Goal: Task Accomplishment & Management: Use online tool/utility

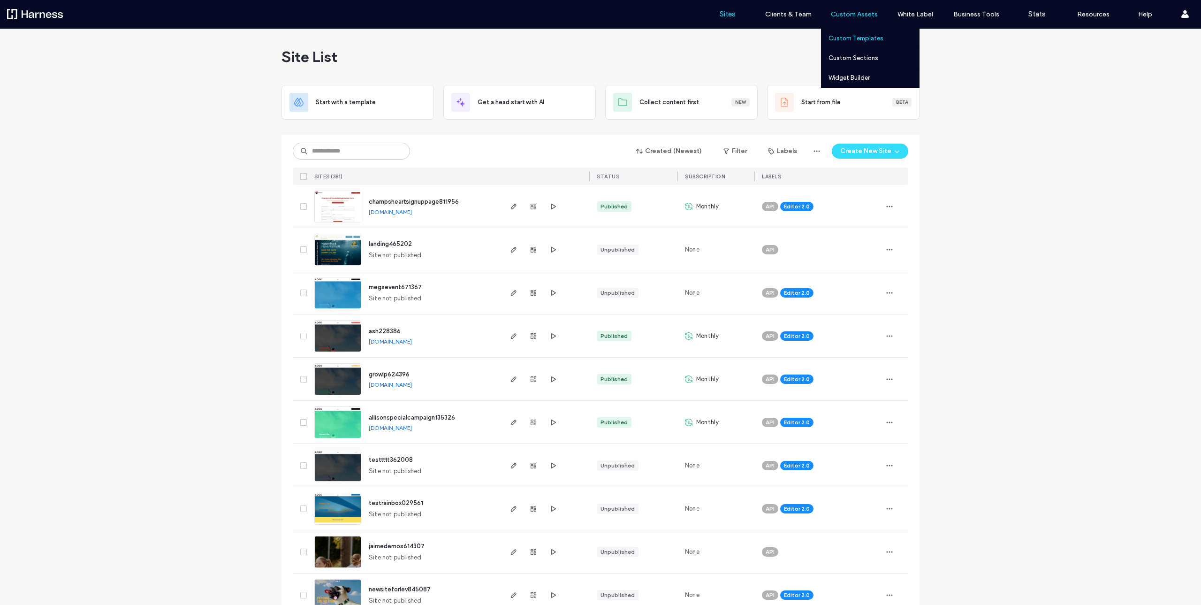
click at [863, 38] on label "Custom Templates" at bounding box center [856, 38] width 55 height 7
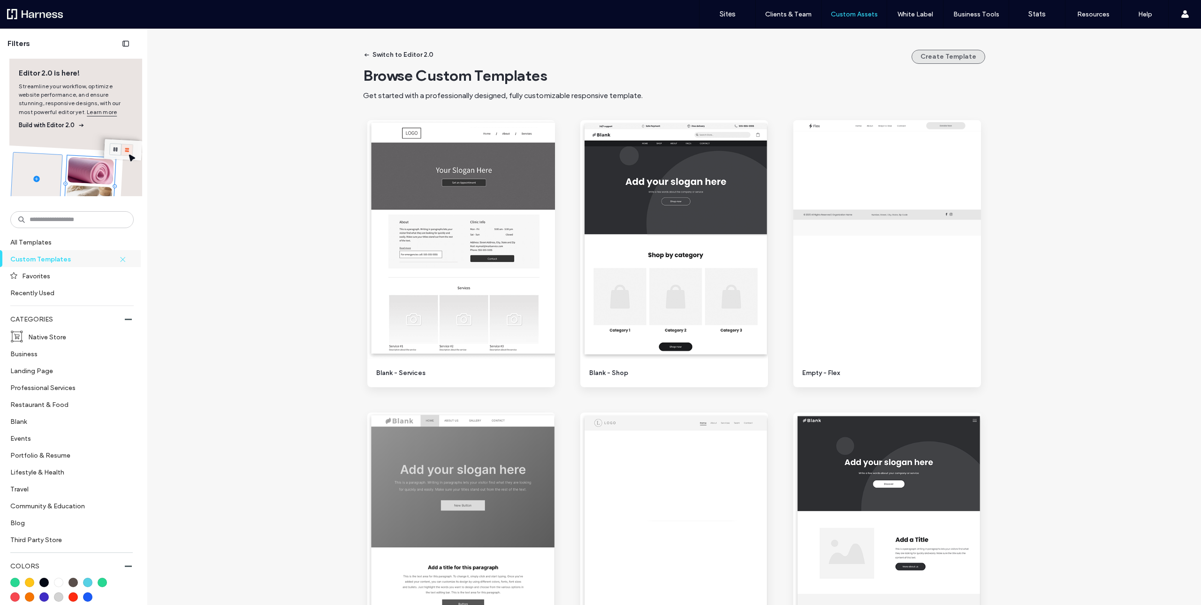
click at [949, 57] on button "Create Template" at bounding box center [949, 57] width 74 height 14
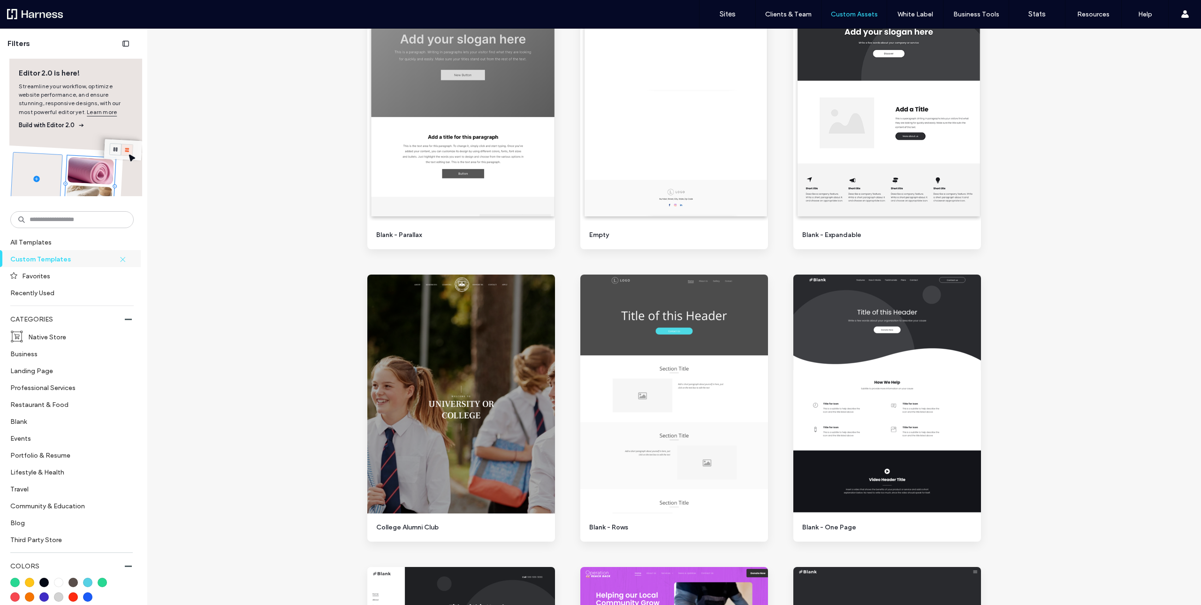
scroll to position [465, 0]
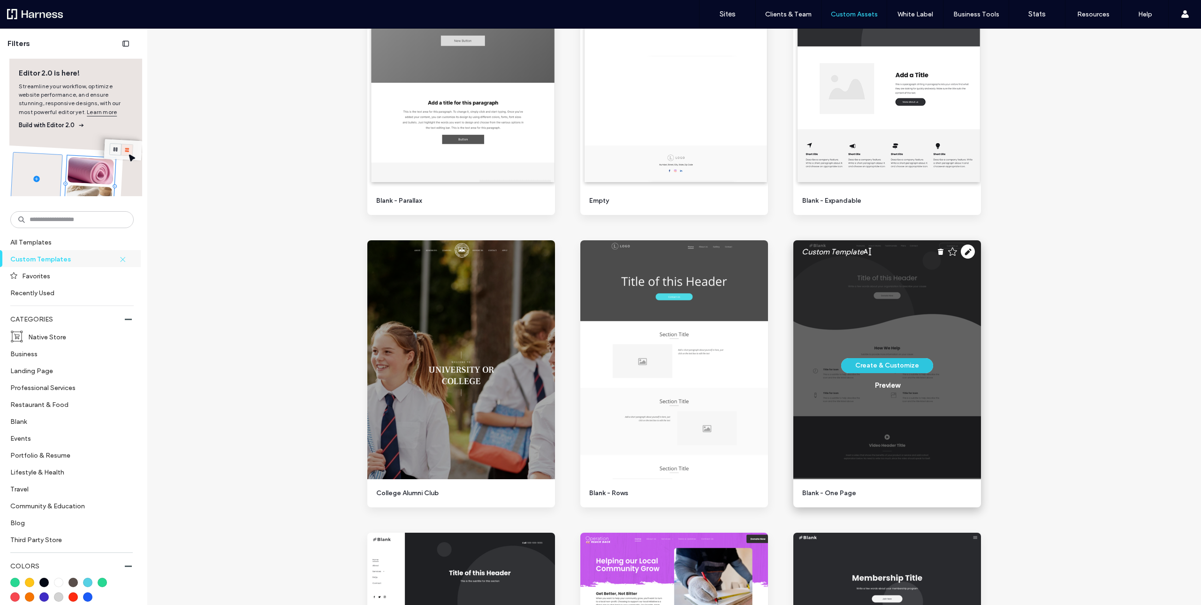
click at [880, 365] on button "Create & Customize" at bounding box center [887, 365] width 92 height 15
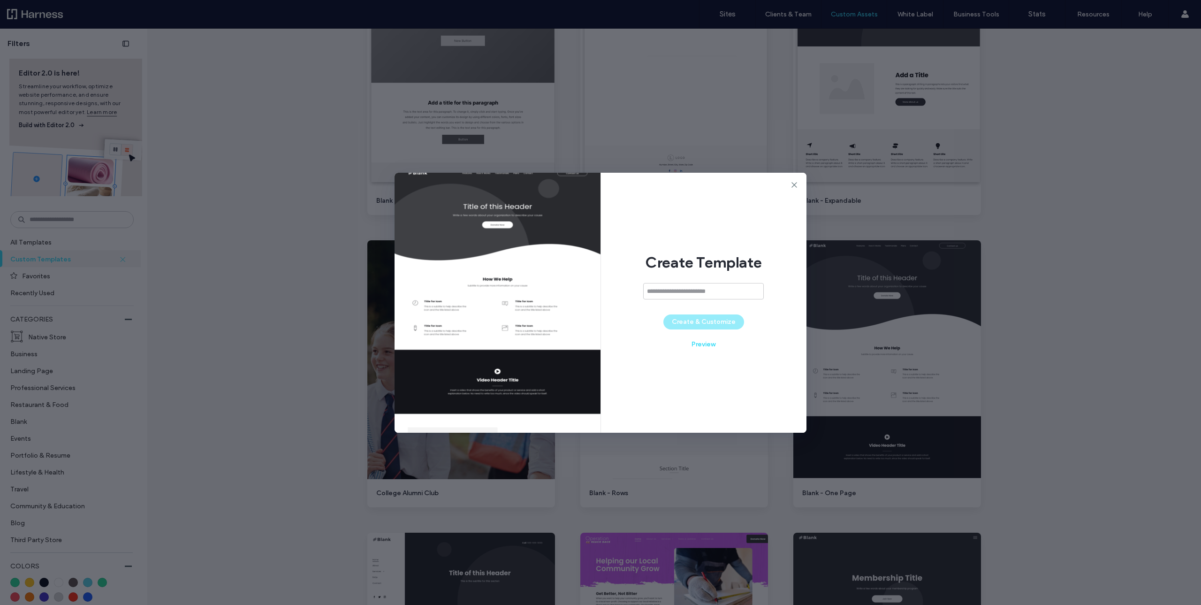
click at [676, 295] on input at bounding box center [703, 291] width 121 height 16
click at [794, 185] on icon at bounding box center [794, 184] width 9 height 9
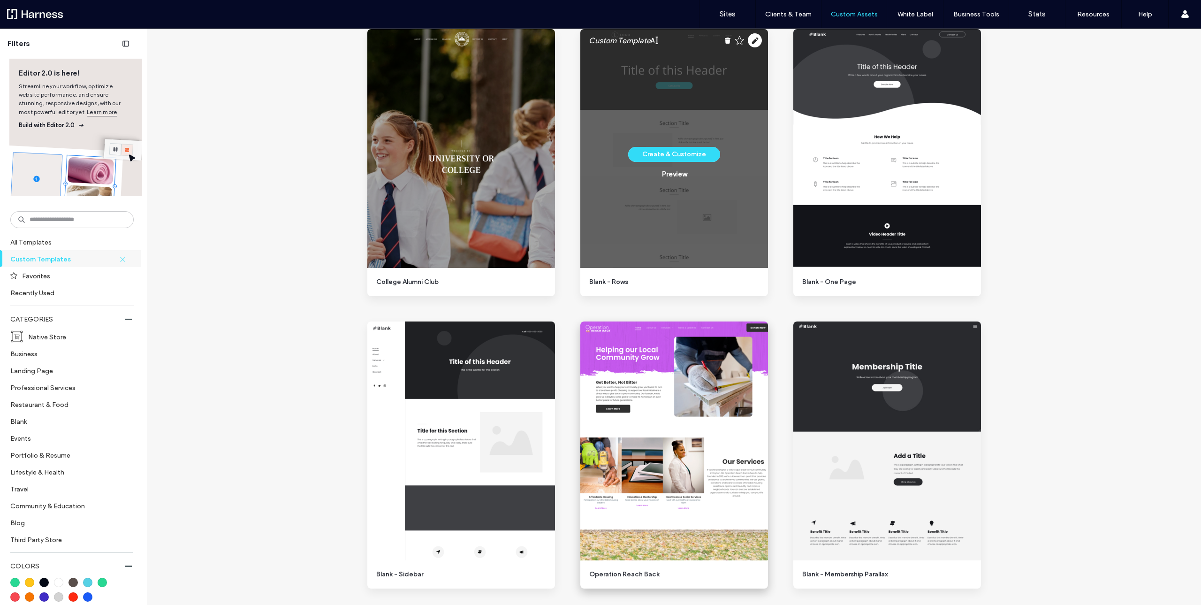
scroll to position [507, 0]
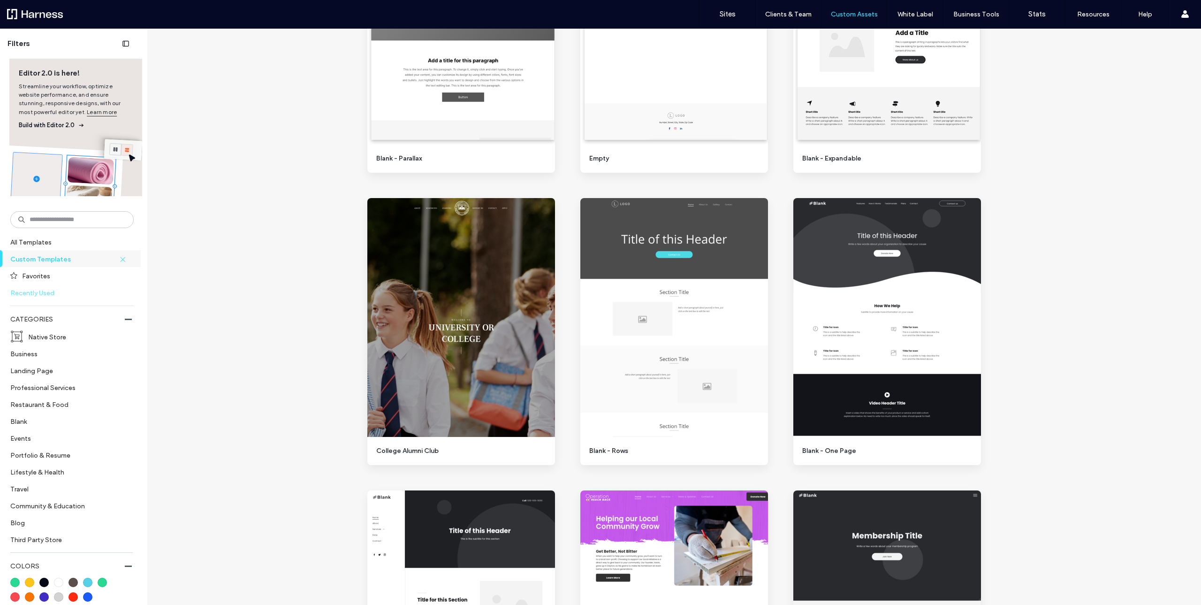
click at [36, 295] on label "Recently Used" at bounding box center [67, 292] width 115 height 16
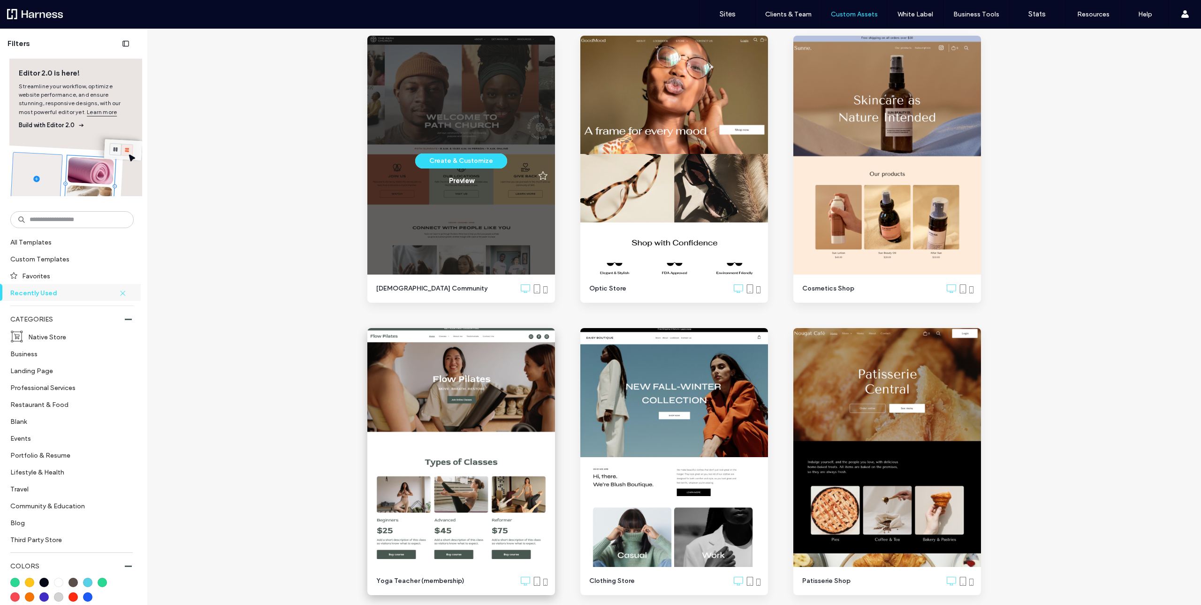
scroll to position [0, 0]
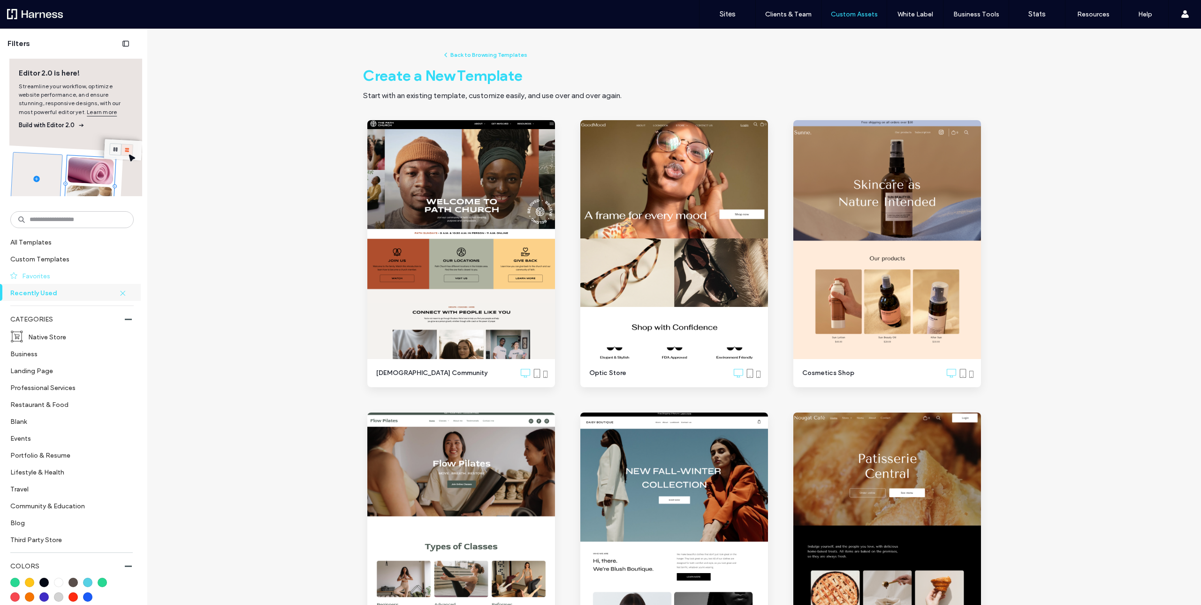
click at [43, 273] on label "Favorites" at bounding box center [74, 275] width 104 height 16
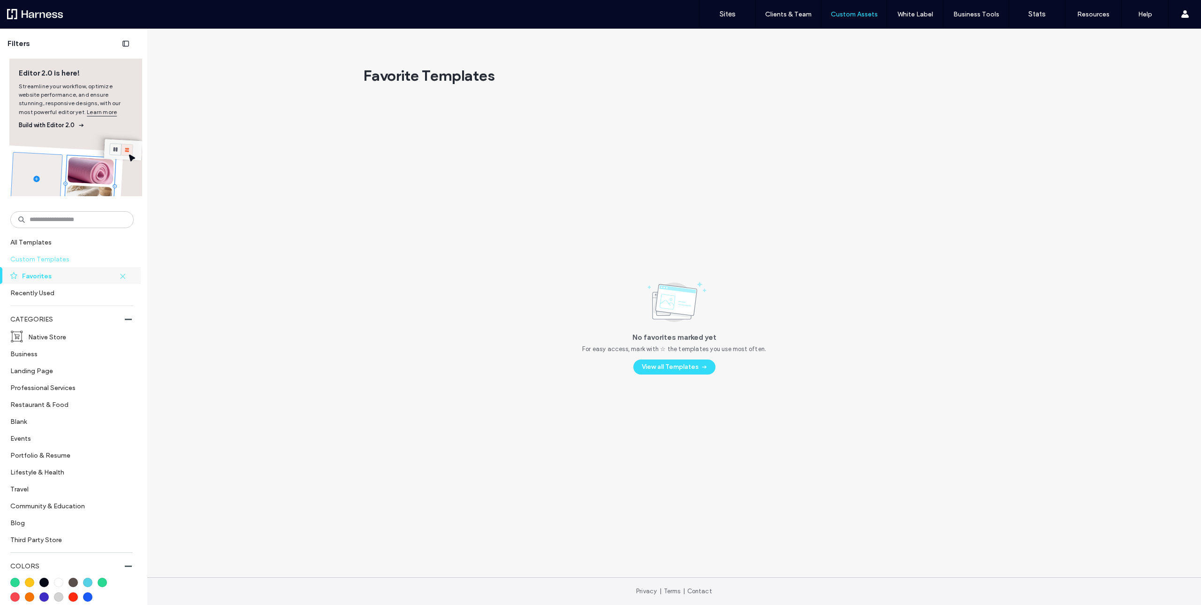
click at [64, 258] on label "Custom Templates" at bounding box center [67, 259] width 115 height 16
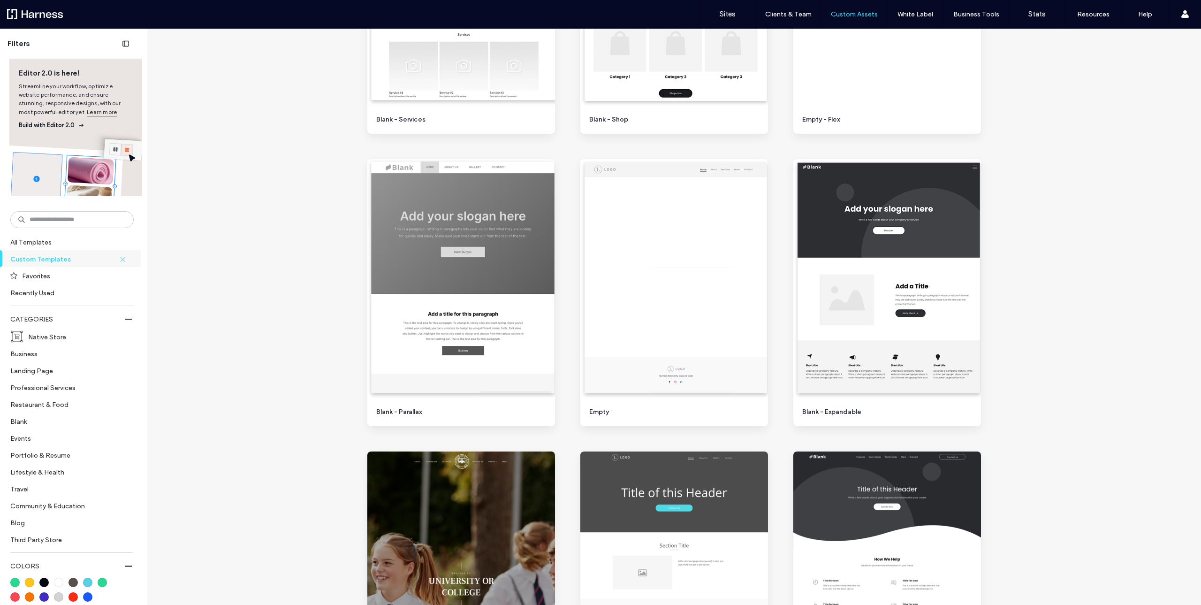
scroll to position [465, 0]
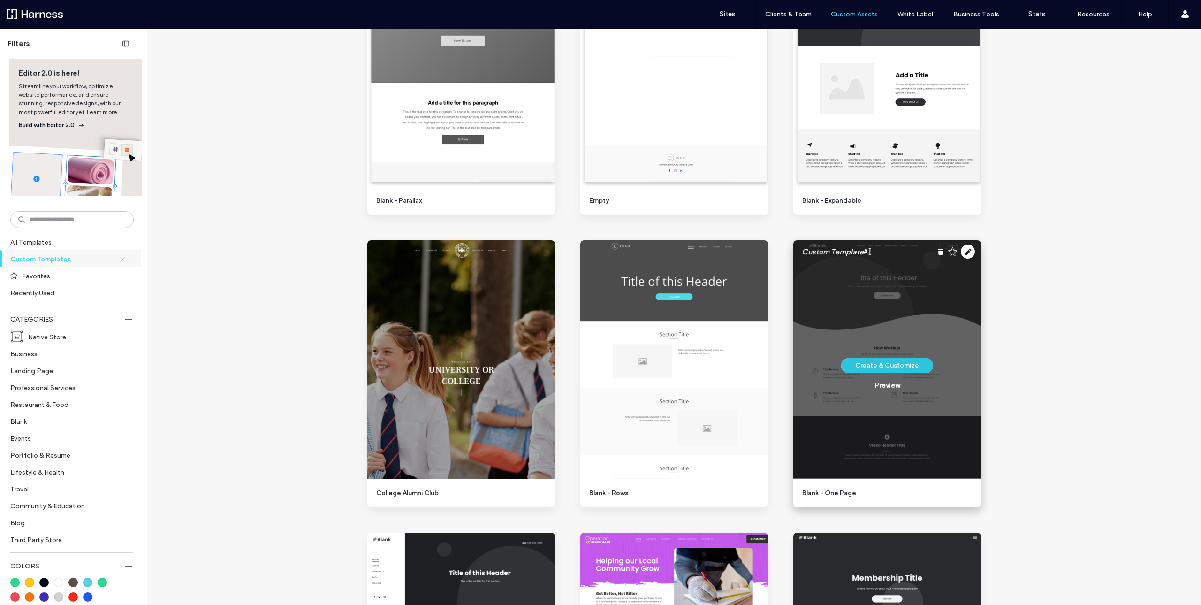
click at [900, 366] on button "Create & Customize" at bounding box center [887, 365] width 92 height 15
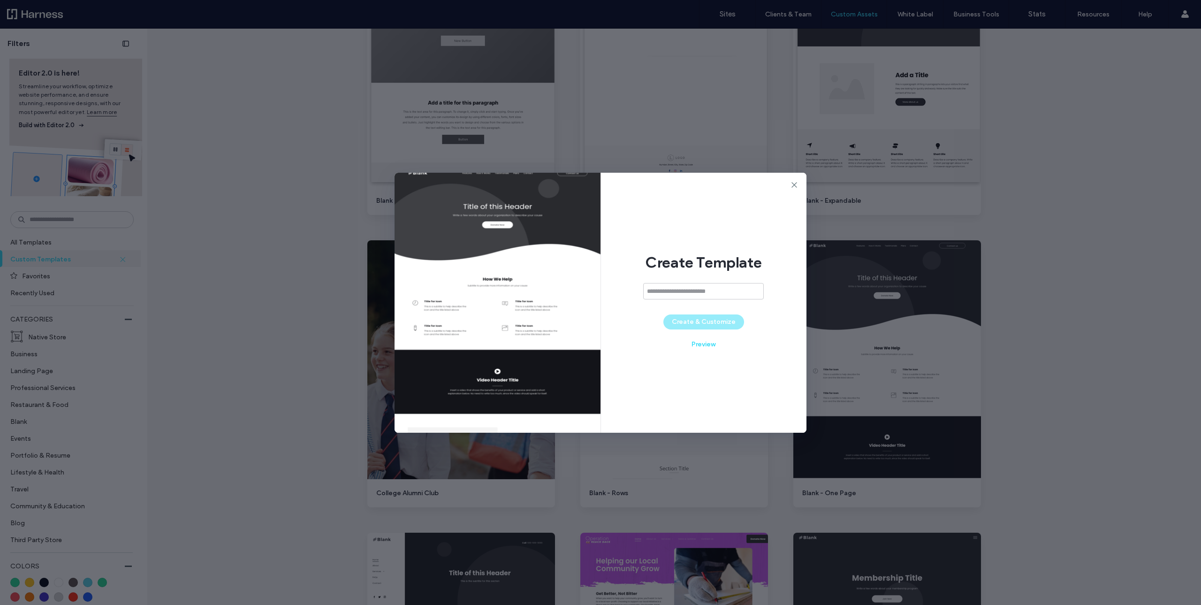
click at [672, 293] on input at bounding box center [703, 291] width 121 height 16
type input "**********"
click at [734, 325] on button "Create & Customize" at bounding box center [704, 321] width 81 height 15
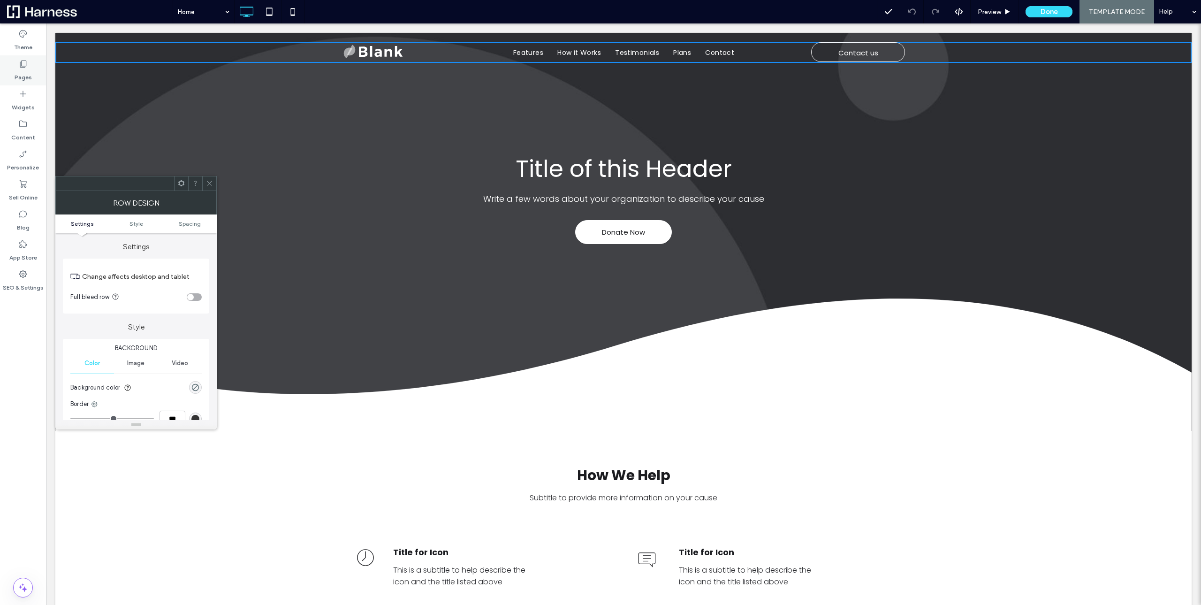
click at [23, 78] on label "Pages" at bounding box center [23, 75] width 17 height 13
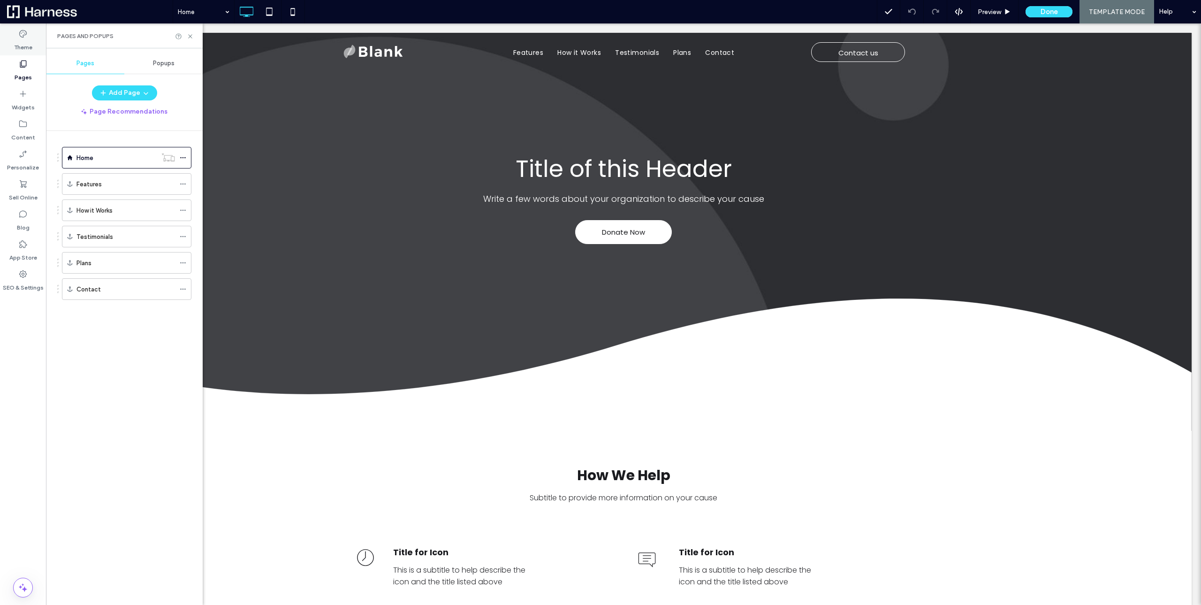
click at [28, 34] on div "Theme" at bounding box center [23, 40] width 46 height 30
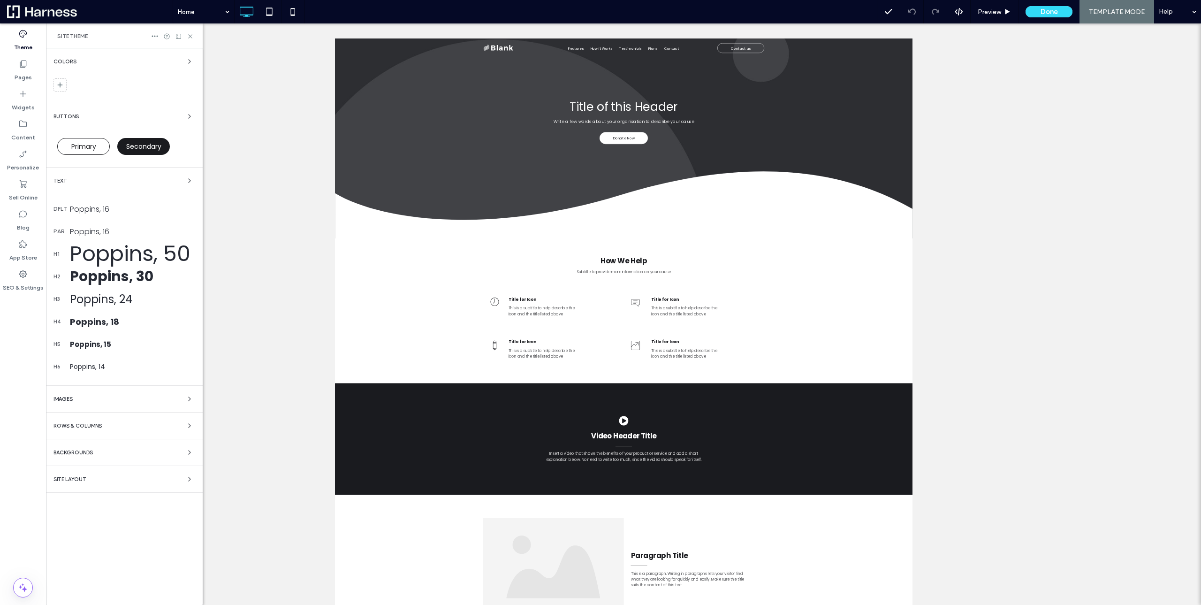
click at [282, 43] on div at bounding box center [623, 313] width 1155 height 581
click at [1201, 70] on div "Click To Paste Features How it Works Testimonials Plans Contact Click To Paste …" at bounding box center [912, 57] width 1155 height 39
click at [21, 69] on label "Pages" at bounding box center [23, 75] width 17 height 13
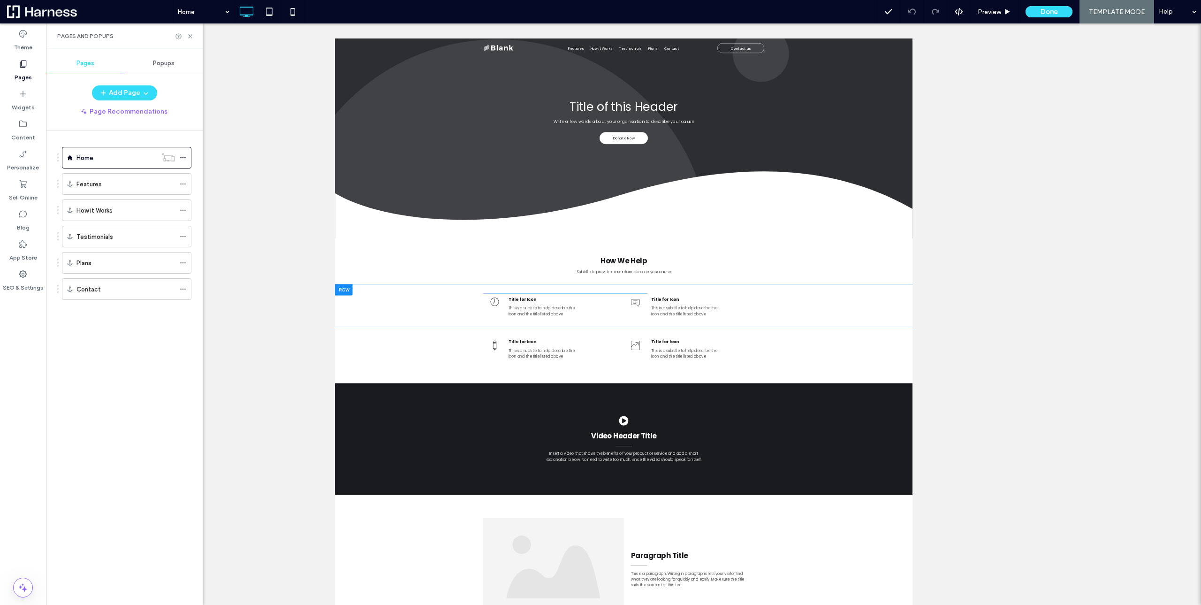
click at [416, 535] on div "Click To Paste Title for Icon This is a subtitle to help describe the icon and …" at bounding box center [912, 572] width 1155 height 85
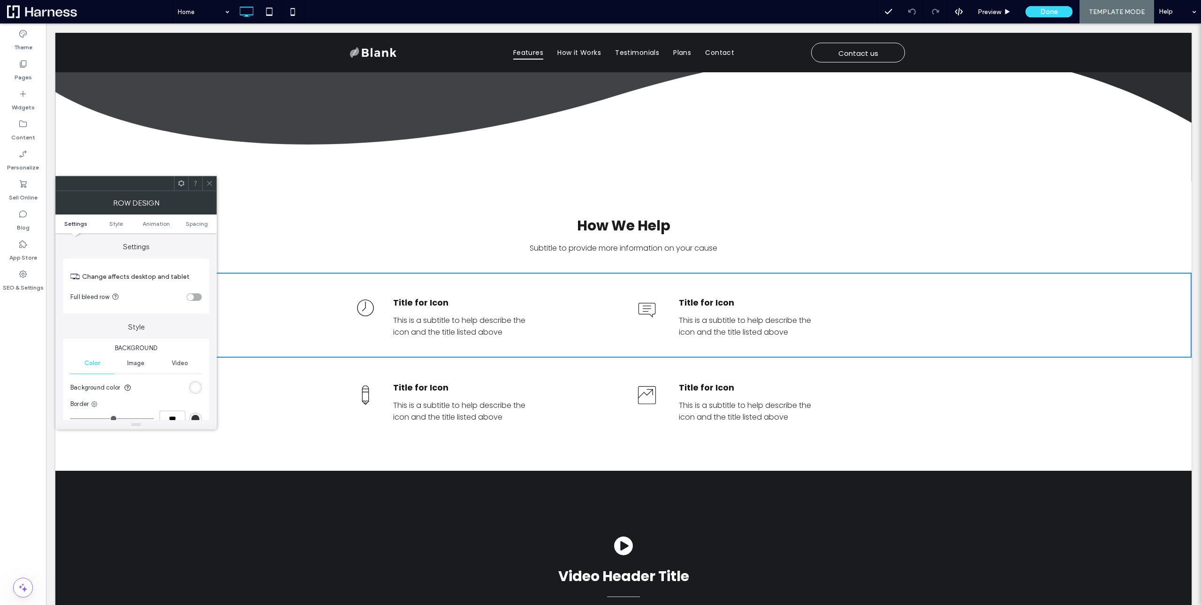
click at [180, 184] on icon at bounding box center [181, 183] width 7 height 7
click at [145, 183] on div at bounding box center [115, 183] width 118 height 14
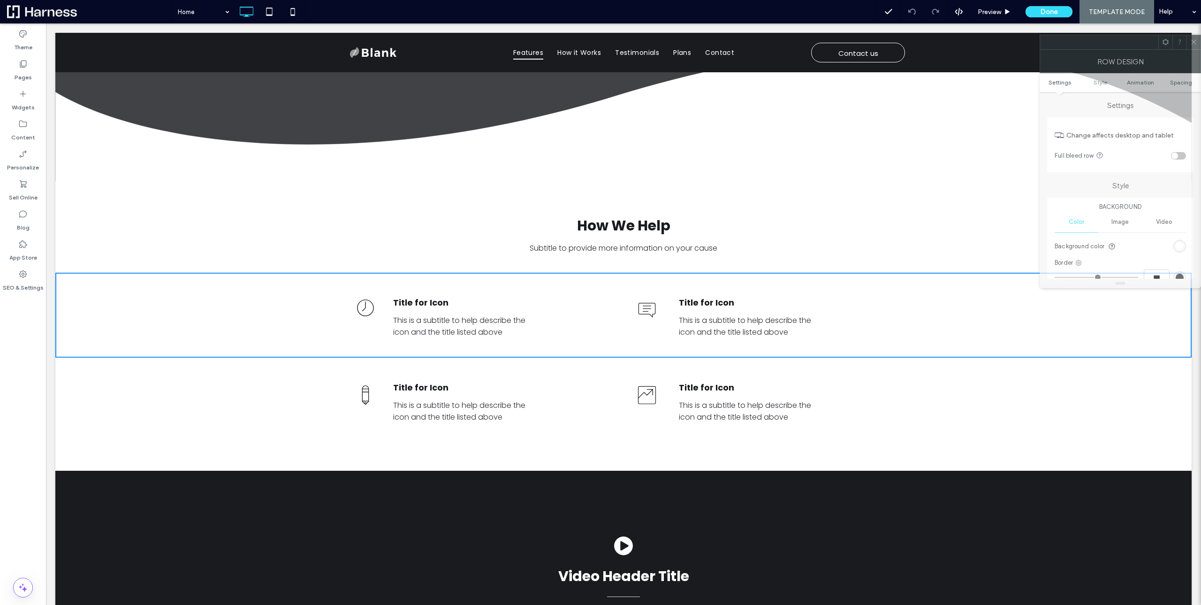
drag, startPoint x: 108, startPoint y: 189, endPoint x: 1117, endPoint y: 47, distance: 1018.3
click at [1117, 47] on div at bounding box center [1099, 42] width 118 height 14
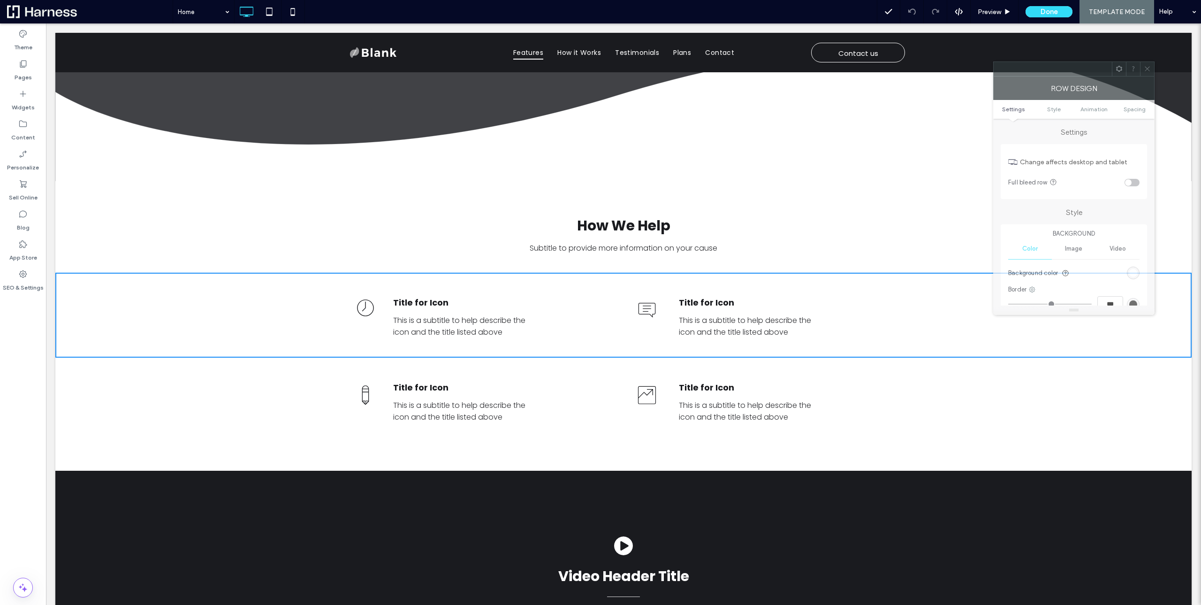
drag, startPoint x: 1115, startPoint y: 43, endPoint x: 1069, endPoint y: 72, distance: 55.1
click at [1069, 72] on div at bounding box center [1053, 69] width 118 height 14
click at [1117, 72] on icon at bounding box center [1119, 68] width 7 height 7
click at [1065, 70] on div at bounding box center [1053, 69] width 118 height 14
click at [1133, 69] on icon at bounding box center [1133, 68] width 7 height 7
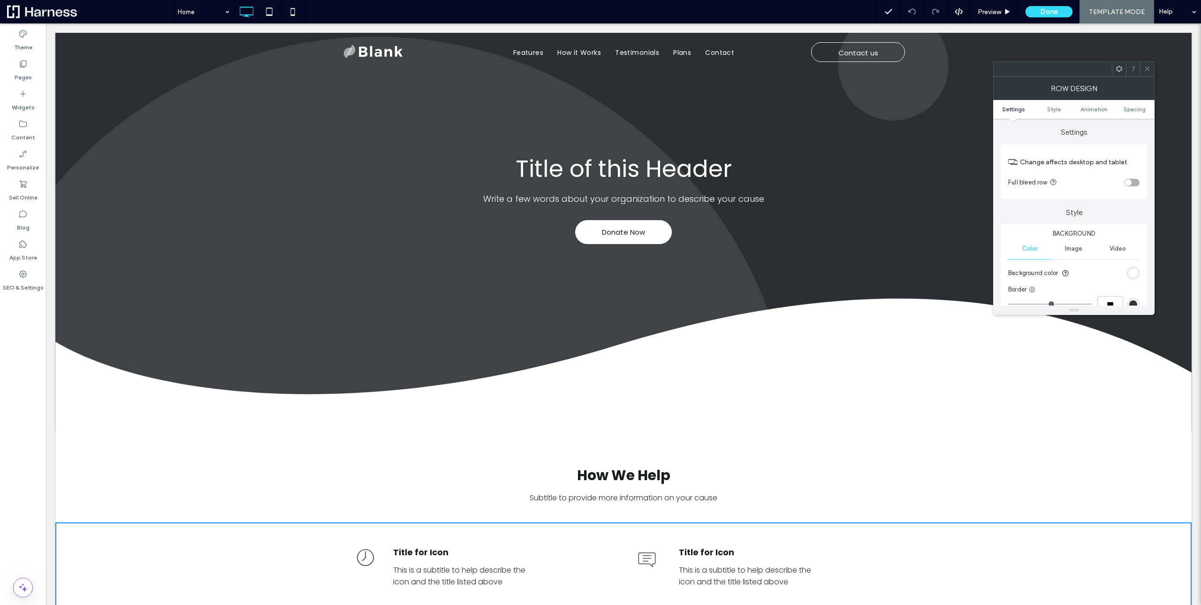
click at [376, 51] on img at bounding box center [373, 51] width 62 height 19
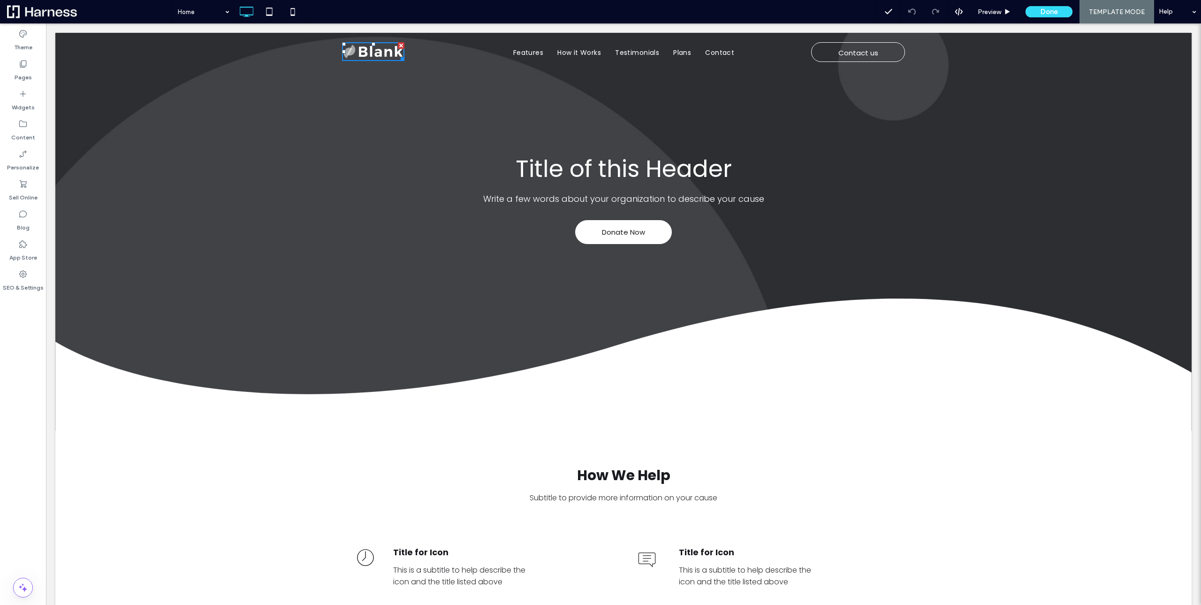
click at [376, 51] on img at bounding box center [373, 51] width 62 height 19
click at [527, 54] on span "Features" at bounding box center [528, 53] width 30 height 15
click at [865, 54] on span "Contact us" at bounding box center [859, 53] width 40 height 20
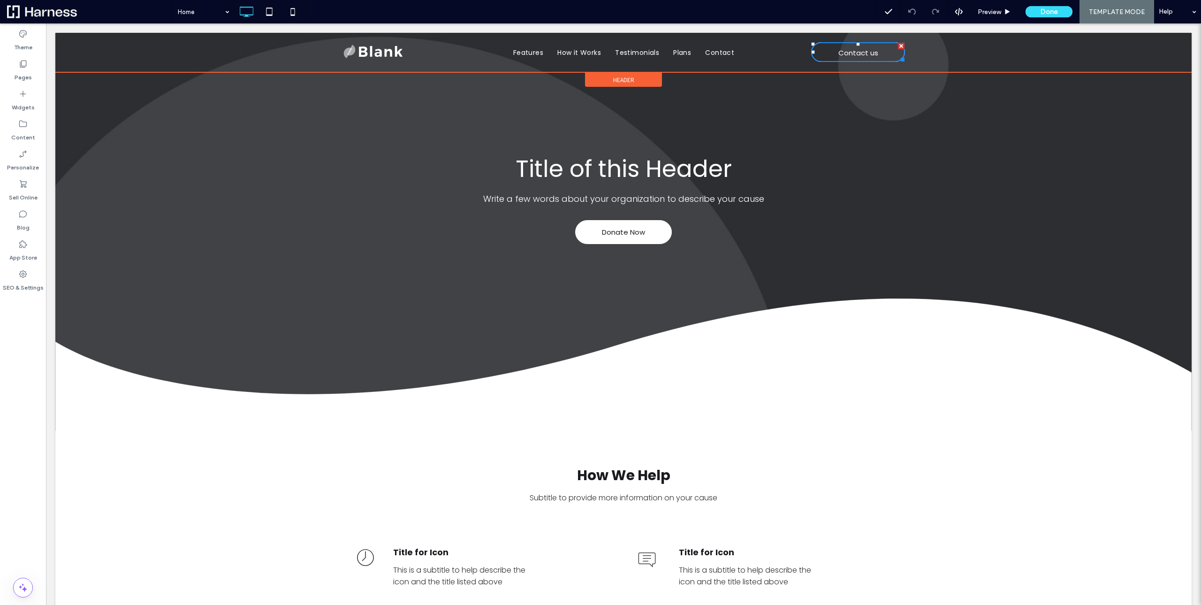
click at [623, 80] on span "Header" at bounding box center [623, 80] width 21 height 8
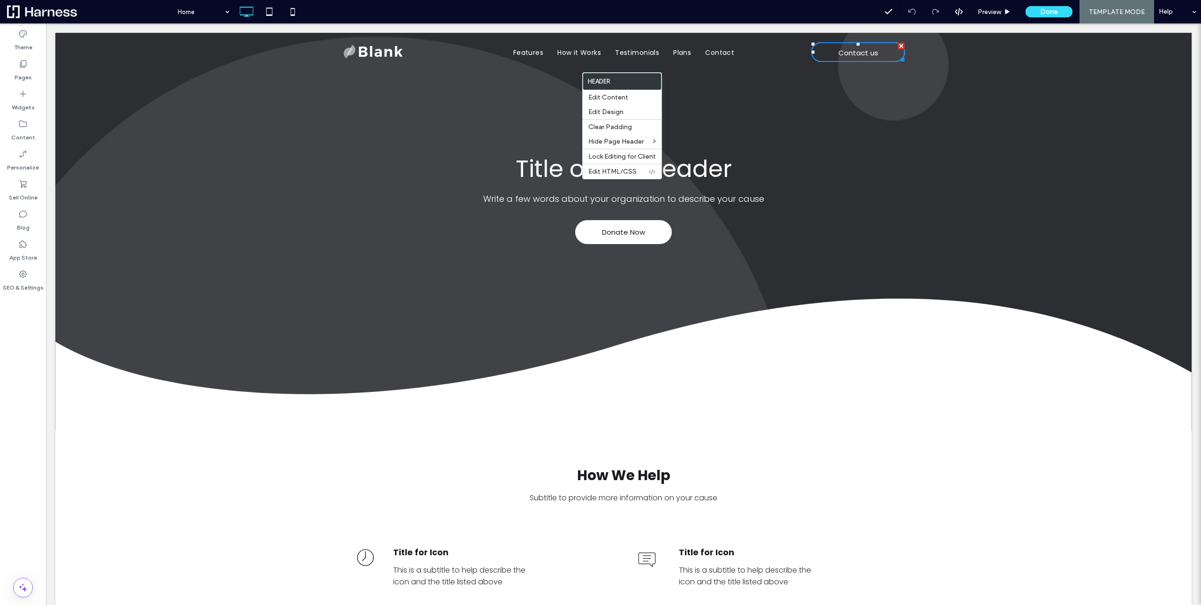
click at [387, 51] on img at bounding box center [373, 51] width 62 height 19
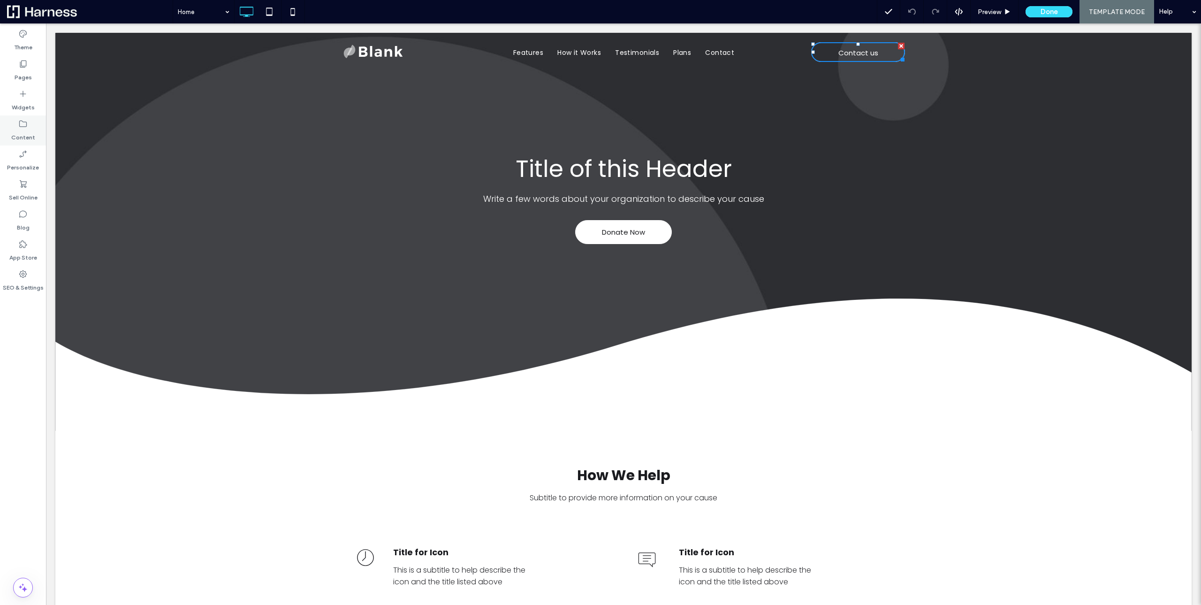
click at [19, 127] on icon at bounding box center [22, 123] width 9 height 9
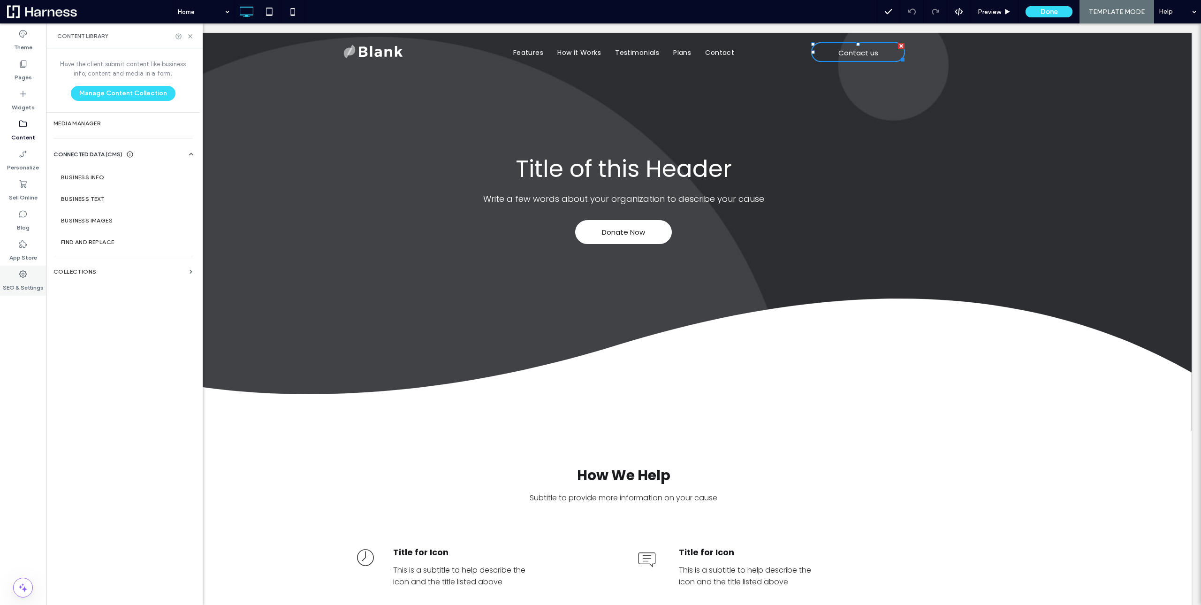
click at [20, 280] on label "SEO & Settings" at bounding box center [23, 285] width 41 height 13
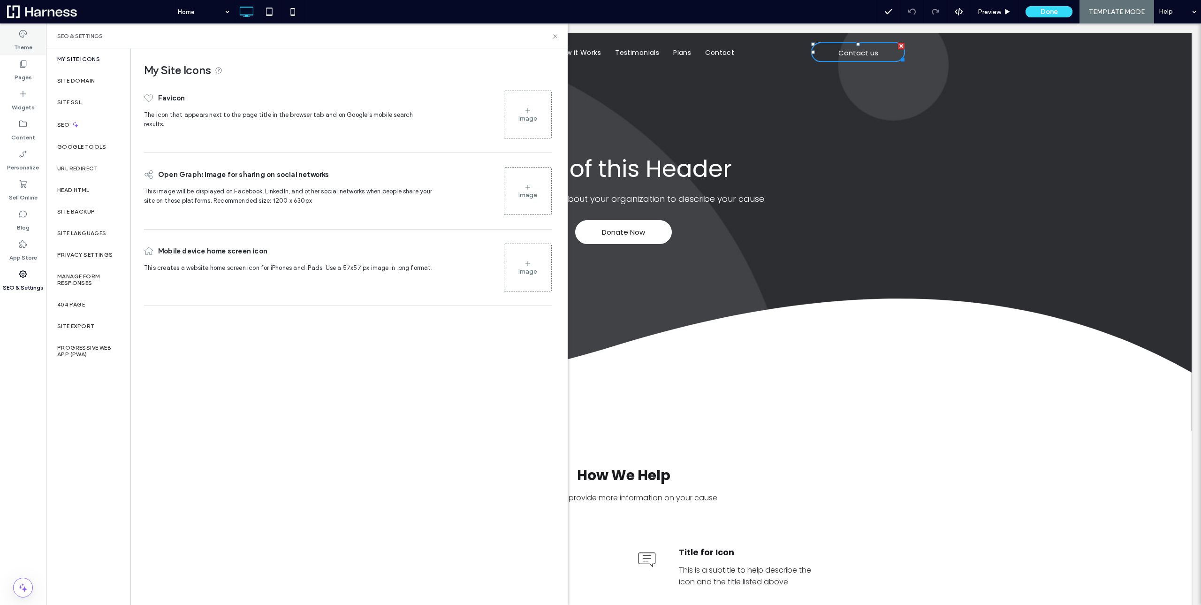
click at [20, 38] on label "Theme" at bounding box center [23, 44] width 18 height 13
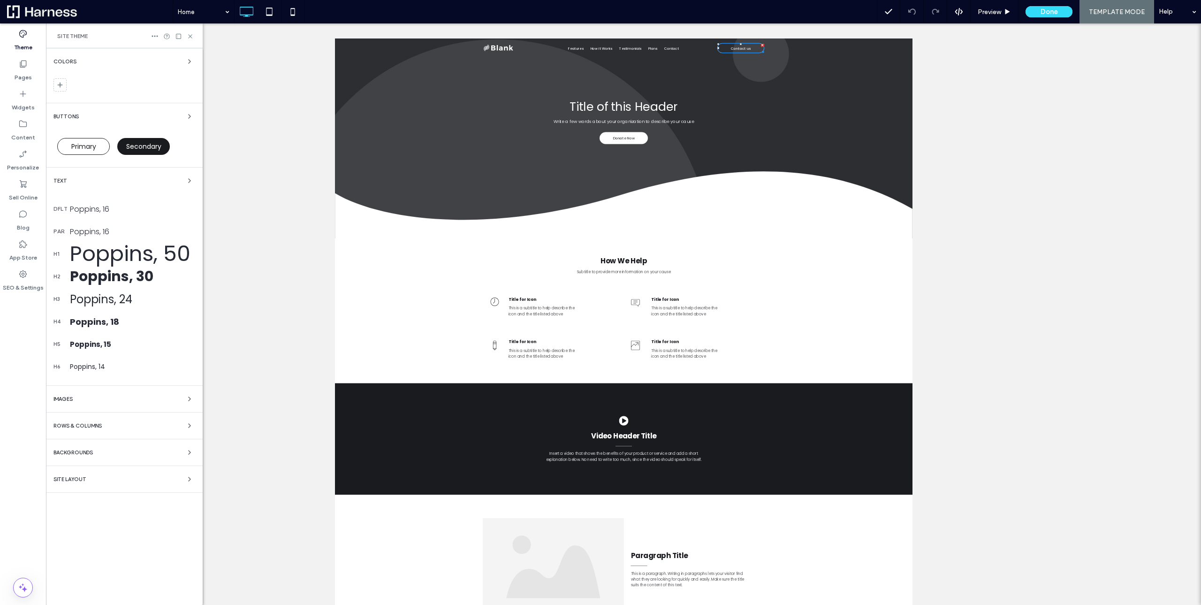
click at [55, 13] on span at bounding box center [90, 11] width 166 height 19
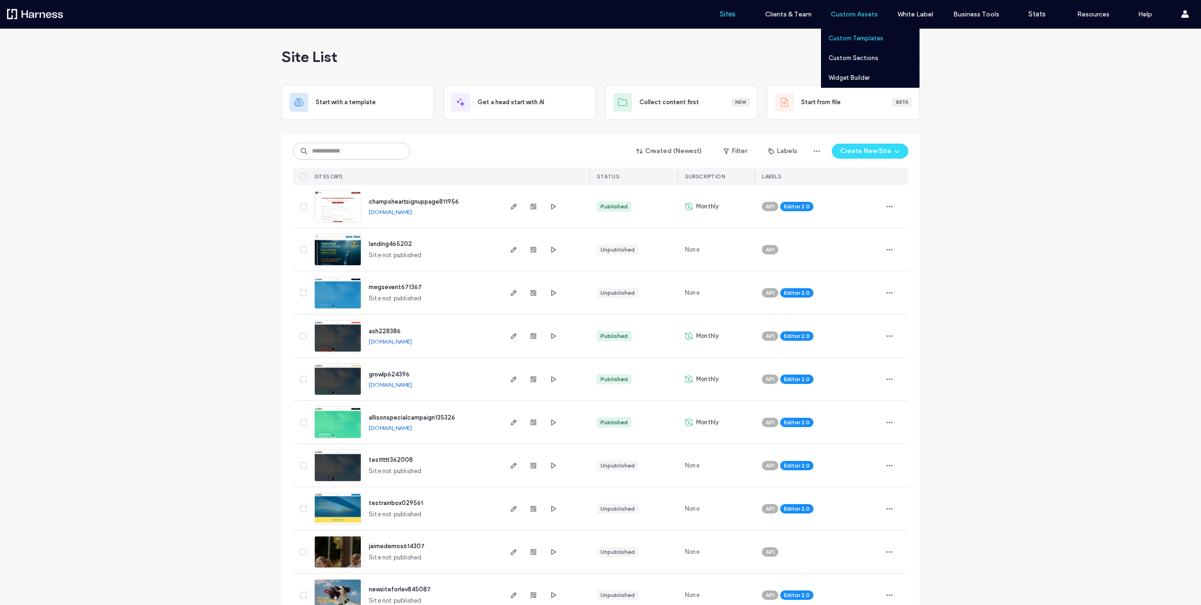
click at [858, 33] on link "Custom Templates" at bounding box center [874, 38] width 91 height 19
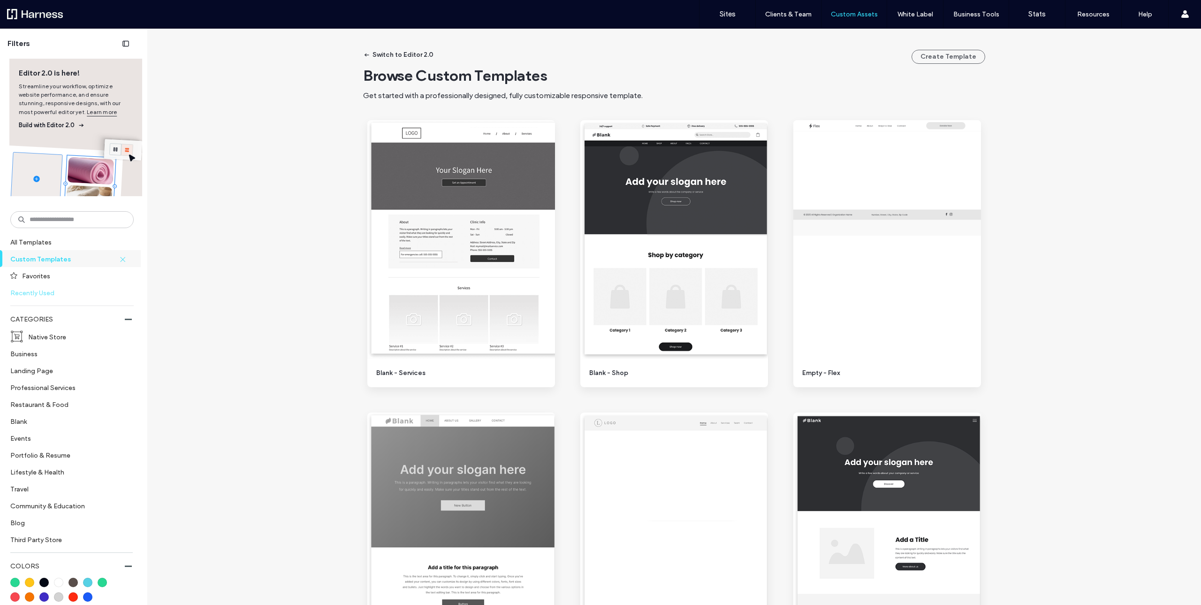
click at [42, 295] on label "Recently Used" at bounding box center [67, 292] width 115 height 16
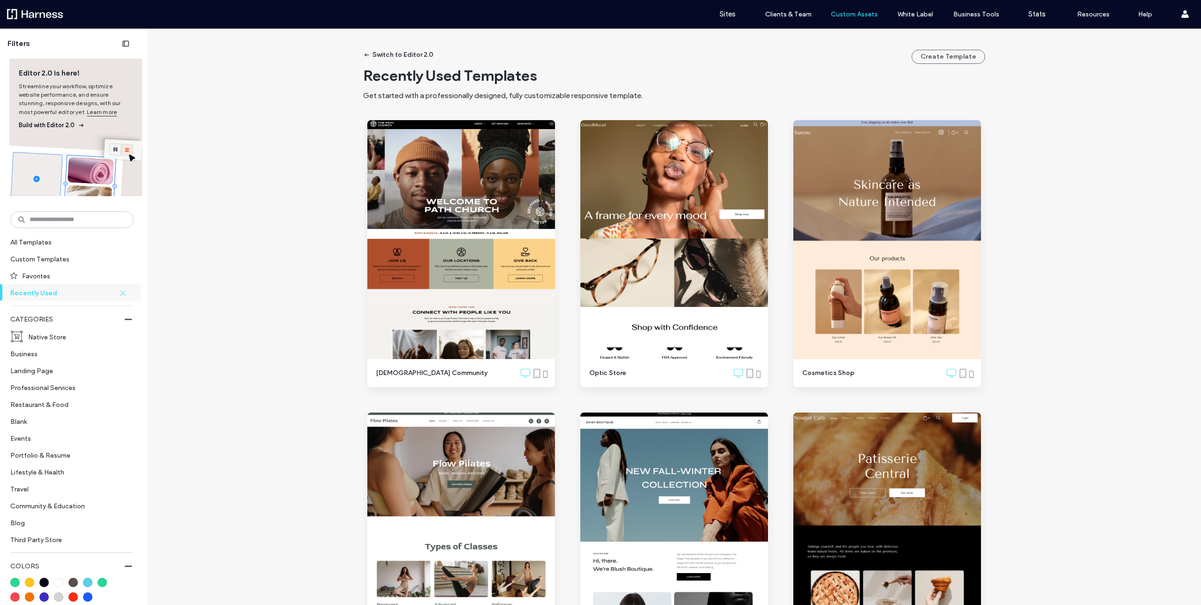
click at [50, 257] on label "Custom Templates" at bounding box center [67, 259] width 115 height 16
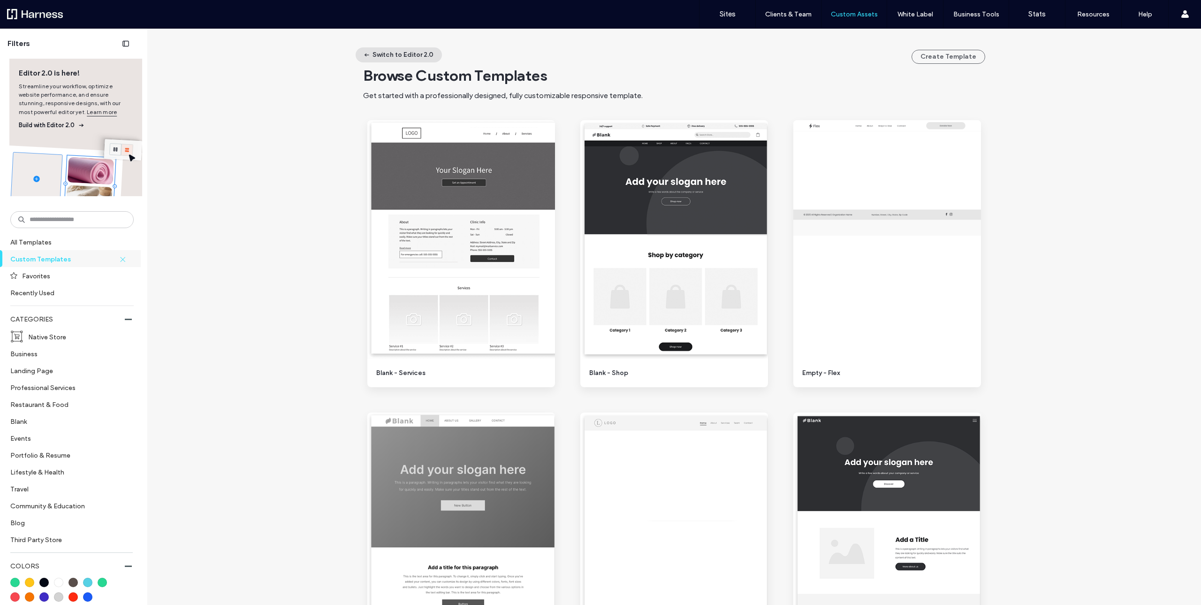
click at [414, 53] on button "Switch to Editor 2.0" at bounding box center [399, 54] width 86 height 15
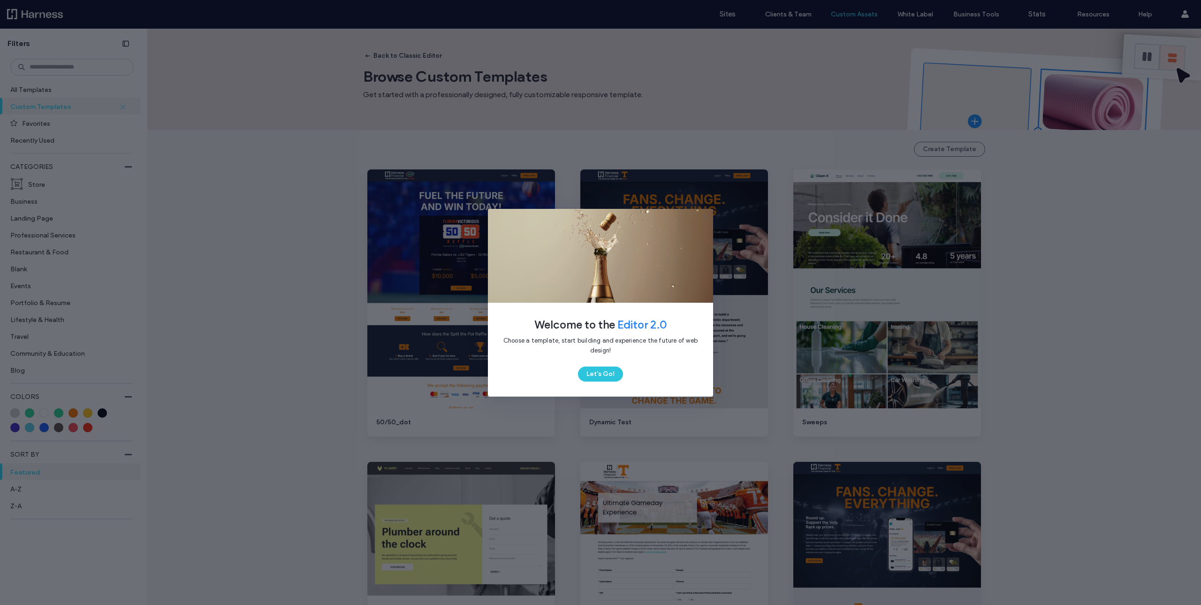
click at [597, 376] on button "Let's Go!" at bounding box center [600, 373] width 45 height 15
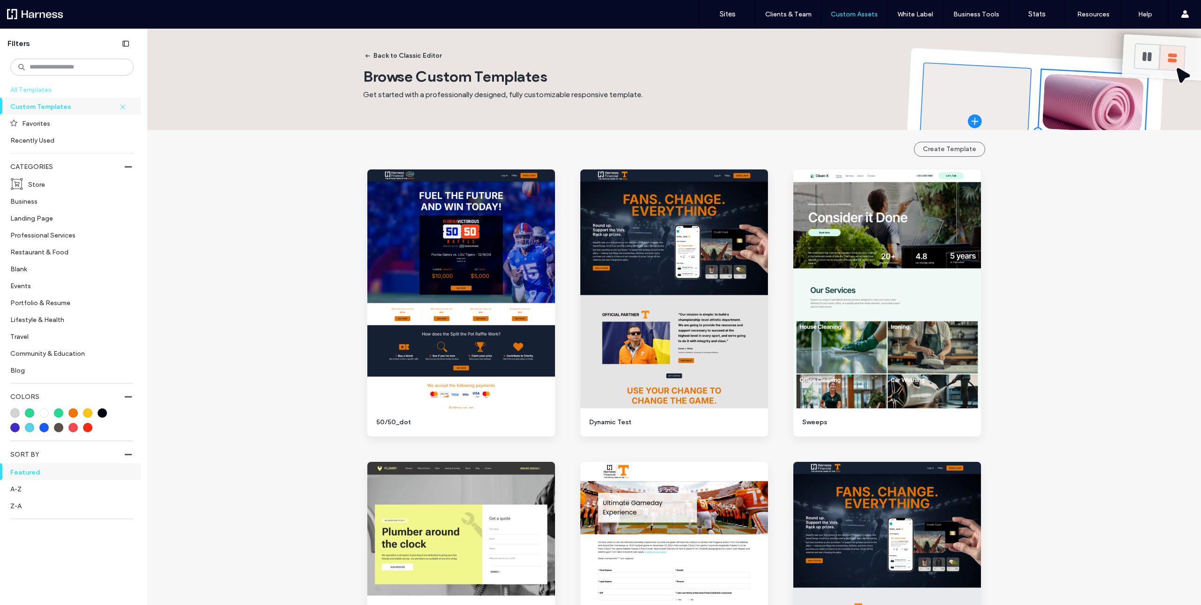
click at [72, 92] on label "All Templates" at bounding box center [71, 89] width 122 height 16
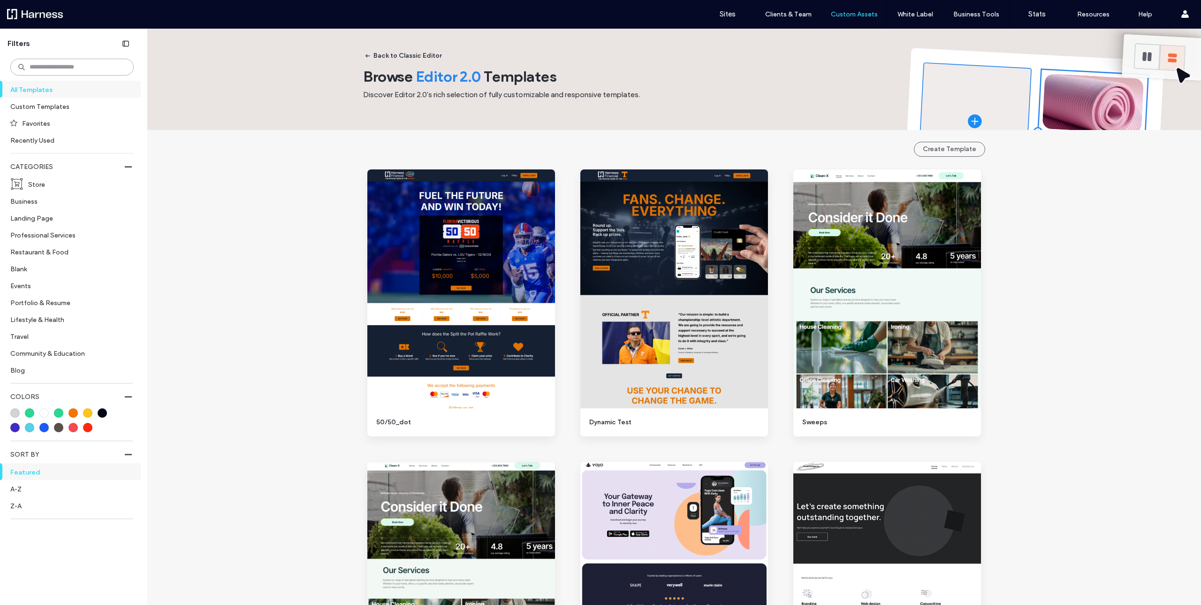
click at [60, 66] on input at bounding box center [71, 67] width 123 height 17
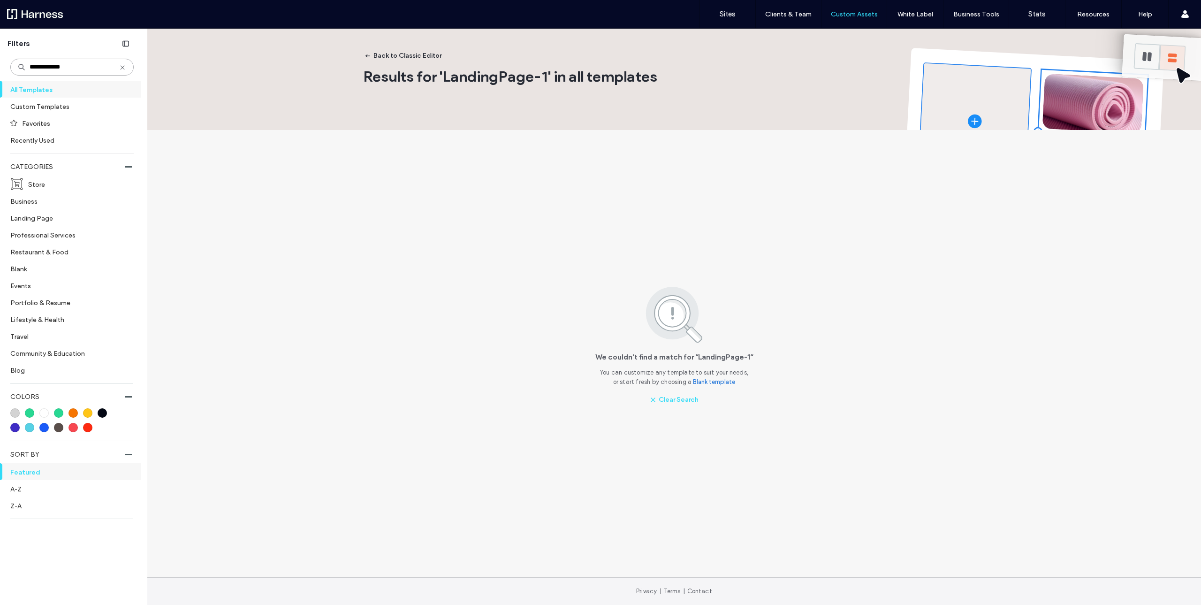
type input "**********"
click at [420, 60] on button "Back to Classic Editor" at bounding box center [403, 55] width 93 height 15
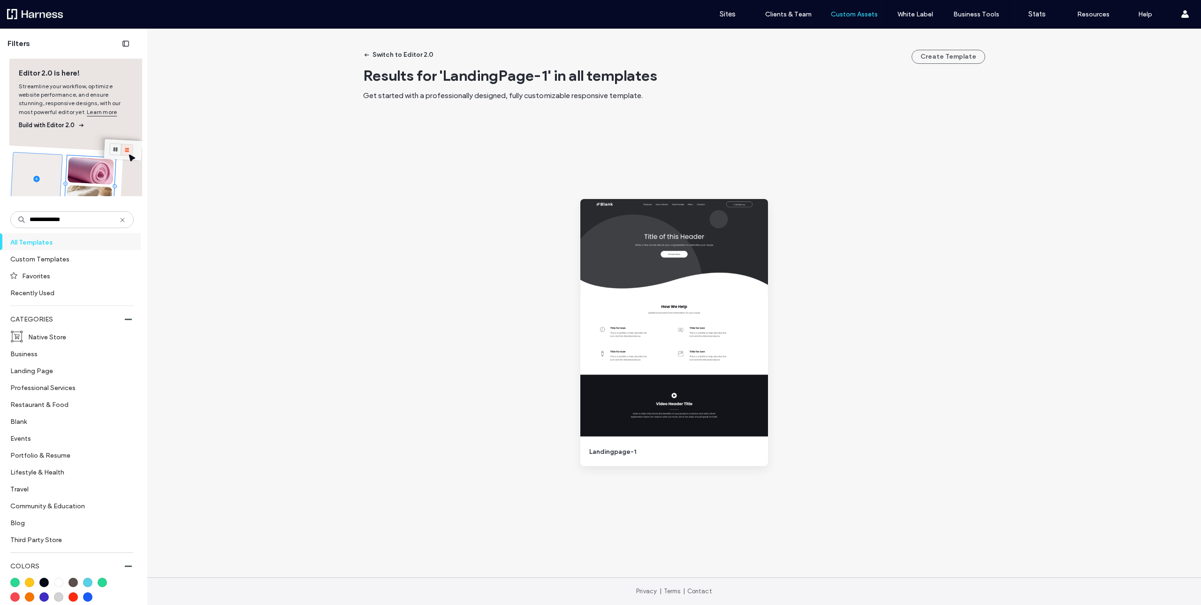
click at [120, 221] on use at bounding box center [122, 220] width 4 height 4
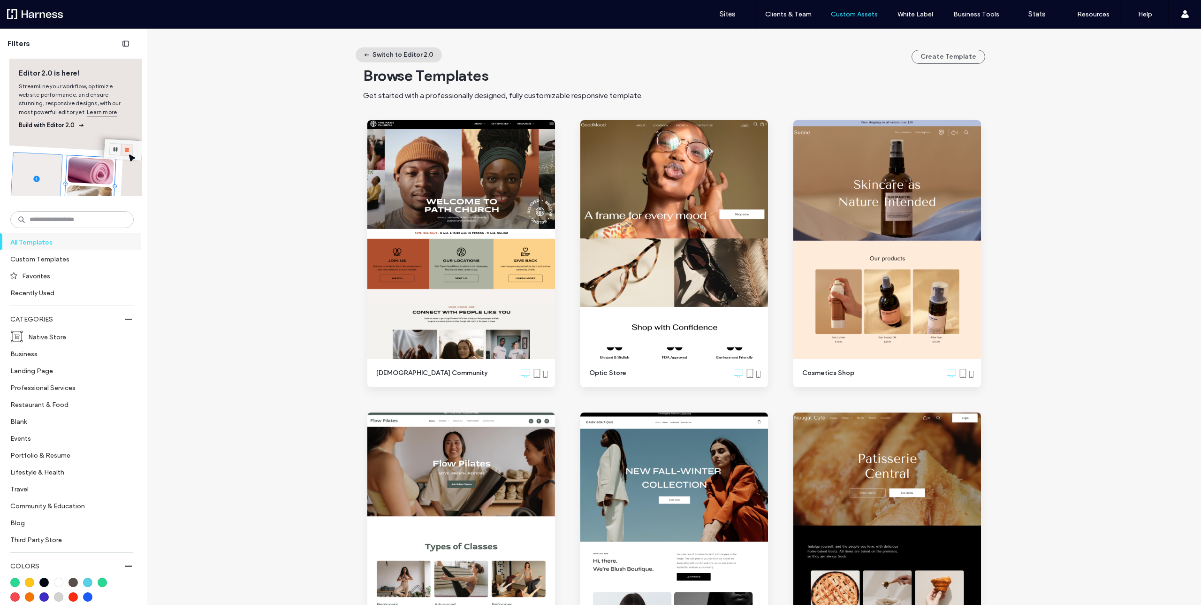
click at [392, 55] on button "Switch to Editor 2.0" at bounding box center [399, 54] width 86 height 15
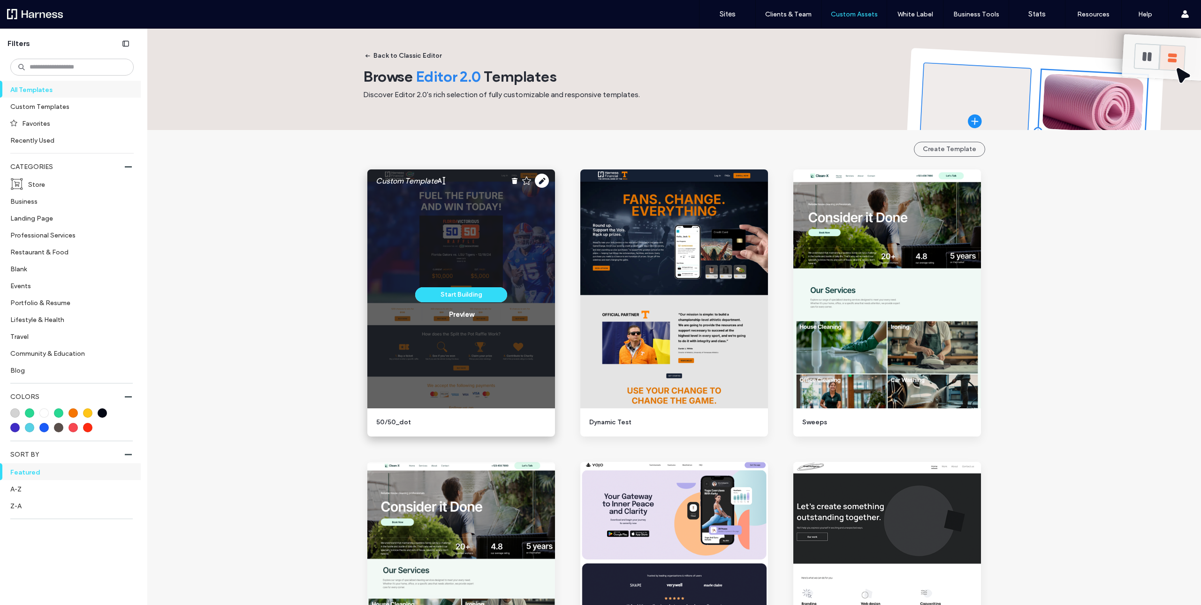
click at [470, 230] on div "Start Building Preview" at bounding box center [461, 302] width 188 height 267
click at [542, 180] on use at bounding box center [542, 181] width 14 height 14
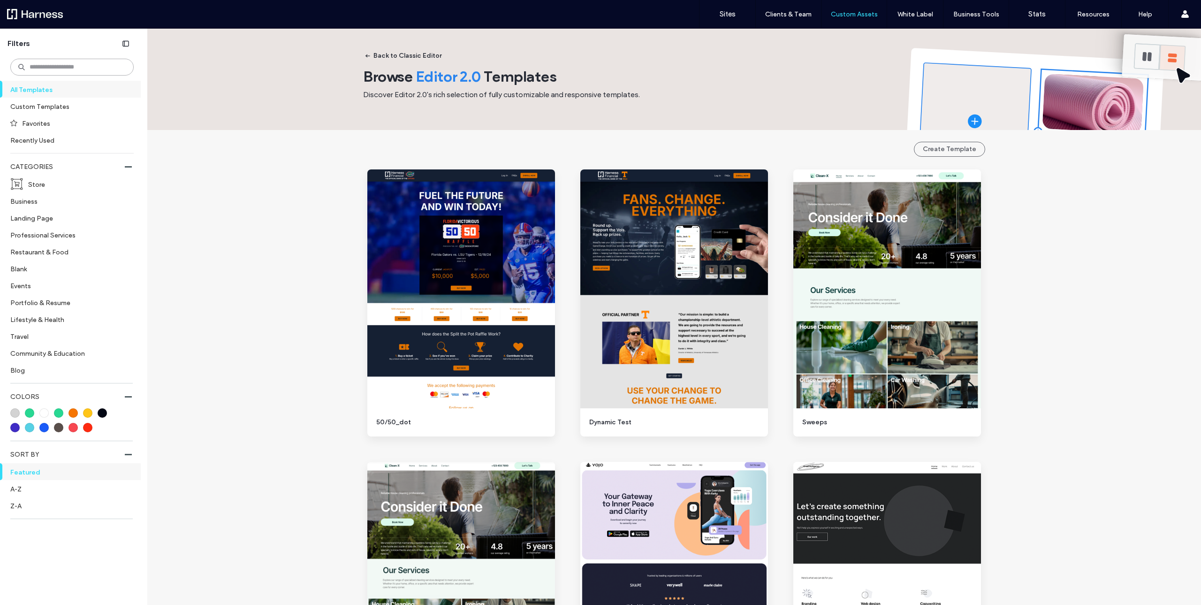
click at [81, 64] on input at bounding box center [71, 67] width 123 height 17
click at [422, 56] on button "Back to Classic Editor" at bounding box center [403, 55] width 93 height 15
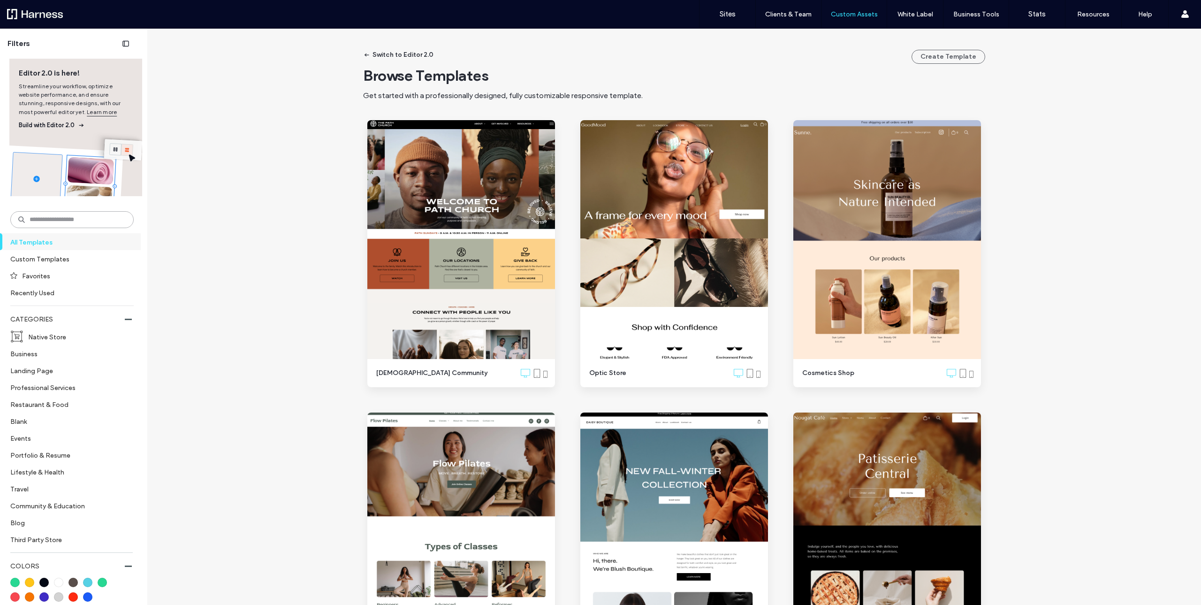
click at [49, 219] on input at bounding box center [71, 219] width 123 height 17
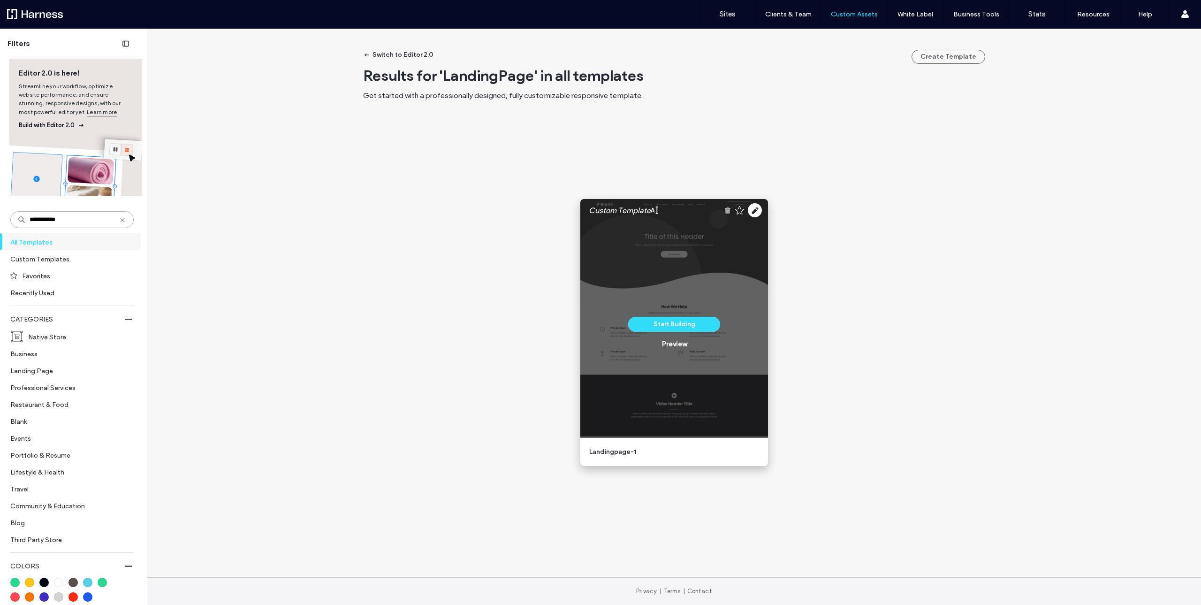
type input "**********"
click at [730, 210] on use at bounding box center [728, 210] width 6 height 6
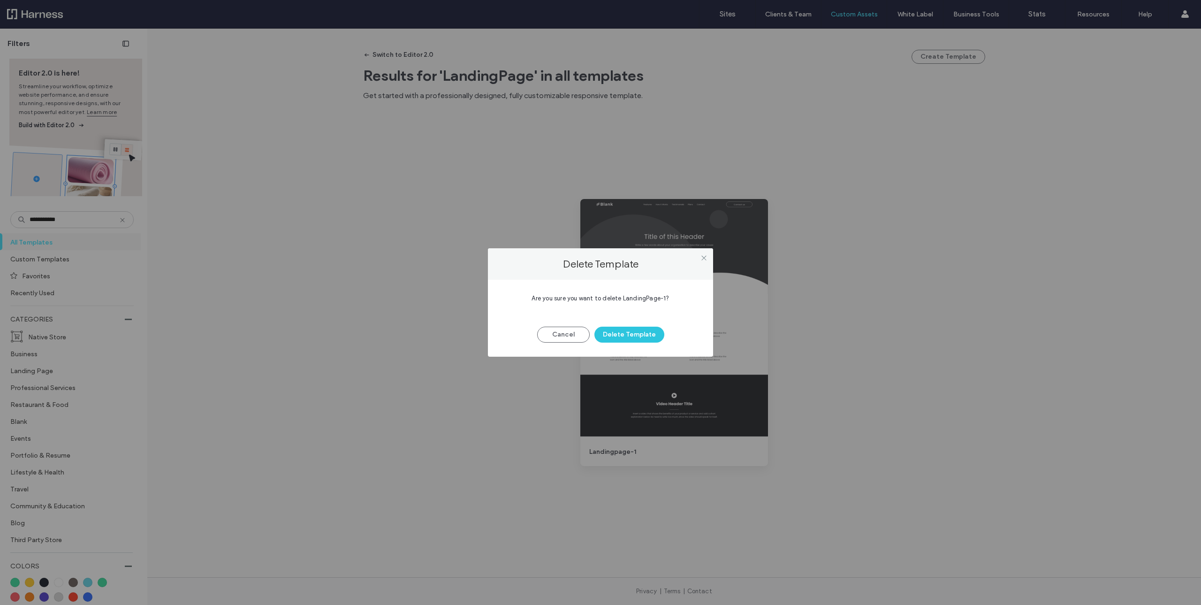
click at [625, 336] on button "Delete Template" at bounding box center [630, 335] width 70 height 16
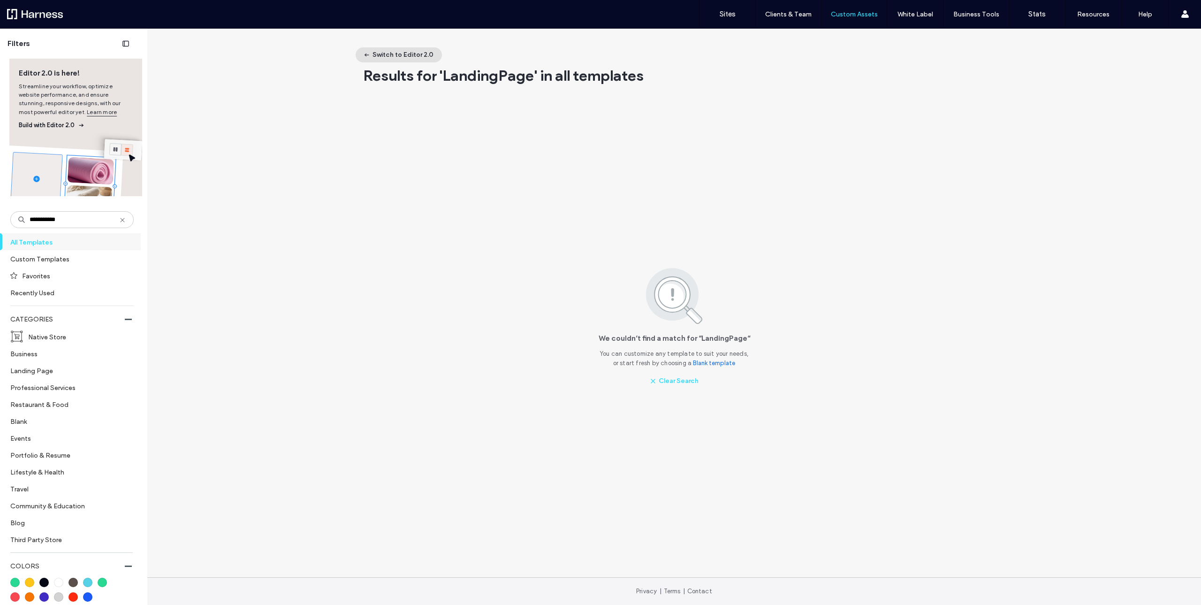
click at [414, 50] on button "Switch to Editor 2.0" at bounding box center [399, 54] width 86 height 15
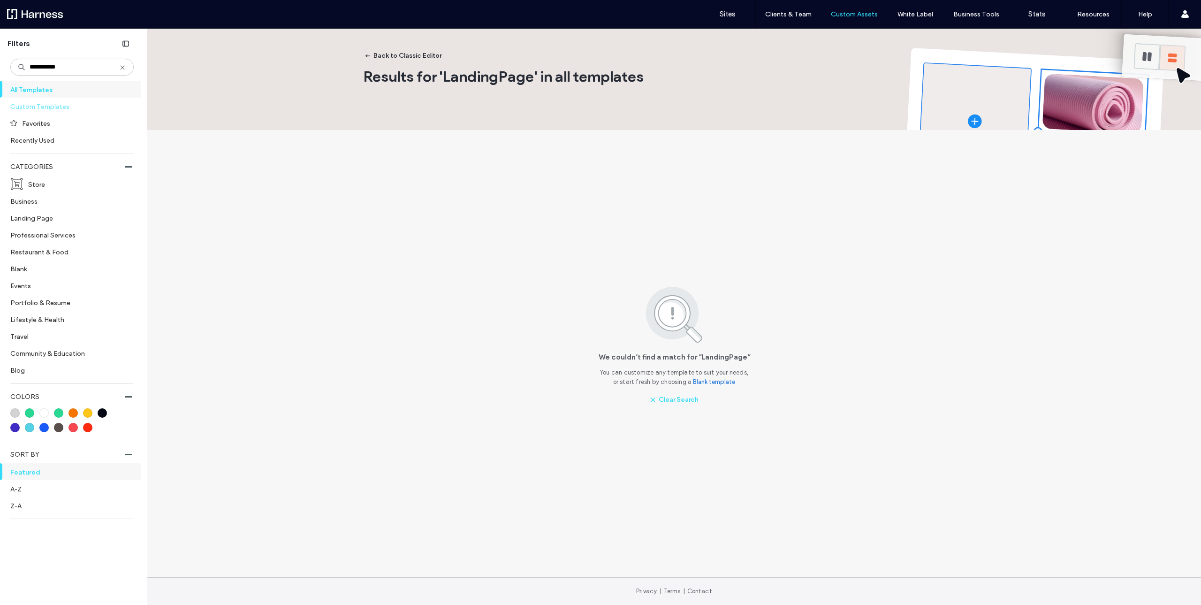
click at [53, 108] on label "Custom Templates" at bounding box center [67, 106] width 115 height 16
drag, startPoint x: 77, startPoint y: 66, endPoint x: 0, endPoint y: 74, distance: 77.4
click at [10, 74] on input "**********" at bounding box center [71, 67] width 123 height 17
click at [122, 72] on input "**********" at bounding box center [71, 67] width 123 height 17
click at [125, 72] on input "**********" at bounding box center [71, 67] width 123 height 17
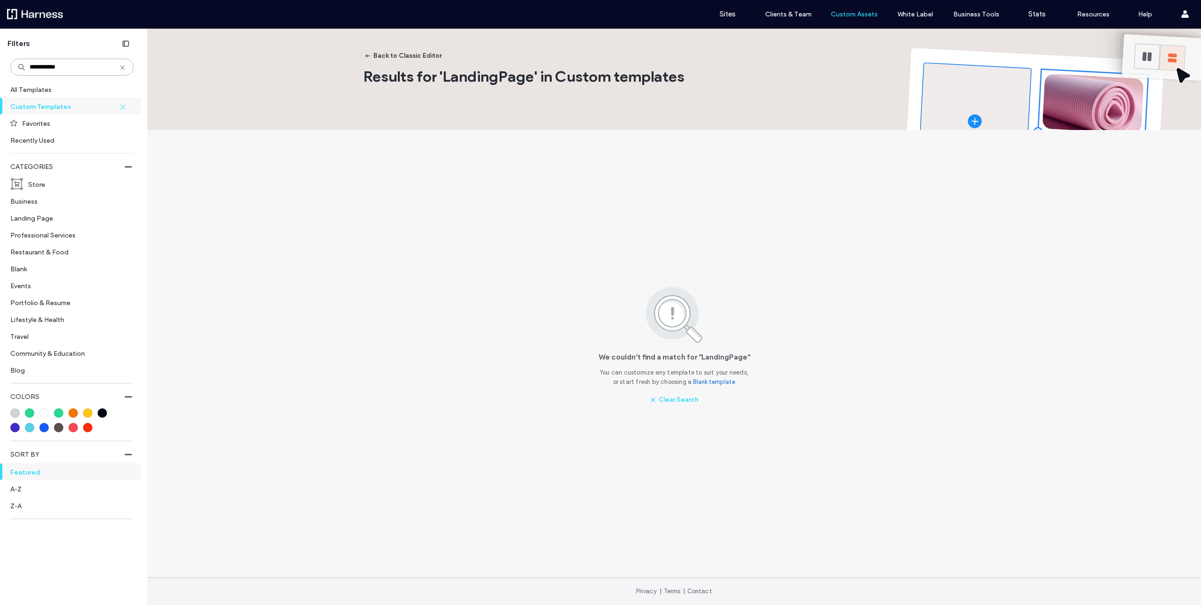
click at [127, 68] on input "**********" at bounding box center [71, 67] width 123 height 17
click at [124, 69] on icon at bounding box center [123, 68] width 8 height 8
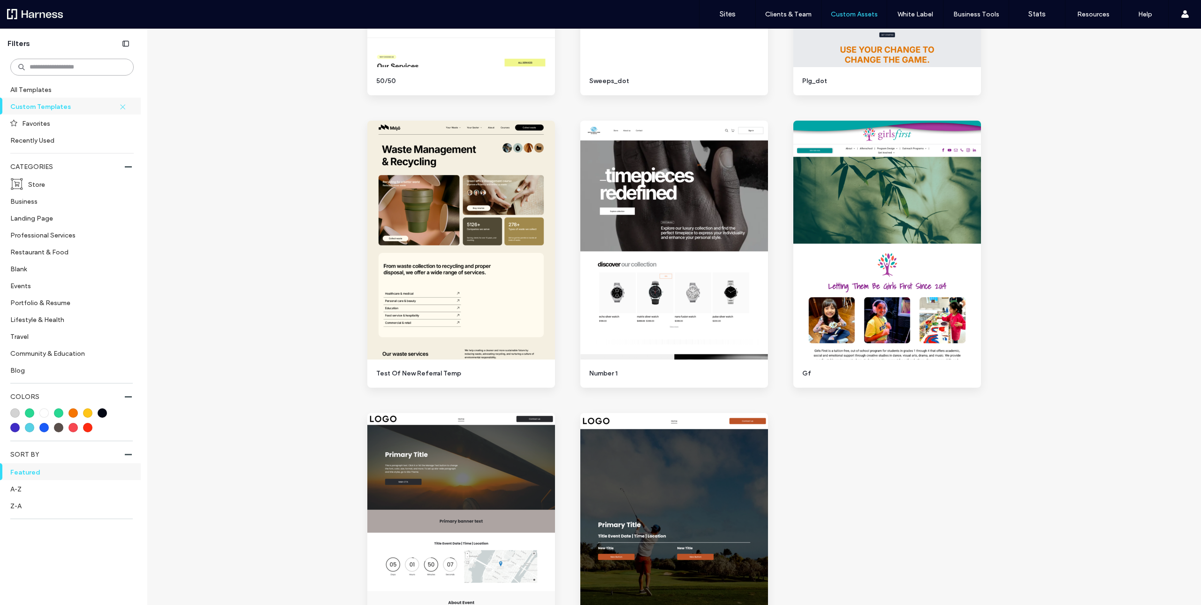
scroll to position [769, 0]
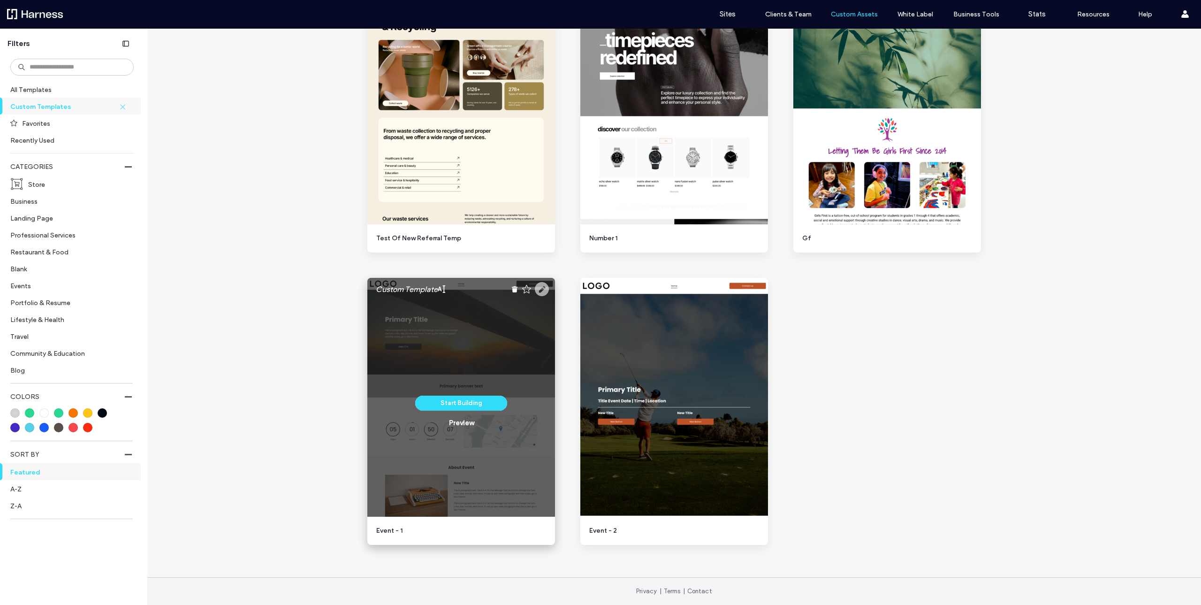
click at [543, 288] on use at bounding box center [542, 289] width 14 height 14
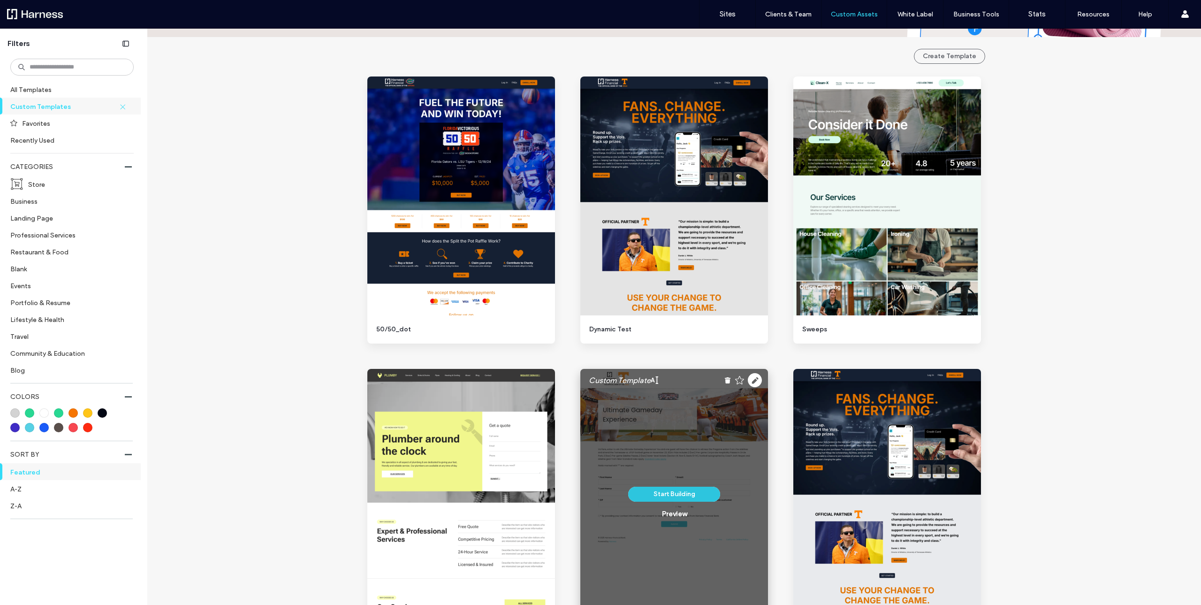
scroll to position [0, 0]
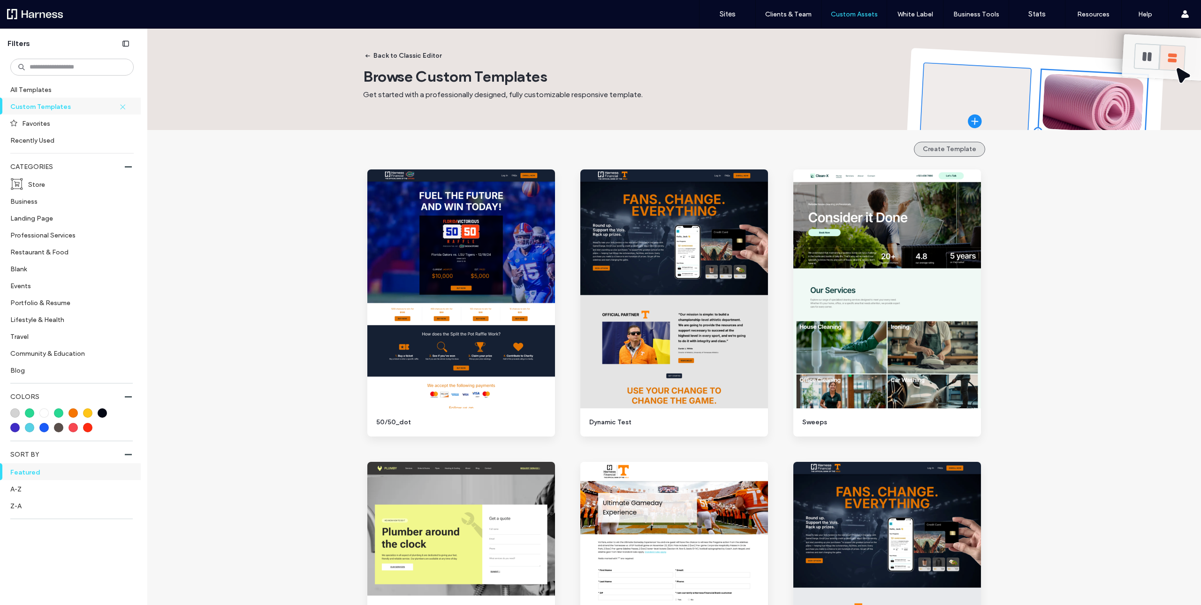
click at [956, 146] on button "Create Template" at bounding box center [949, 149] width 71 height 15
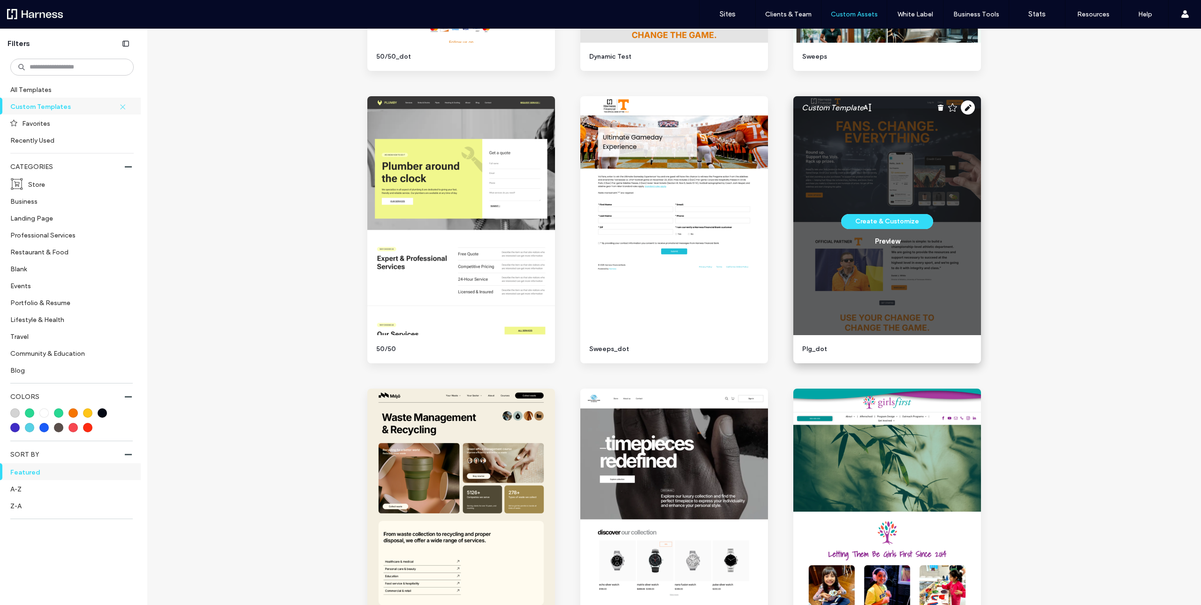
scroll to position [591, 0]
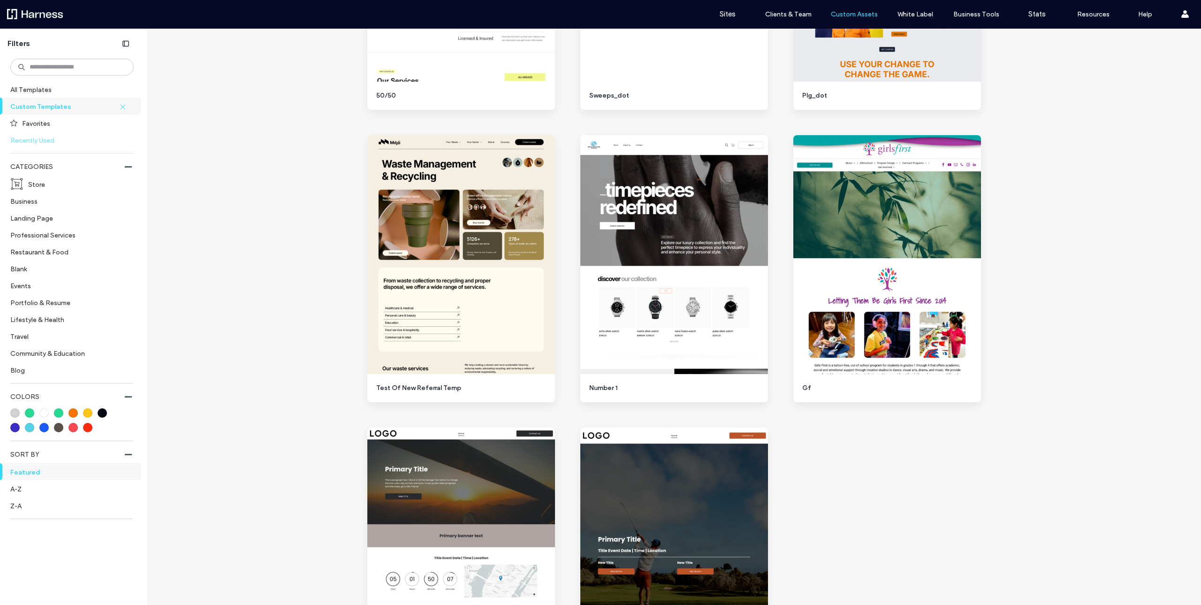
click at [71, 142] on label "Recently Used" at bounding box center [67, 140] width 115 height 16
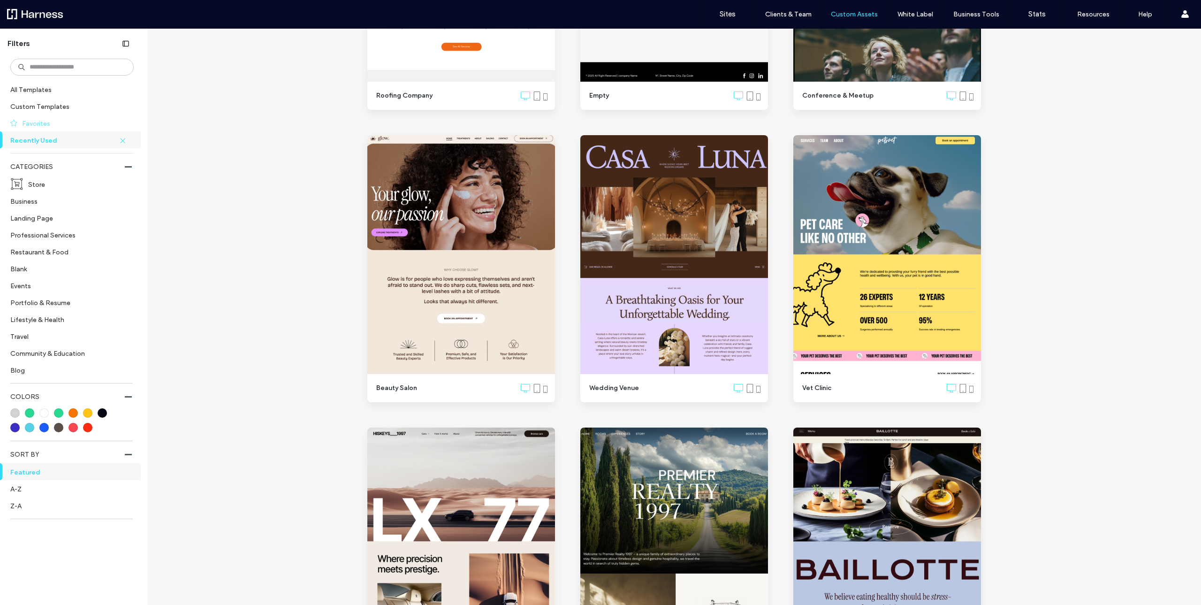
click at [61, 130] on label "Favorites" at bounding box center [74, 123] width 104 height 16
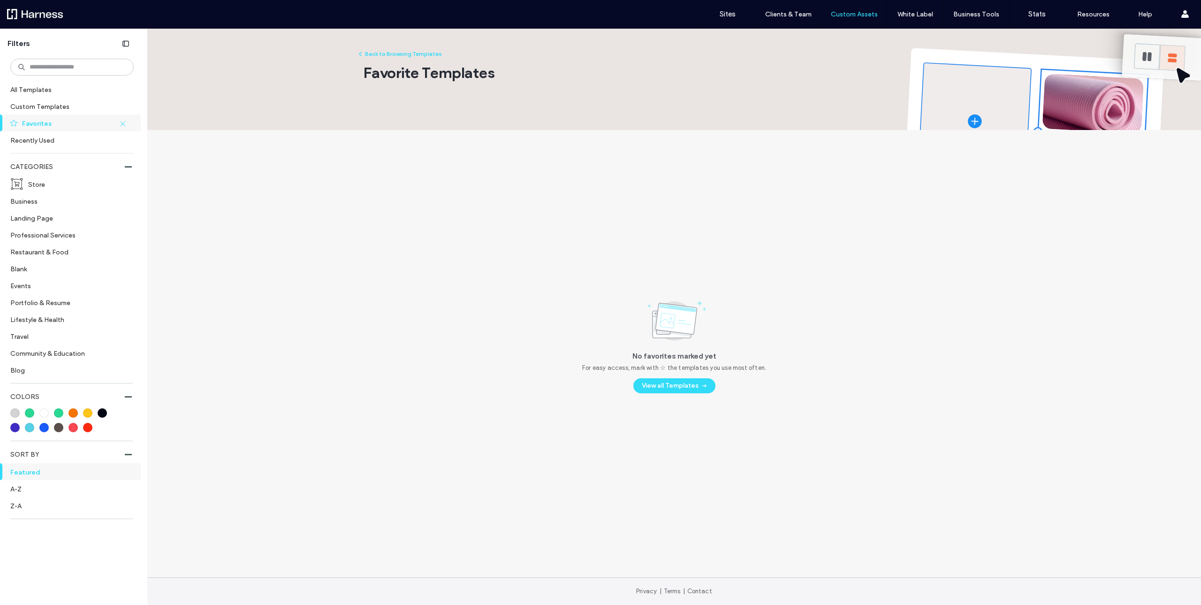
scroll to position [0, 0]
click at [64, 143] on label "Recently Used" at bounding box center [67, 140] width 115 height 16
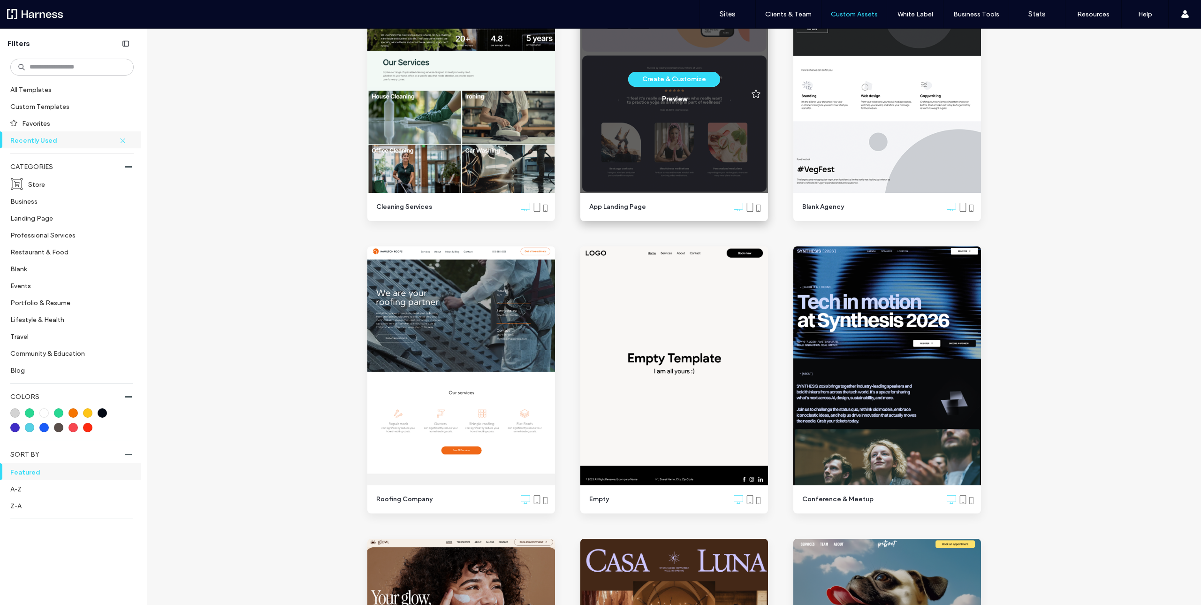
scroll to position [211, 0]
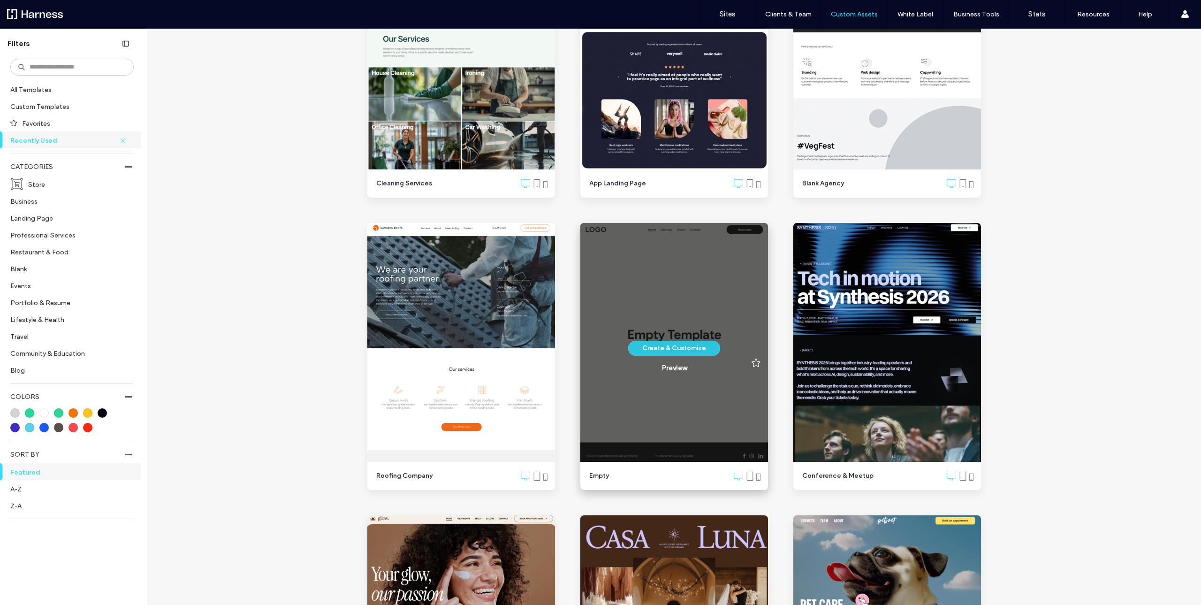
click at [676, 347] on button "Create & Customize" at bounding box center [674, 348] width 92 height 15
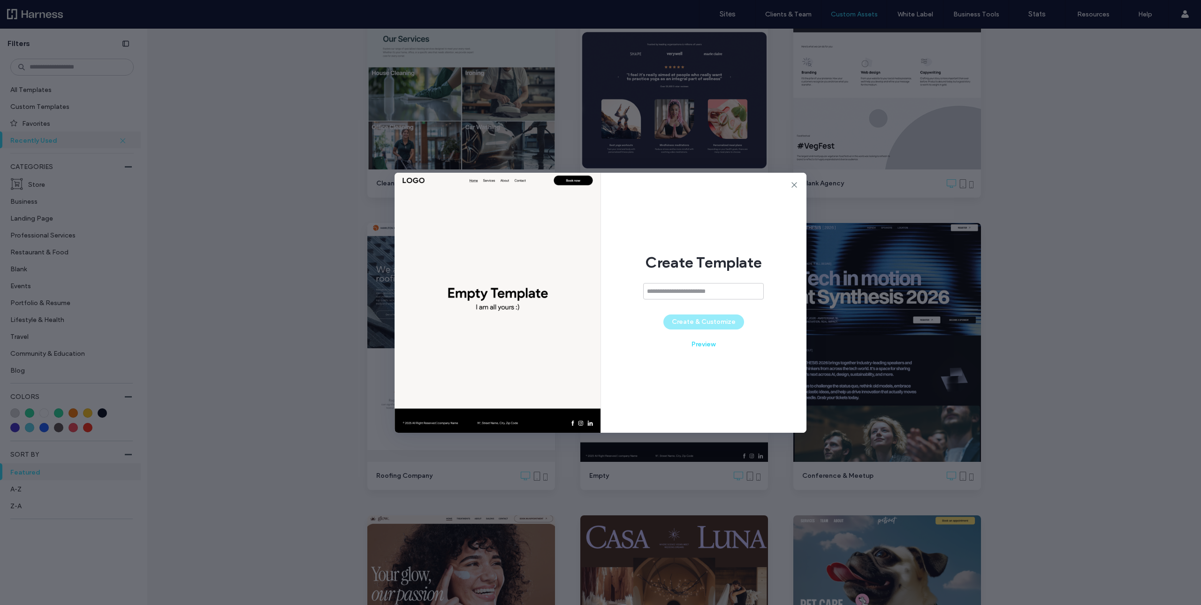
click at [665, 295] on input at bounding box center [703, 291] width 121 height 16
type input "**********"
click at [695, 319] on button "Create & Customize" at bounding box center [704, 321] width 81 height 15
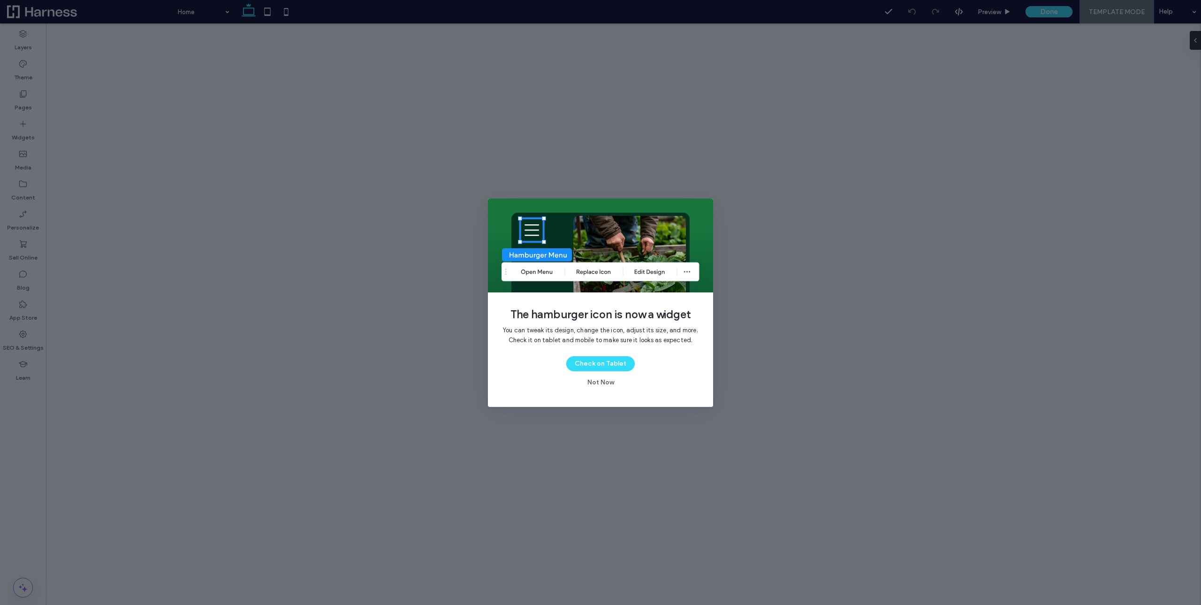
click at [603, 384] on button "Not Now" at bounding box center [601, 382] width 44 height 15
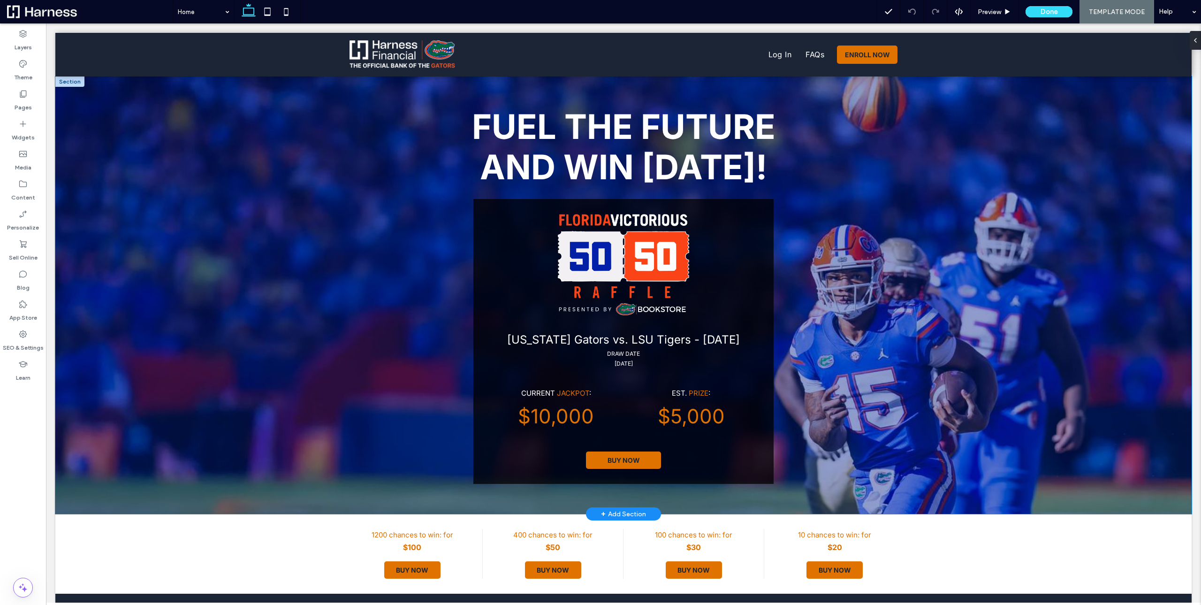
click at [244, 223] on div "Fuel the future and win today! Florida Gators vs. LSU Tigers - 12/18/24 DRAW DA…" at bounding box center [623, 294] width 1137 height 437
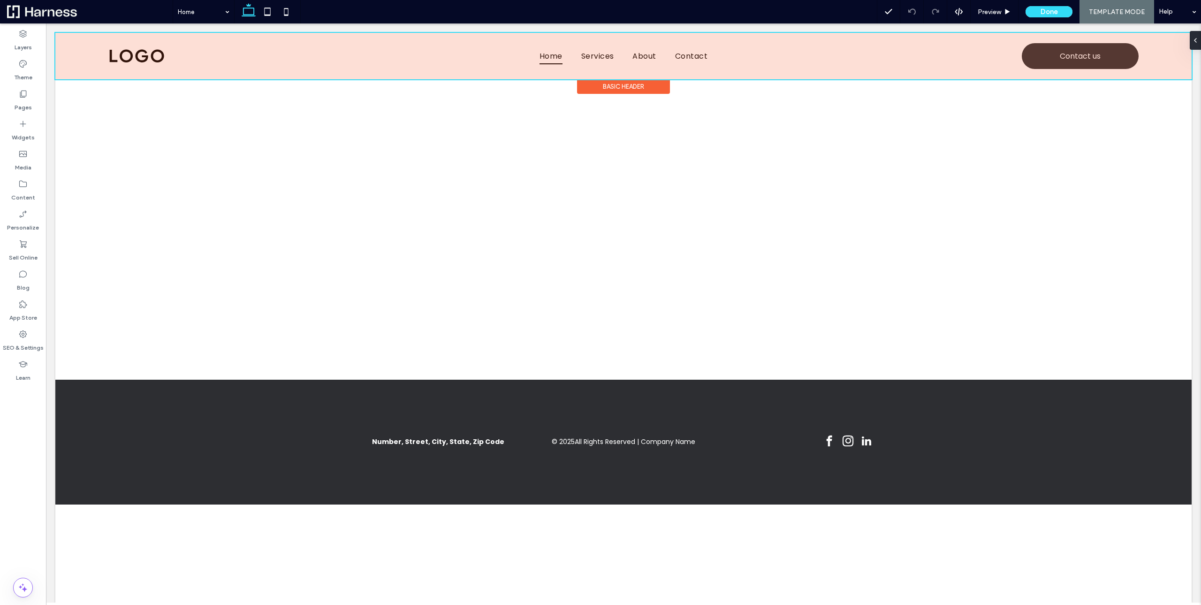
click at [137, 59] on div at bounding box center [623, 56] width 1137 height 46
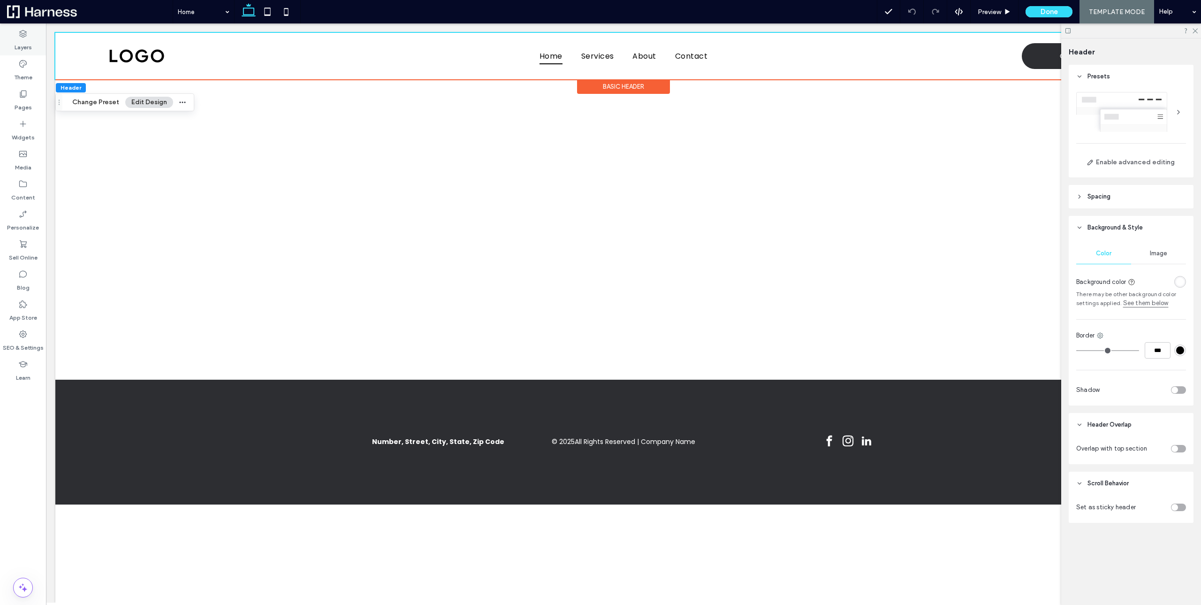
click at [19, 43] on label "Layers" at bounding box center [23, 44] width 17 height 13
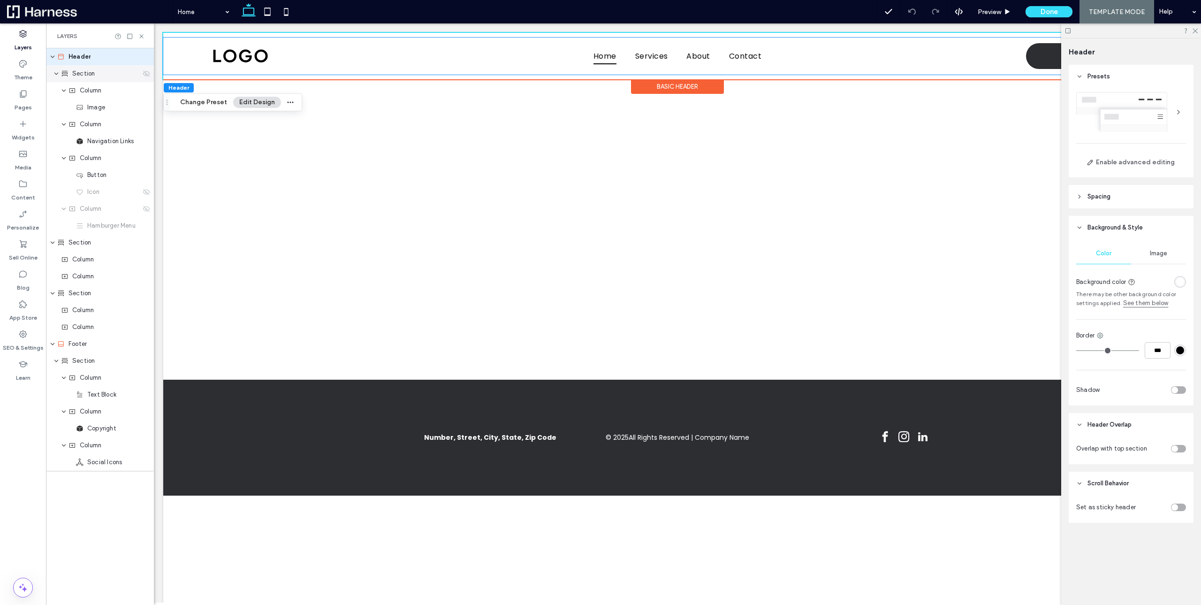
click at [98, 74] on div "Section" at bounding box center [101, 73] width 80 height 9
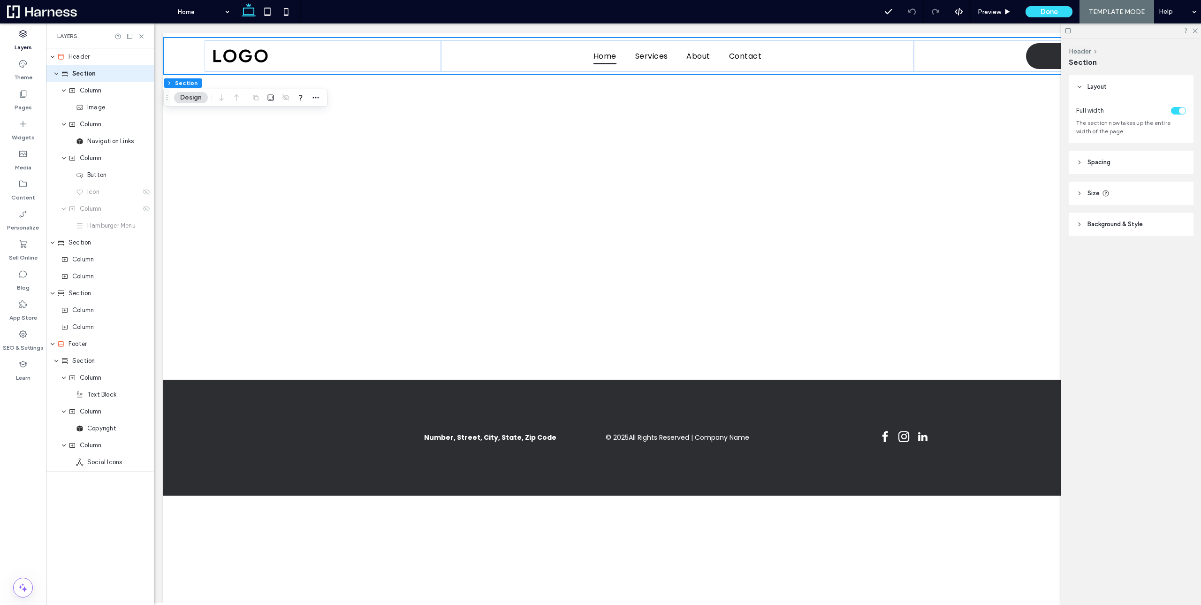
click at [1179, 112] on div "toggle" at bounding box center [1178, 111] width 15 height 8
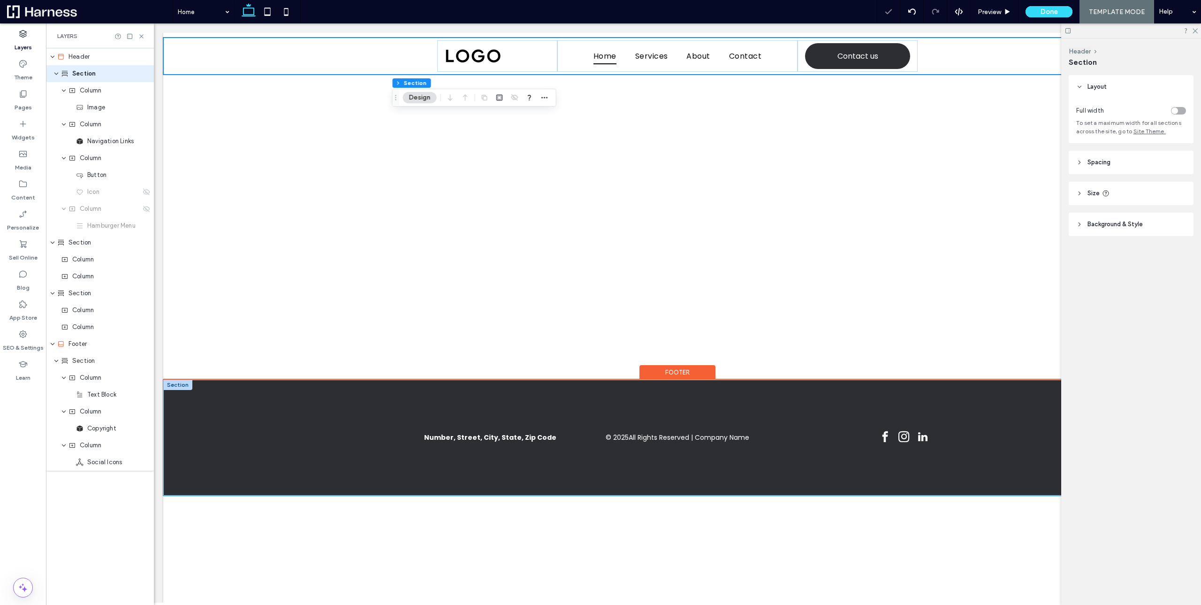
click at [265, 417] on div "Number, Street, City, State, Zip Code © 2025 All Rights Reserved | Company Name" at bounding box center [677, 438] width 1029 height 116
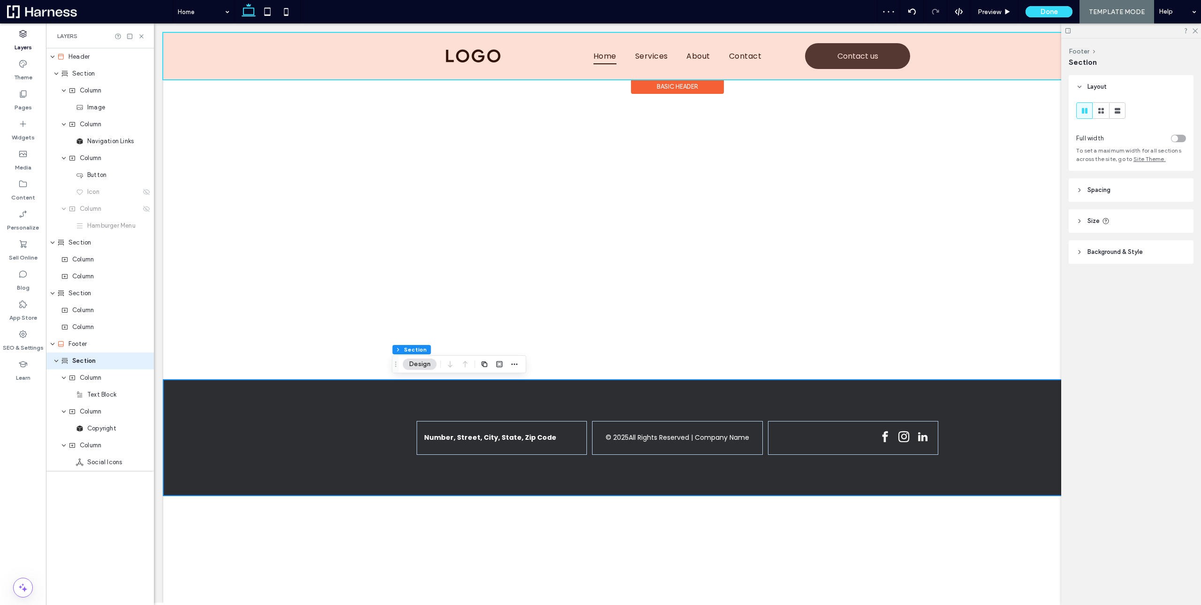
click at [323, 73] on div at bounding box center [677, 56] width 1029 height 46
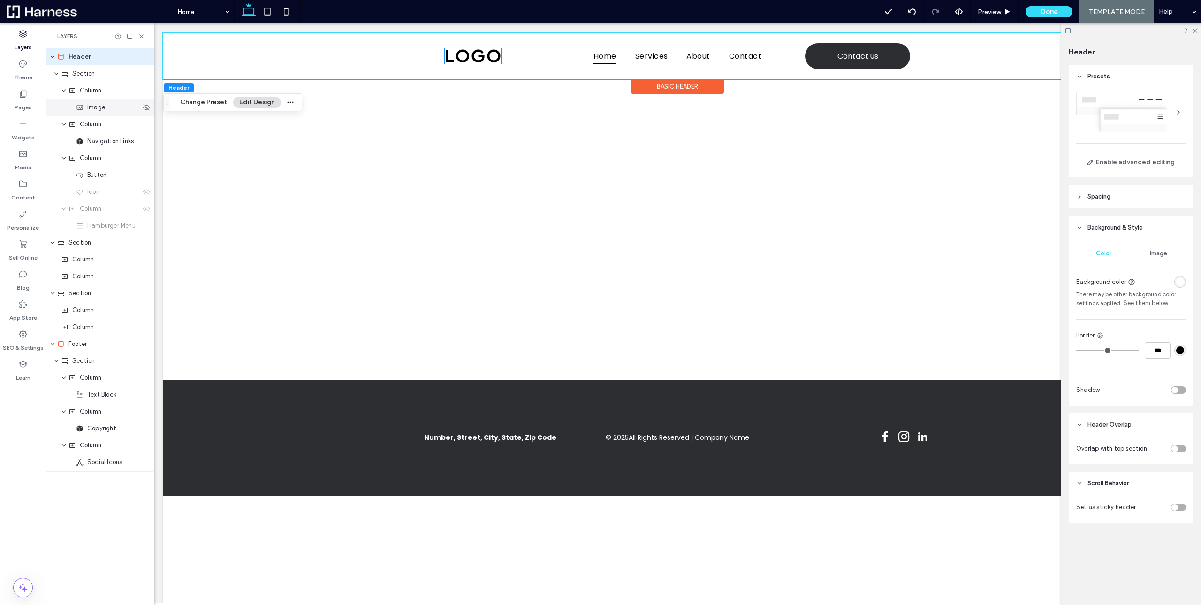
click at [98, 109] on span "Image" at bounding box center [96, 107] width 18 height 9
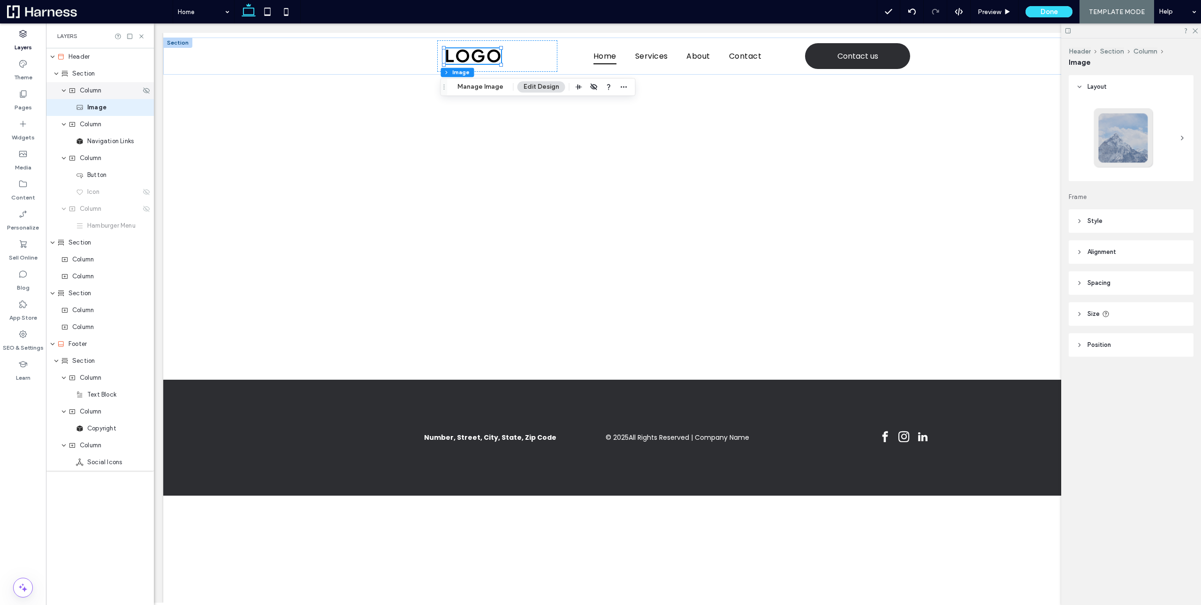
click at [92, 97] on div "Column" at bounding box center [100, 90] width 108 height 17
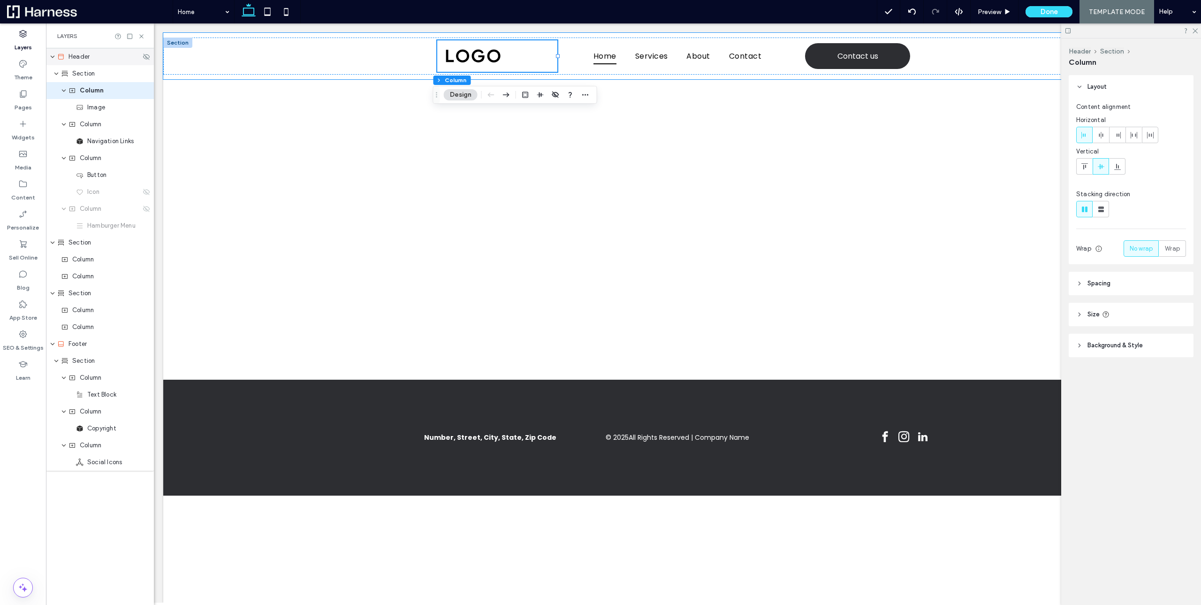
click at [85, 57] on span "Header" at bounding box center [79, 56] width 21 height 9
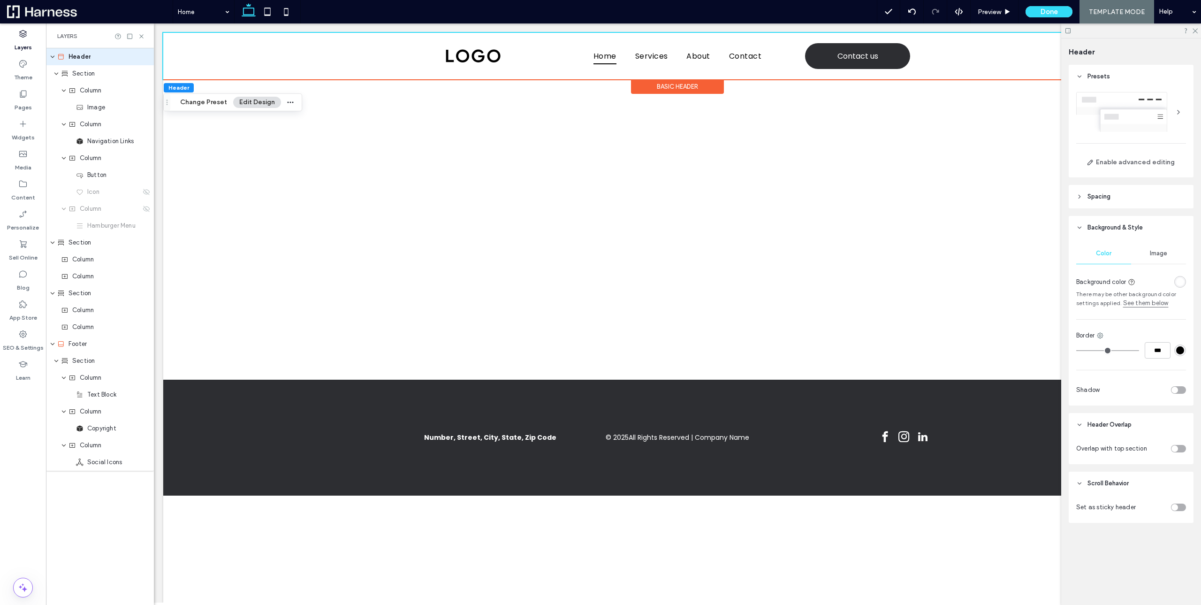
click at [673, 83] on div "Basic Header" at bounding box center [677, 86] width 93 height 15
click at [705, 180] on span "Enable Advanced Editing" at bounding box center [717, 181] width 76 height 8
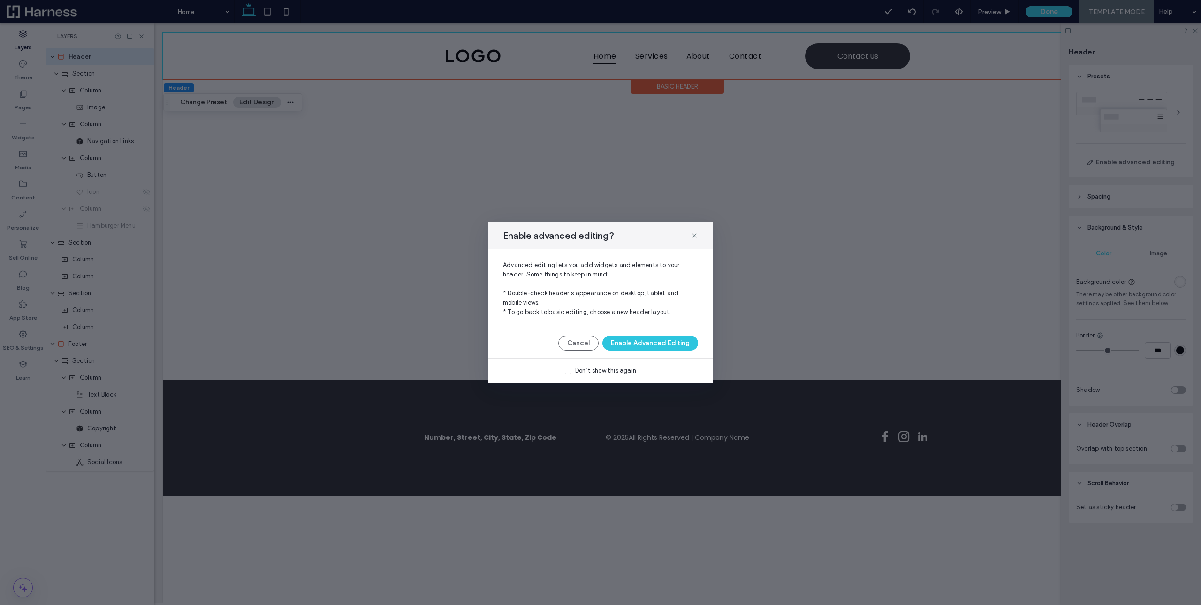
click at [656, 345] on button "Enable Advanced Editing" at bounding box center [651, 343] width 96 height 15
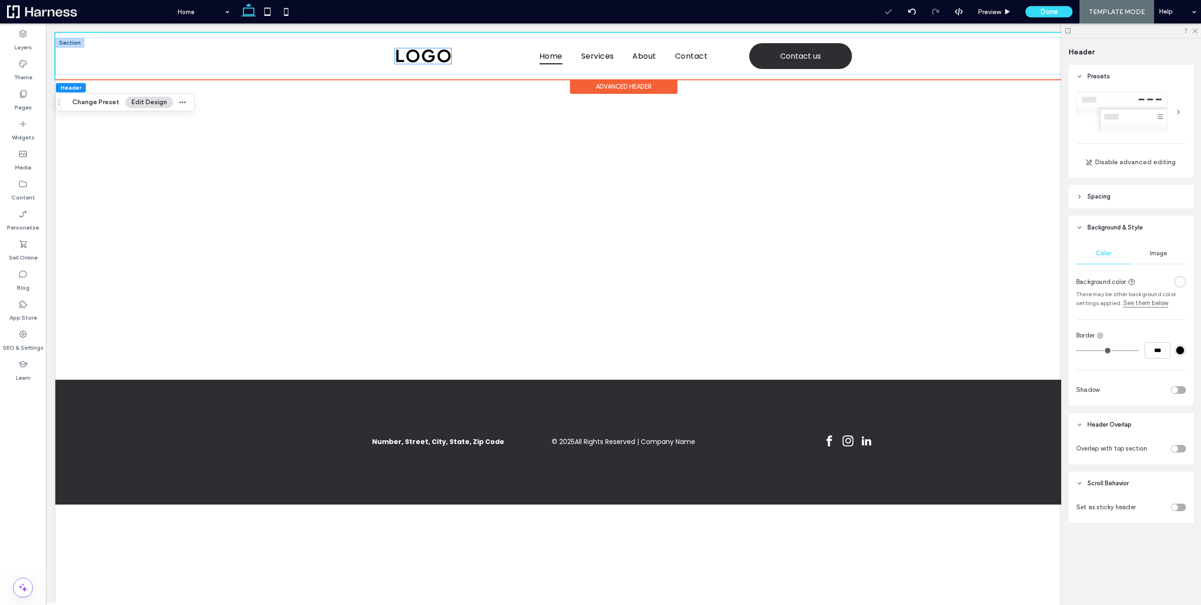
click at [416, 62] on img at bounding box center [423, 56] width 56 height 16
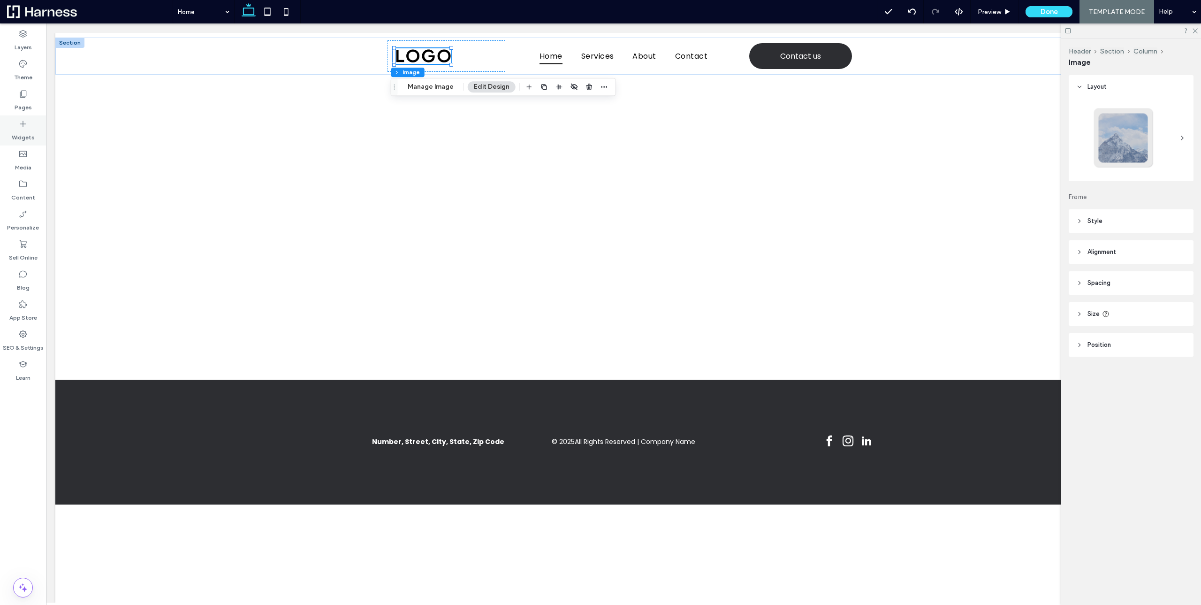
click at [26, 123] on icon at bounding box center [22, 123] width 9 height 9
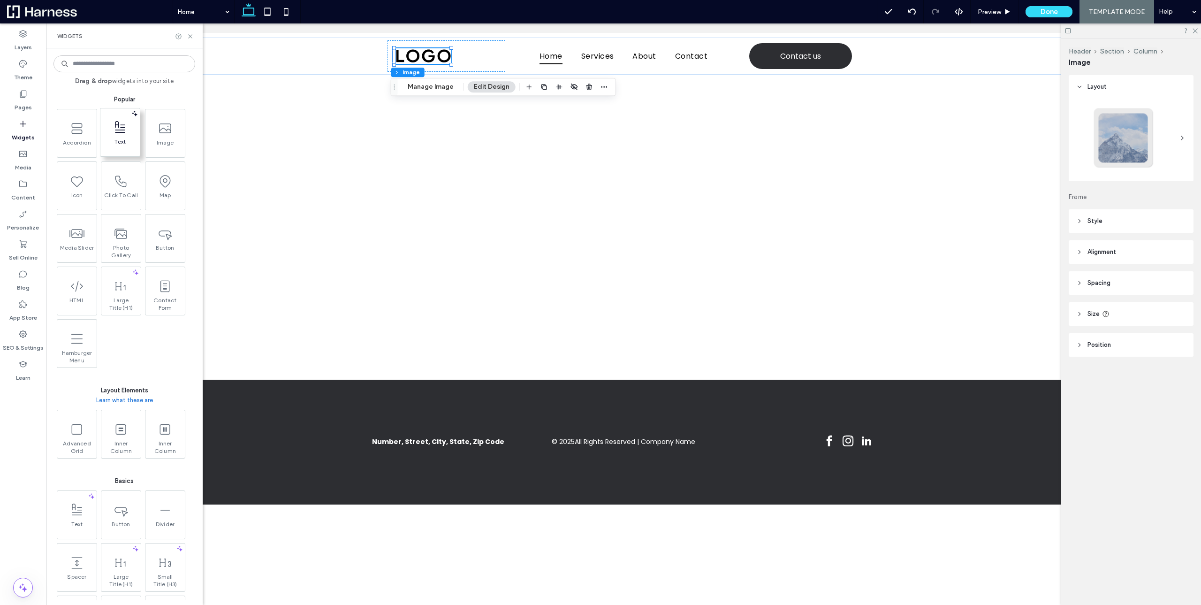
click at [124, 134] on icon at bounding box center [120, 127] width 15 height 15
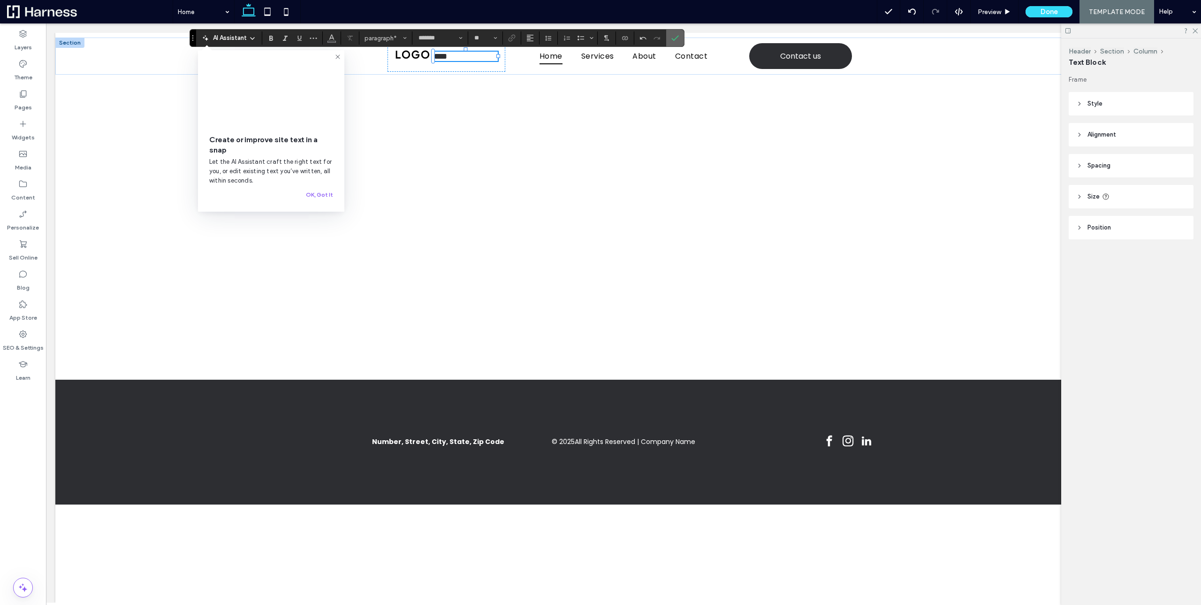
click at [669, 39] on label "Confirm" at bounding box center [675, 38] width 14 height 17
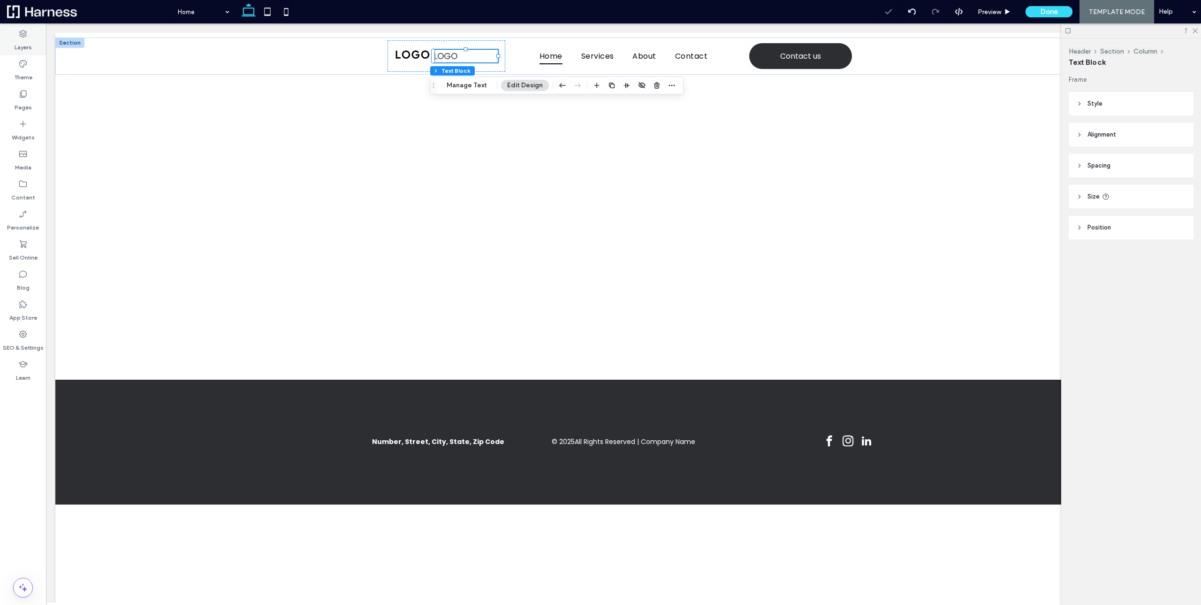
click at [20, 41] on label "Layers" at bounding box center [23, 44] width 17 height 13
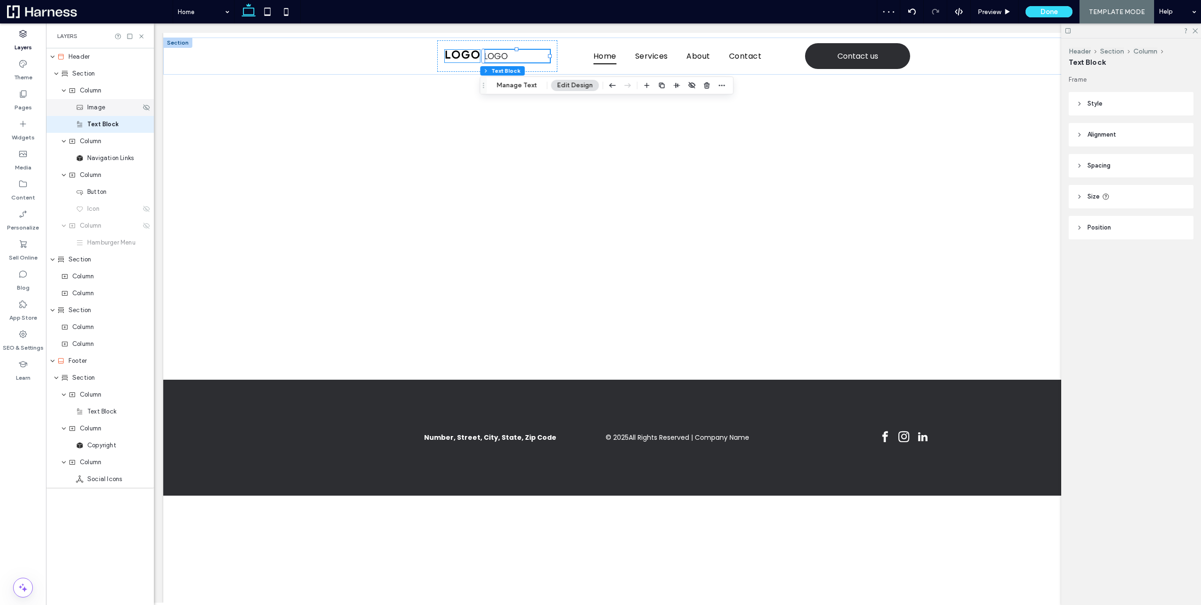
click at [99, 108] on span "Image" at bounding box center [96, 107] width 18 height 9
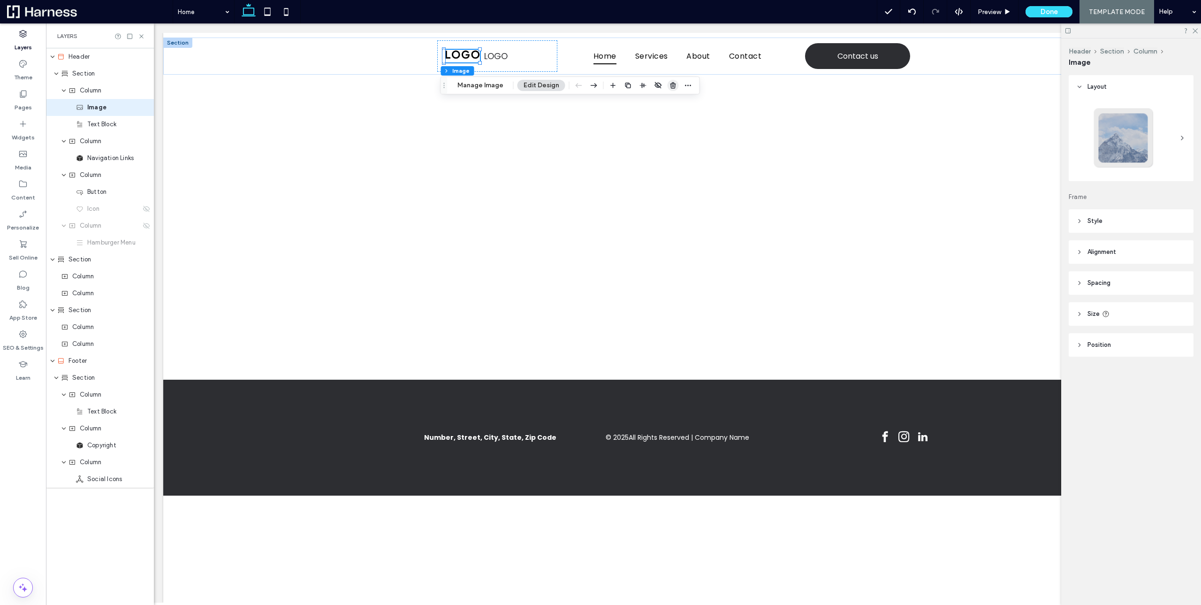
click at [670, 84] on icon "button" at bounding box center [674, 86] width 8 height 8
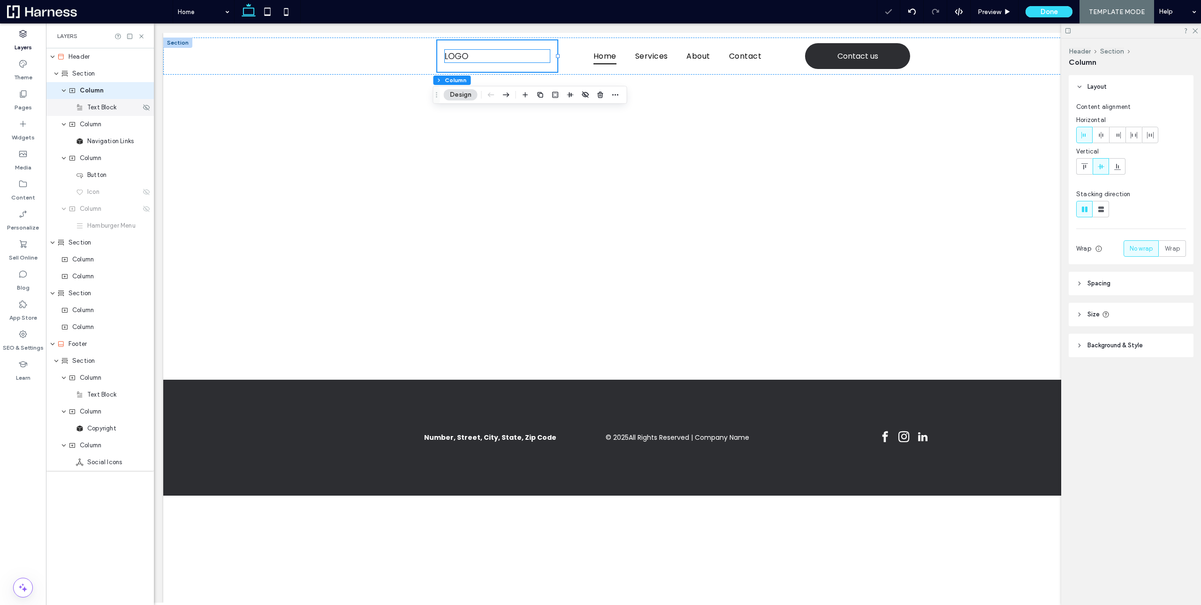
click at [108, 110] on span "Text Block" at bounding box center [101, 107] width 29 height 9
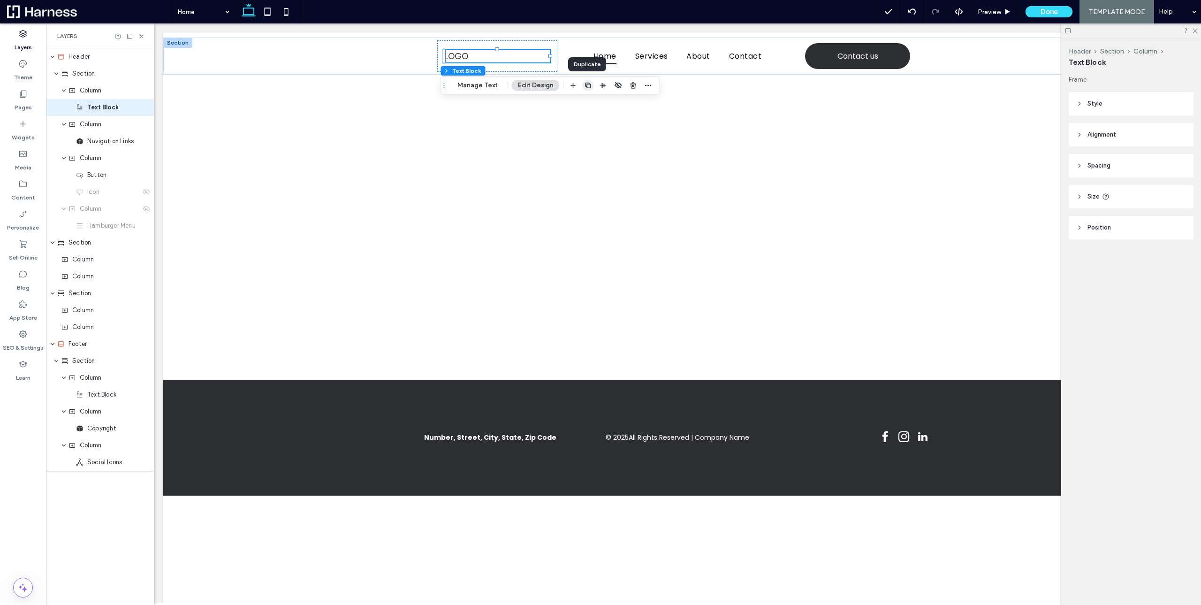
click at [586, 88] on use "button" at bounding box center [588, 86] width 6 height 6
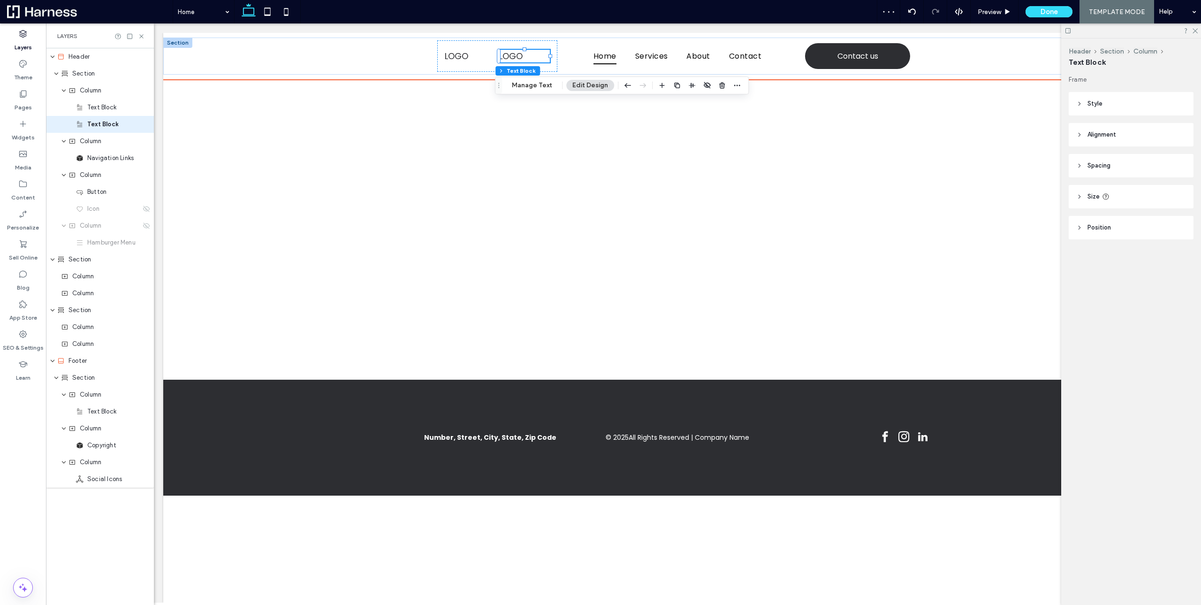
click at [518, 54] on span "LOGO" at bounding box center [510, 56] width 23 height 12
click at [512, 54] on span "****" at bounding box center [505, 56] width 13 height 8
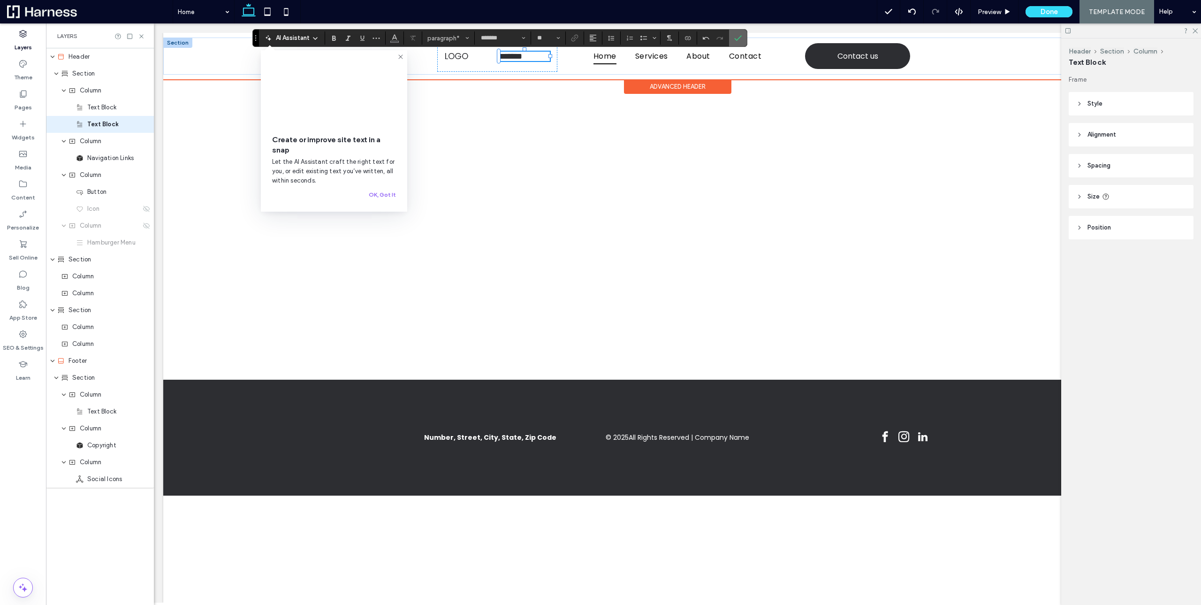
click at [738, 43] on span "Confirm" at bounding box center [736, 38] width 4 height 17
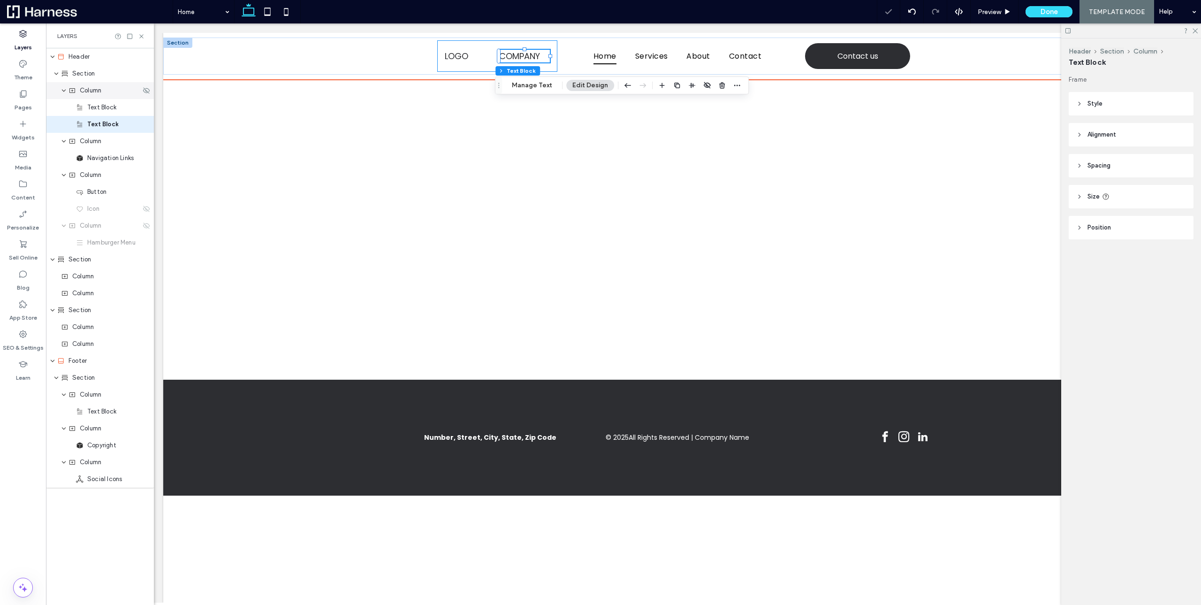
click at [87, 90] on span "Column" at bounding box center [91, 90] width 22 height 9
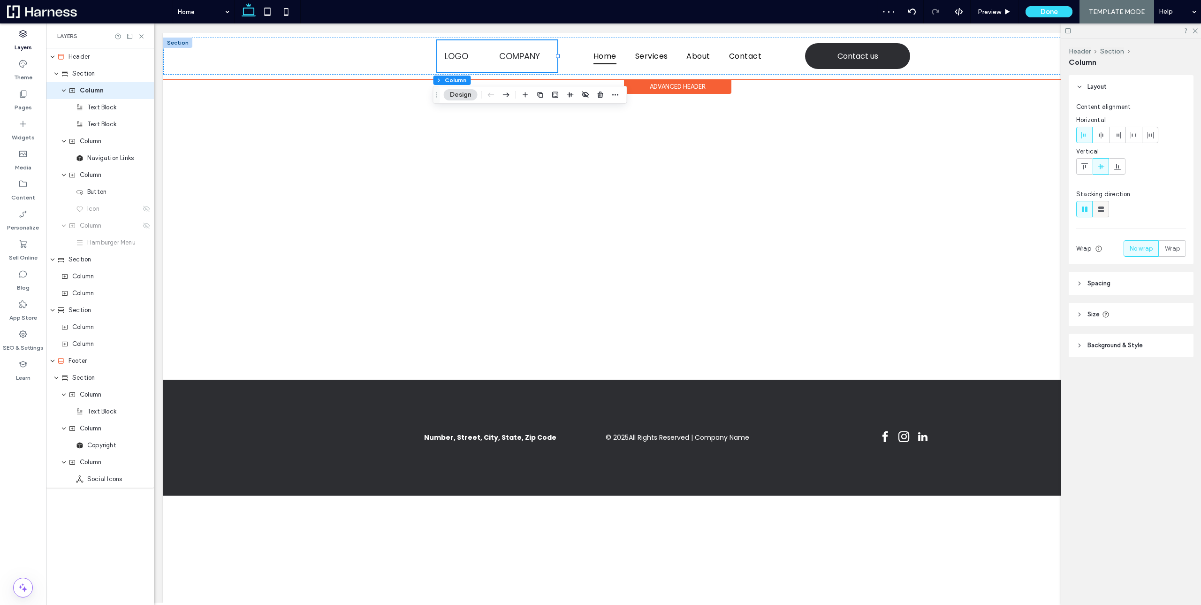
click at [1098, 205] on icon at bounding box center [1101, 209] width 9 height 9
type input "**"
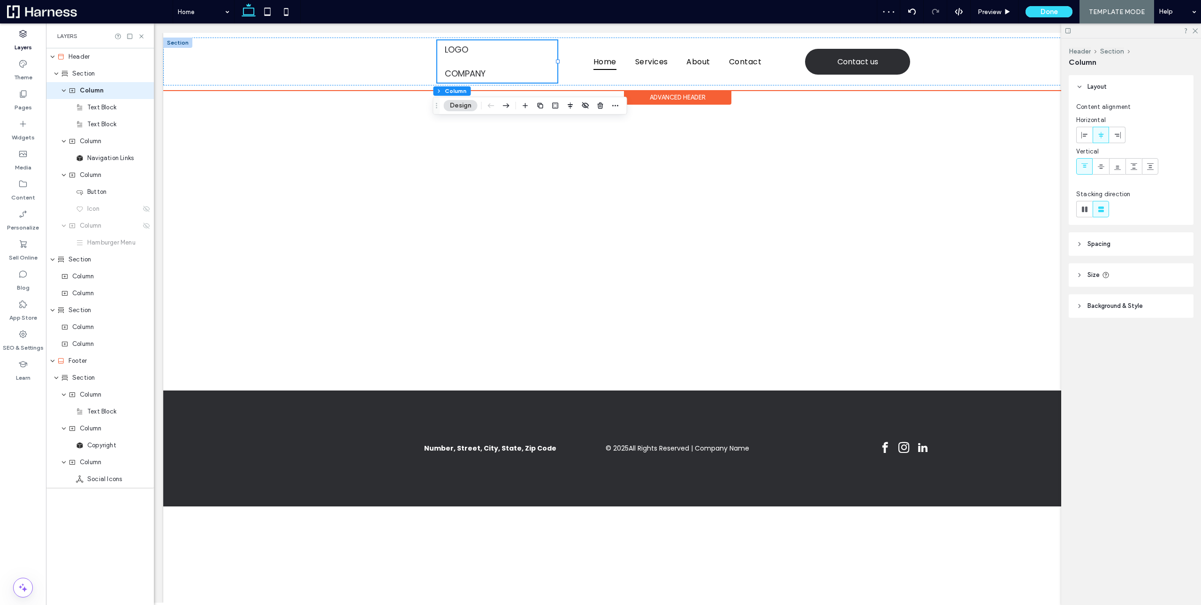
click at [1114, 239] on header "Spacing" at bounding box center [1131, 243] width 125 height 23
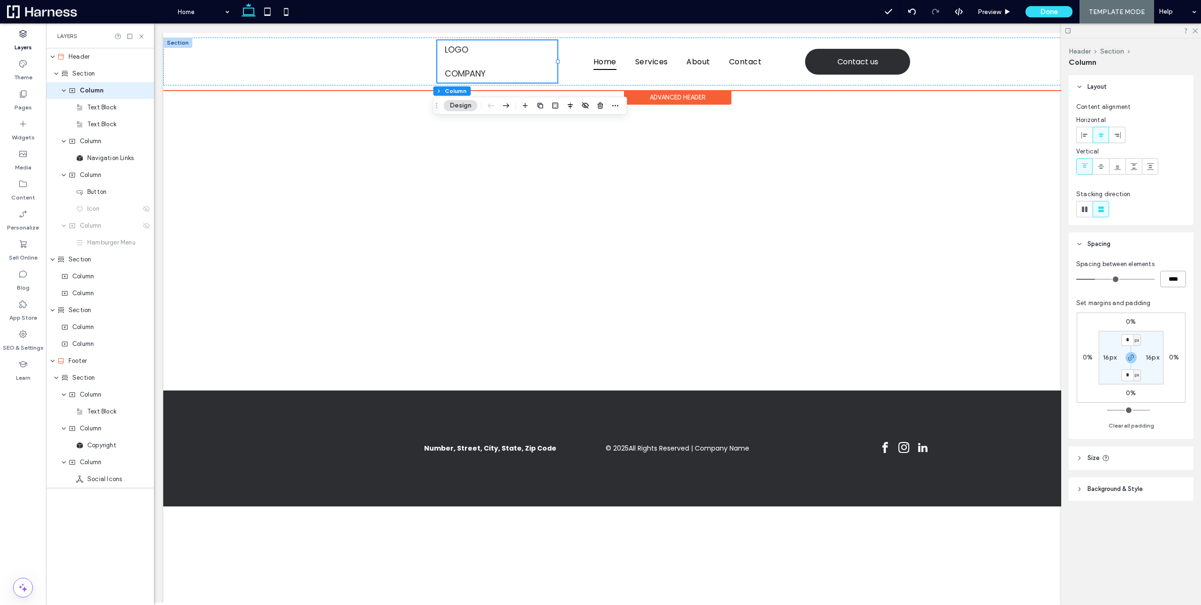
click at [1168, 282] on input "****" at bounding box center [1173, 279] width 26 height 16
type input "*"
type input "***"
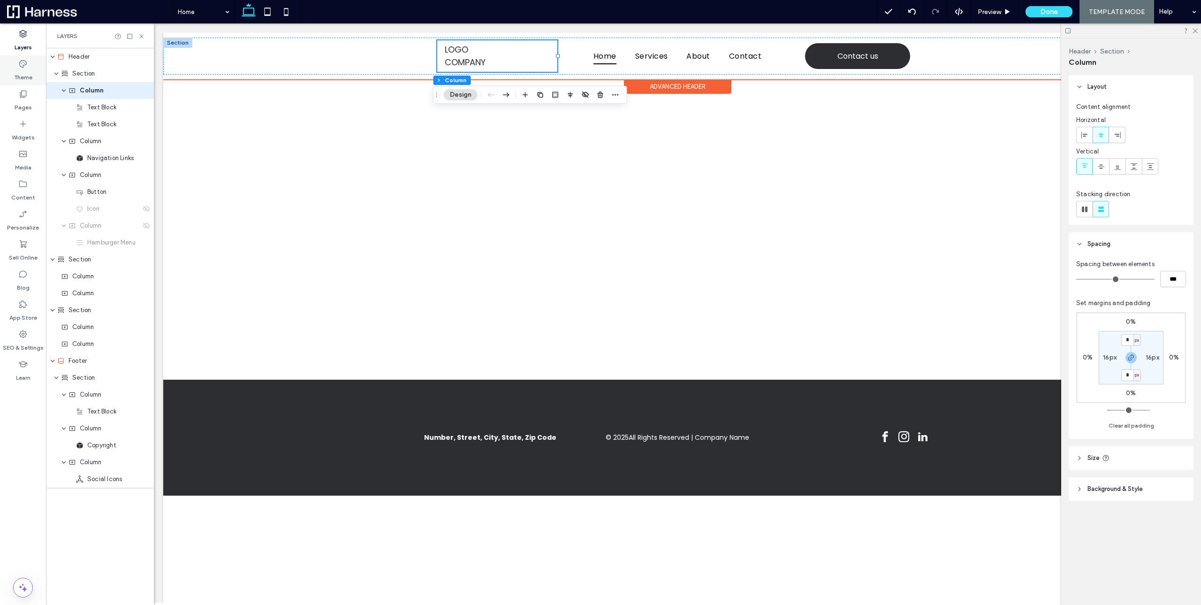
click at [21, 61] on use at bounding box center [23, 64] width 8 height 8
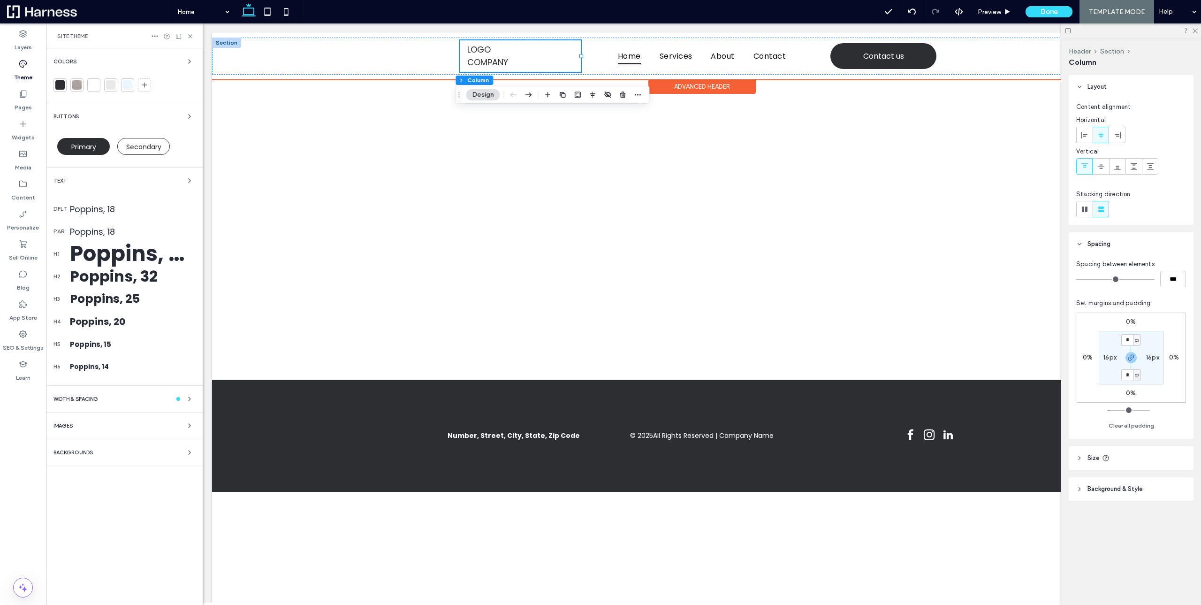
click at [84, 177] on div "Text" at bounding box center [124, 180] width 142 height 11
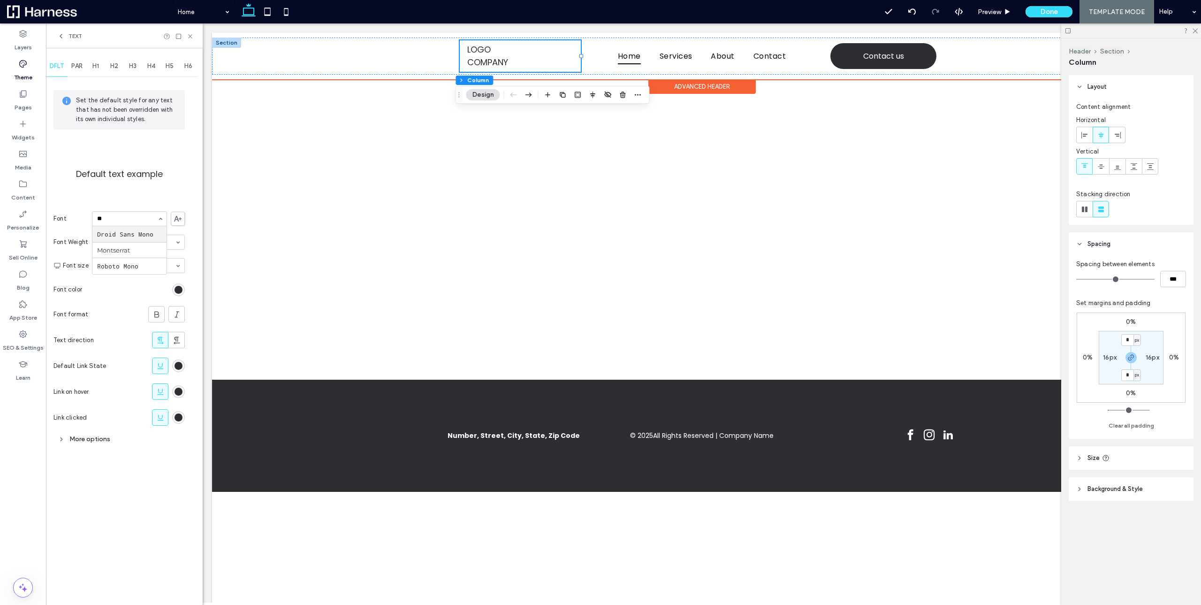
type input "***"
click at [78, 62] on div "PAR" at bounding box center [77, 66] width 19 height 21
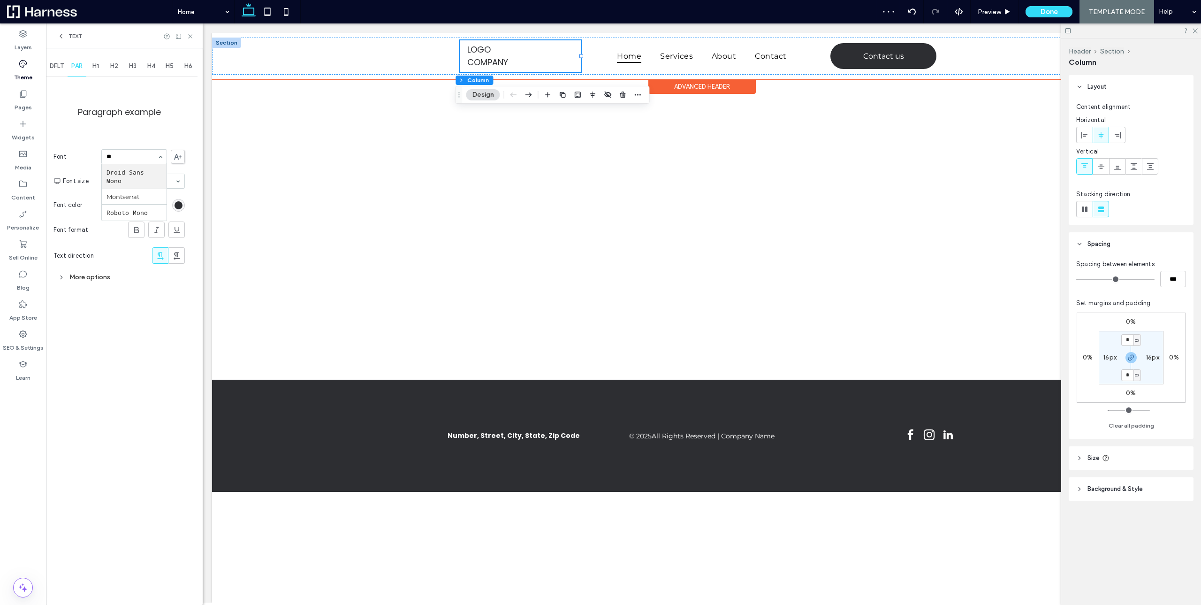
type input "***"
click at [94, 66] on span "H1" at bounding box center [95, 66] width 7 height 8
type input "***"
click at [122, 65] on div "H2" at bounding box center [114, 66] width 19 height 21
type input "***"
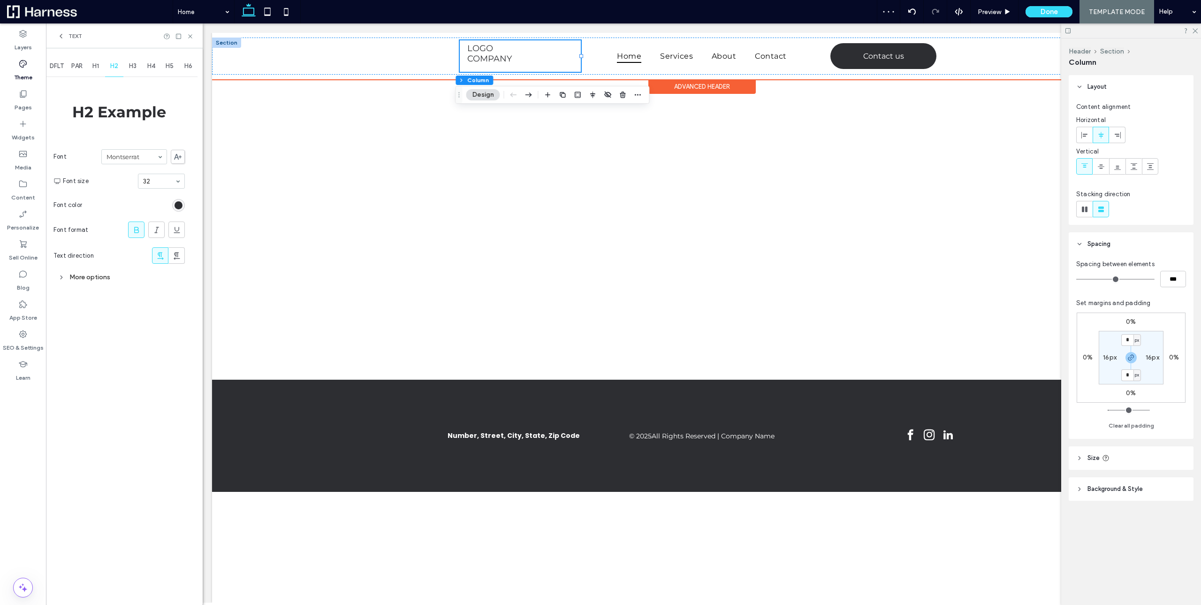
click at [132, 66] on span "H3" at bounding box center [133, 66] width 8 height 8
type input "***"
click at [149, 63] on span "H4" at bounding box center [151, 66] width 8 height 8
type input "***"
click at [169, 67] on span "H5" at bounding box center [170, 66] width 8 height 8
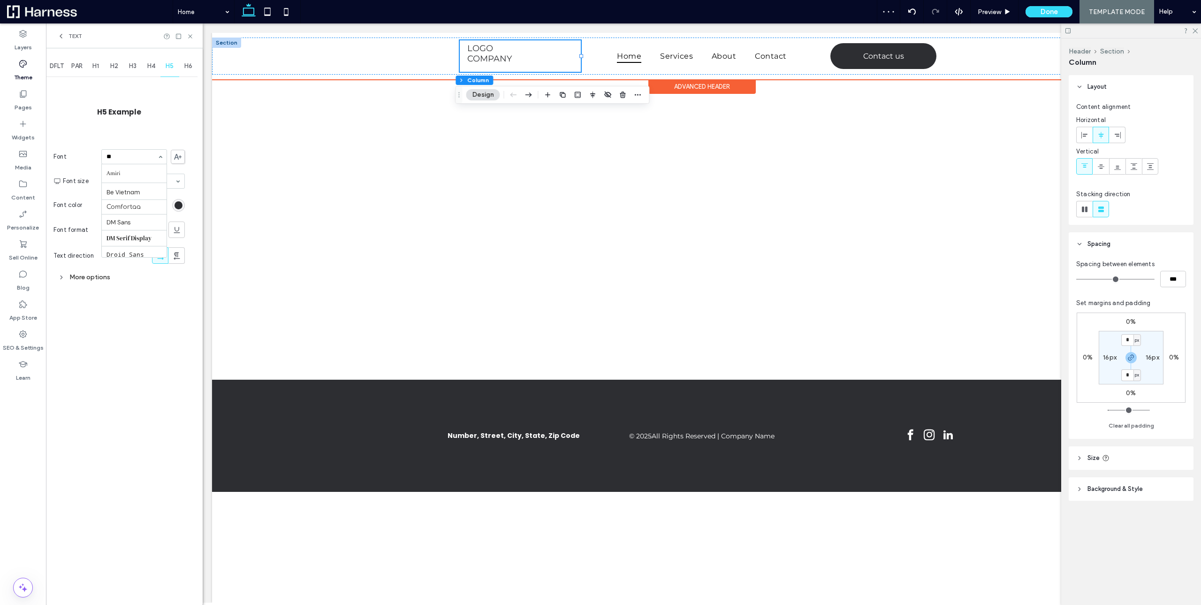
type input "***"
click at [189, 69] on span "H6" at bounding box center [188, 66] width 8 height 8
type input "***"
click at [56, 64] on span "DFLT" at bounding box center [57, 66] width 14 height 8
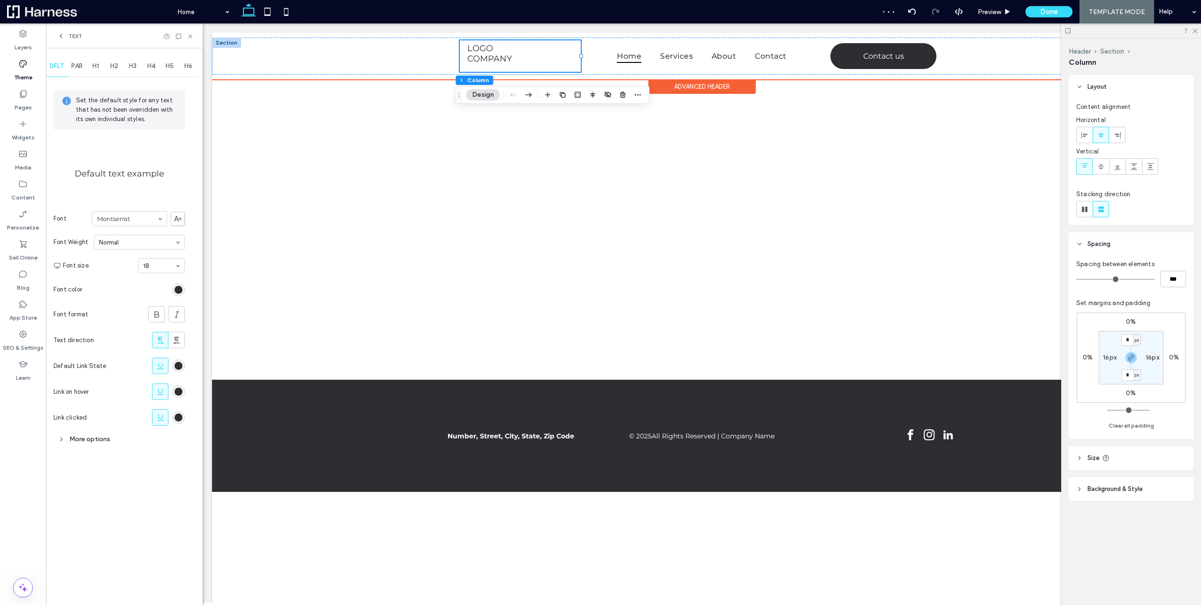
click at [69, 33] on span "Text" at bounding box center [76, 36] width 14 height 8
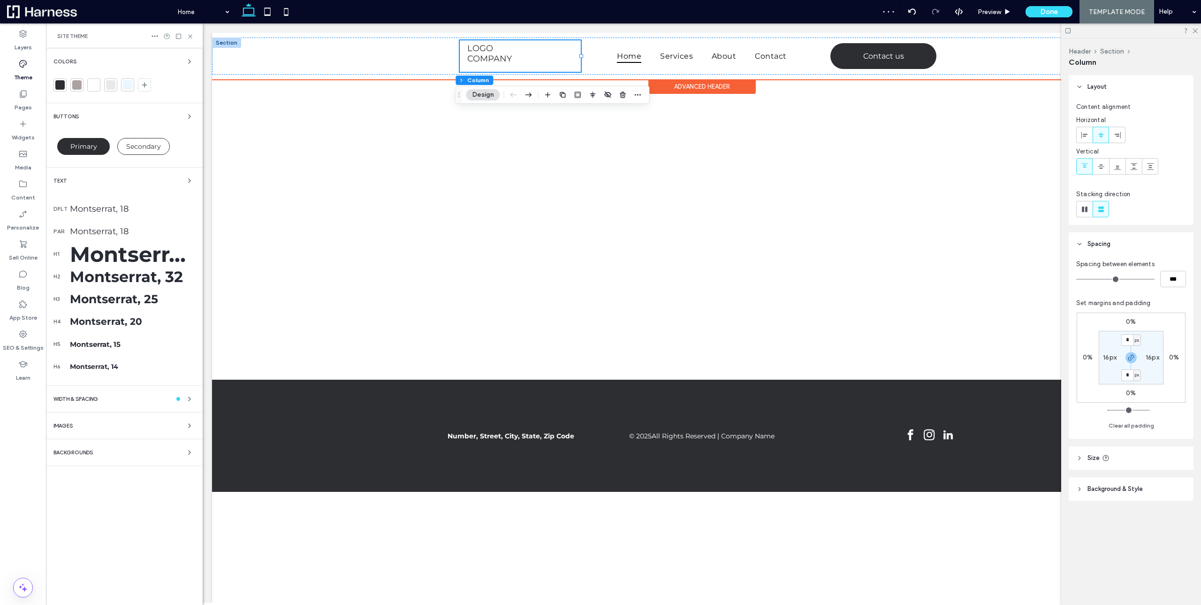
click at [58, 82] on div at bounding box center [59, 84] width 9 height 9
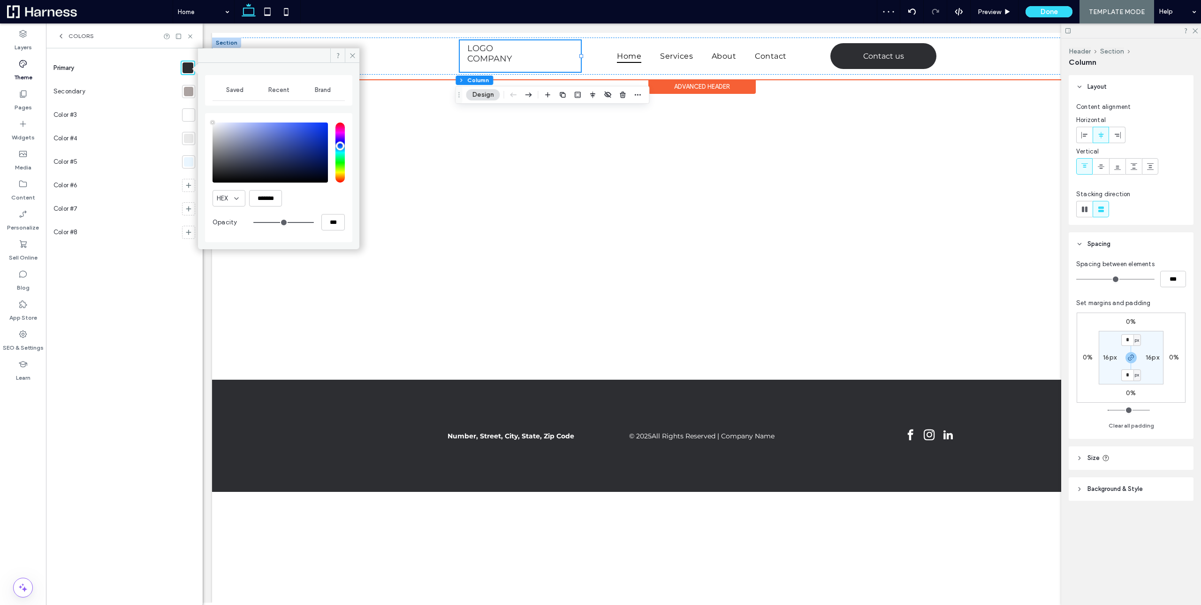
type input "****"
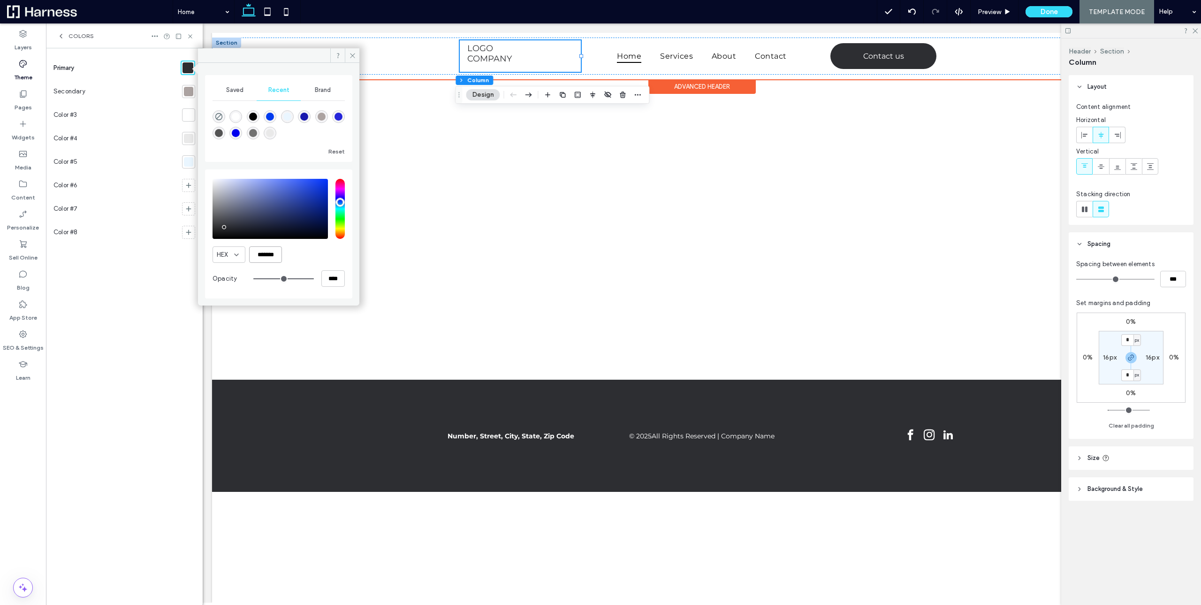
click at [262, 252] on input "*******" at bounding box center [265, 254] width 33 height 16
paste input "color picker textbox"
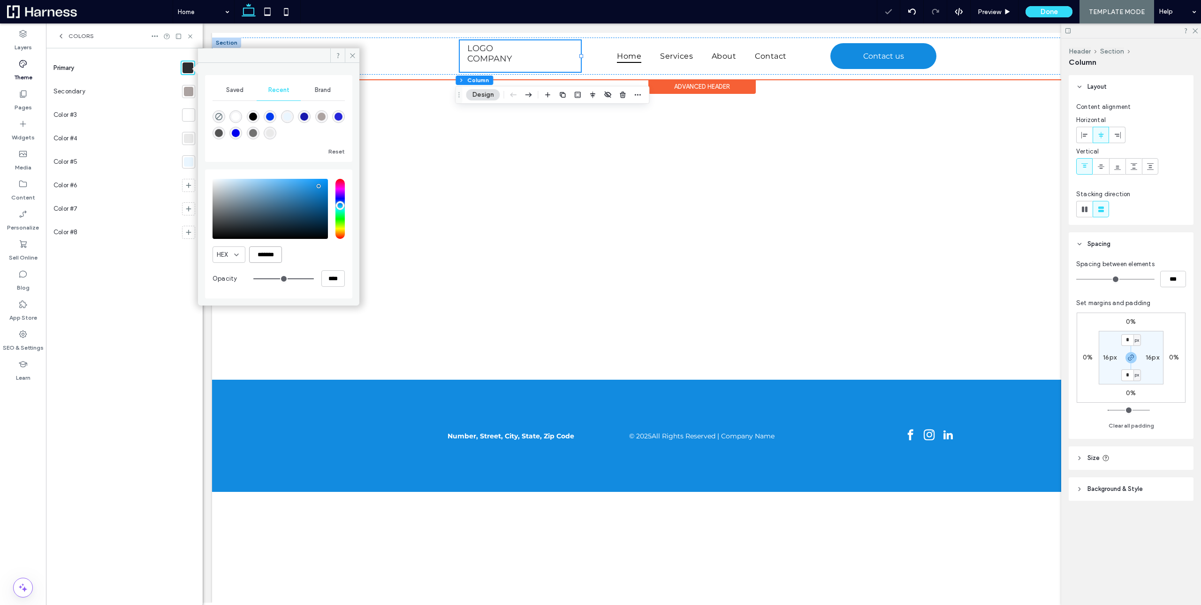
type input "*******"
click at [351, 54] on use at bounding box center [352, 55] width 5 height 5
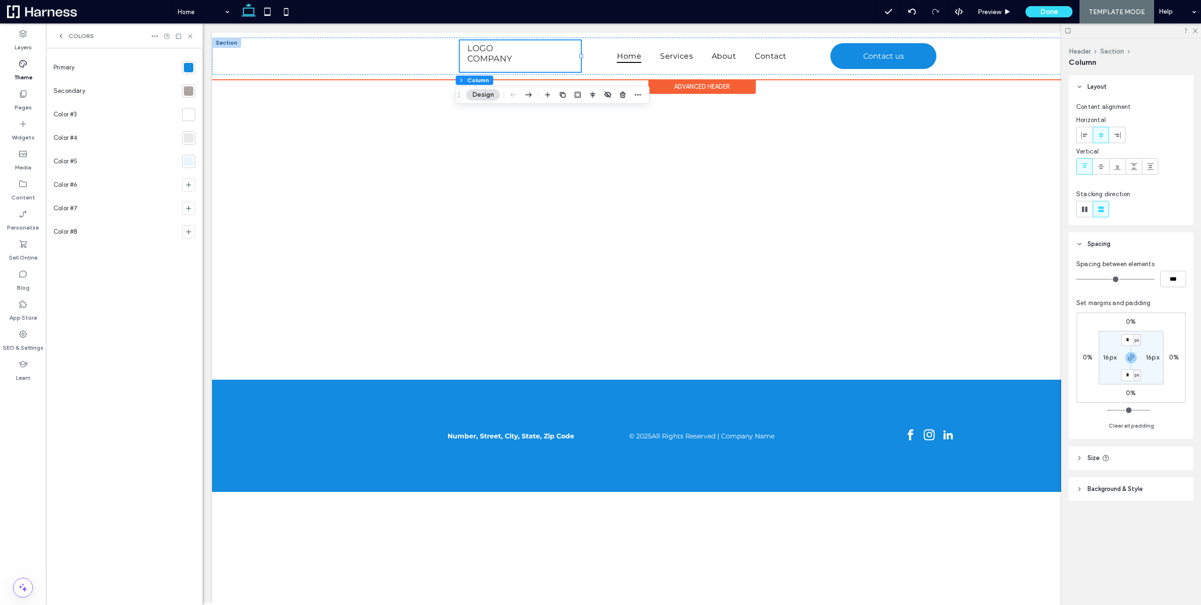
click at [185, 91] on div at bounding box center [188, 90] width 9 height 9
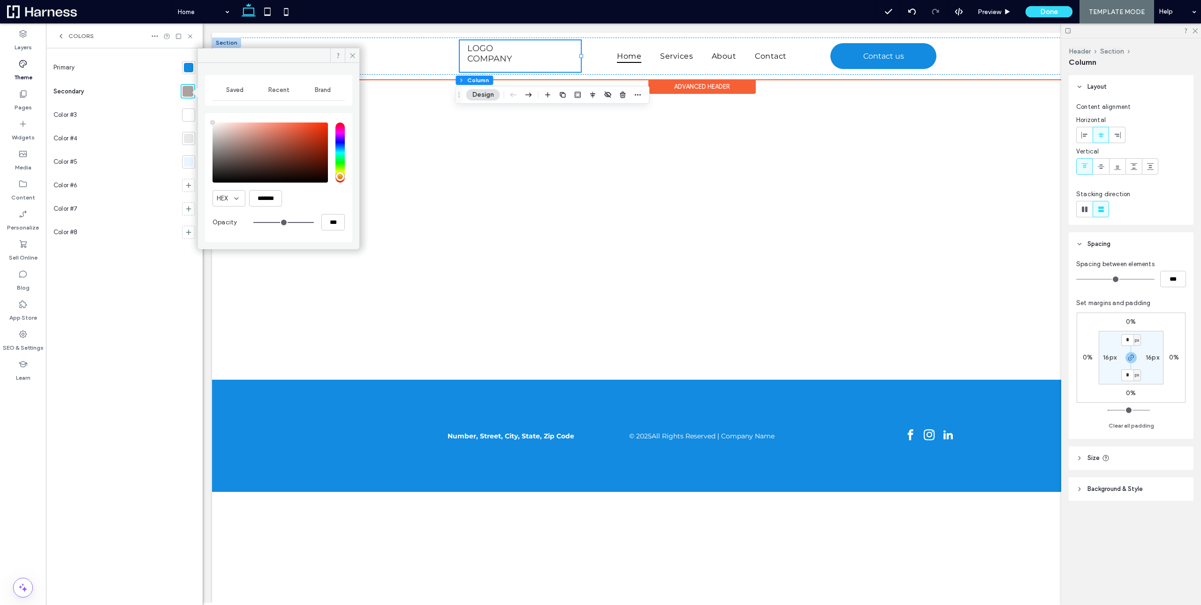
type input "****"
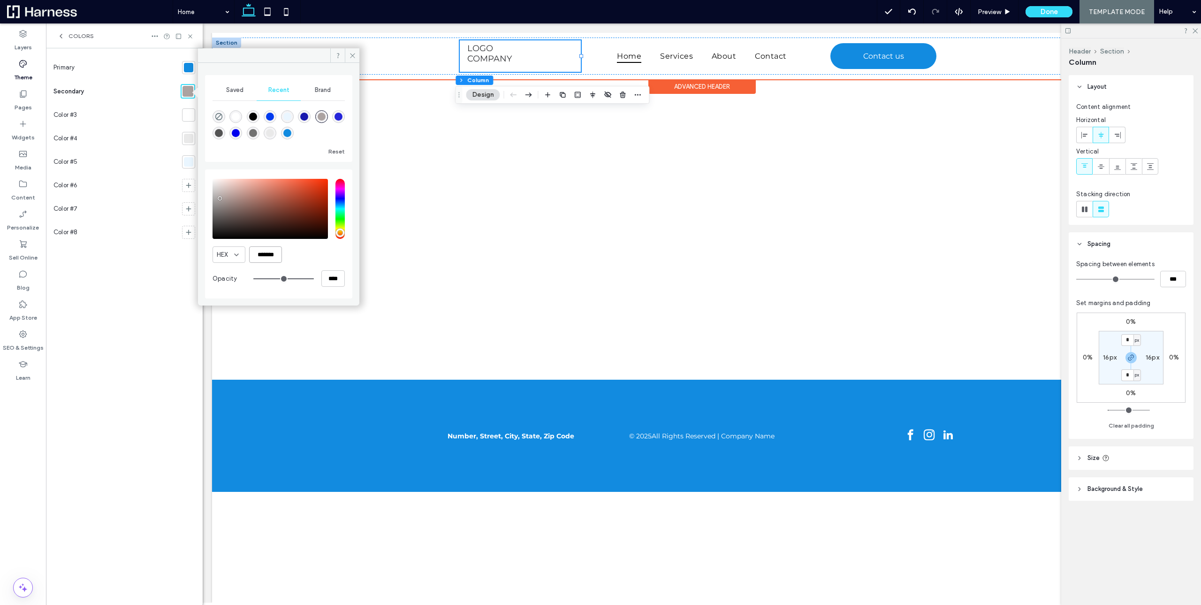
click at [262, 254] on input "*******" at bounding box center [265, 254] width 33 height 16
paste input "*"
paste input "color picker textbox"
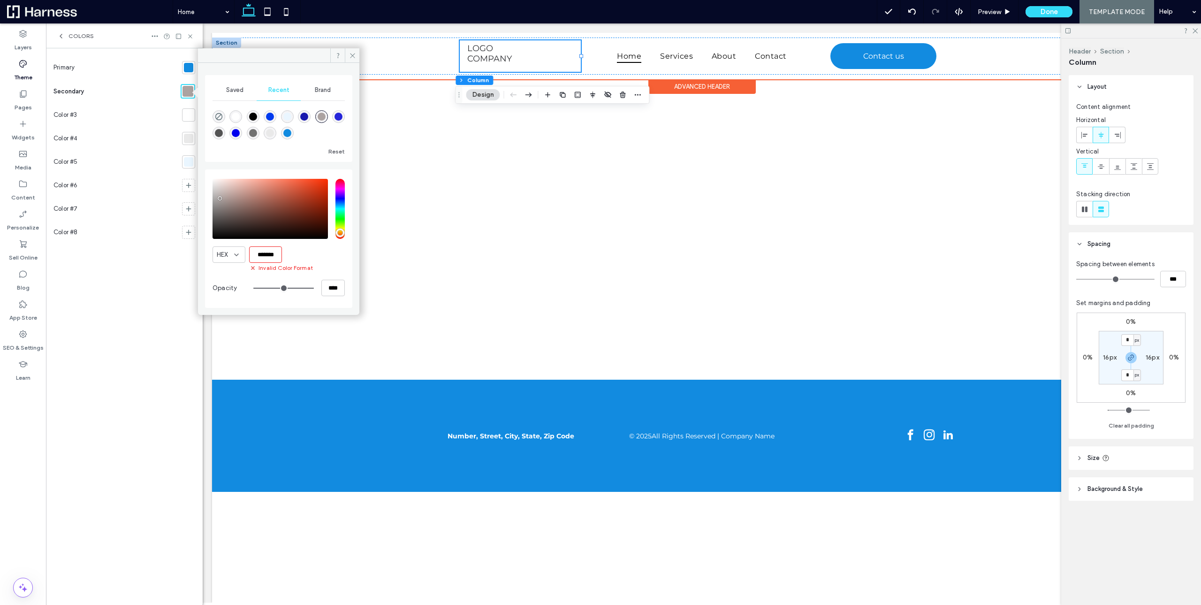
scroll to position [0, 0]
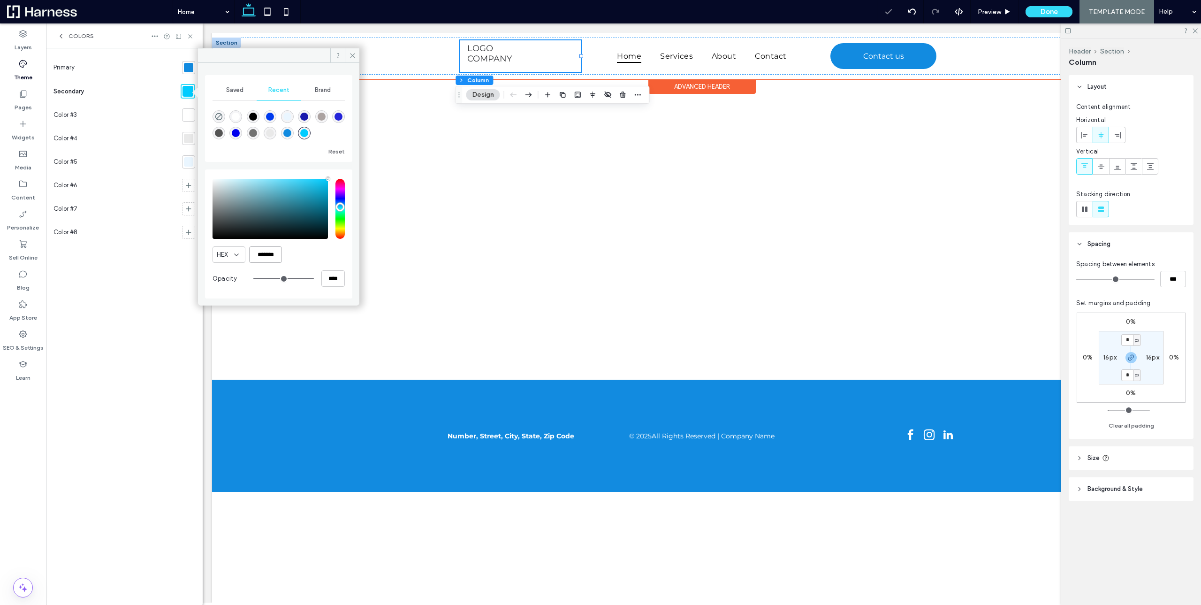
type input "*******"
click at [351, 53] on icon at bounding box center [352, 55] width 7 height 7
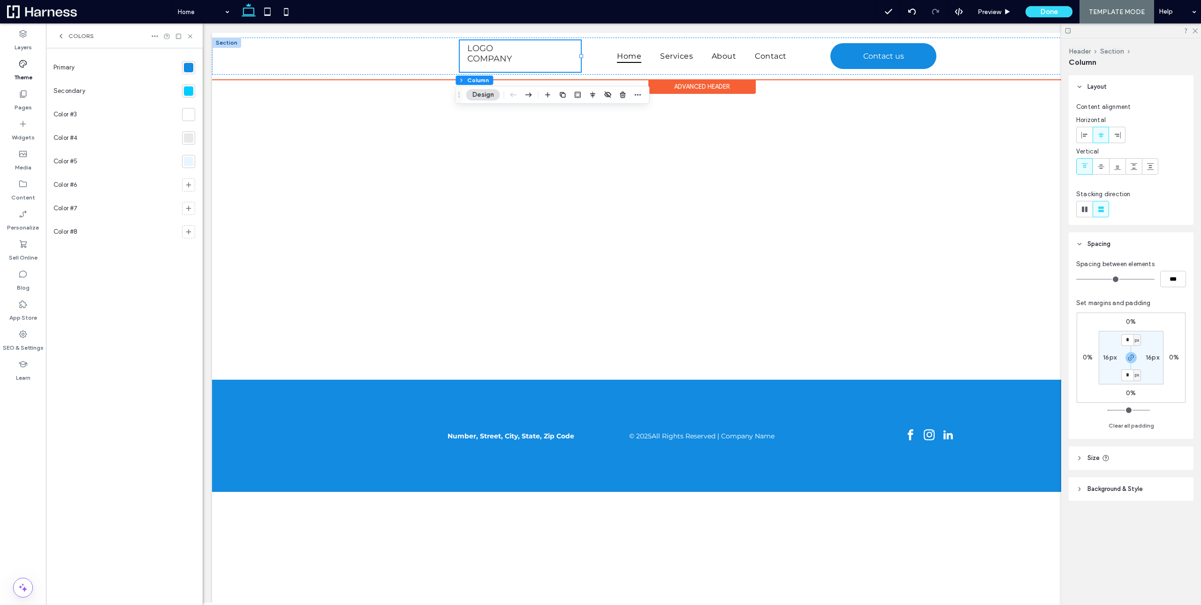
click at [88, 161] on div "Color #5" at bounding box center [115, 161] width 125 height 23
click at [86, 162] on div "Color #5" at bounding box center [115, 161] width 125 height 23
click at [78, 161] on div "Color #5" at bounding box center [67, 161] width 28 height 19
drag, startPoint x: 87, startPoint y: 160, endPoint x: 17, endPoint y: 160, distance: 69.5
click at [53, 160] on input "********" at bounding box center [100, 161] width 94 height 16
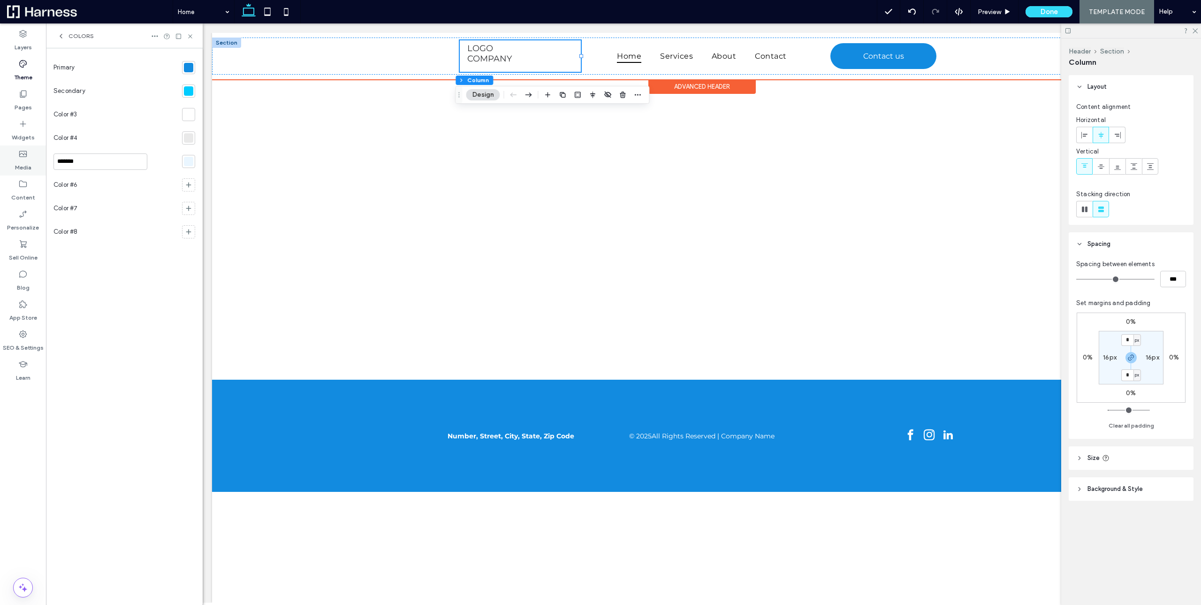
type input "*******"
click at [184, 165] on div at bounding box center [188, 161] width 13 height 13
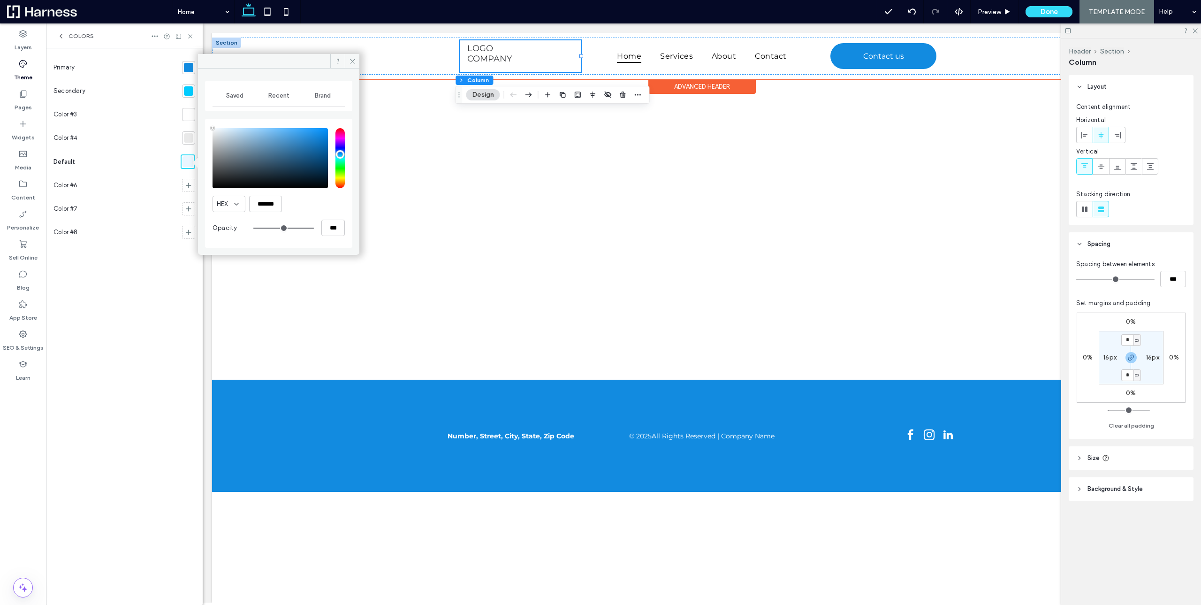
type input "****"
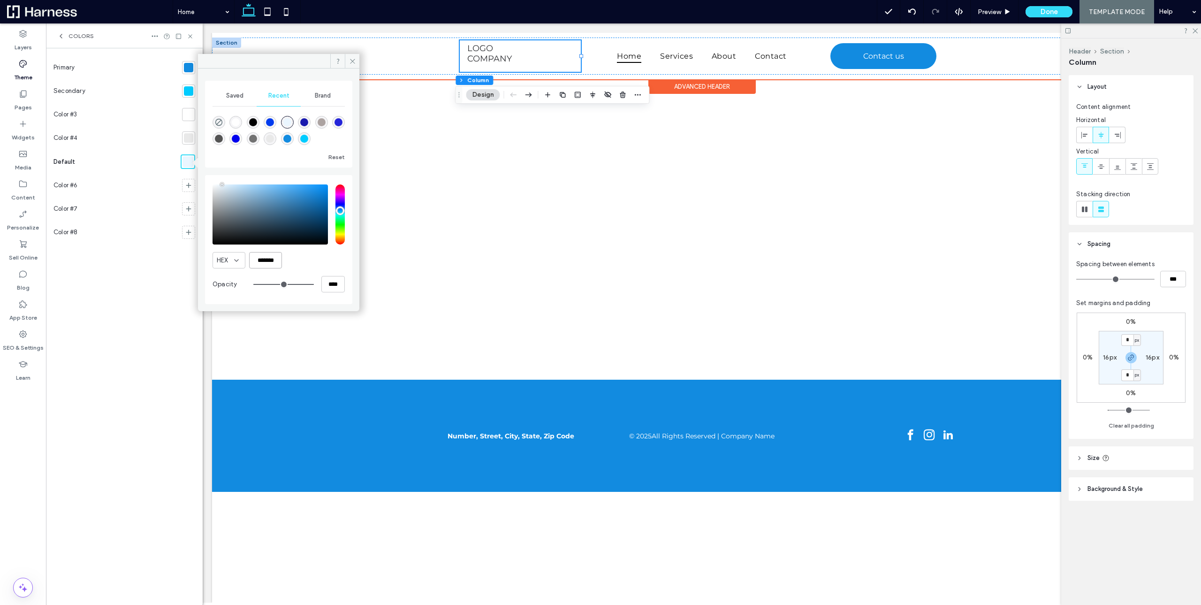
click at [259, 260] on input "*******" at bounding box center [265, 260] width 33 height 16
paste input "color picker textbox"
type input "*******"
click at [350, 62] on icon at bounding box center [352, 61] width 7 height 7
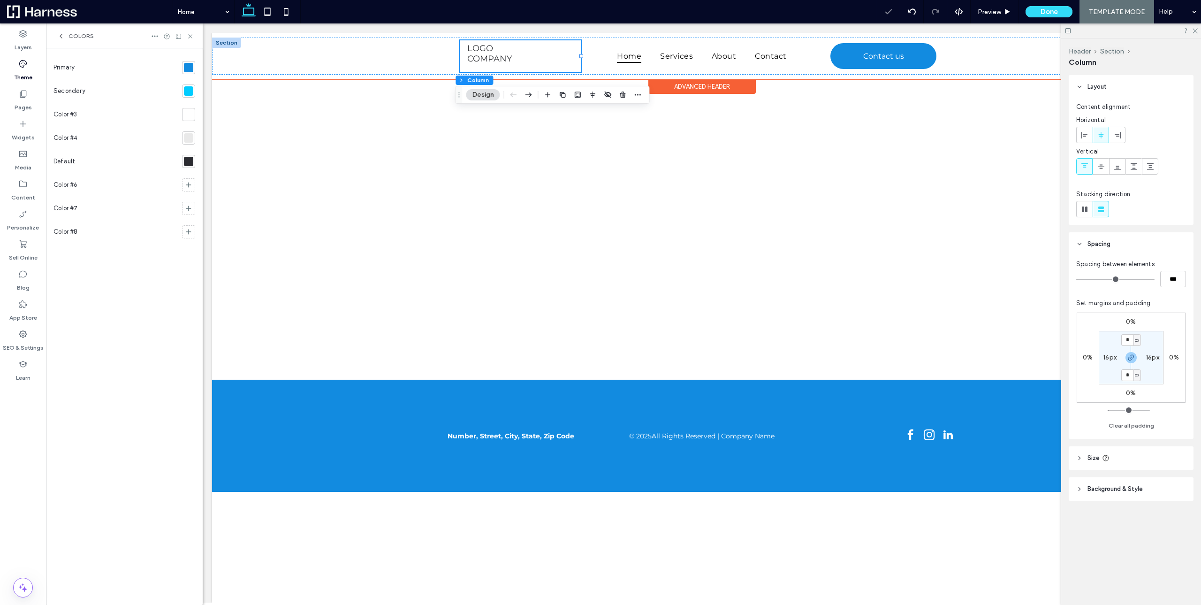
click at [72, 35] on span "Colors" at bounding box center [81, 36] width 25 height 8
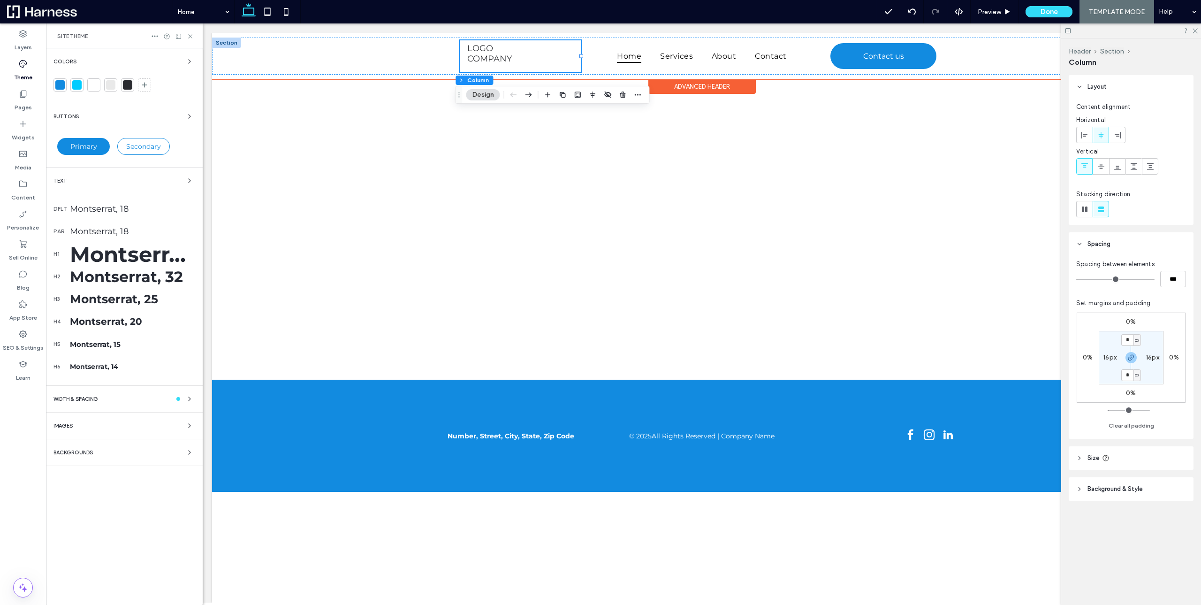
click at [106, 181] on div "Text" at bounding box center [124, 180] width 142 height 11
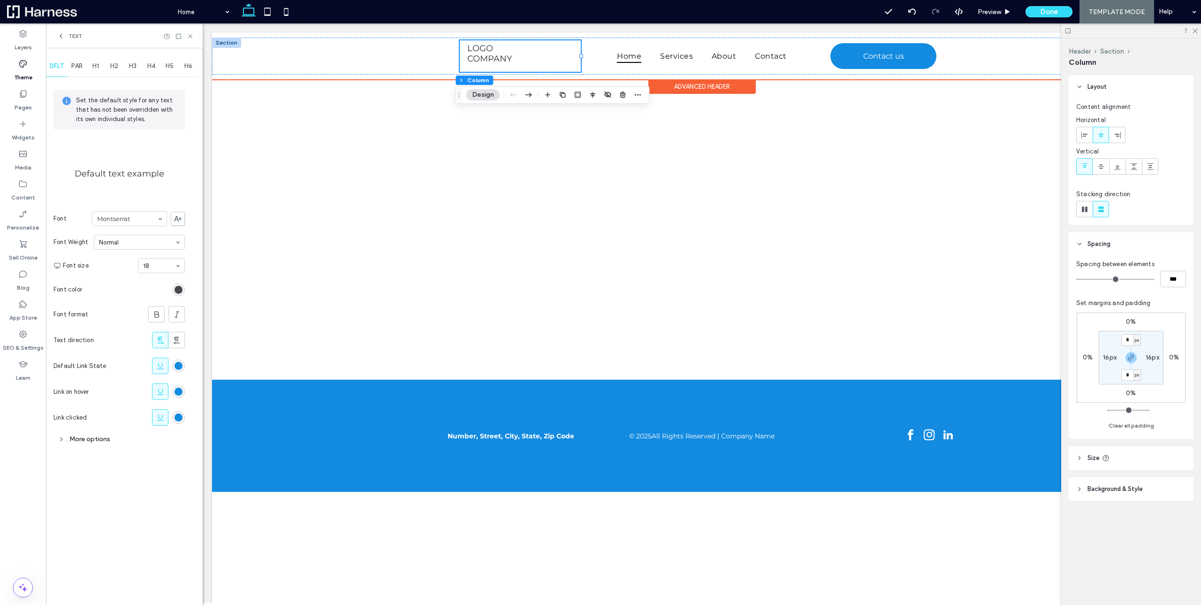
click at [178, 291] on div "rgb(45, 46, 50)" at bounding box center [179, 290] width 8 height 8
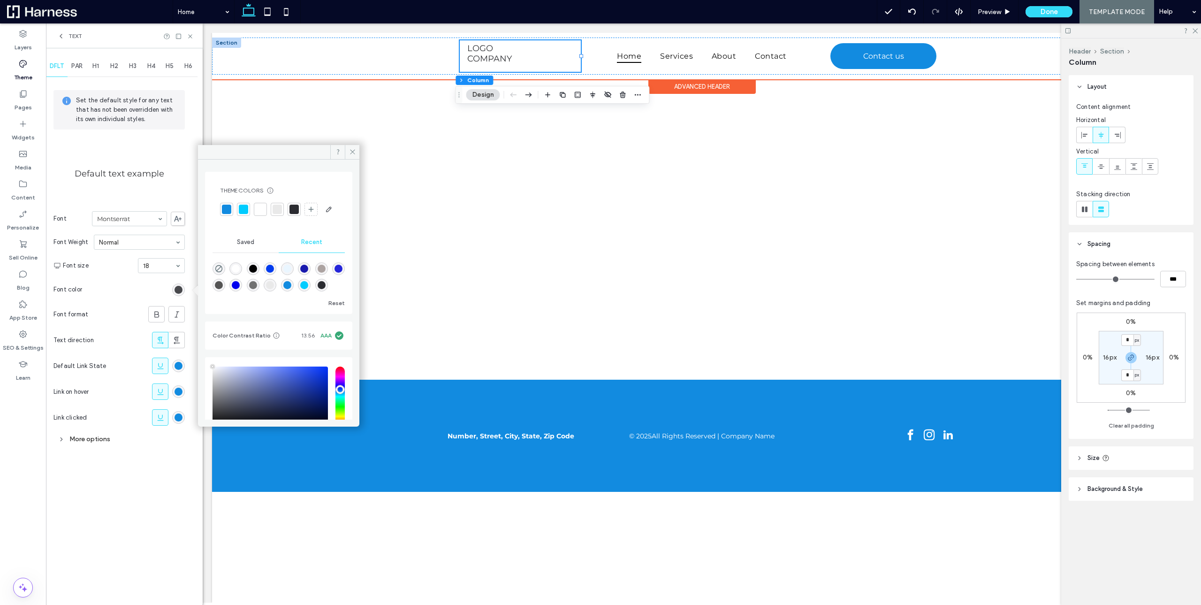
type input "****"
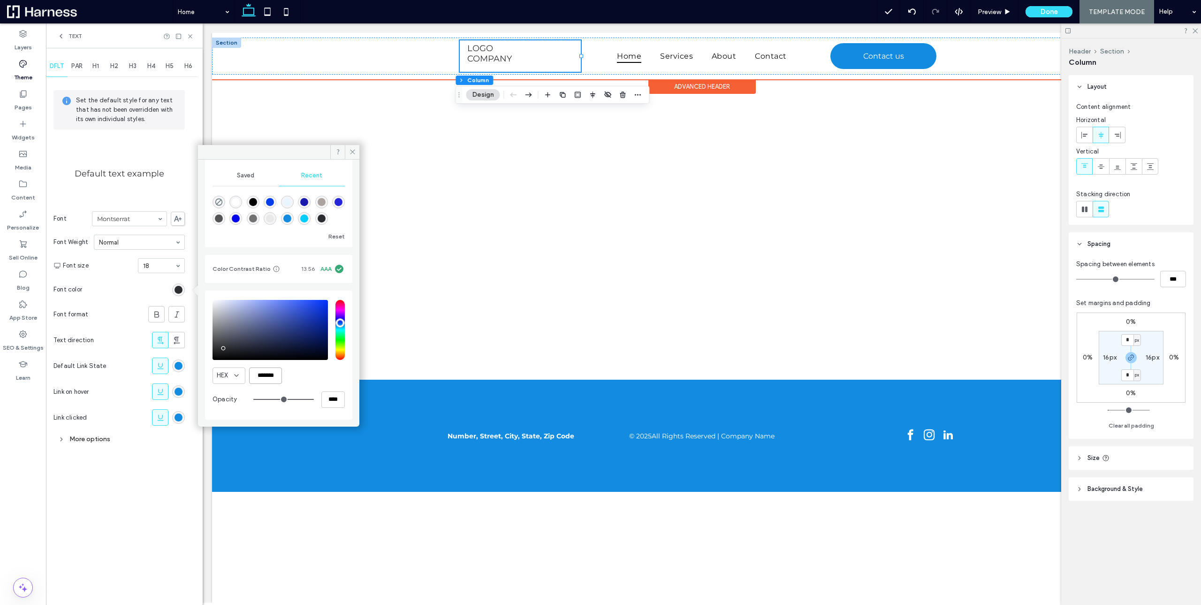
click at [265, 374] on input "*******" at bounding box center [265, 375] width 33 height 16
paste input "color picker textbox"
type input "*******"
click at [354, 150] on icon at bounding box center [352, 151] width 7 height 7
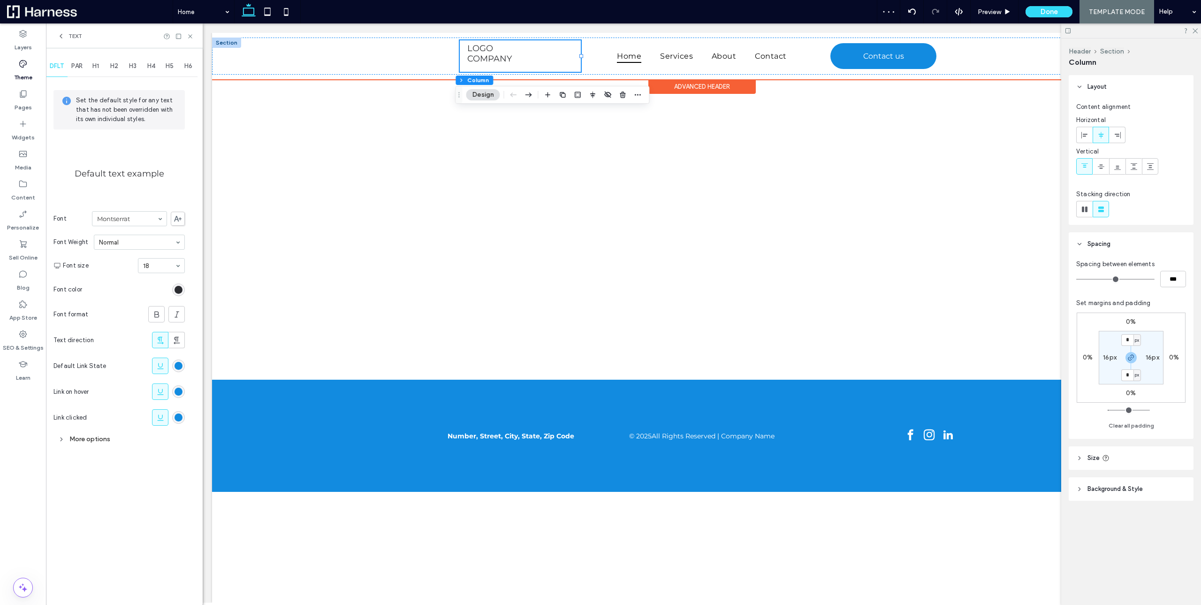
click at [72, 35] on span "Text" at bounding box center [76, 36] width 14 height 8
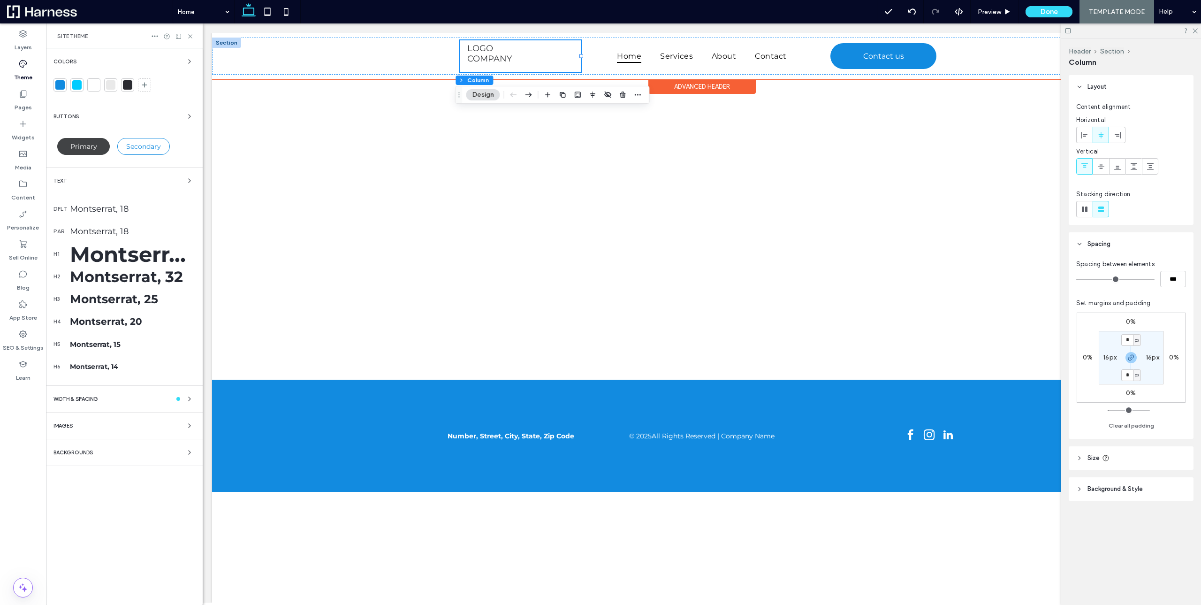
click at [92, 148] on span "Primary" at bounding box center [83, 146] width 27 height 8
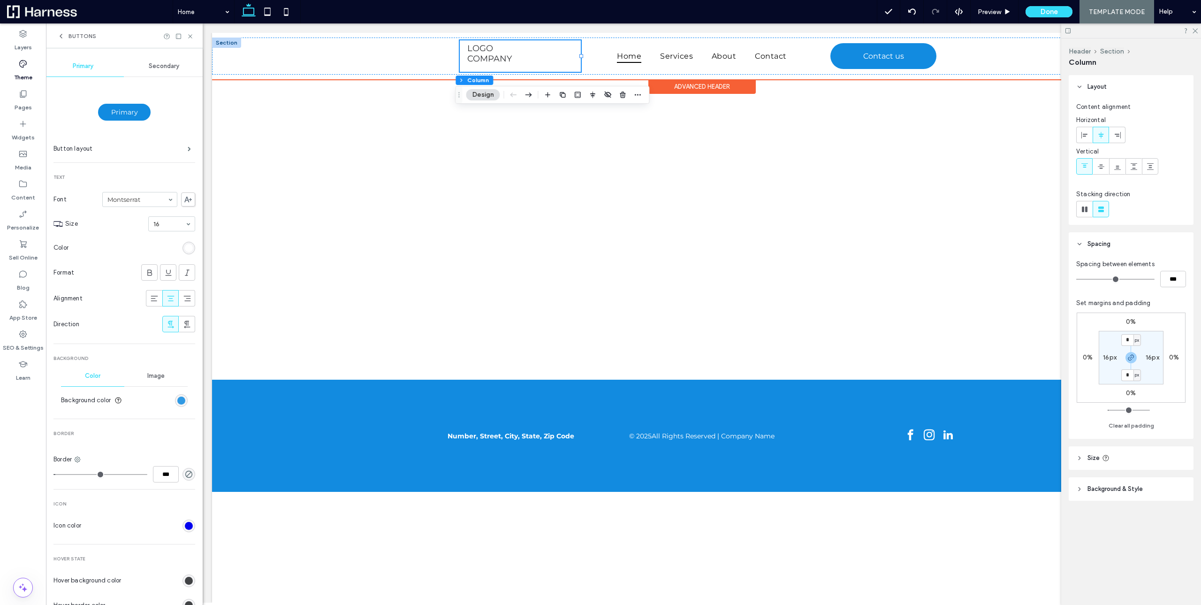
click at [177, 403] on div "rgb(18, 139, 224)" at bounding box center [181, 401] width 8 height 8
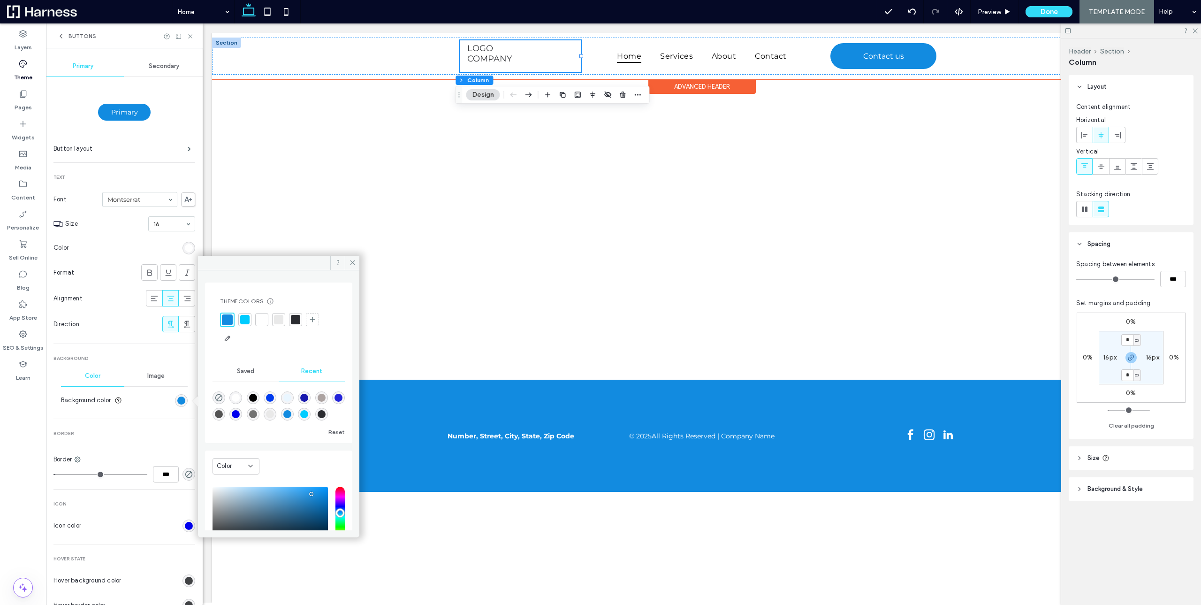
click at [244, 324] on div at bounding box center [244, 319] width 13 height 13
click at [349, 263] on icon at bounding box center [352, 262] width 7 height 7
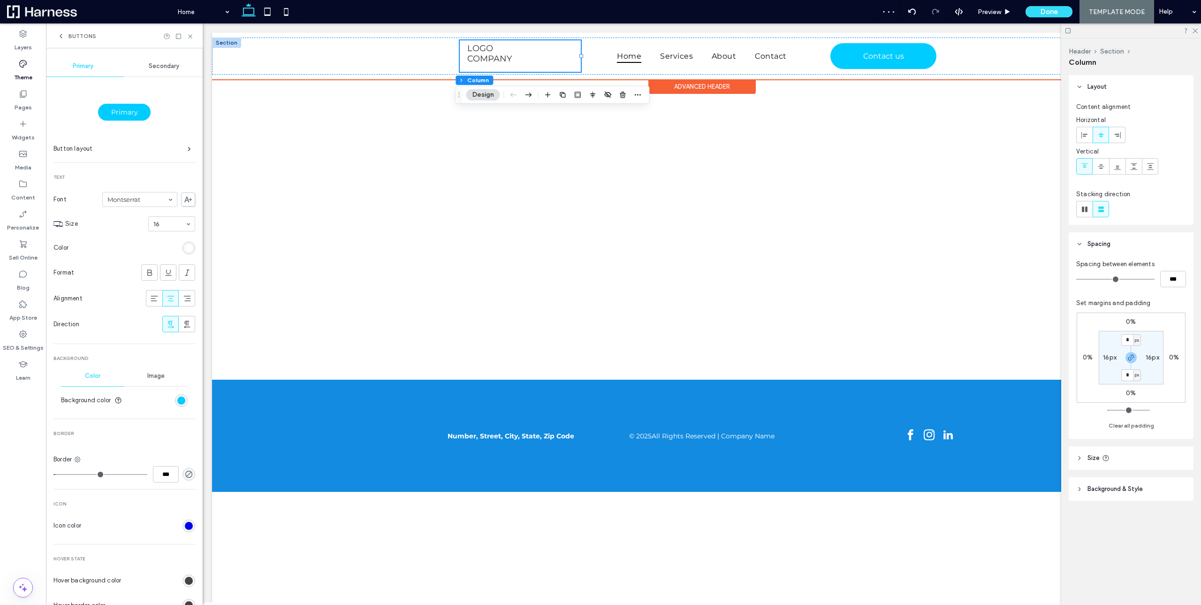
click at [88, 30] on div "Buttons" at bounding box center [124, 35] width 157 height 25
click at [81, 33] on span "Buttons" at bounding box center [83, 36] width 28 height 8
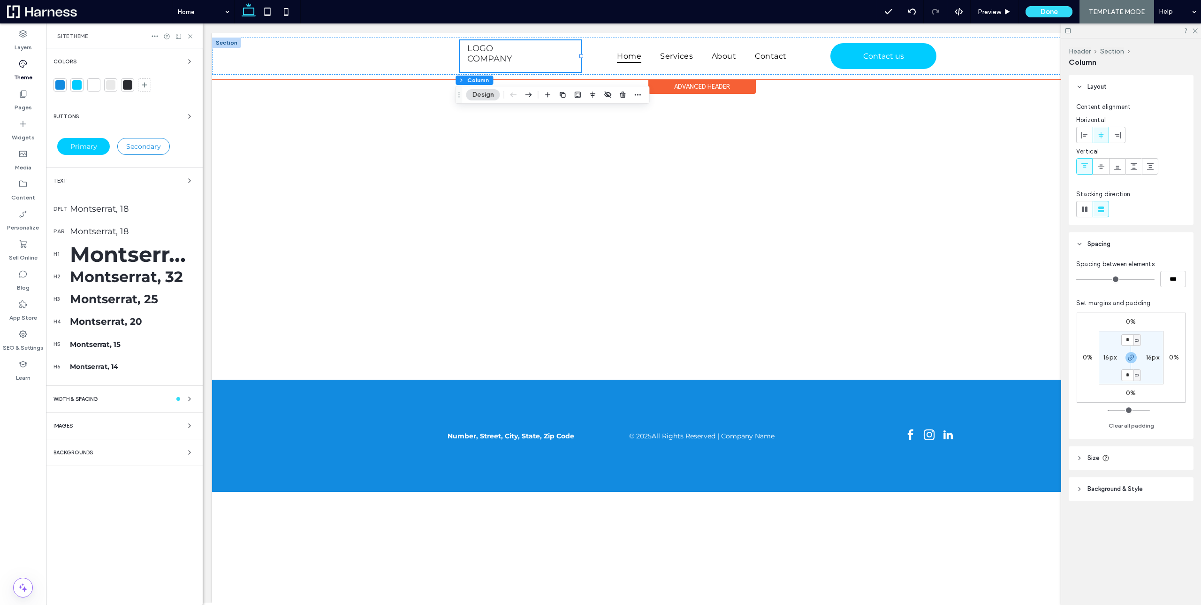
click at [79, 176] on div "Text" at bounding box center [124, 180] width 142 height 11
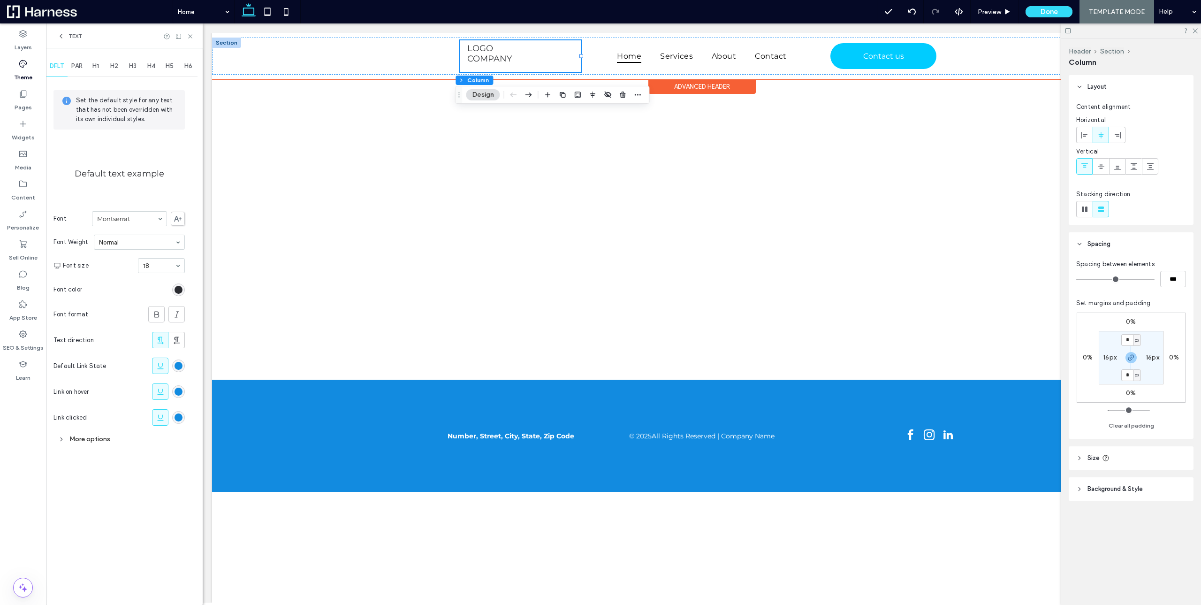
click at [78, 65] on span "PAR" at bounding box center [76, 66] width 11 height 8
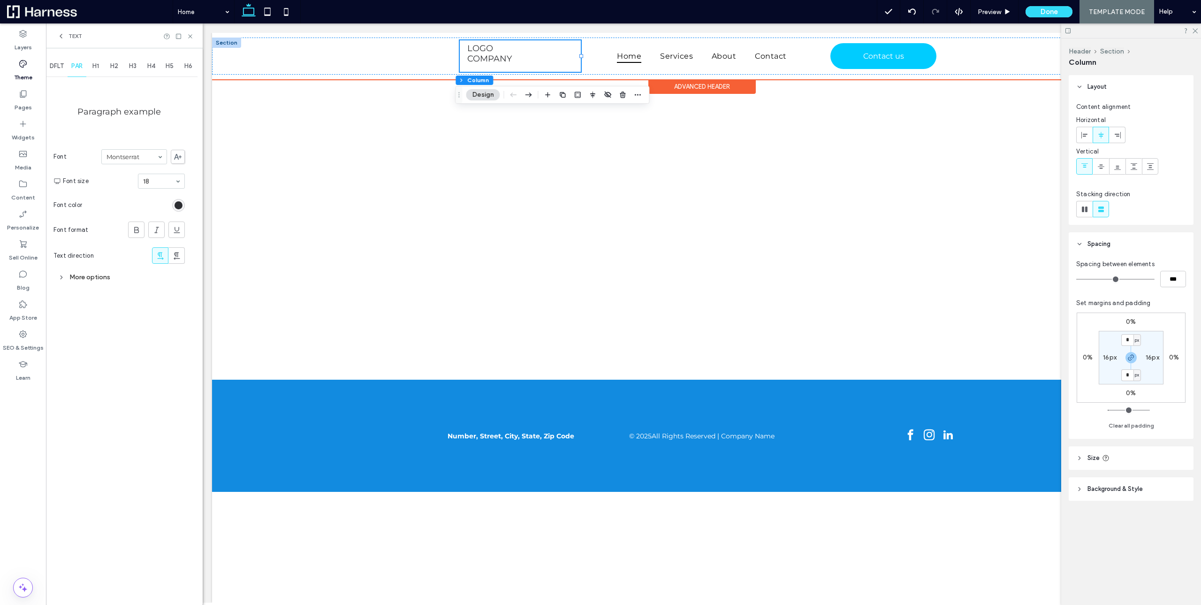
click at [58, 67] on span "DFLT" at bounding box center [57, 66] width 14 height 8
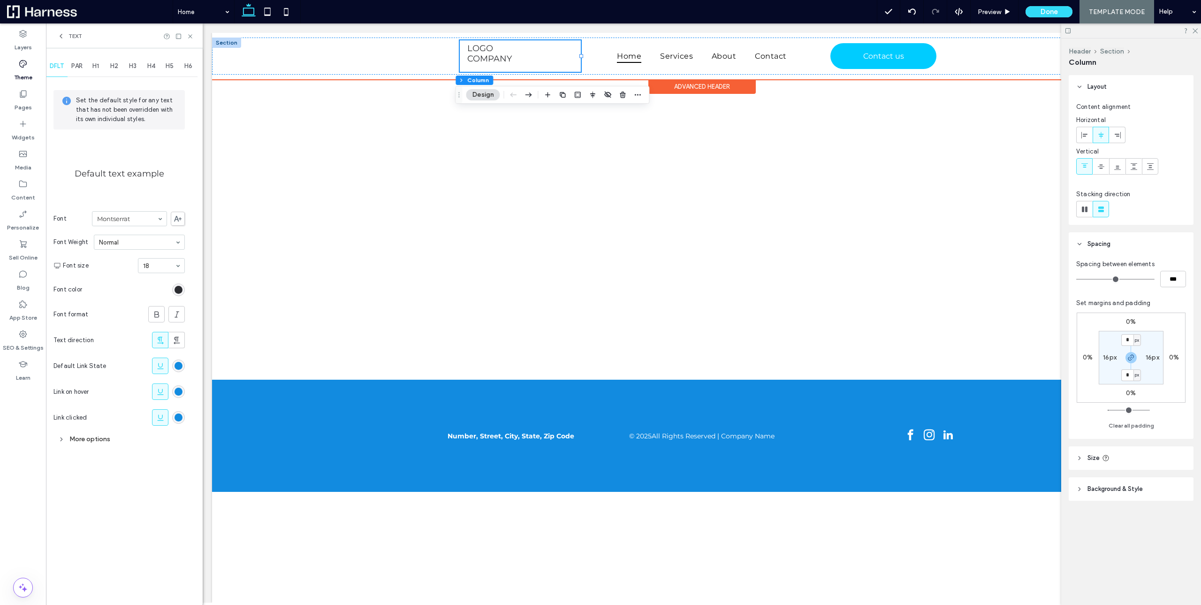
click at [181, 286] on div "rgba(43, 44, 49, 1)" at bounding box center [179, 290] width 8 height 8
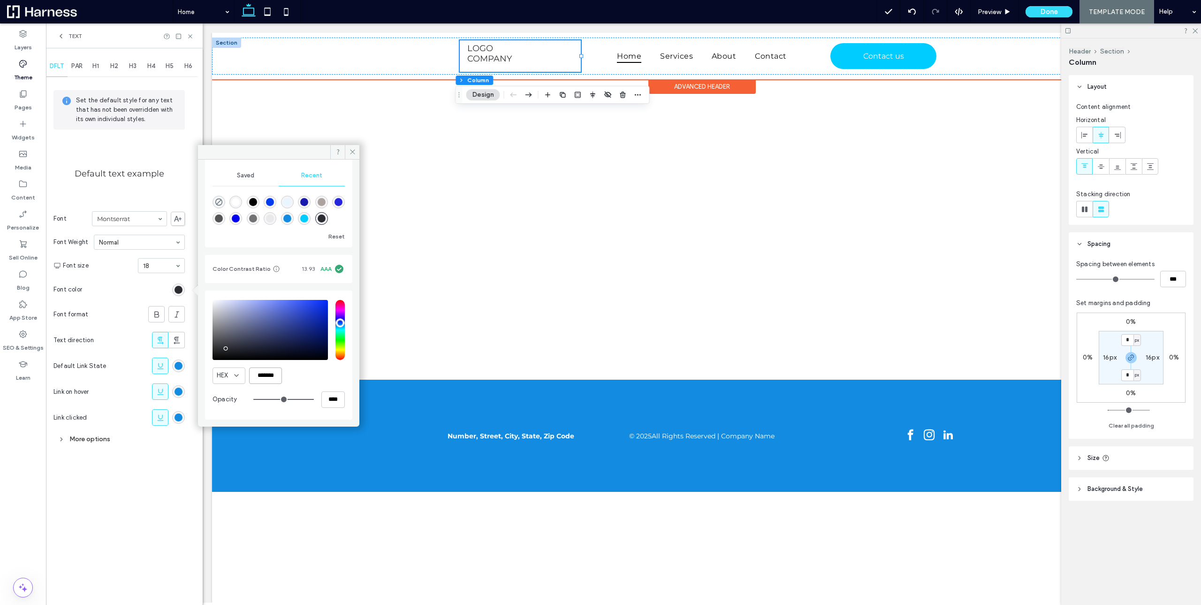
click at [267, 371] on input "*******" at bounding box center [265, 375] width 33 height 16
paste input "color picker textbox"
type input "*******"
click at [351, 149] on icon at bounding box center [352, 151] width 7 height 7
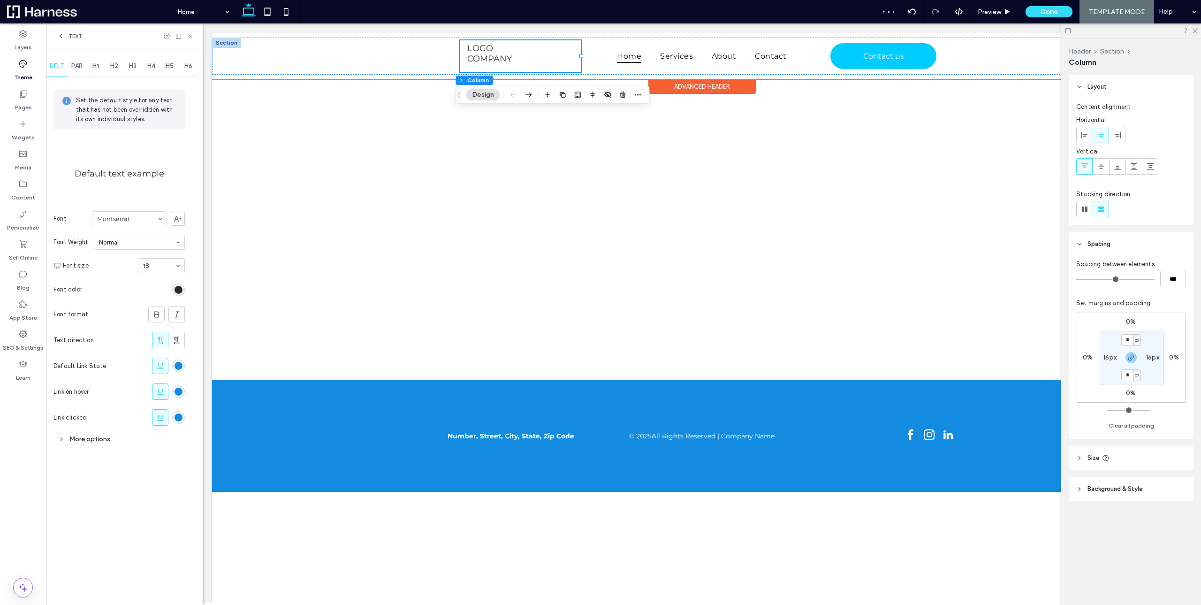
click at [83, 63] on span "PAR" at bounding box center [76, 66] width 11 height 8
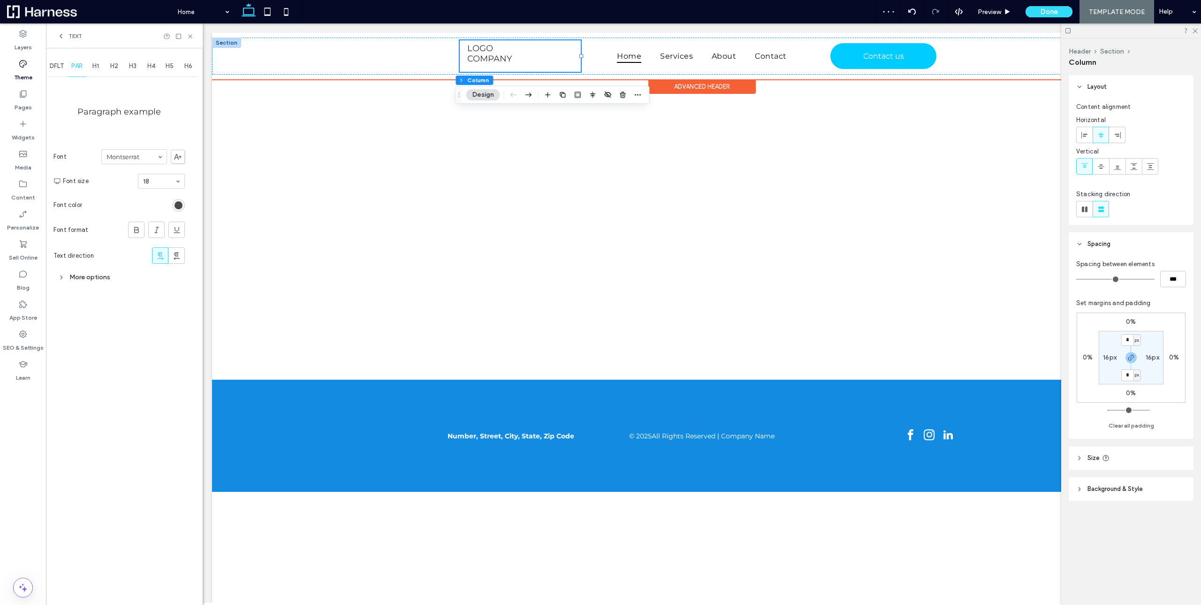
click at [176, 203] on div "rgb(45, 46, 50)" at bounding box center [179, 205] width 8 height 8
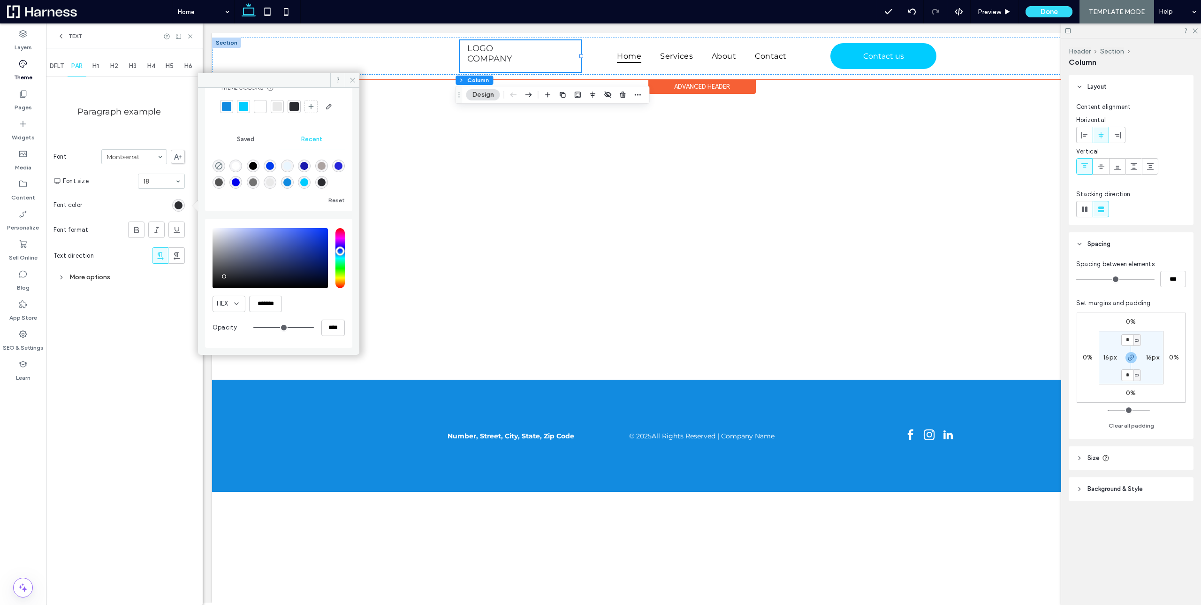
scroll to position [48, 0]
click at [251, 299] on input "*******" at bounding box center [265, 304] width 33 height 16
click at [272, 309] on input "*******" at bounding box center [265, 304] width 33 height 16
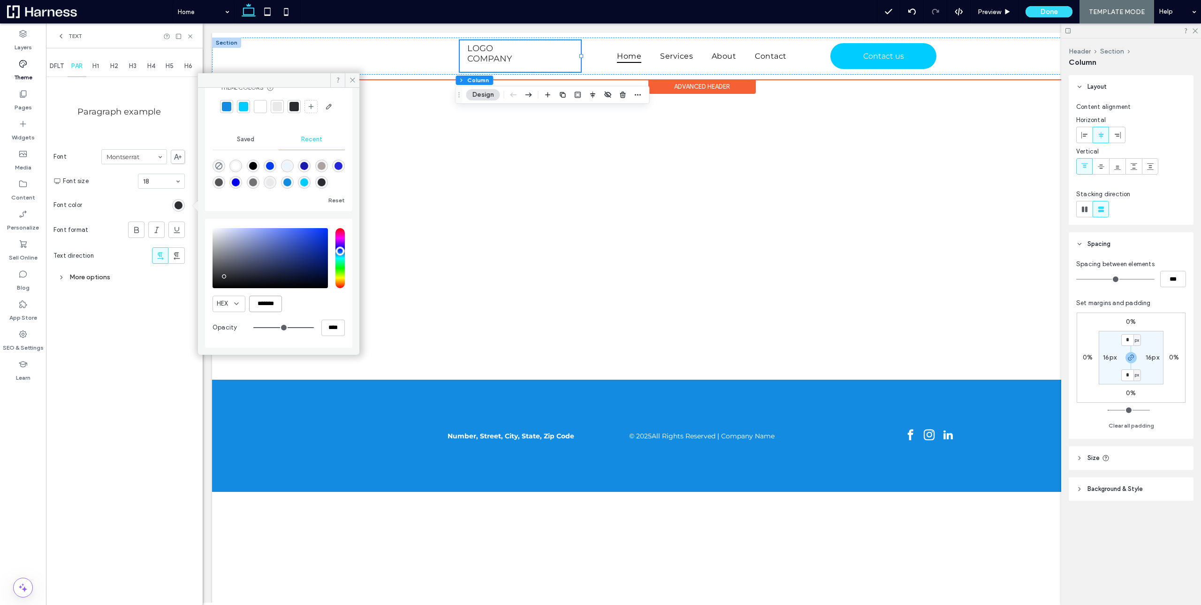
paste input "color picker textbox"
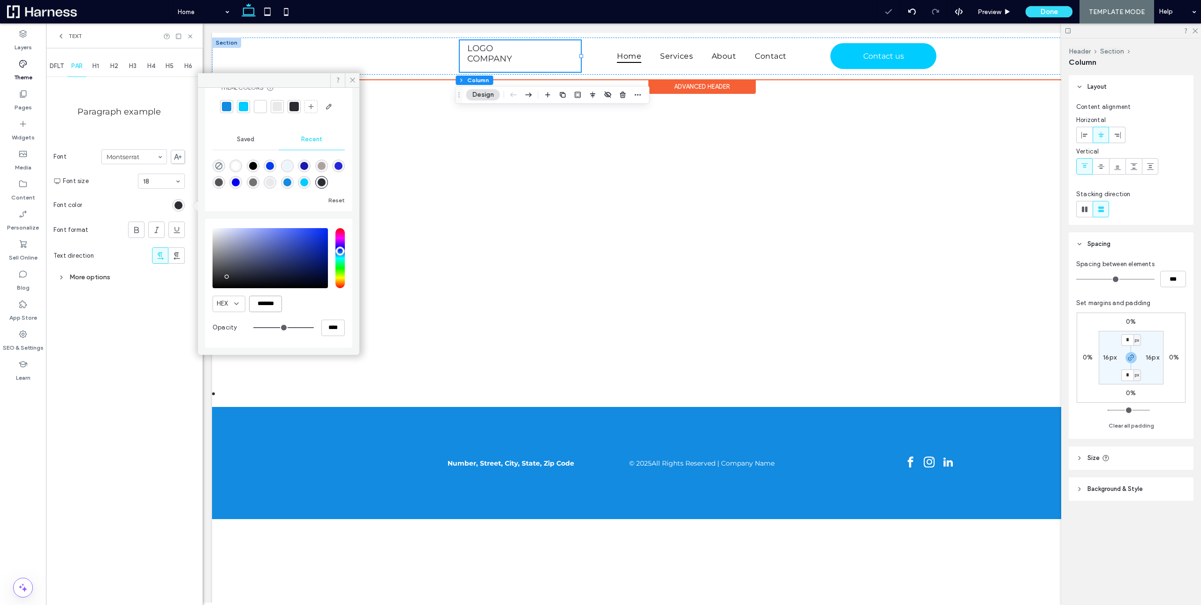
type input "*******"
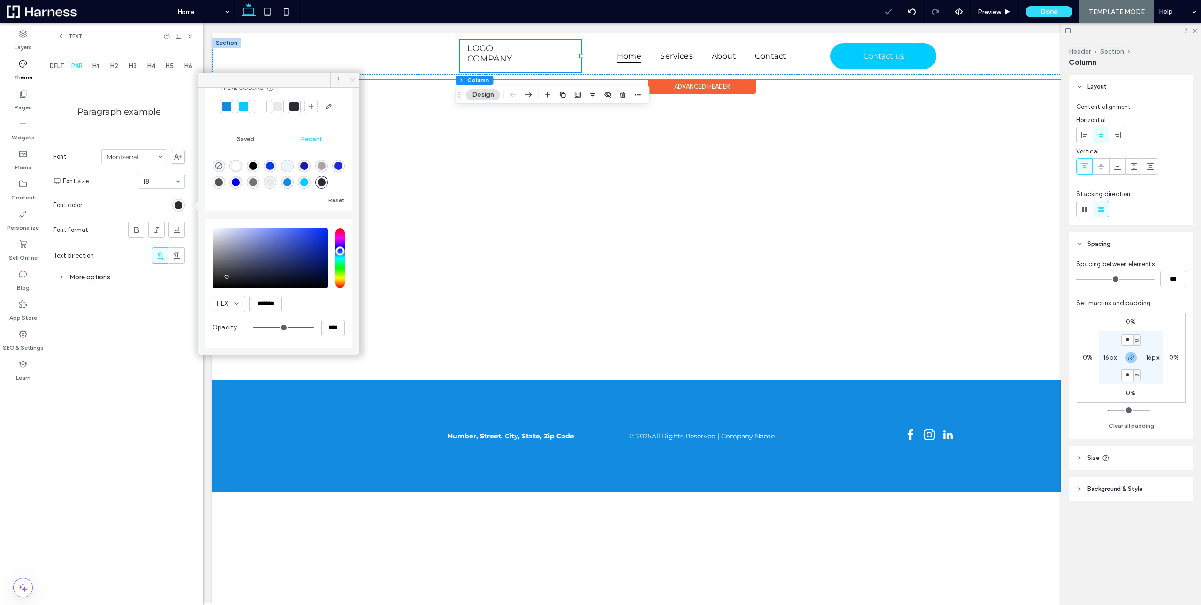
click at [353, 76] on icon at bounding box center [352, 79] width 7 height 7
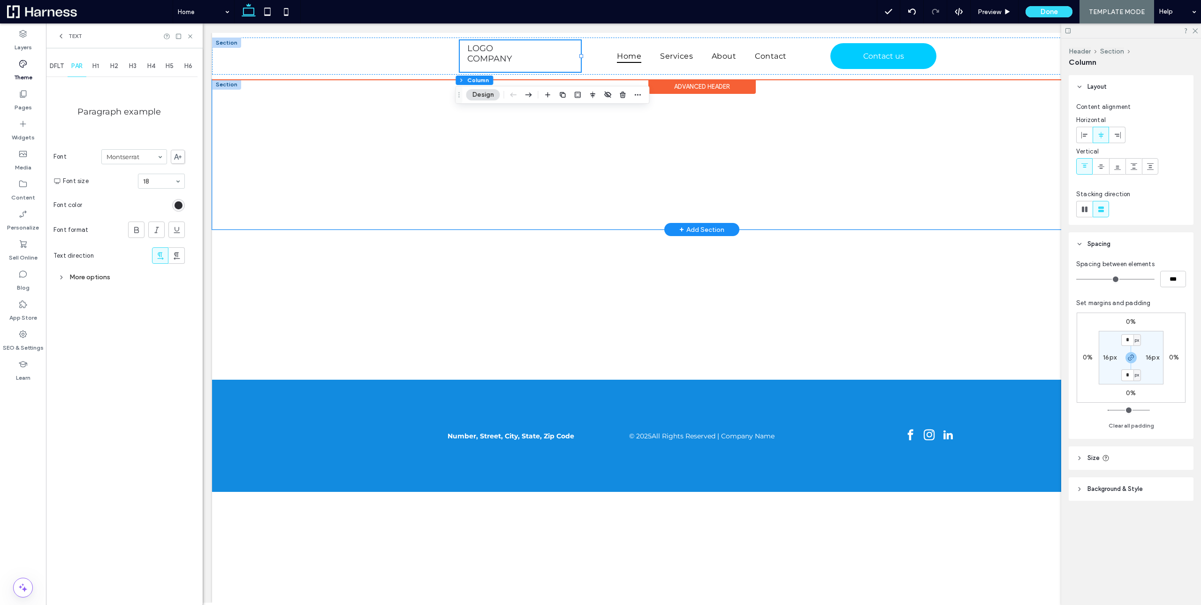
click at [359, 115] on div at bounding box center [702, 154] width 980 height 150
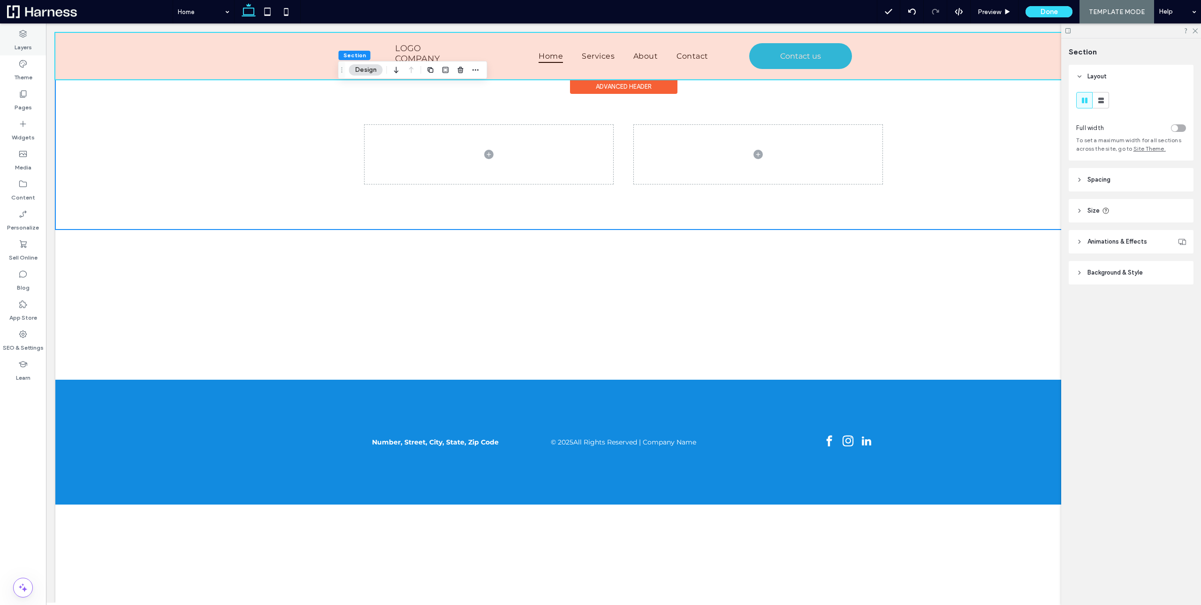
click at [36, 40] on div "Layers" at bounding box center [23, 40] width 46 height 30
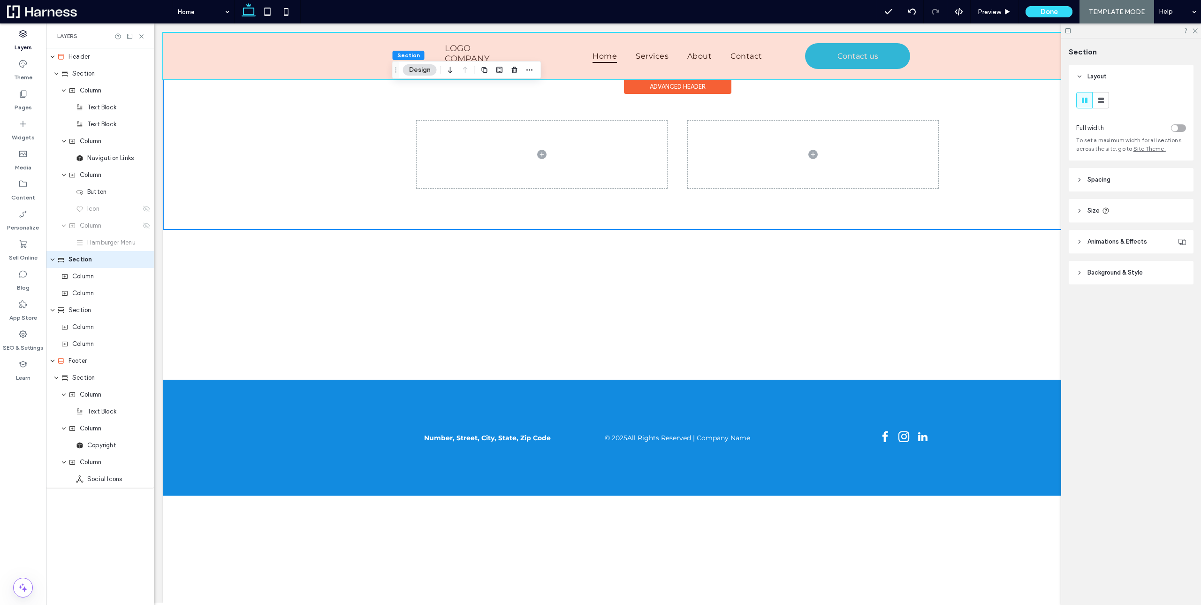
click at [1113, 274] on span "Background & Style" at bounding box center [1115, 272] width 55 height 9
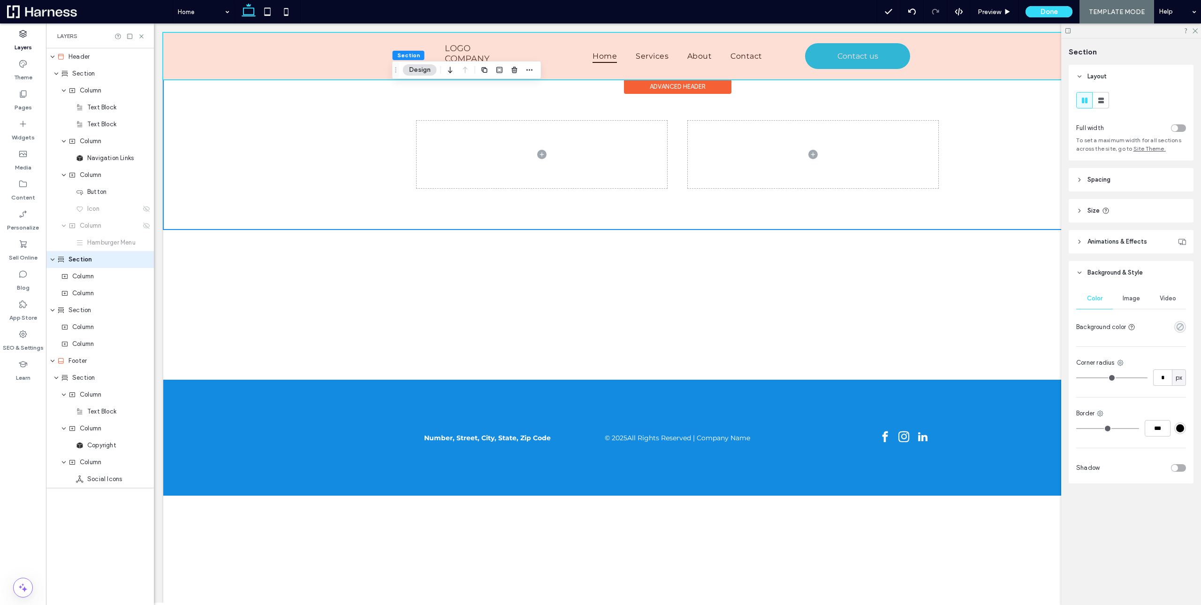
click at [1183, 327] on icon "rgba(0, 0, 0, 0)" at bounding box center [1180, 327] width 8 height 8
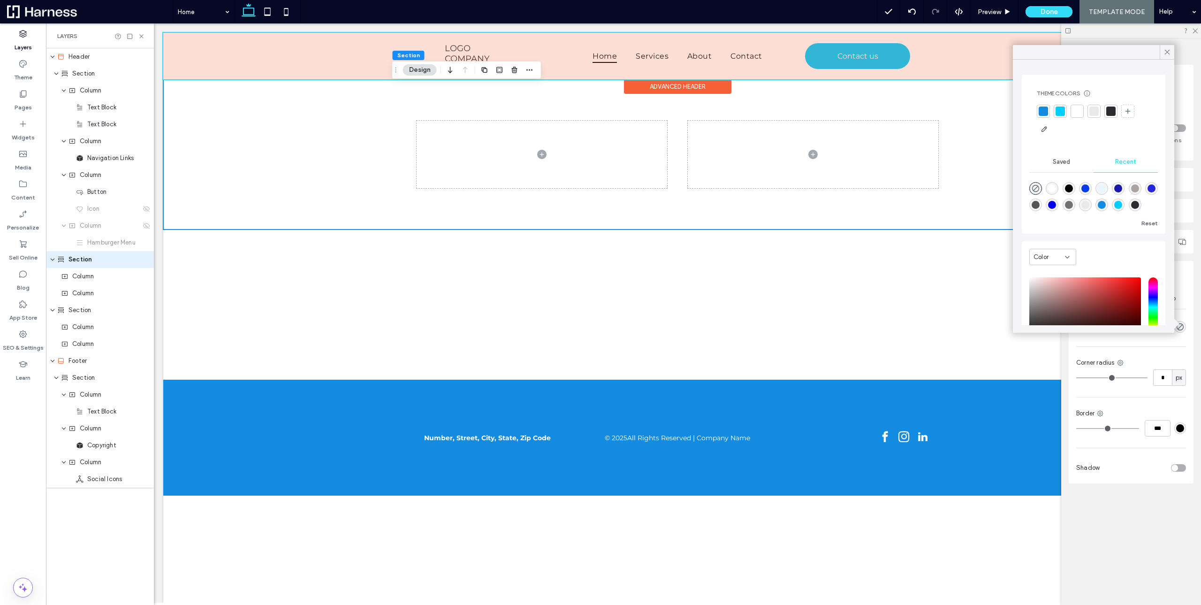
scroll to position [72, 0]
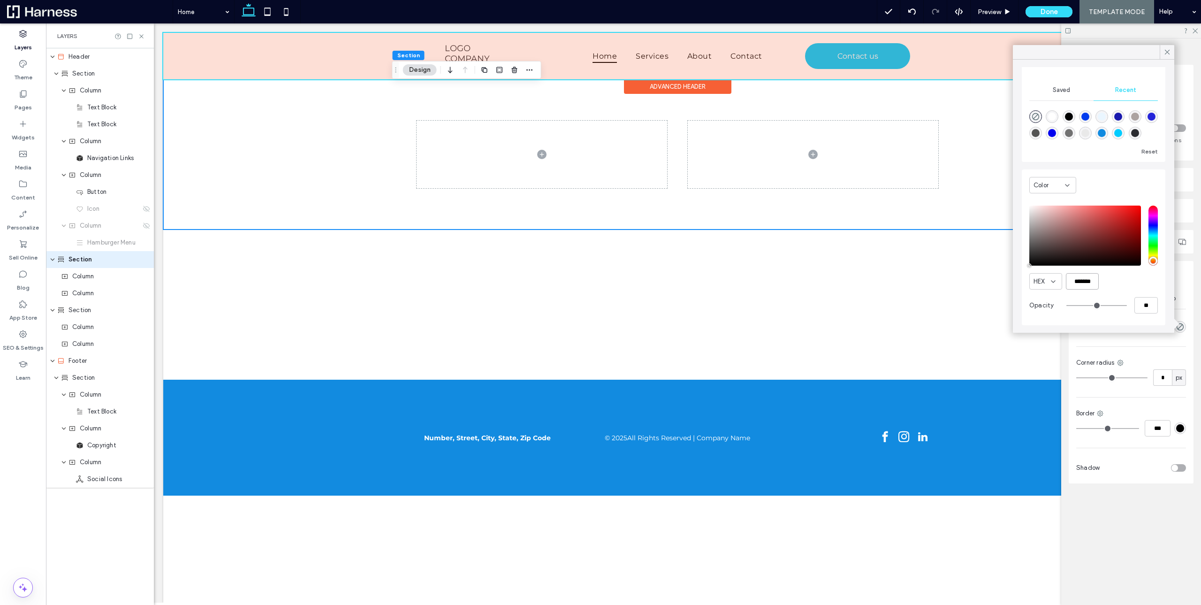
click at [1082, 286] on input "*******" at bounding box center [1082, 281] width 33 height 16
paste input "*"
click at [1091, 279] on input "********" at bounding box center [1082, 281] width 33 height 16
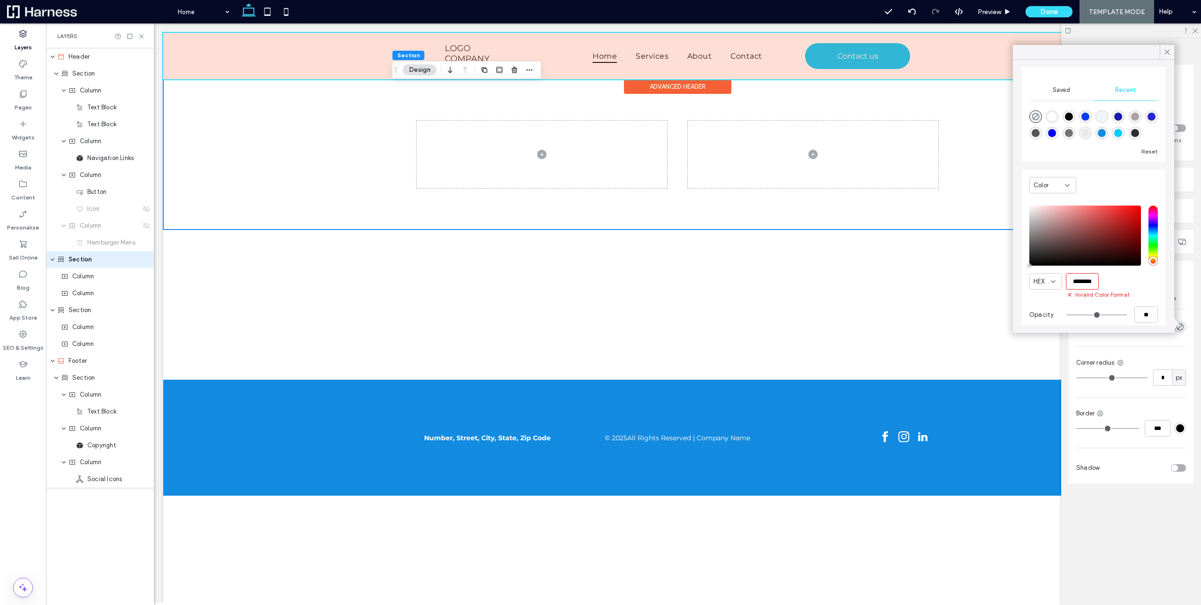
paste input "color picker textbox"
type input "*******"
type input "***"
type input "****"
type input "*******"
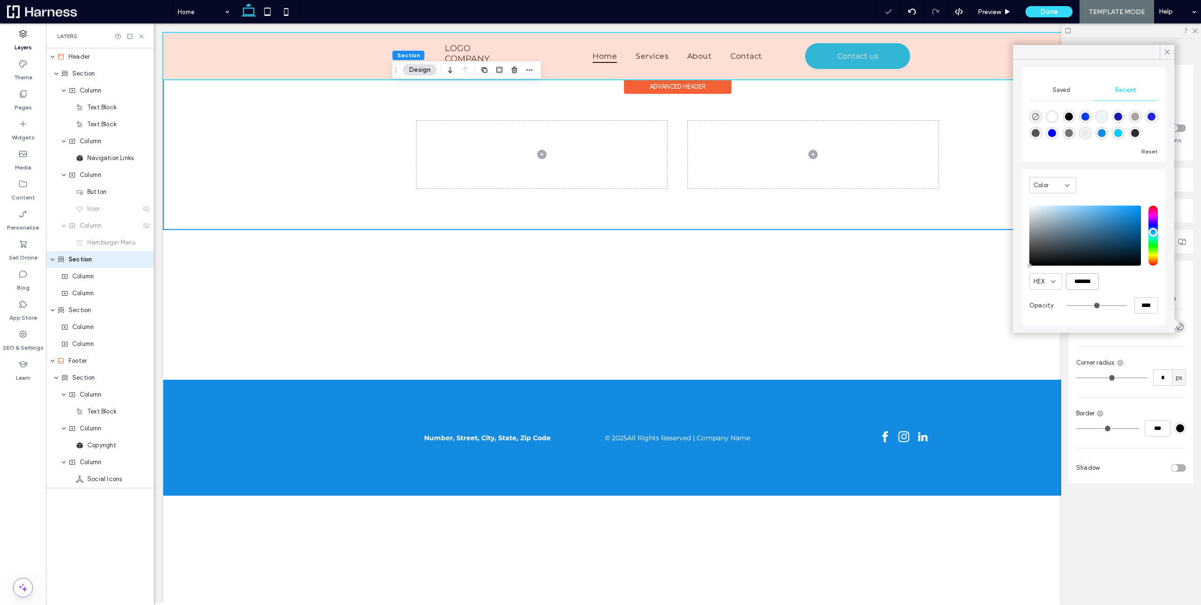
scroll to position [0, 0]
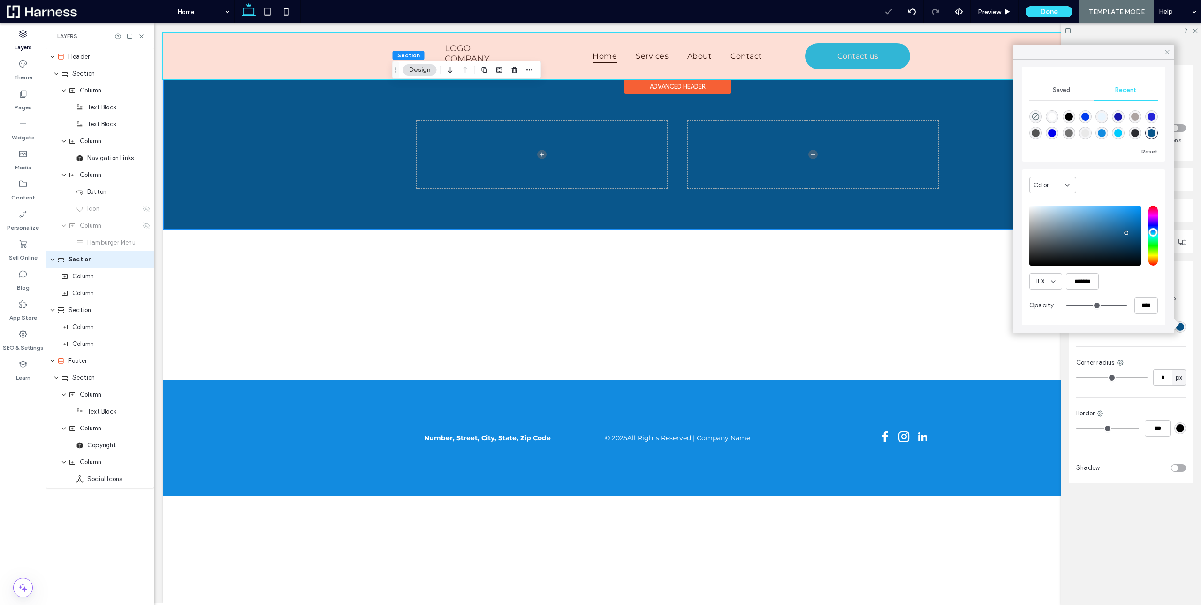
click at [1168, 54] on icon at bounding box center [1167, 52] width 8 height 8
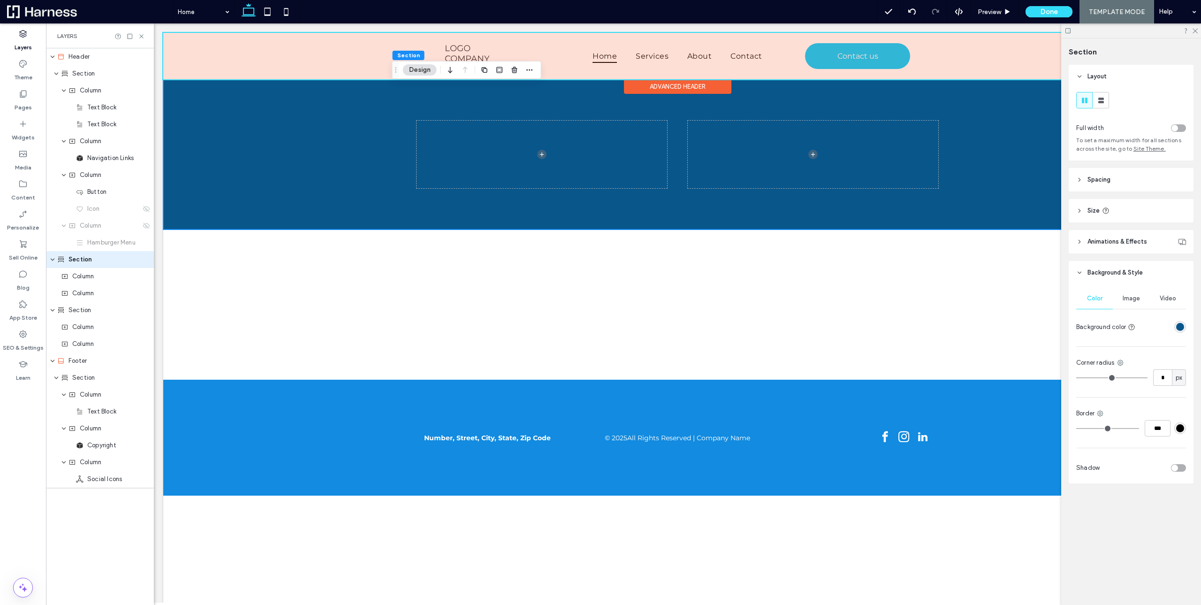
click at [1137, 299] on span "Image" at bounding box center [1131, 299] width 17 height 8
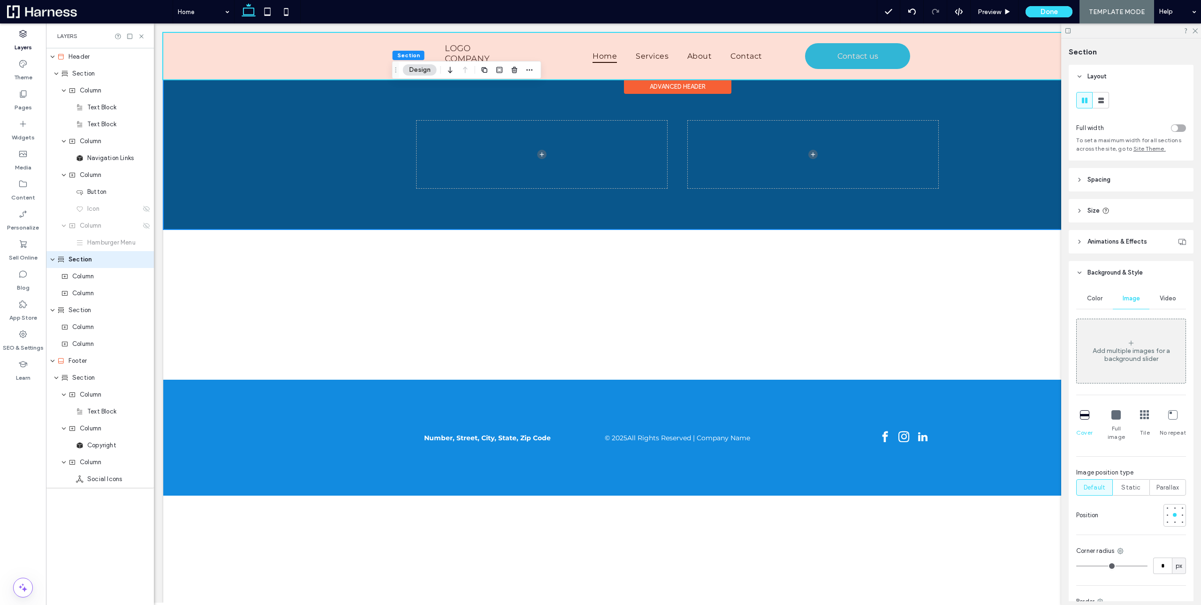
click at [1130, 355] on div "Add multiple images for a background slider" at bounding box center [1131, 355] width 109 height 16
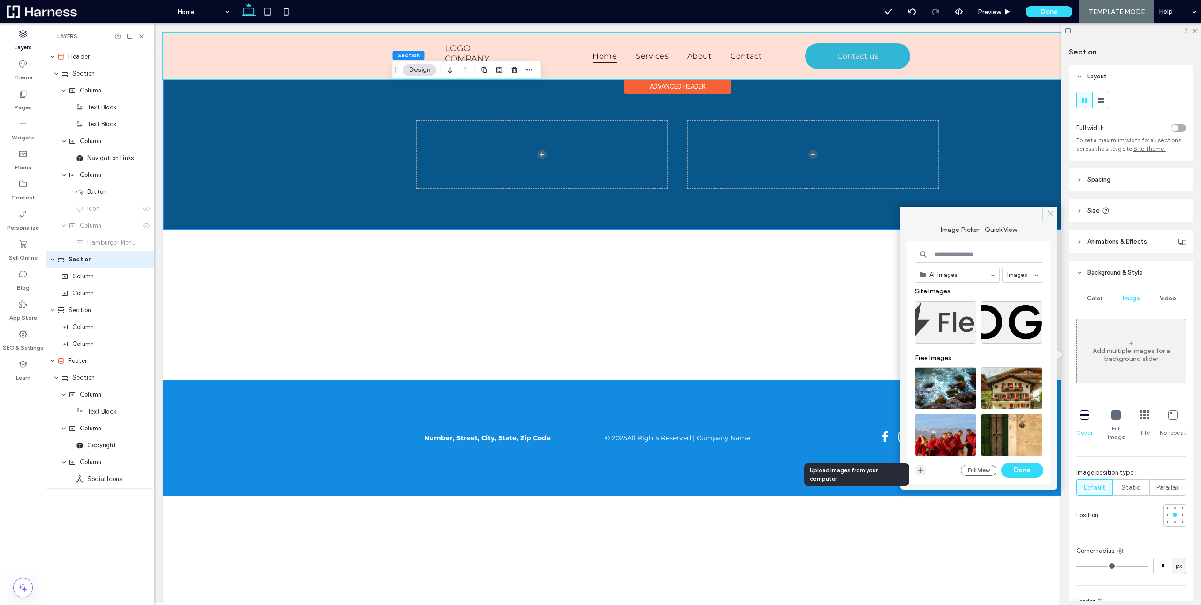
click at [921, 469] on icon "button" at bounding box center [921, 470] width 8 height 8
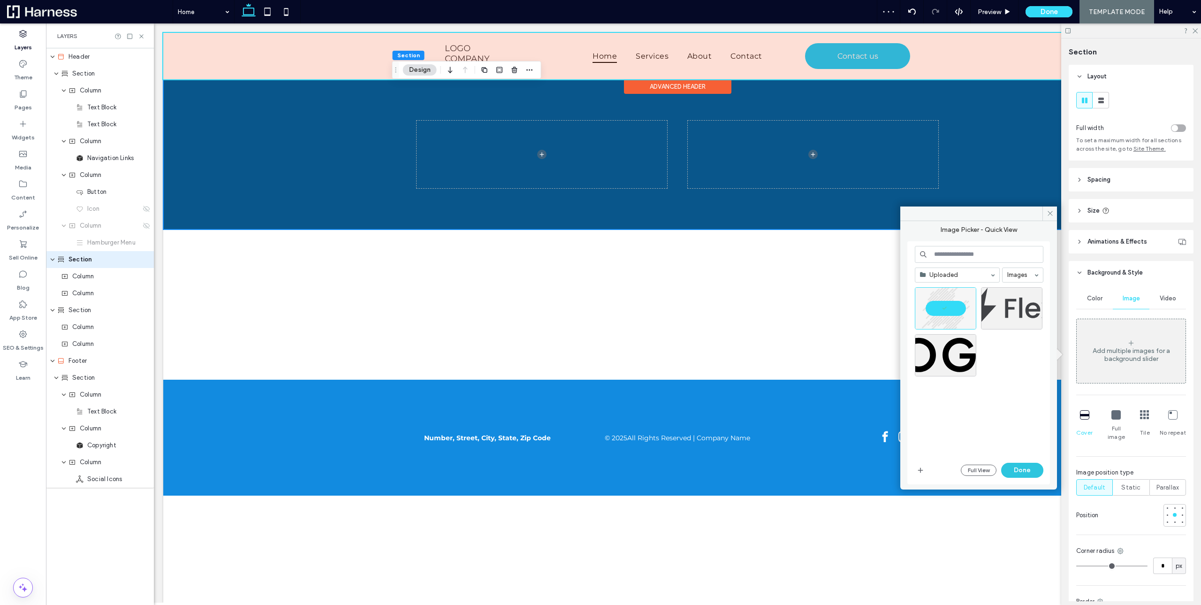
click at [1023, 471] on button "Done" at bounding box center [1022, 470] width 42 height 15
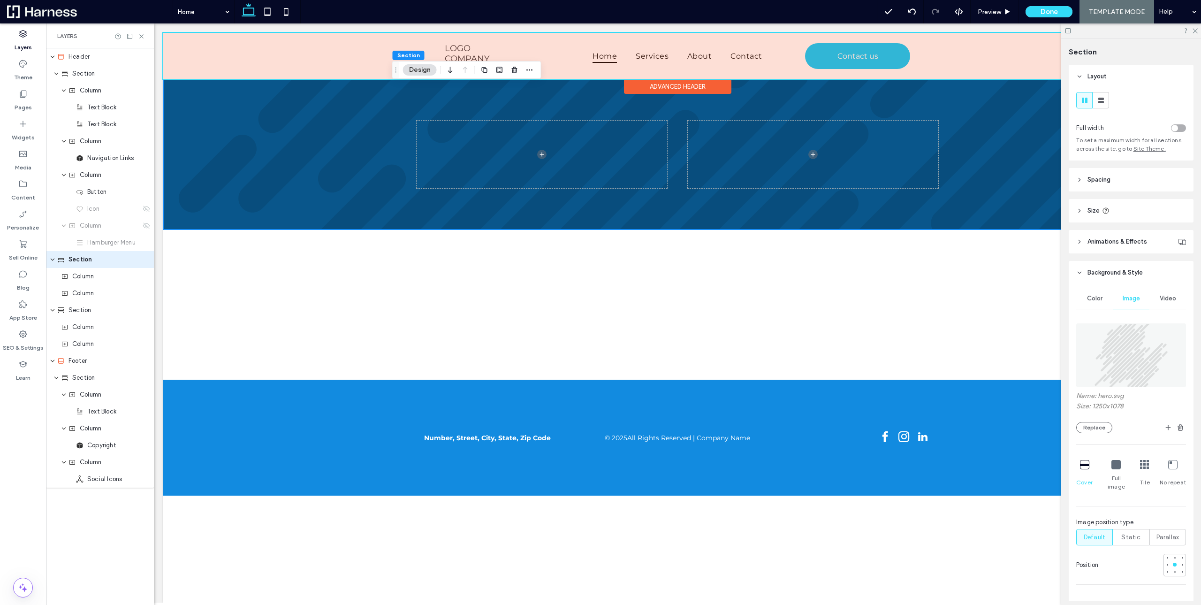
click at [1116, 468] on icon at bounding box center [1116, 464] width 9 height 9
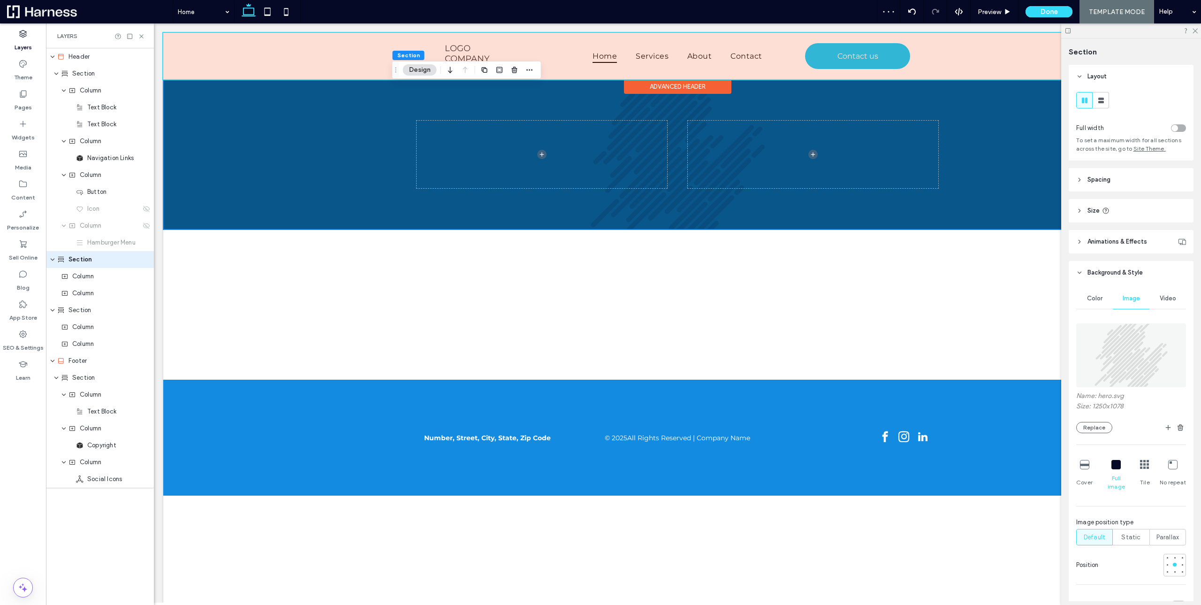
click at [1168, 467] on icon at bounding box center [1172, 464] width 9 height 9
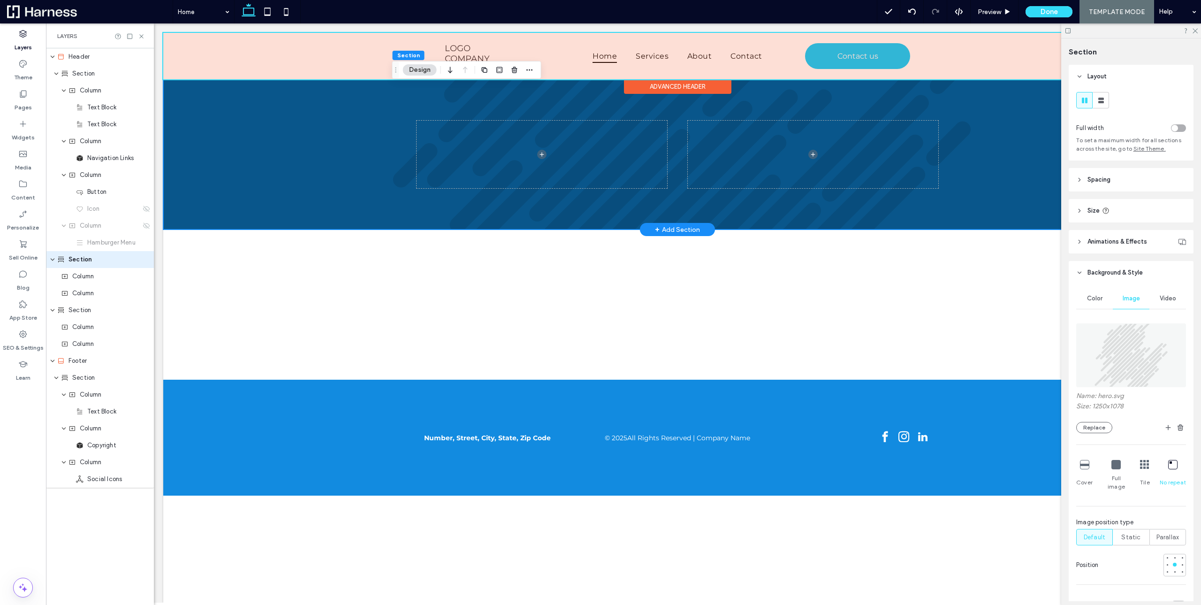
click at [266, 142] on div at bounding box center [677, 154] width 1029 height 150
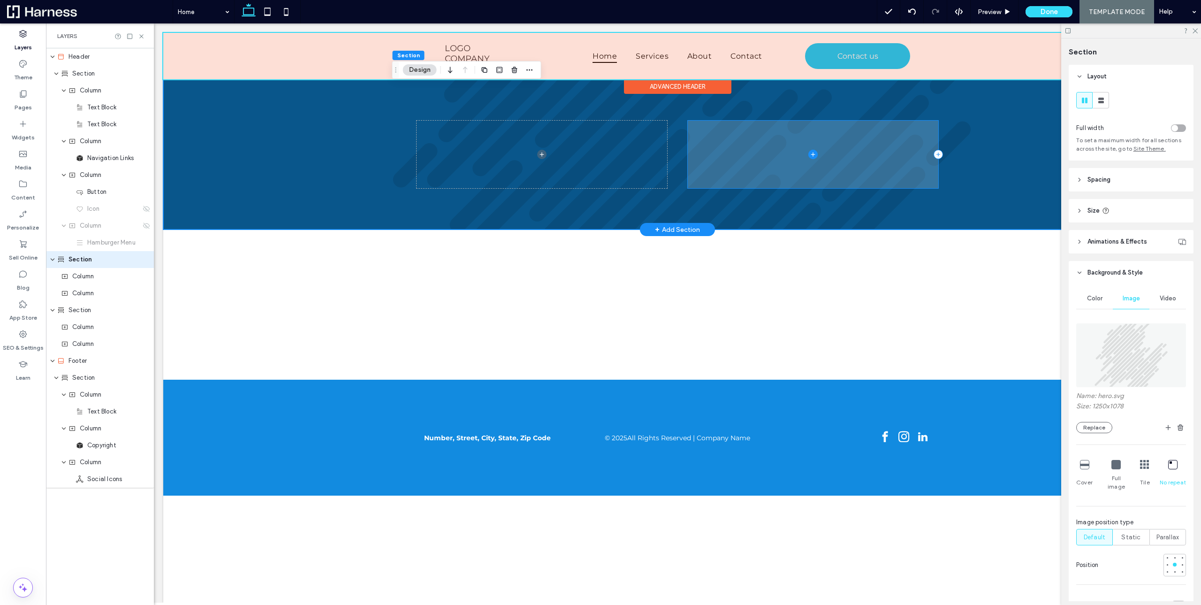
click at [756, 136] on span at bounding box center [813, 155] width 251 height 68
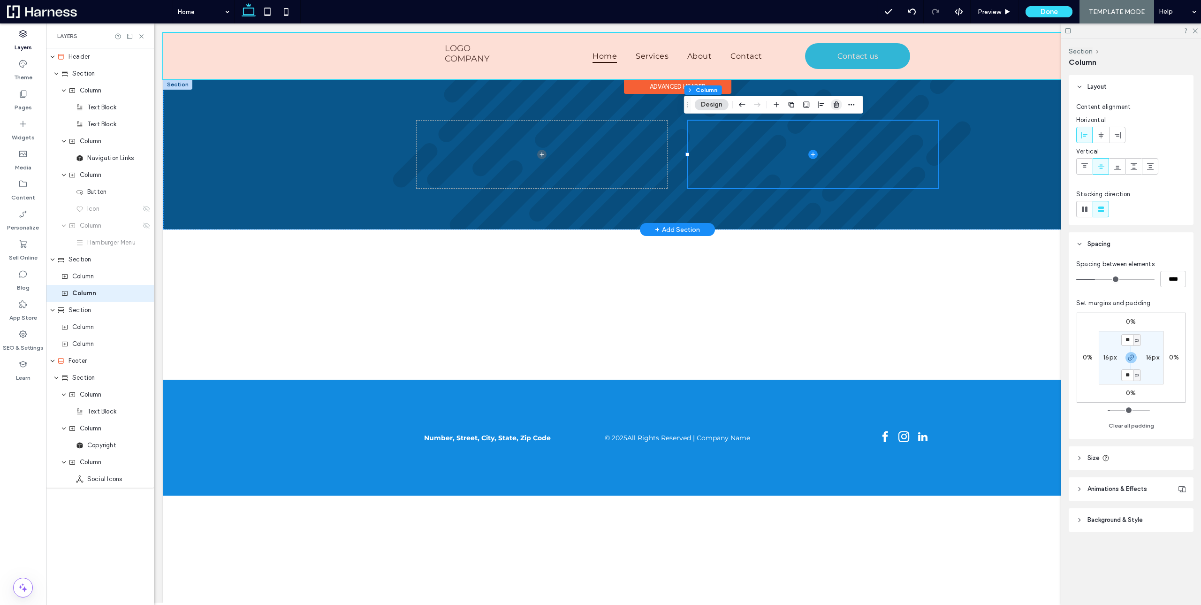
click at [835, 106] on use "button" at bounding box center [837, 104] width 6 height 6
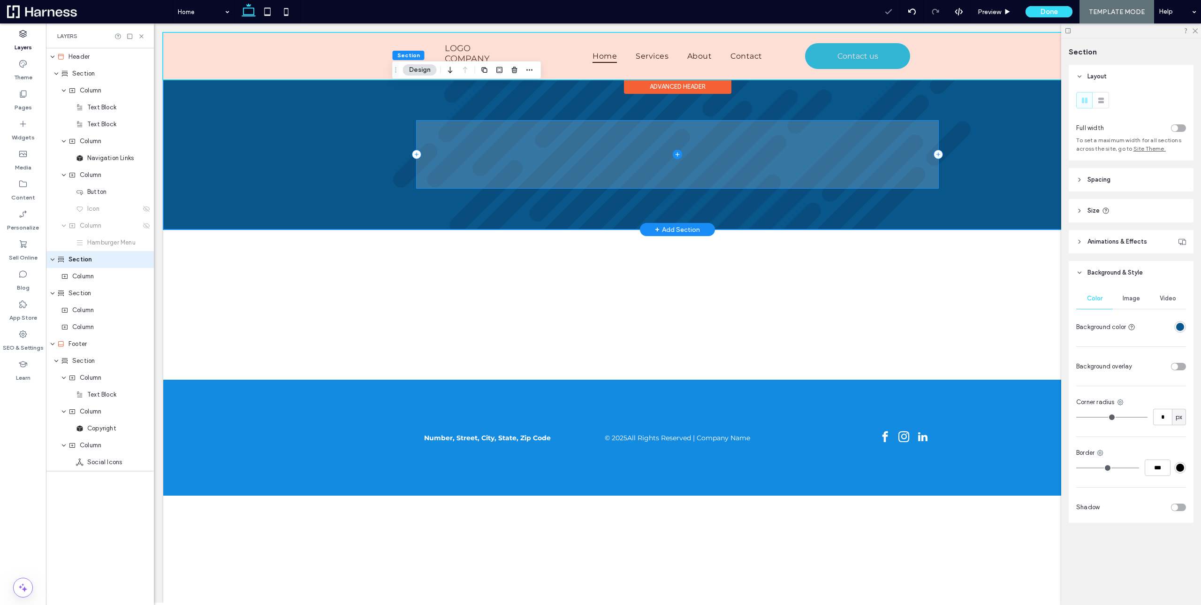
click at [673, 158] on icon at bounding box center [677, 154] width 9 height 9
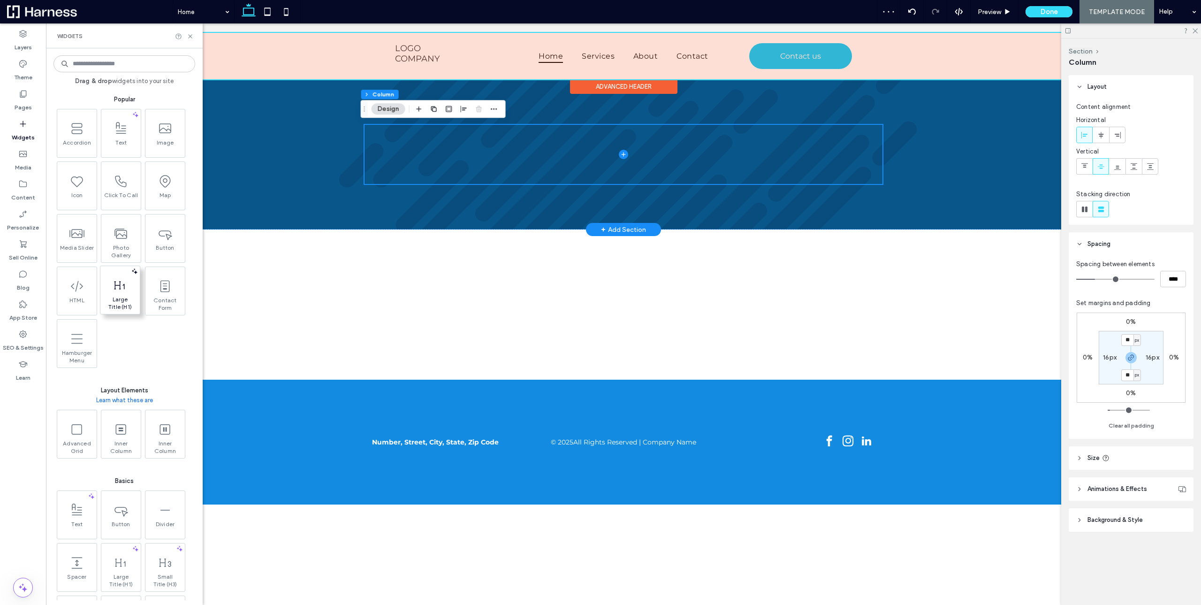
click at [122, 303] on span "Large Title (H1)" at bounding box center [120, 303] width 35 height 15
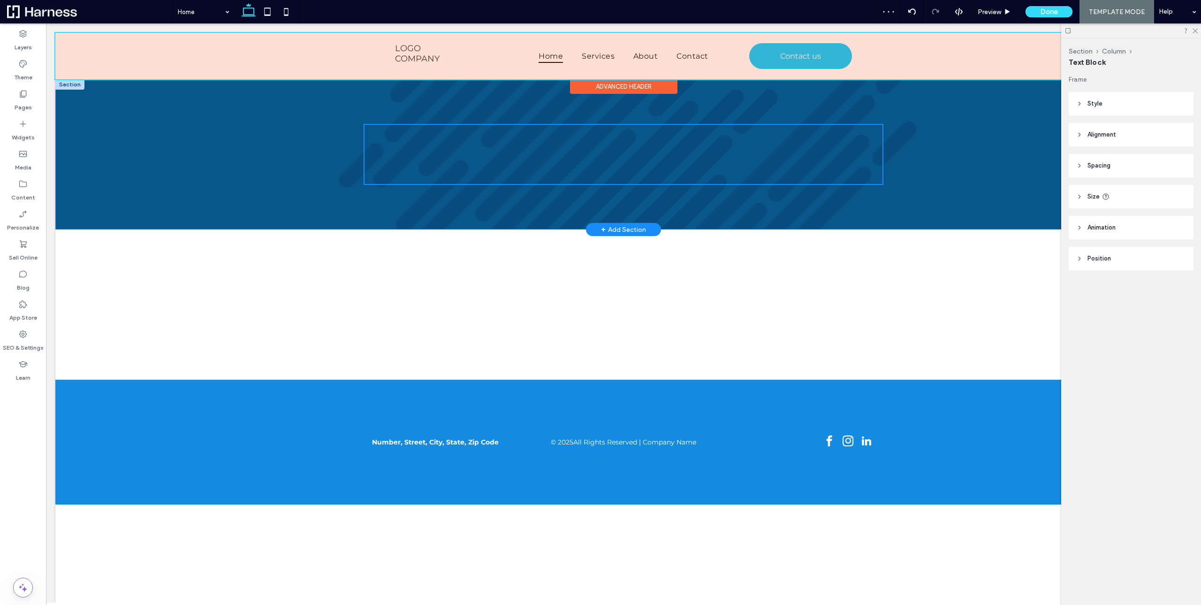
type input "**********"
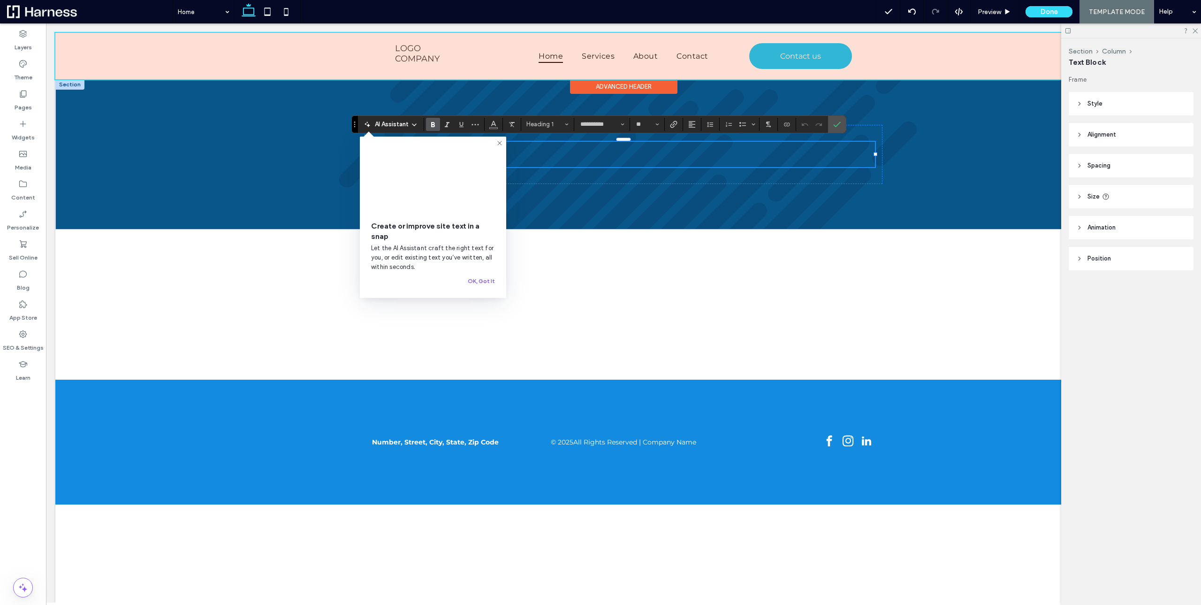
click at [478, 281] on button "OK, Got It" at bounding box center [481, 280] width 27 height 11
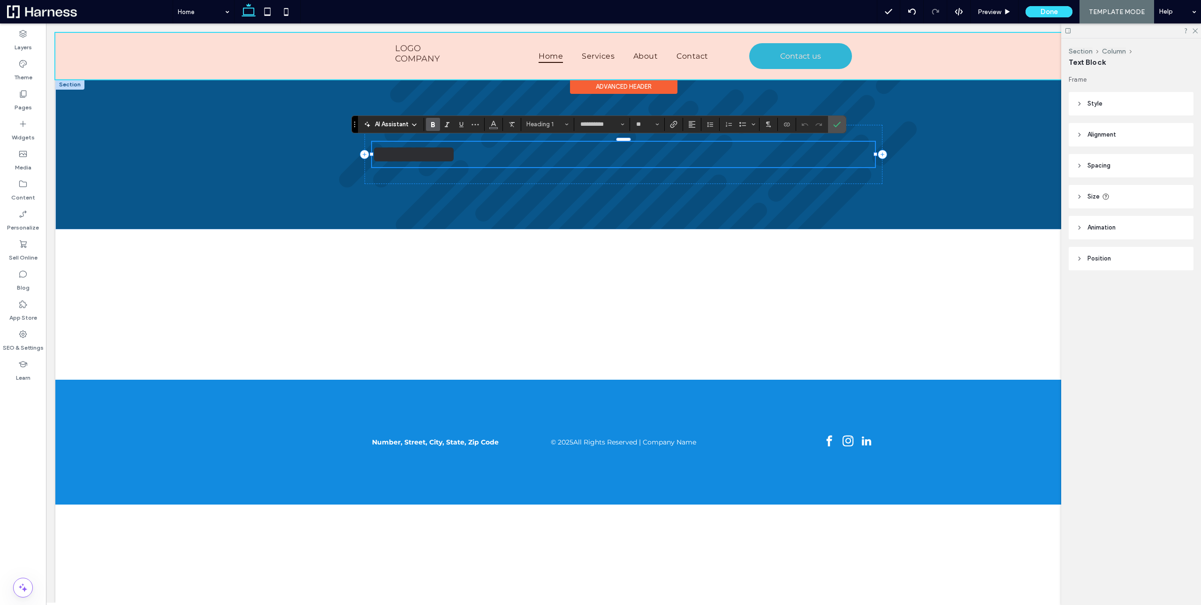
click at [492, 157] on h1 "*********" at bounding box center [623, 154] width 503 height 25
type input "**"
click at [493, 127] on span "Color" at bounding box center [494, 123] width 8 height 12
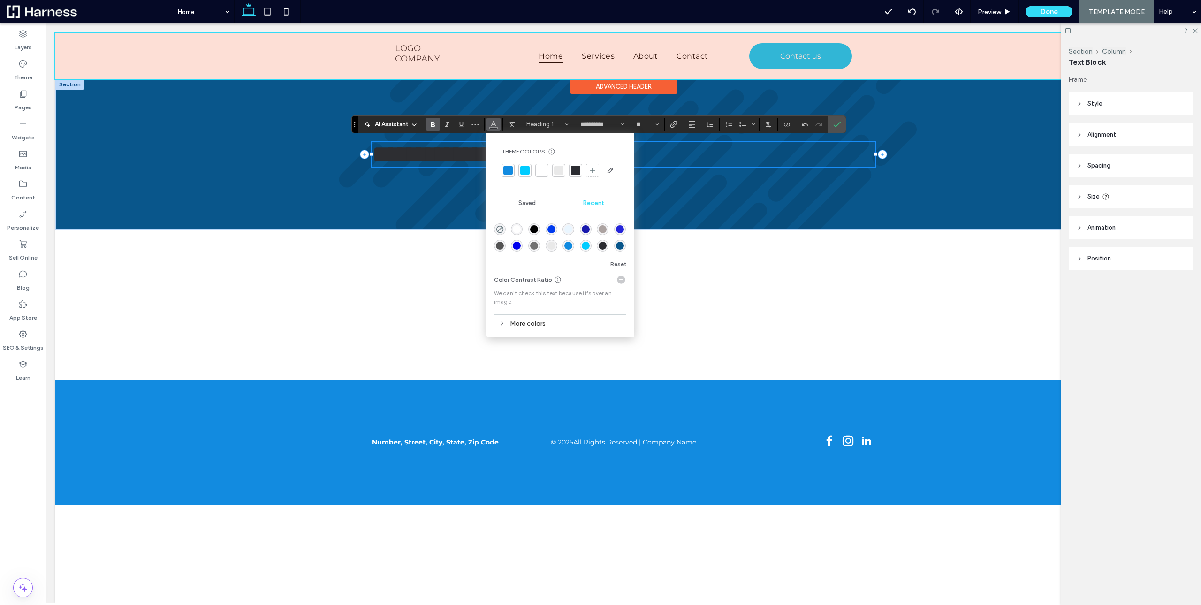
click at [542, 171] on div at bounding box center [541, 170] width 9 height 9
click at [734, 152] on h1 "**********" at bounding box center [623, 154] width 503 height 25
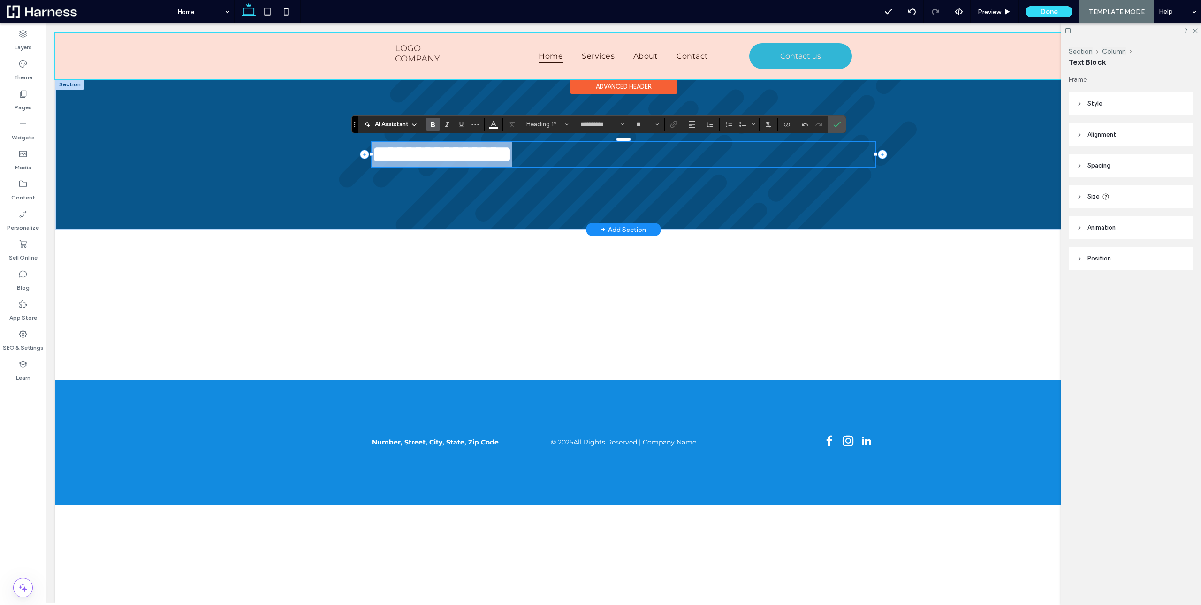
drag, startPoint x: 623, startPoint y: 158, endPoint x: 328, endPoint y: 158, distance: 294.7
click at [372, 158] on div "**********" at bounding box center [623, 154] width 503 height 25
click at [693, 125] on icon "Alignment" at bounding box center [692, 125] width 8 height 8
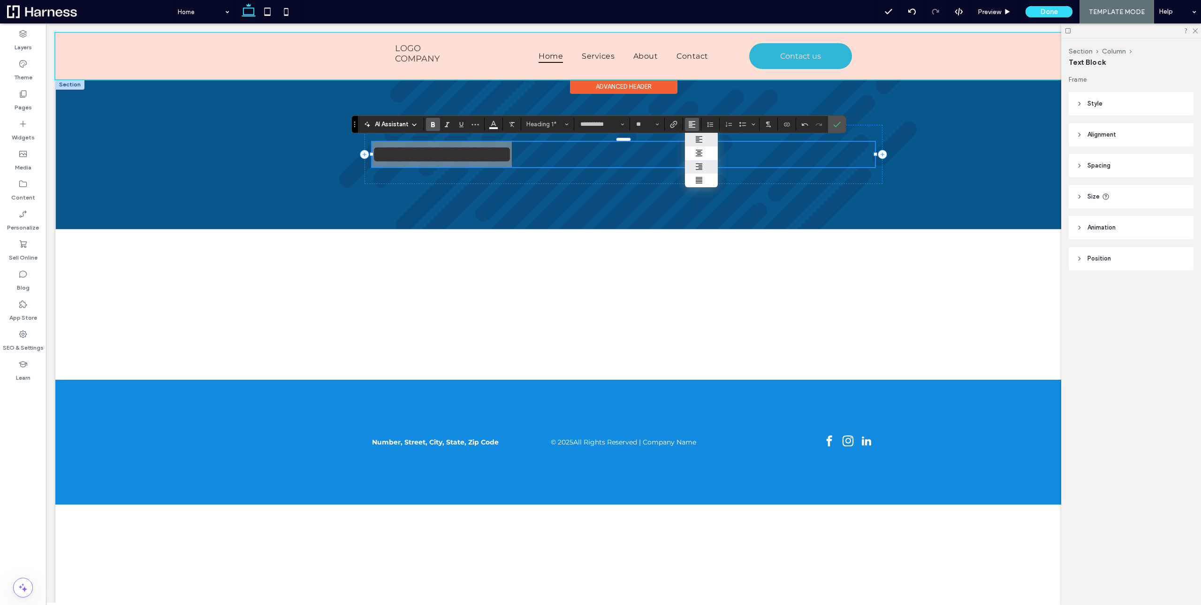
drag, startPoint x: 705, startPoint y: 161, endPoint x: 659, endPoint y: 137, distance: 51.8
click at [705, 161] on label "ui.textEditor.alignment.right" at bounding box center [701, 167] width 33 height 14
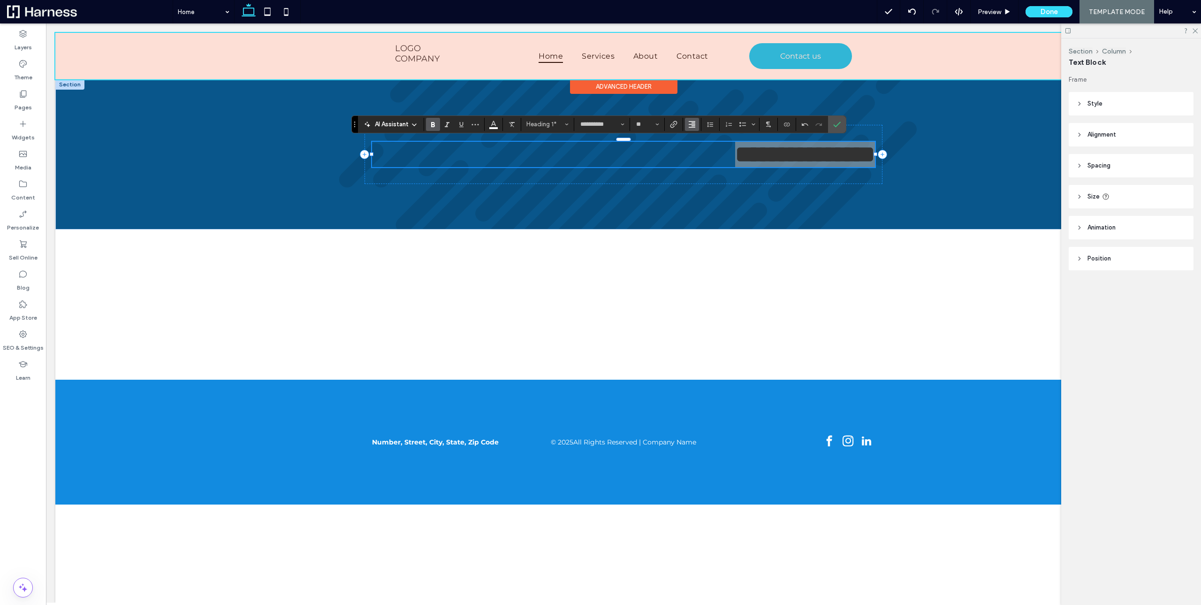
click at [689, 121] on use "Alignment" at bounding box center [692, 124] width 7 height 7
click at [697, 151] on icon "ui.textEditor.alignment.center" at bounding box center [699, 153] width 8 height 8
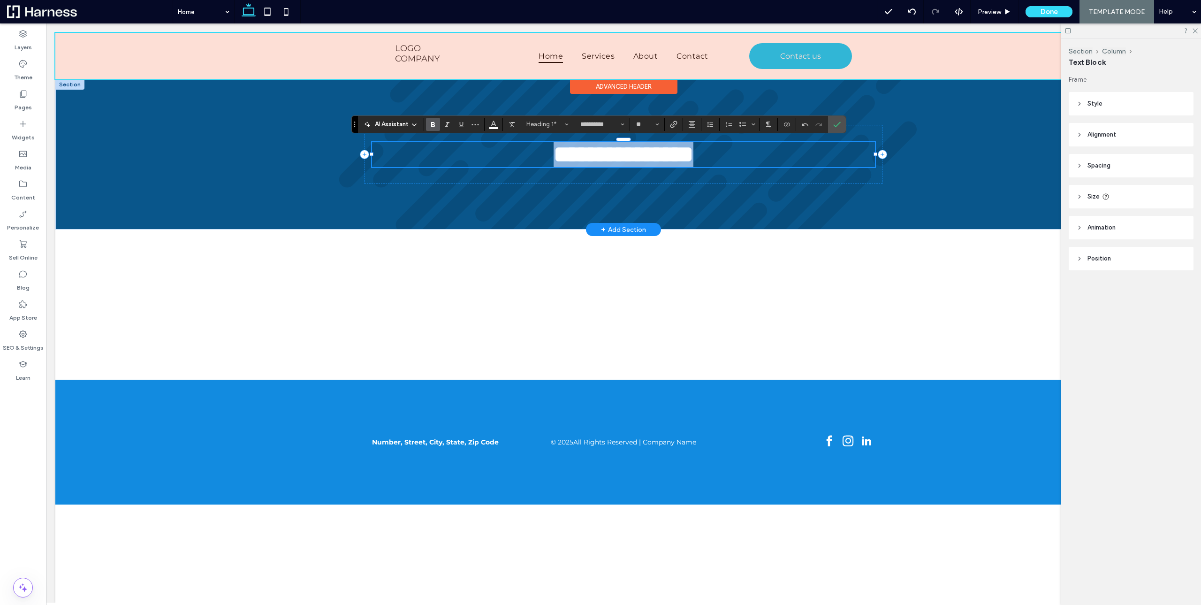
click at [628, 156] on span "**********" at bounding box center [624, 154] width 140 height 23
click at [23, 71] on label "Theme" at bounding box center [23, 75] width 18 height 13
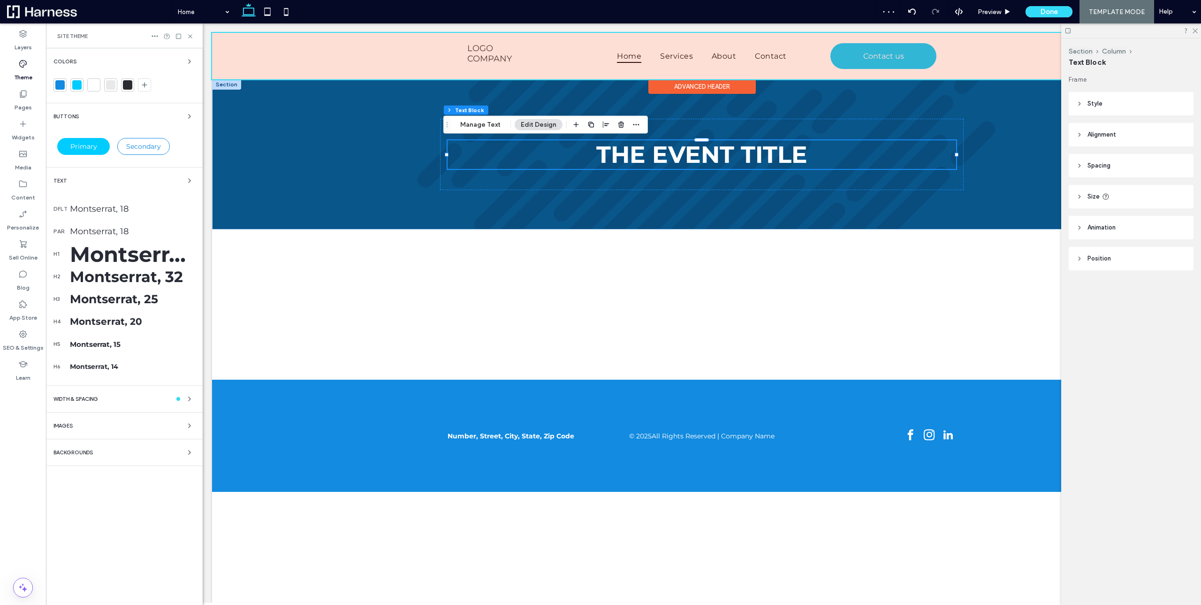
click at [89, 254] on div "Montserrat, 50" at bounding box center [132, 254] width 125 height 26
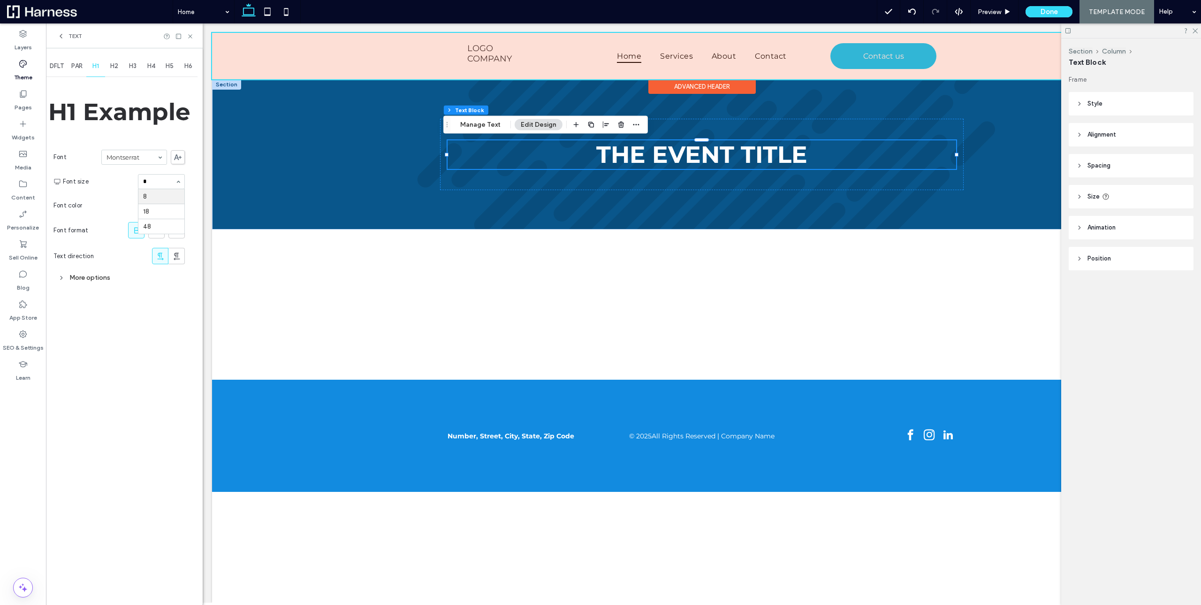
type input "**"
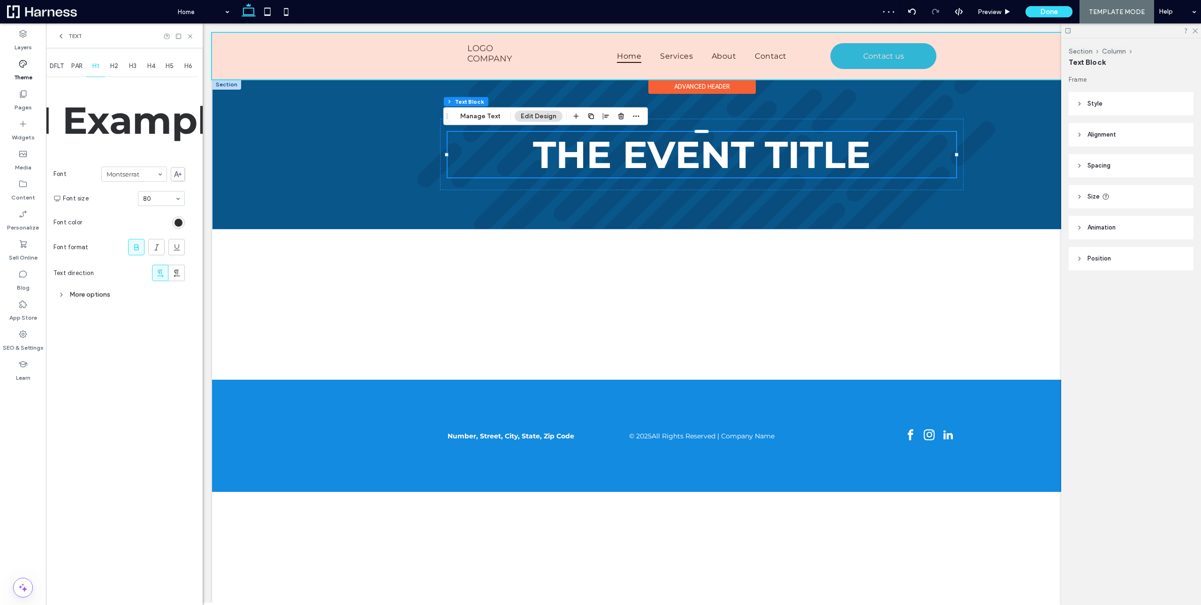
click at [62, 295] on use at bounding box center [62, 294] width 2 height 3
click at [198, 304] on div "DFLT PAR H1 H2 H3 H4 H5 H6 H1 Example Font Montserrat Font size 80 Font color F…" at bounding box center [124, 326] width 157 height 557
click at [23, 40] on label "Layers" at bounding box center [23, 44] width 17 height 13
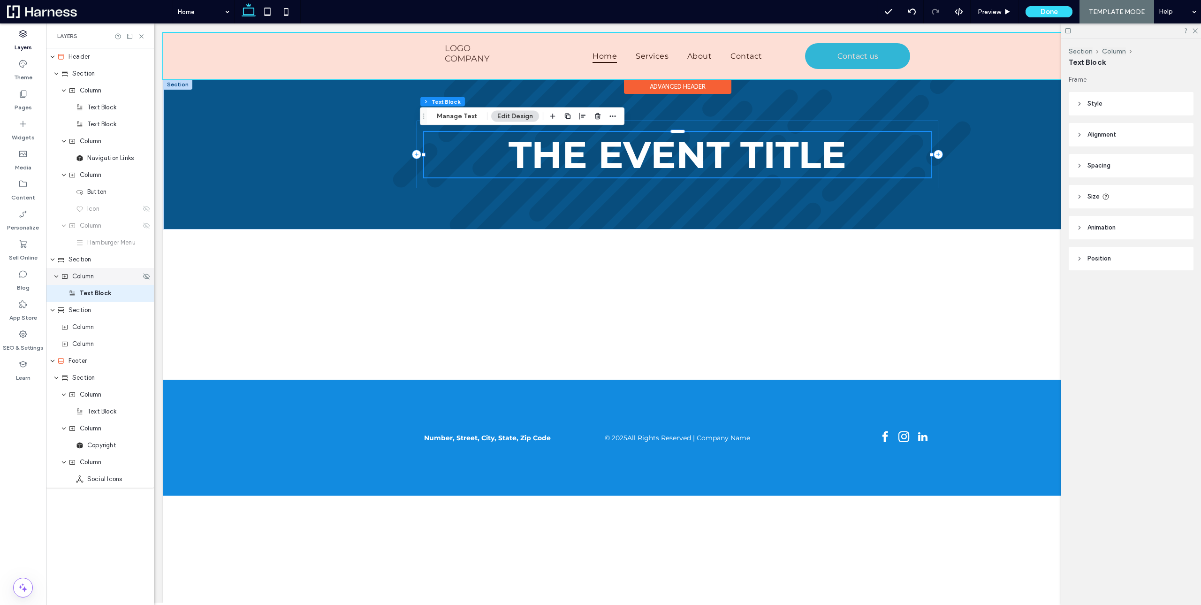
click at [88, 271] on div "Column" at bounding box center [100, 276] width 108 height 17
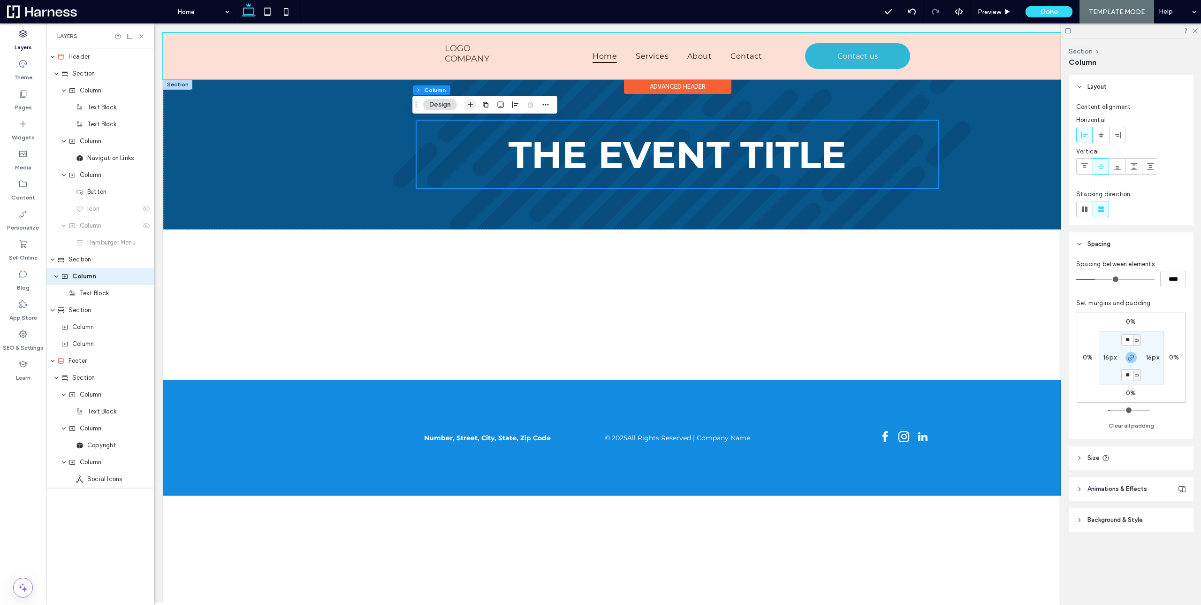
click at [473, 106] on icon "button" at bounding box center [471, 105] width 8 height 8
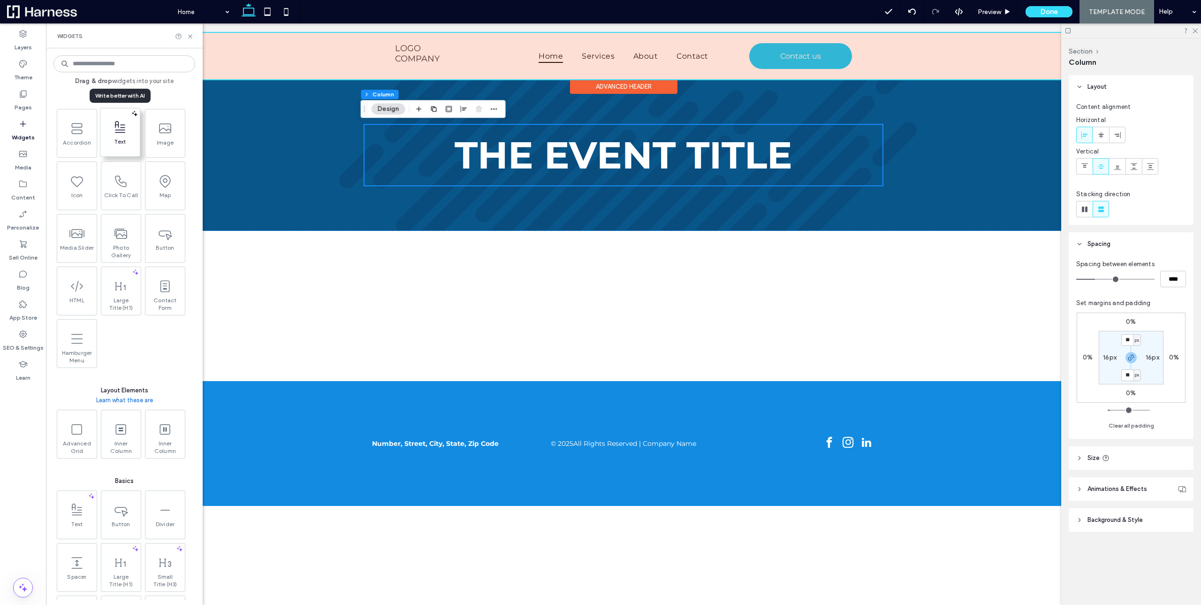
click at [113, 135] on span at bounding box center [119, 127] width 39 height 21
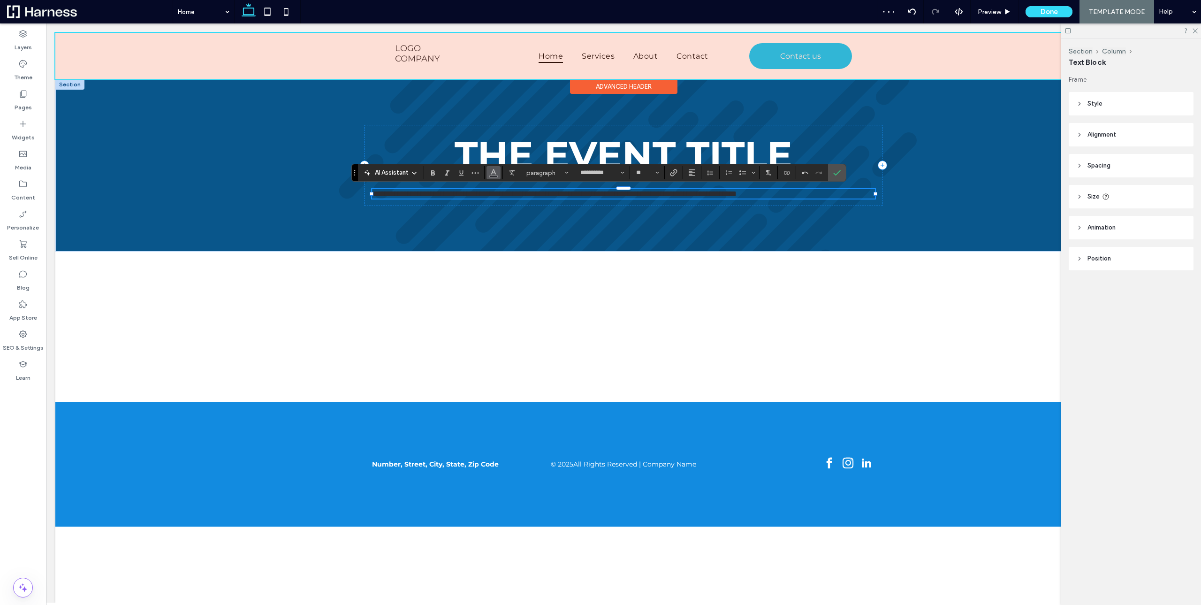
click at [490, 175] on icon "Color" at bounding box center [494, 172] width 8 height 8
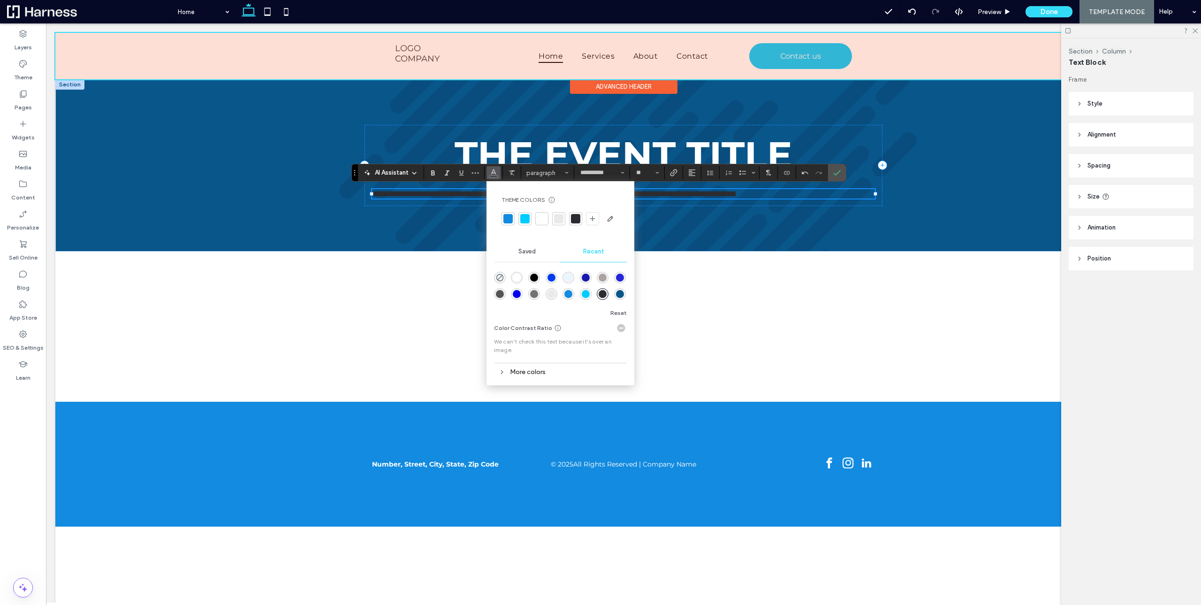
click at [542, 220] on div at bounding box center [541, 218] width 9 height 9
click at [645, 170] on input "**" at bounding box center [644, 173] width 18 height 8
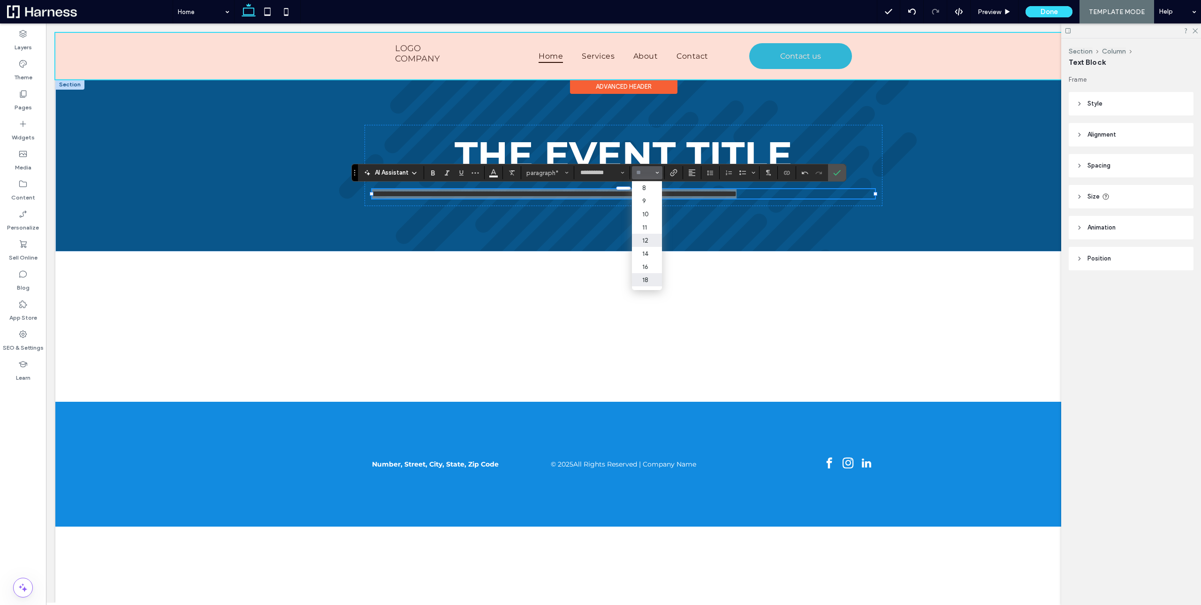
scroll to position [53, 0]
click at [646, 240] on label "24" at bounding box center [647, 239] width 30 height 13
type input "**"
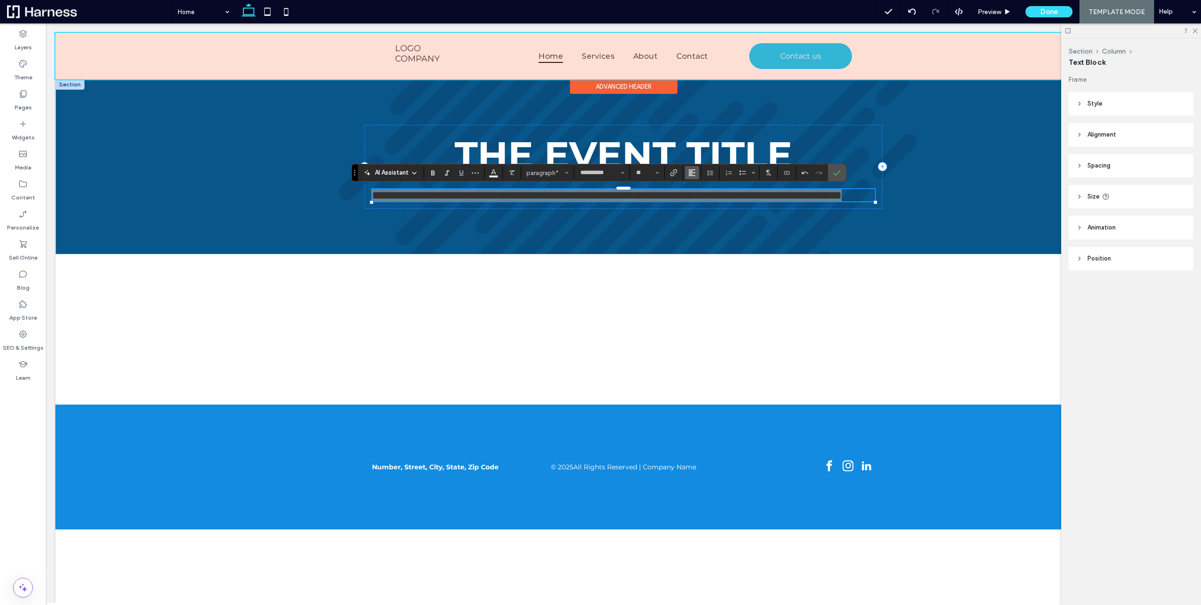
click at [692, 178] on span "Alignment" at bounding box center [692, 173] width 8 height 12
drag, startPoint x: 698, startPoint y: 201, endPoint x: 731, endPoint y: 179, distance: 39.7
click at [698, 201] on icon "ui.textEditor.alignment.center" at bounding box center [699, 202] width 8 height 8
click at [832, 171] on label "Confirm" at bounding box center [837, 172] width 14 height 17
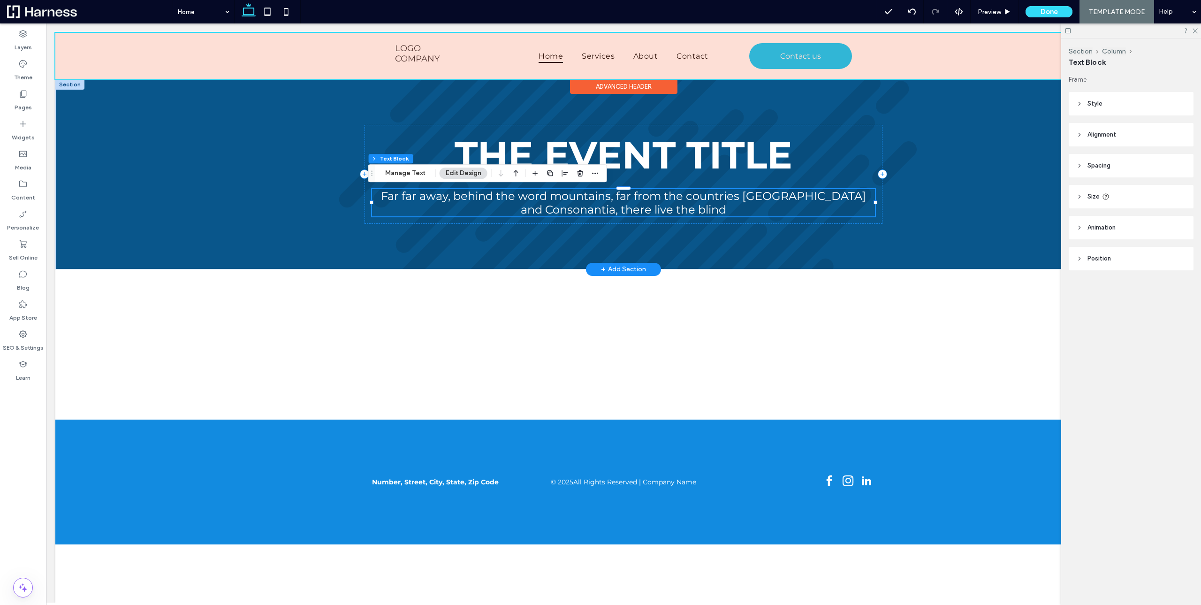
click at [718, 198] on span "Far far away, behind the word mountains, far from the countries [GEOGRAPHIC_DAT…" at bounding box center [623, 202] width 485 height 27
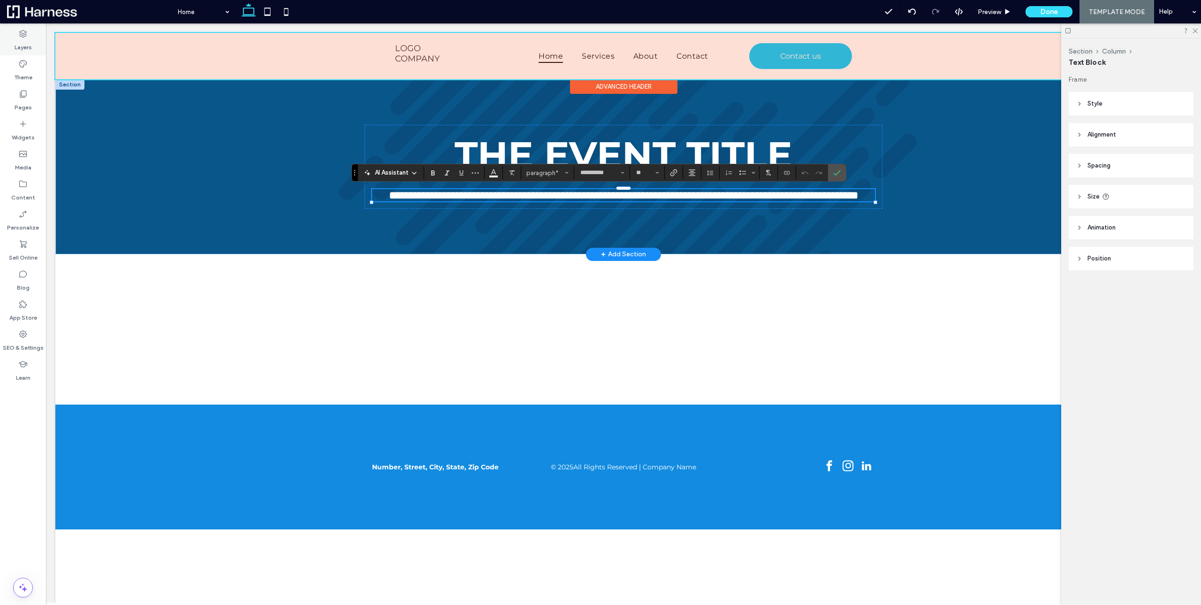
click at [23, 43] on label "Layers" at bounding box center [23, 44] width 17 height 13
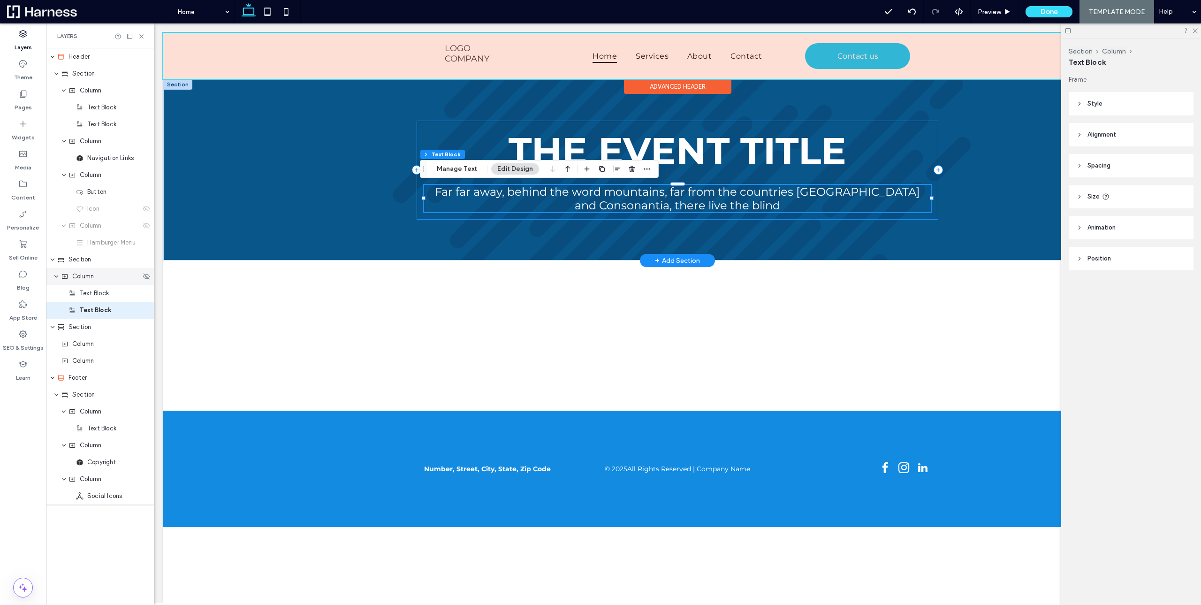
click at [93, 279] on span "Column" at bounding box center [83, 276] width 22 height 9
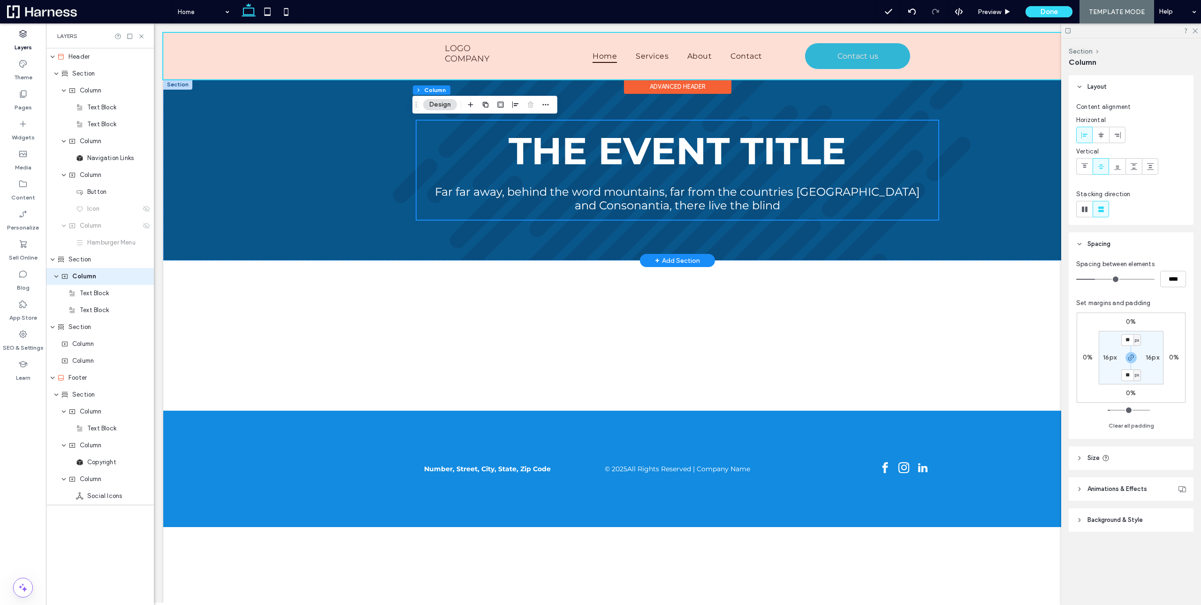
click at [1110, 357] on label "16px" at bounding box center [1110, 357] width 14 height 8
type input "***"
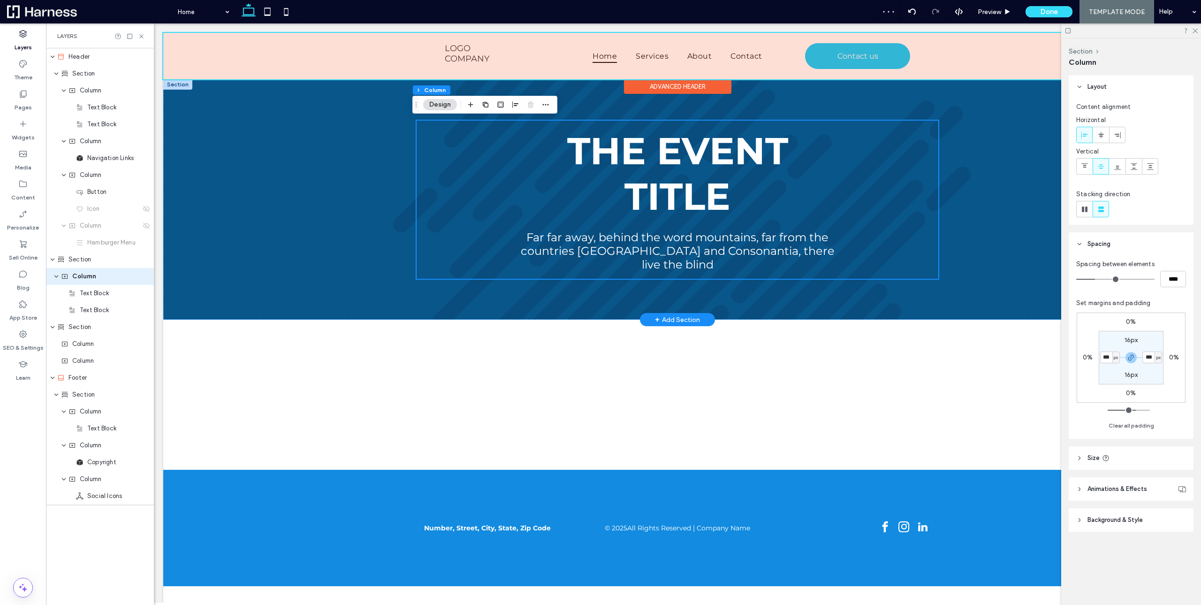
drag, startPoint x: 1112, startPoint y: 357, endPoint x: 1091, endPoint y: 353, distance: 21.4
click at [1100, 353] on input "***" at bounding box center [1106, 357] width 12 height 12
type input "***"
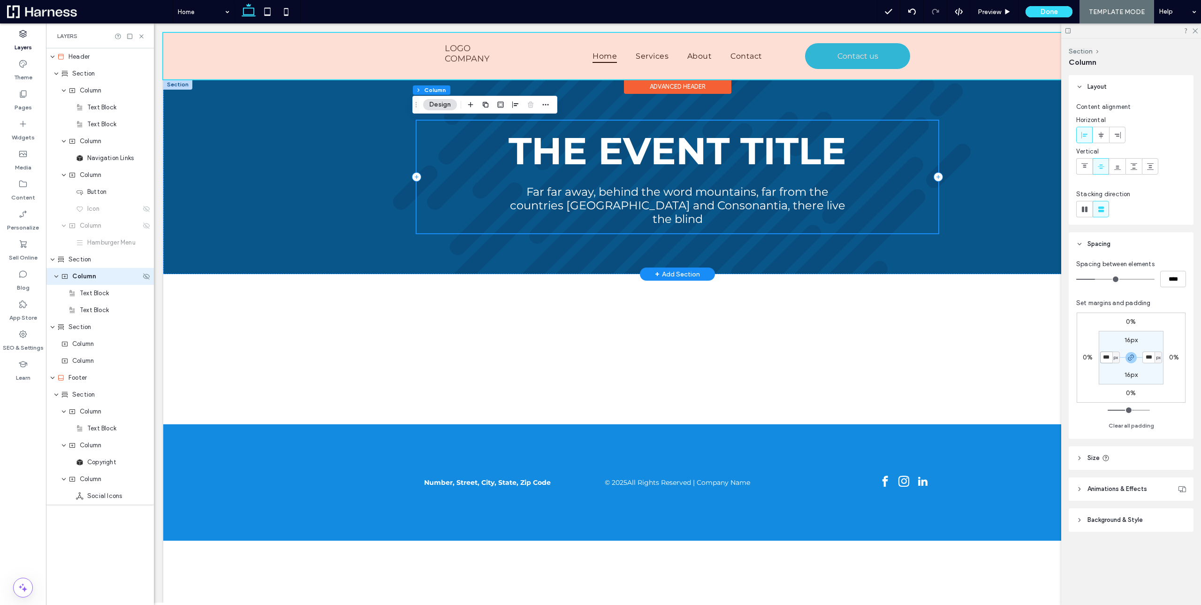
click at [54, 280] on icon "expand Column" at bounding box center [56, 277] width 6 height 8
click at [79, 259] on span "Section" at bounding box center [80, 259] width 23 height 9
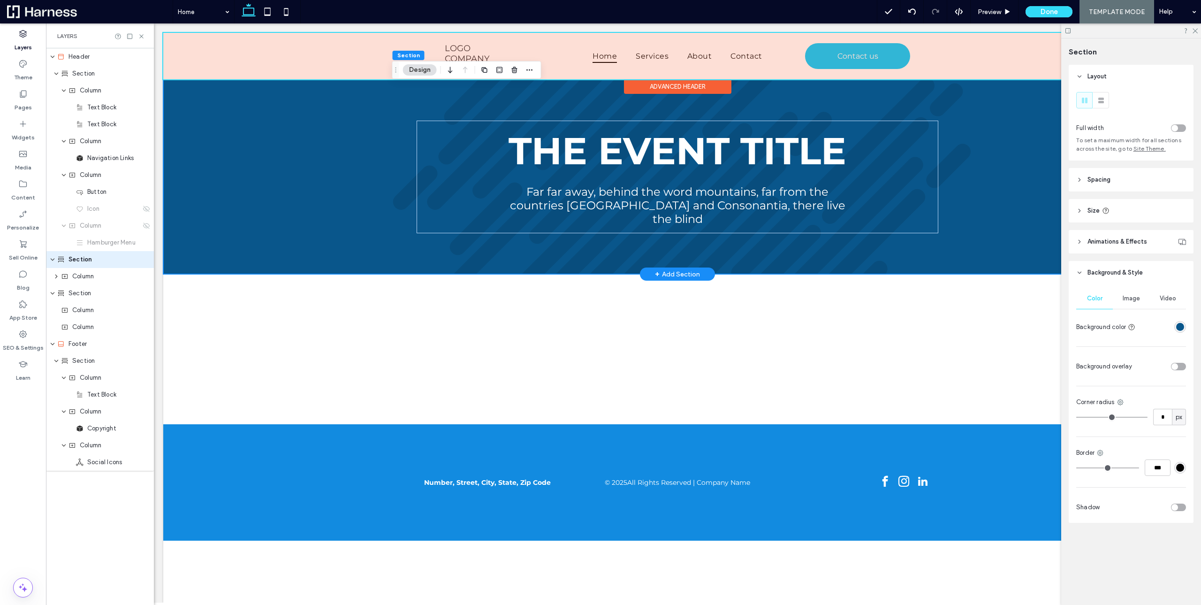
click at [1103, 99] on use at bounding box center [1102, 101] width 6 height 6
click at [533, 73] on icon "button" at bounding box center [530, 70] width 8 height 8
click at [78, 274] on span "Column" at bounding box center [83, 276] width 22 height 9
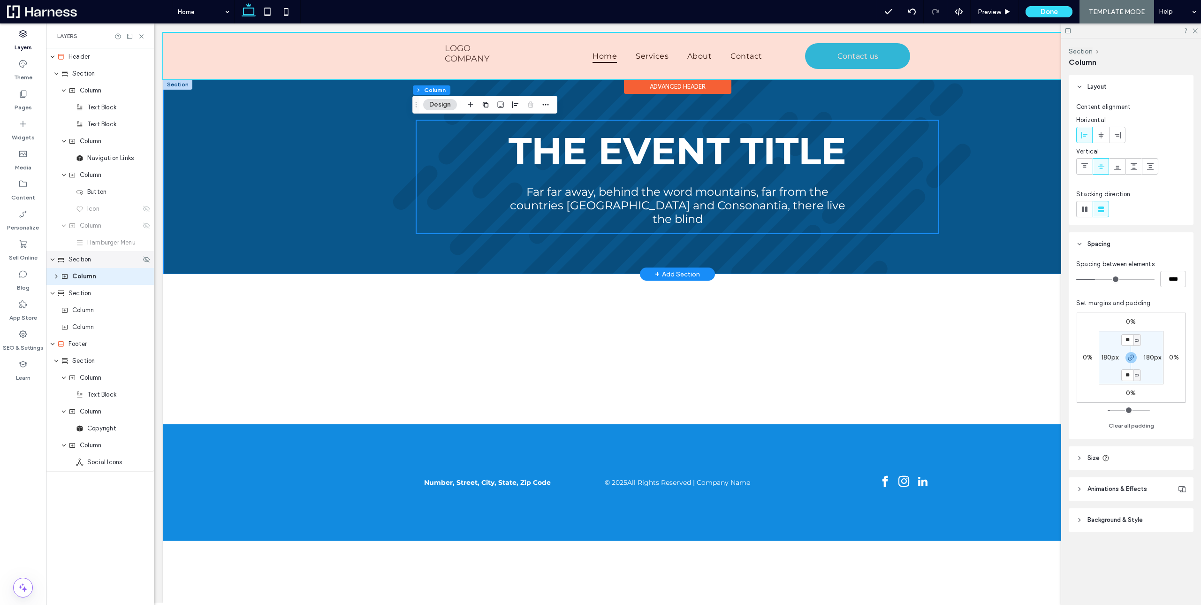
click at [78, 259] on span "Section" at bounding box center [80, 259] width 23 height 9
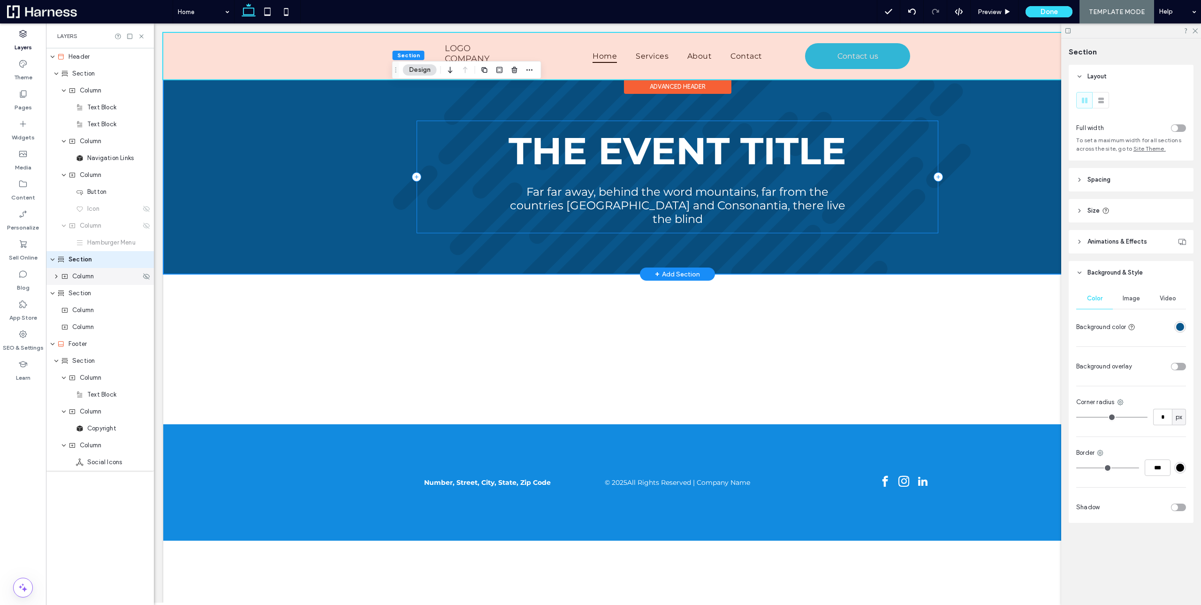
click at [84, 273] on span "Column" at bounding box center [83, 276] width 22 height 9
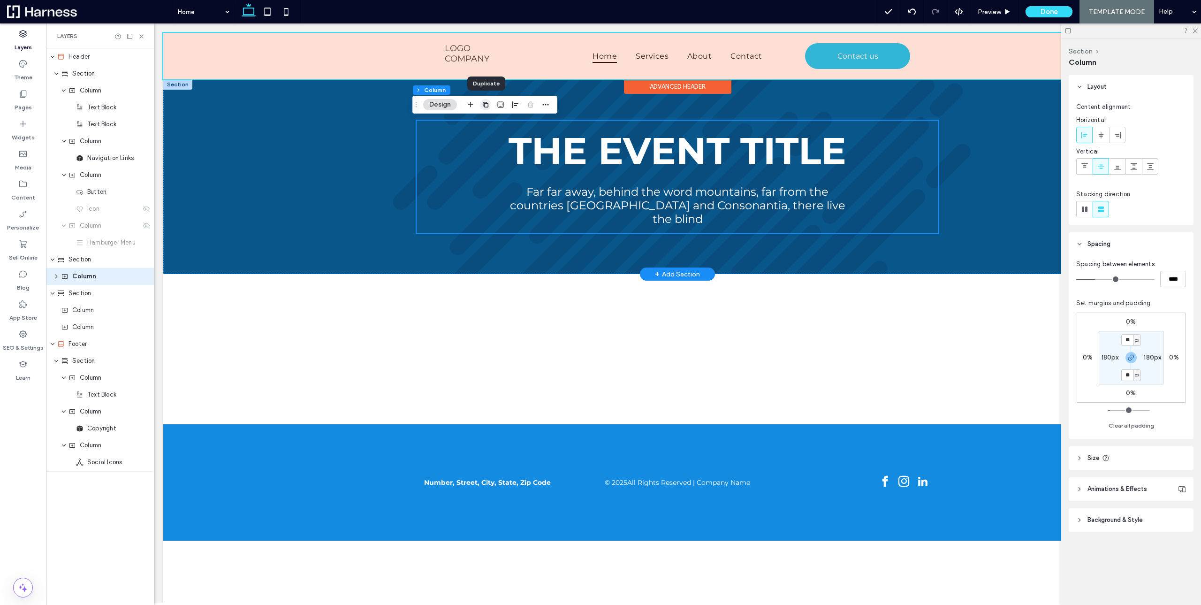
click at [486, 105] on icon "button" at bounding box center [486, 105] width 8 height 8
type input "**"
type input "***"
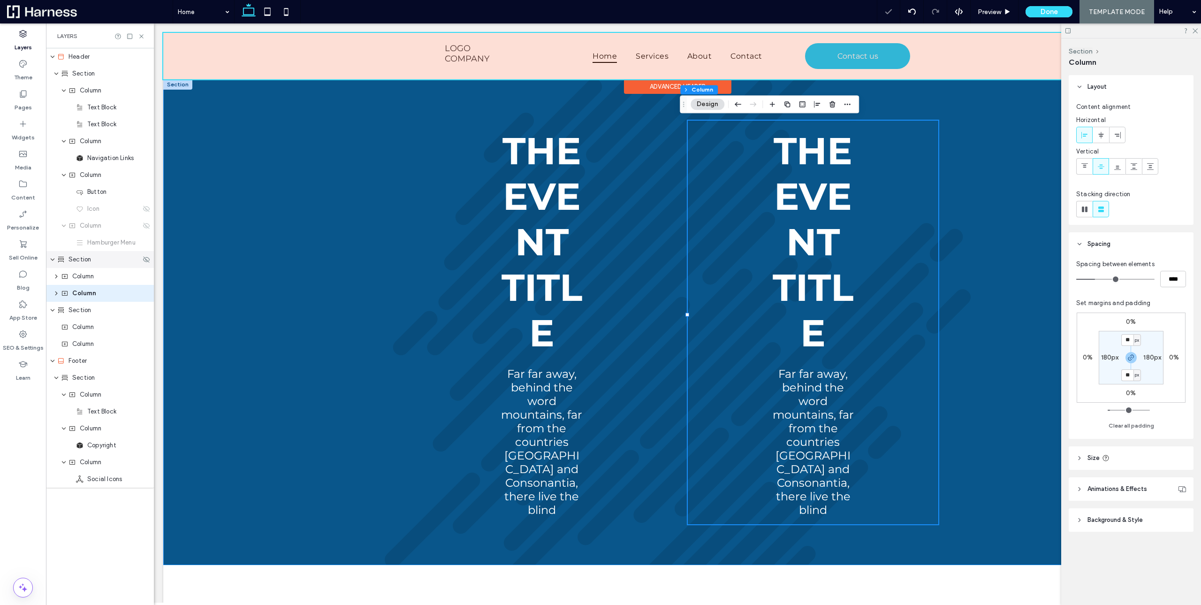
click at [78, 258] on span "Section" at bounding box center [80, 259] width 23 height 9
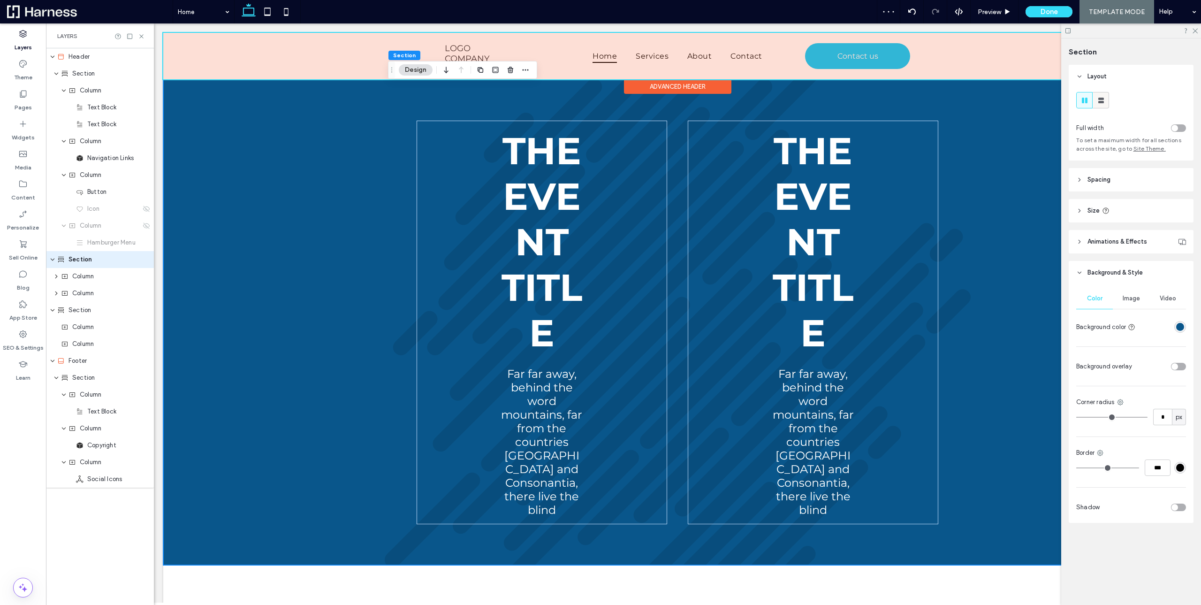
click at [1102, 96] on icon at bounding box center [1101, 100] width 9 height 9
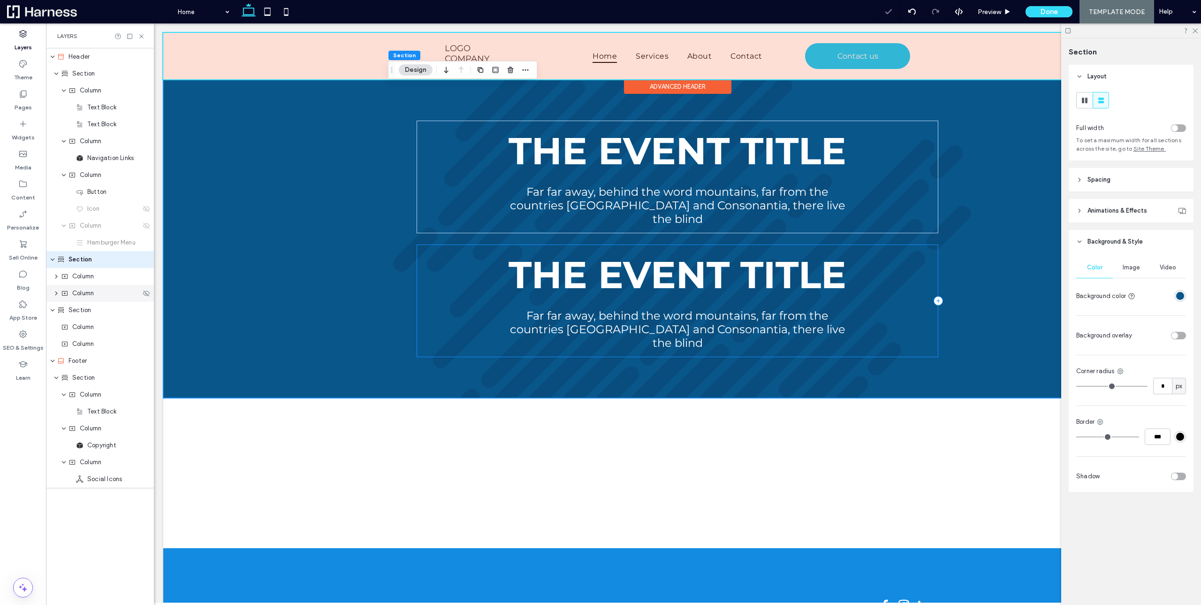
click at [75, 296] on span "Column" at bounding box center [83, 293] width 22 height 9
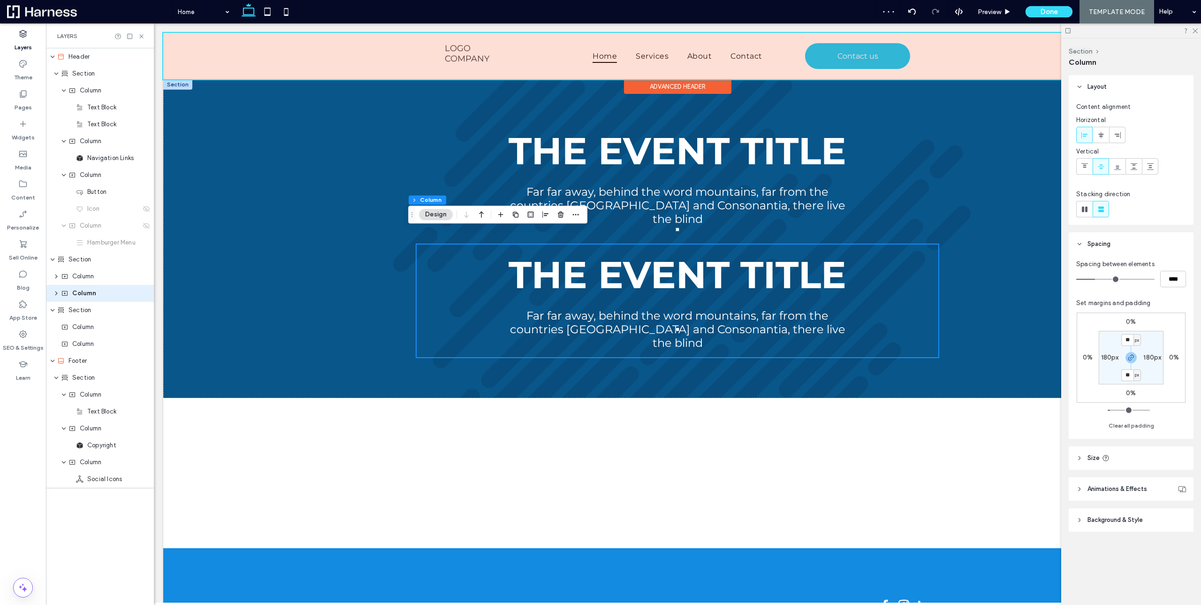
click at [1110, 358] on label "180px" at bounding box center [1110, 357] width 18 height 8
type input "***"
type input "**"
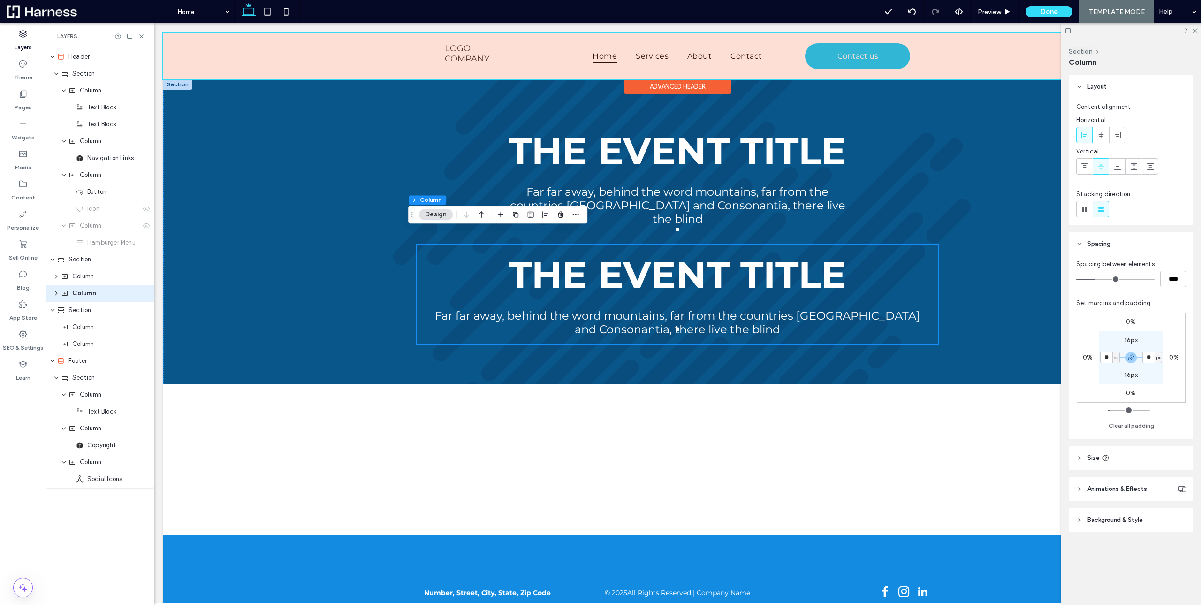
click at [1116, 518] on span "Background & Style" at bounding box center [1115, 519] width 55 height 9
click at [1107, 246] on span "Spacing" at bounding box center [1099, 243] width 23 height 9
click at [1099, 84] on span "Layout" at bounding box center [1097, 86] width 19 height 9
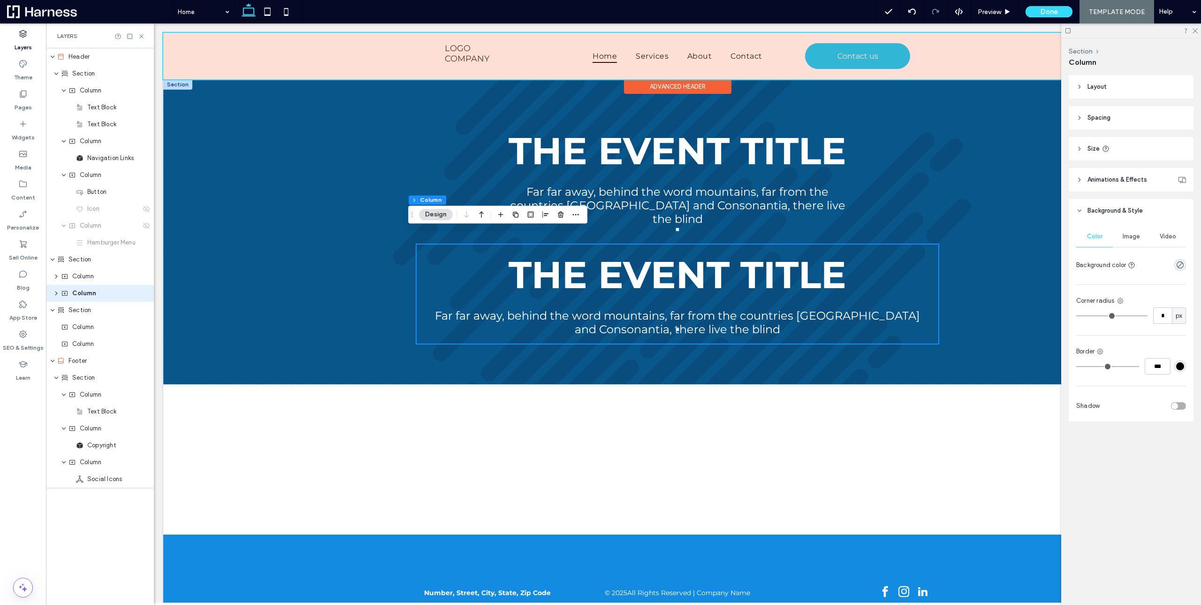
click at [1176, 262] on div "rgba(0, 0, 0, 0)" at bounding box center [1181, 265] width 12 height 12
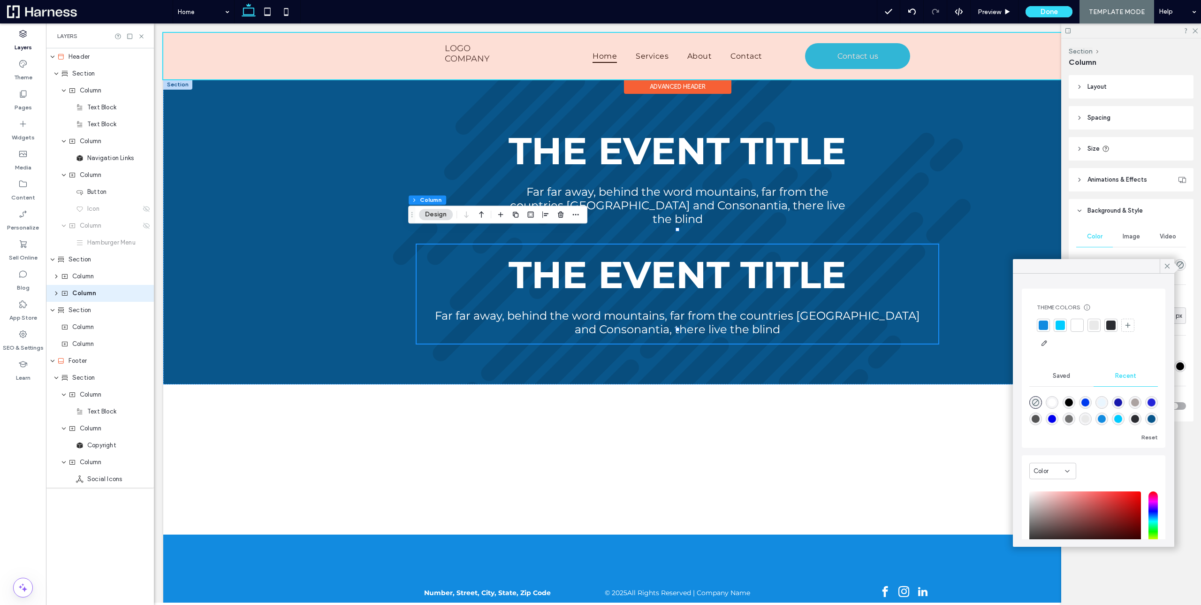
click at [1078, 321] on div at bounding box center [1077, 325] width 9 height 9
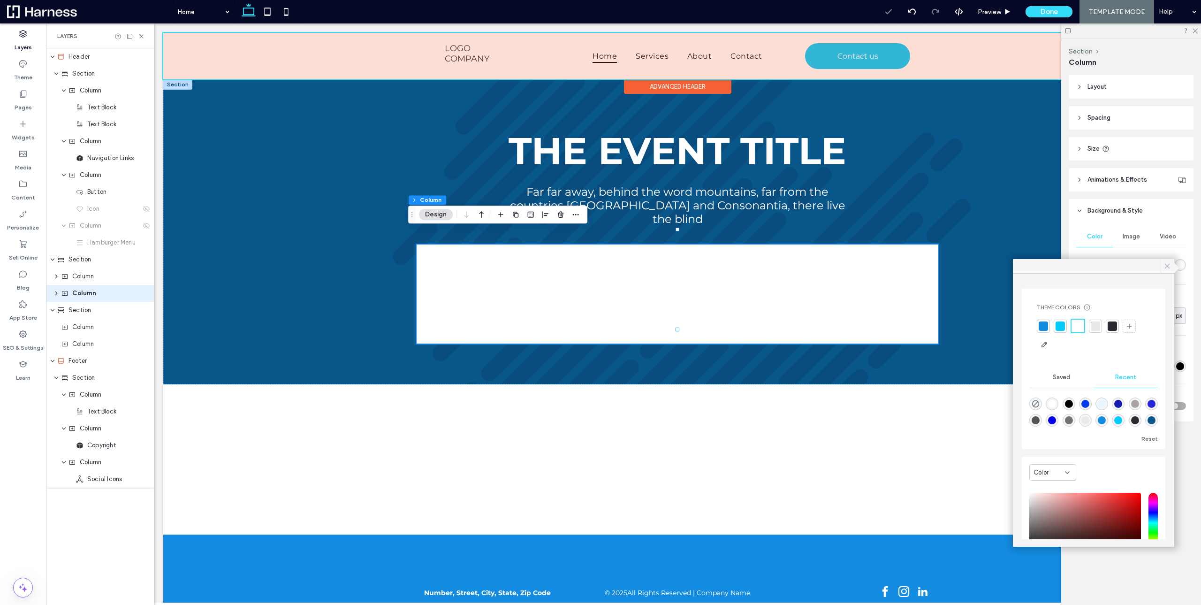
click at [1167, 265] on icon at bounding box center [1167, 266] width 8 height 8
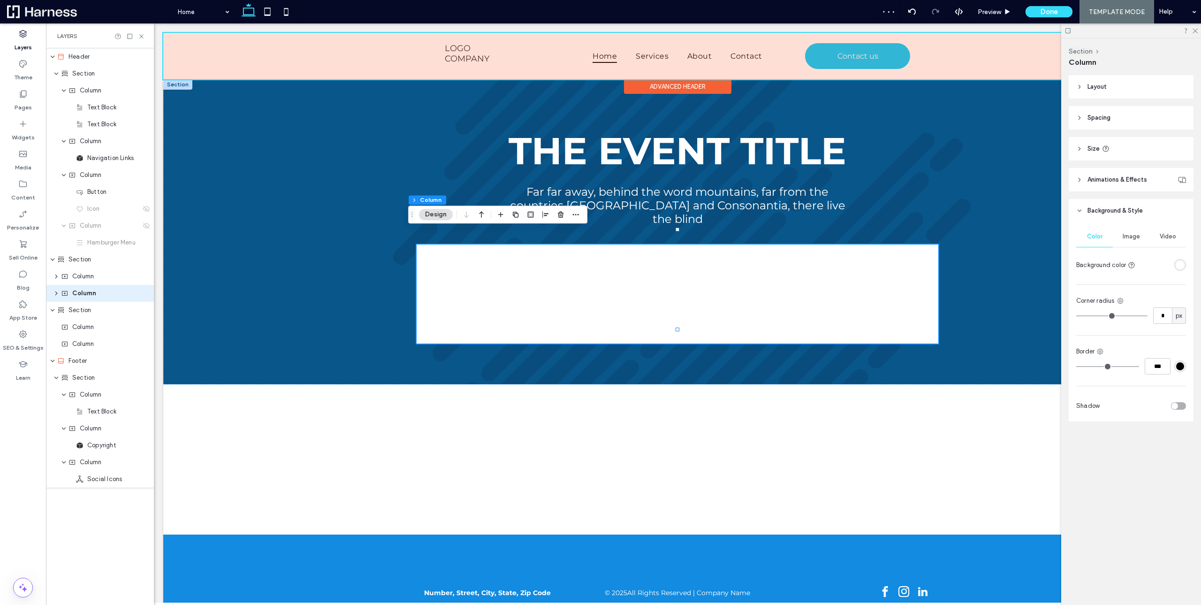
click at [1179, 405] on div "toggle" at bounding box center [1178, 406] width 15 height 8
click at [78, 264] on span "Section" at bounding box center [80, 259] width 23 height 9
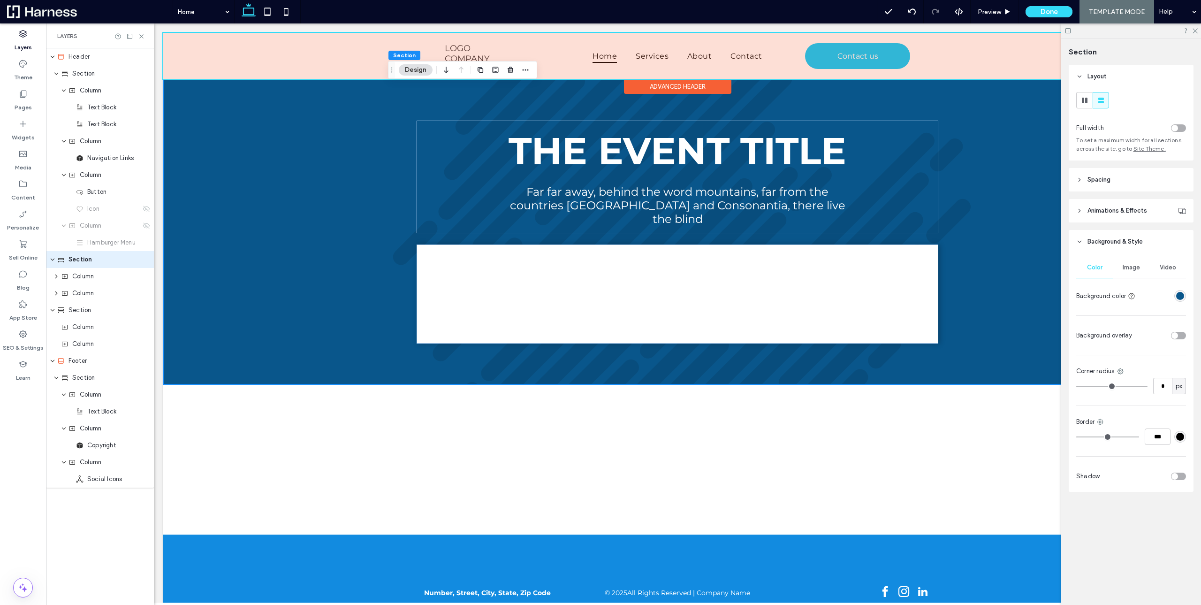
click at [1114, 236] on header "Background & Style" at bounding box center [1131, 241] width 125 height 23
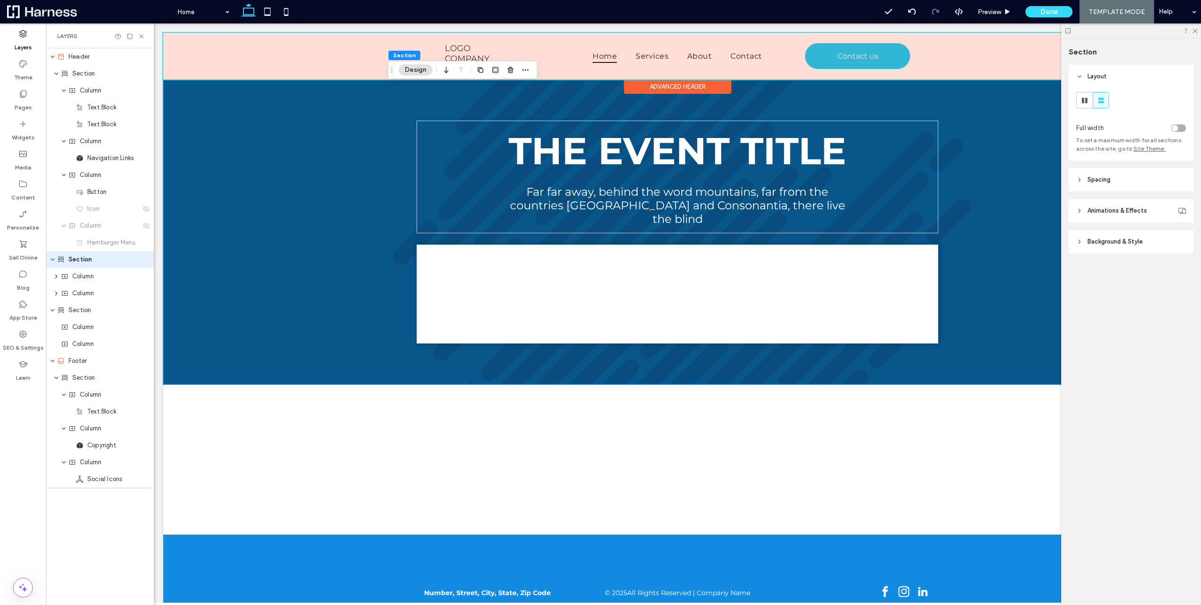
click at [1111, 176] on span "Spacing" at bounding box center [1099, 179] width 23 height 9
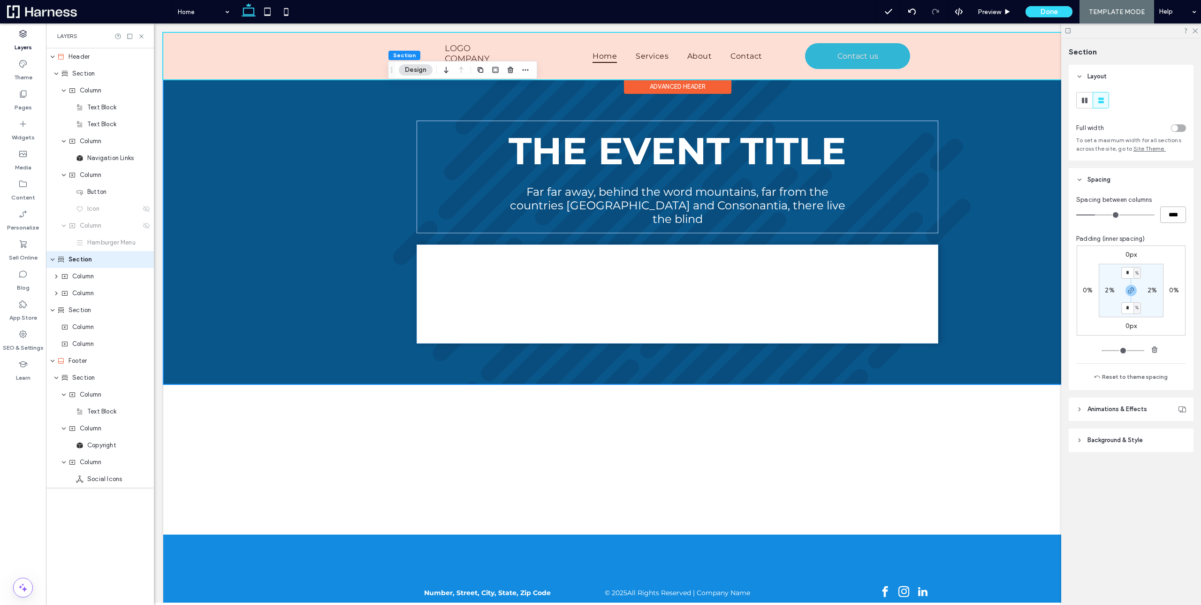
click at [1173, 212] on input "****" at bounding box center [1173, 214] width 26 height 16
click at [1125, 277] on input "*" at bounding box center [1128, 273] width 12 height 12
click at [1133, 291] on icon "button" at bounding box center [1132, 291] width 8 height 8
click at [1126, 311] on div "4%" at bounding box center [1131, 308] width 21 height 8
click at [1137, 308] on div "4%" at bounding box center [1131, 308] width 21 height 8
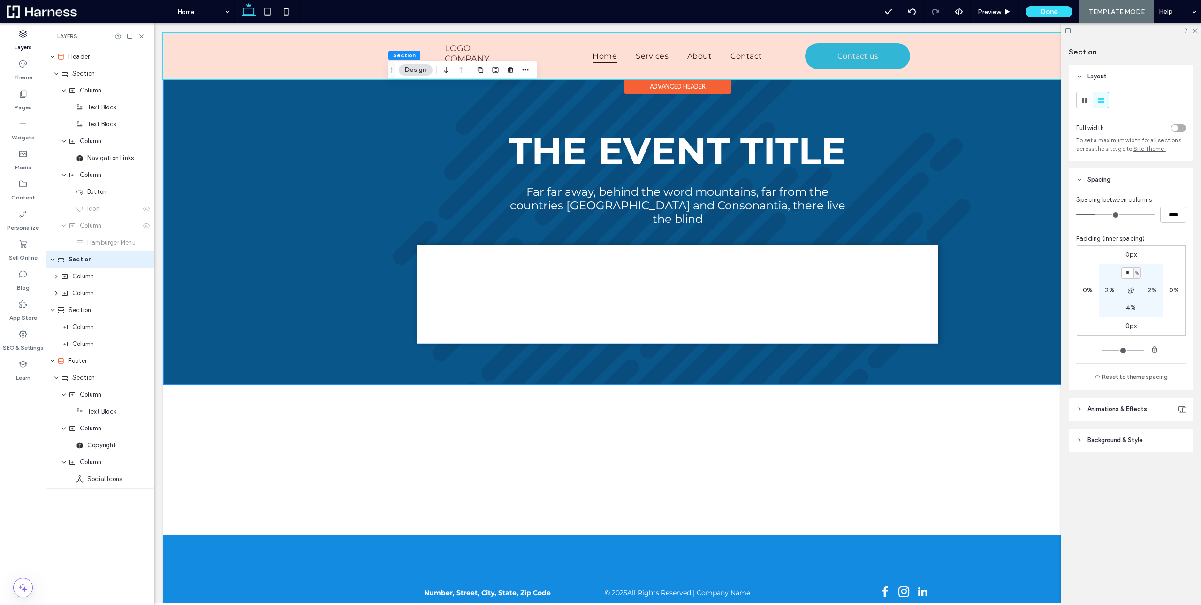
click at [1135, 309] on label "4%" at bounding box center [1131, 308] width 10 height 8
type input "*"
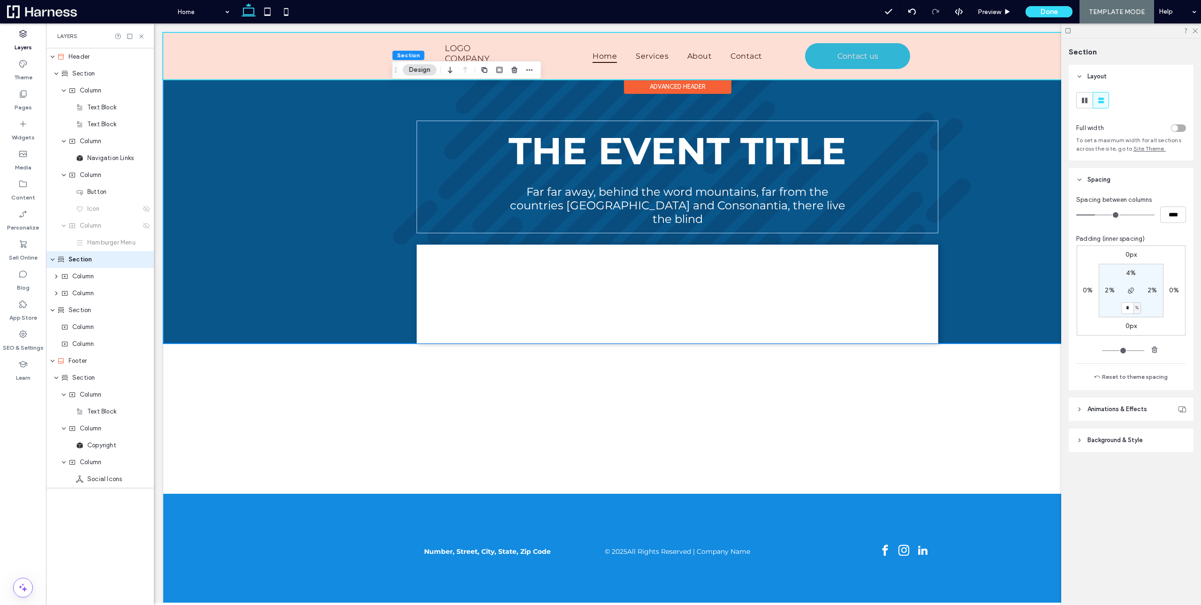
click at [1112, 290] on label "2%" at bounding box center [1109, 290] width 9 height 8
type input "*"
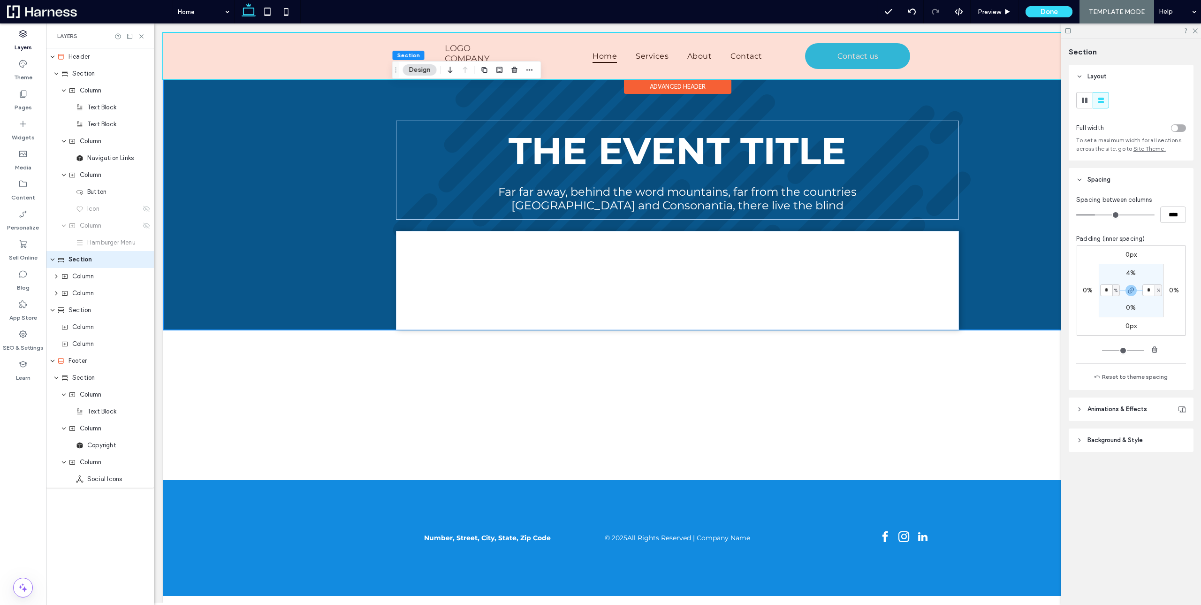
click at [1130, 275] on label "4%" at bounding box center [1131, 273] width 10 height 8
click at [1140, 274] on div "%" at bounding box center [1138, 273] width 8 height 12
click at [1135, 286] on span "px" at bounding box center [1134, 286] width 7 height 9
type input "**"
type input "****"
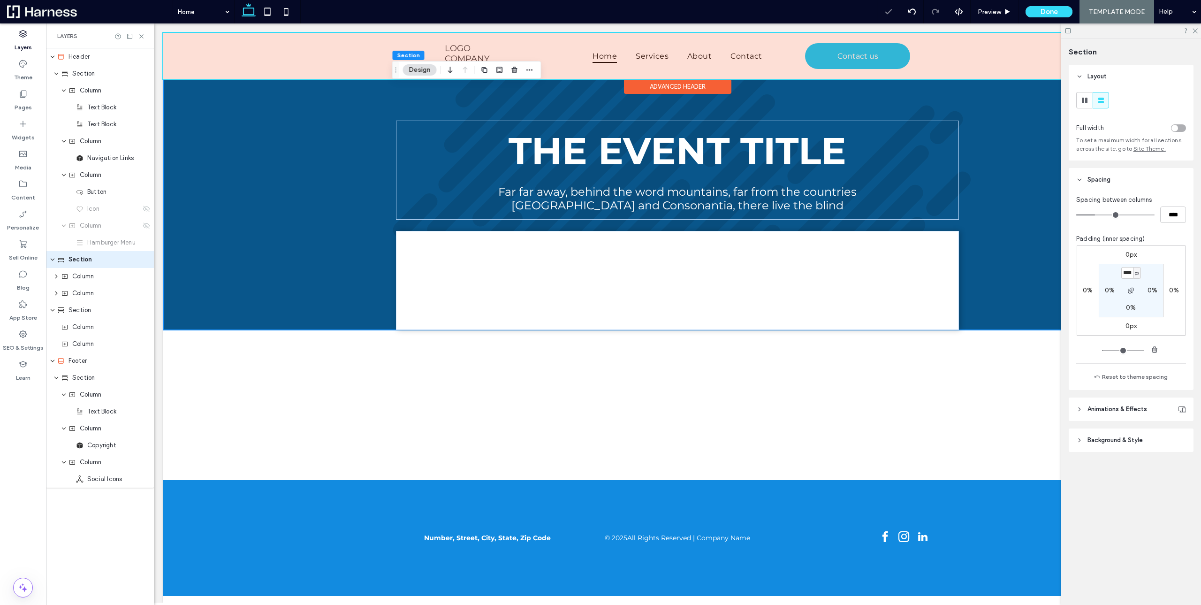
type input "**"
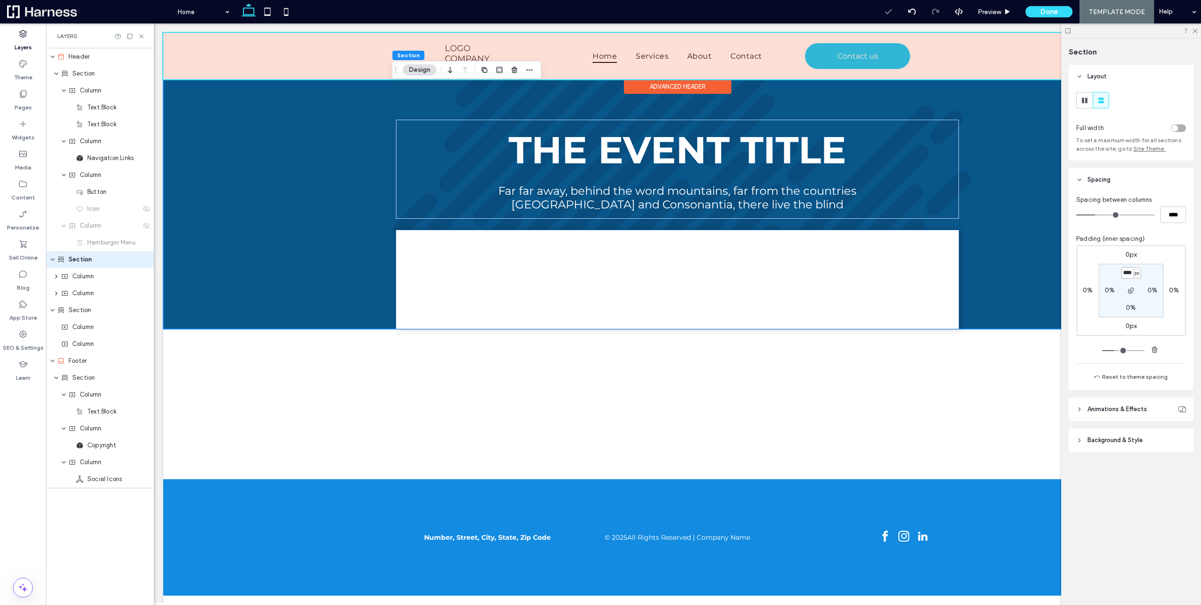
click at [1131, 274] on input "****" at bounding box center [1128, 273] width 12 height 12
type input "**"
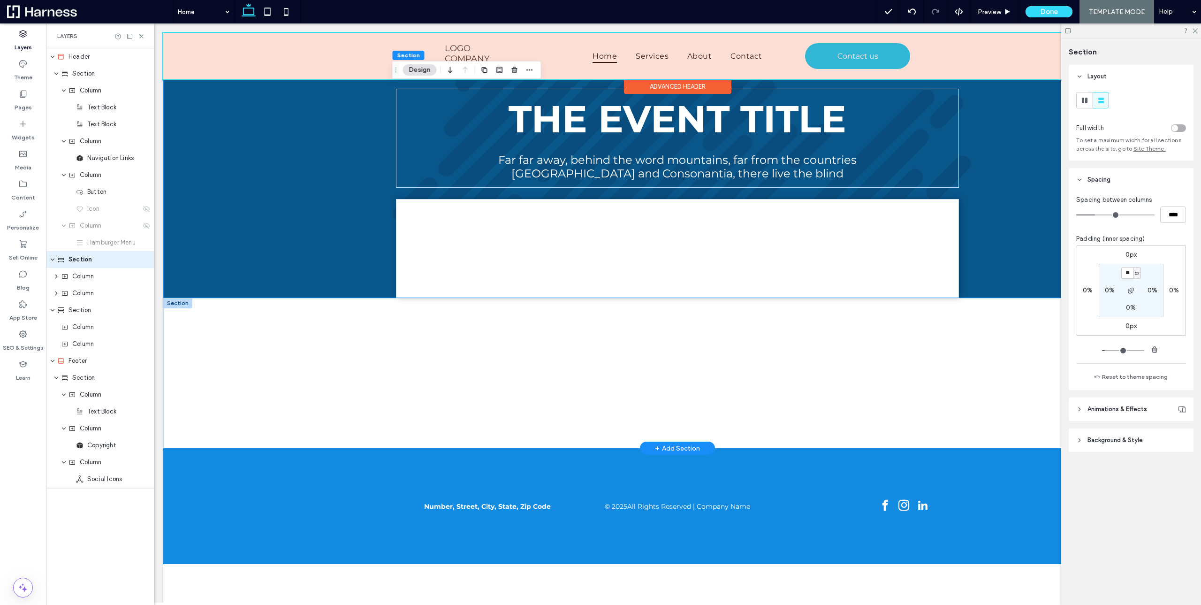
click at [748, 336] on div at bounding box center [677, 373] width 563 height 150
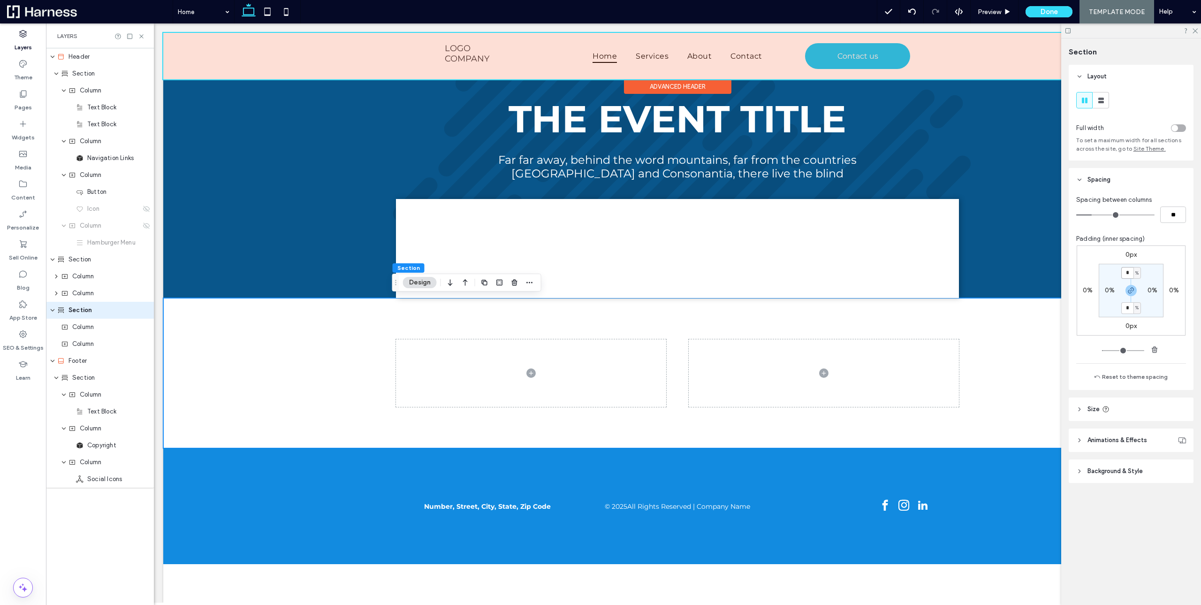
click at [1133, 275] on input "*" at bounding box center [1128, 273] width 12 height 12
click at [1137, 275] on span "%" at bounding box center [1137, 272] width 3 height 9
click at [1134, 287] on span "px" at bounding box center [1134, 286] width 7 height 9
type input "**"
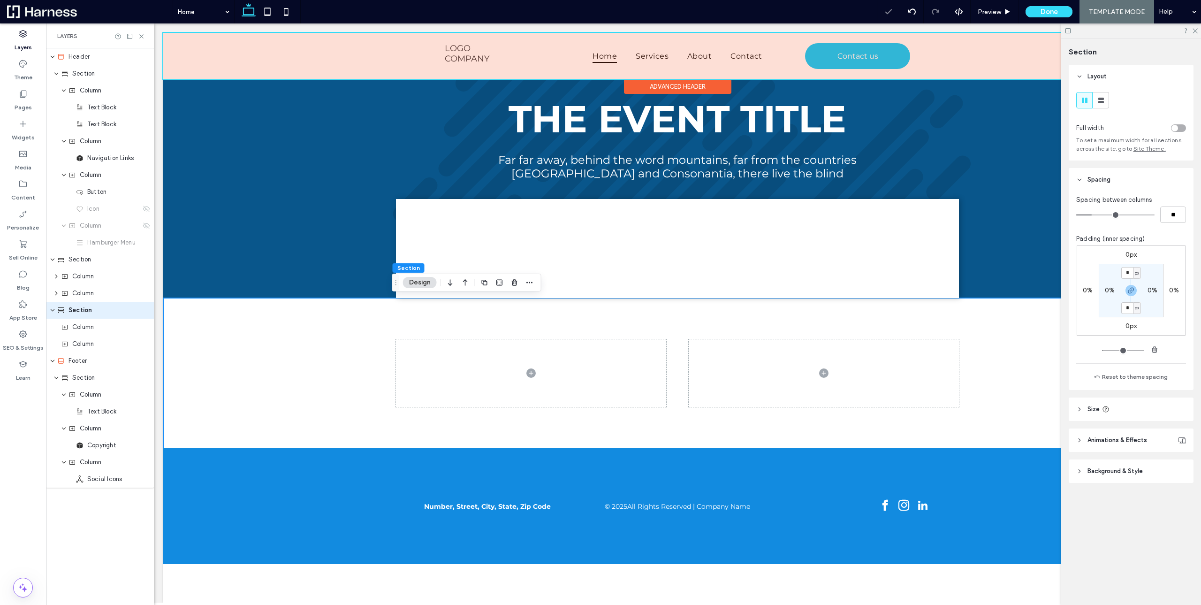
type input "**"
click at [1130, 272] on input "**" at bounding box center [1128, 273] width 12 height 12
type input "**"
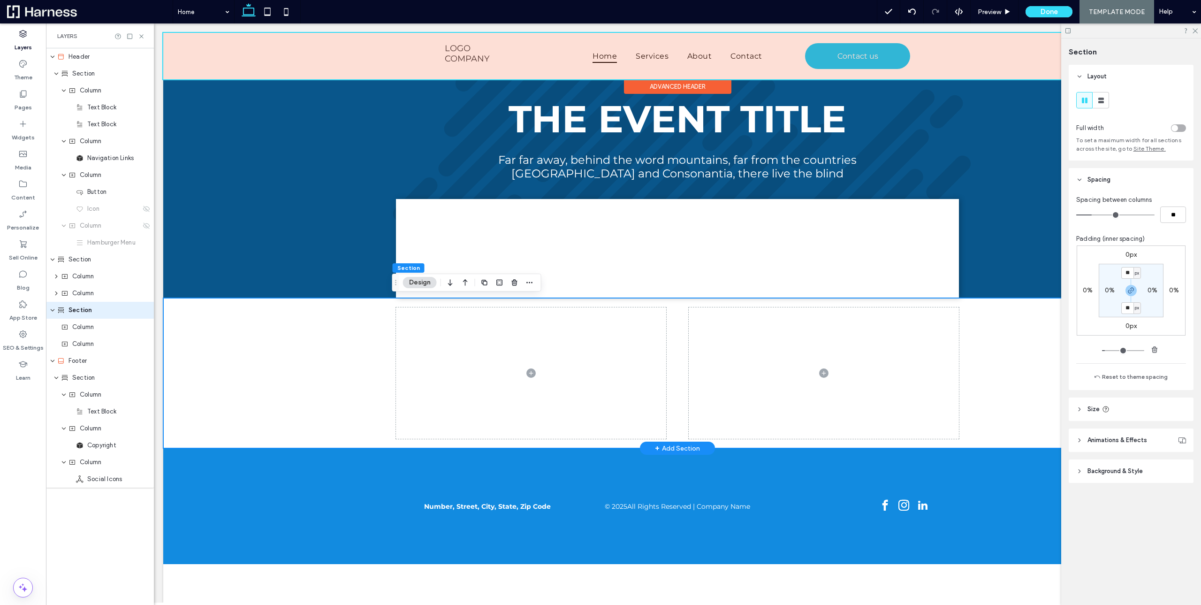
click at [292, 321] on div at bounding box center [677, 373] width 1029 height 150
click at [786, 351] on span at bounding box center [824, 372] width 270 height 131
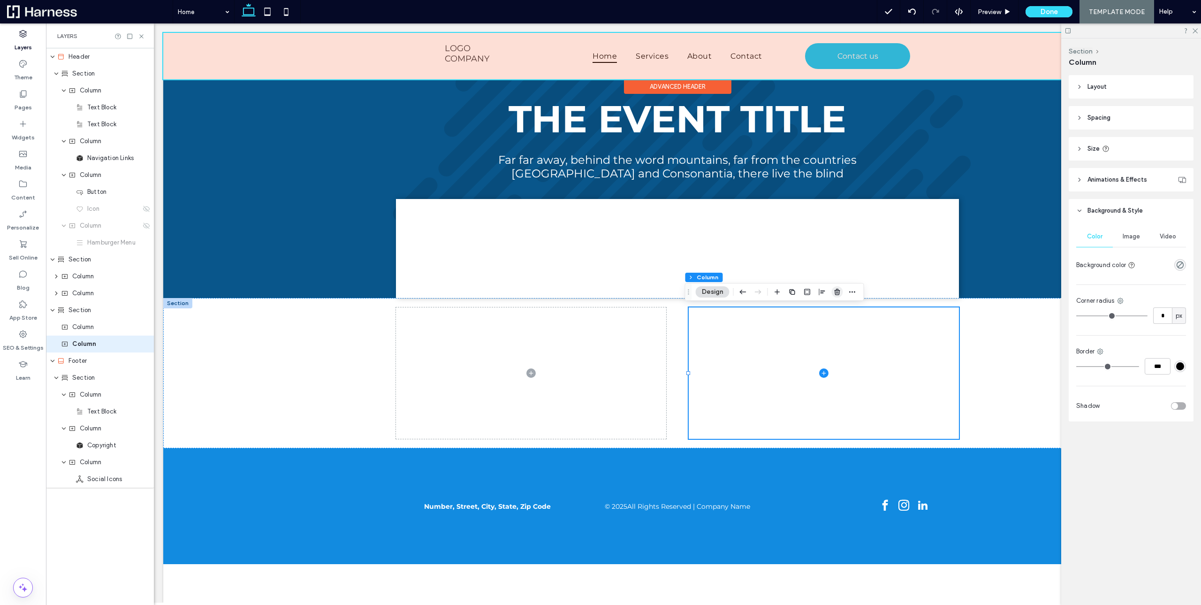
click at [837, 294] on use "button" at bounding box center [837, 292] width 6 height 6
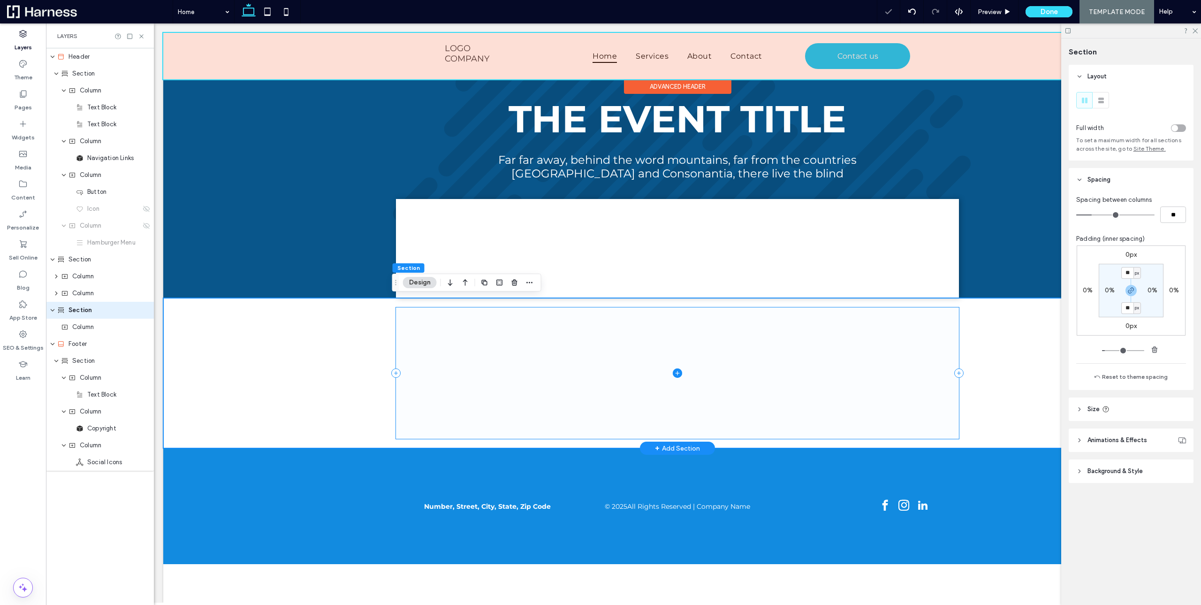
click at [630, 344] on span at bounding box center [677, 372] width 563 height 131
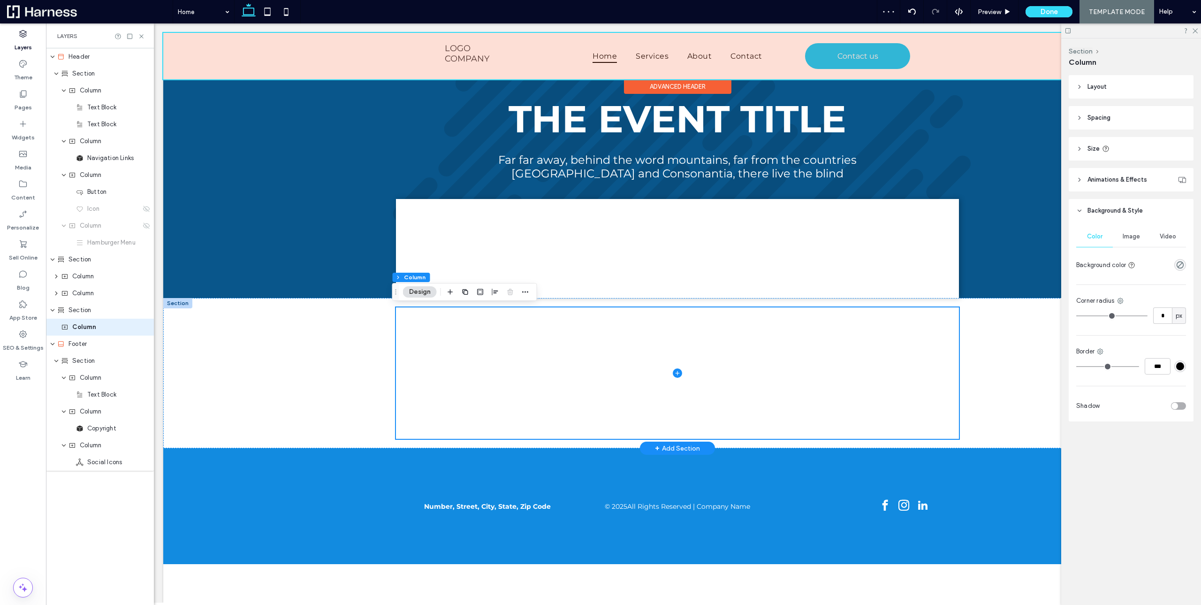
click at [1185, 262] on div "rgba(0, 0, 0, 0)" at bounding box center [1181, 265] width 12 height 12
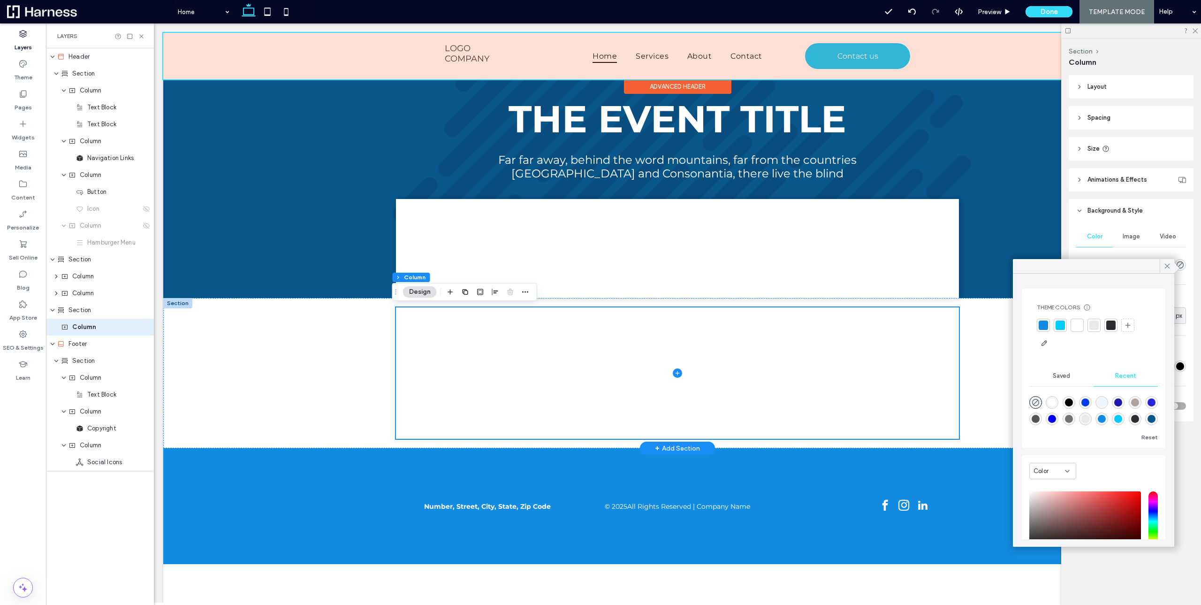
click at [1045, 326] on div at bounding box center [1043, 325] width 9 height 9
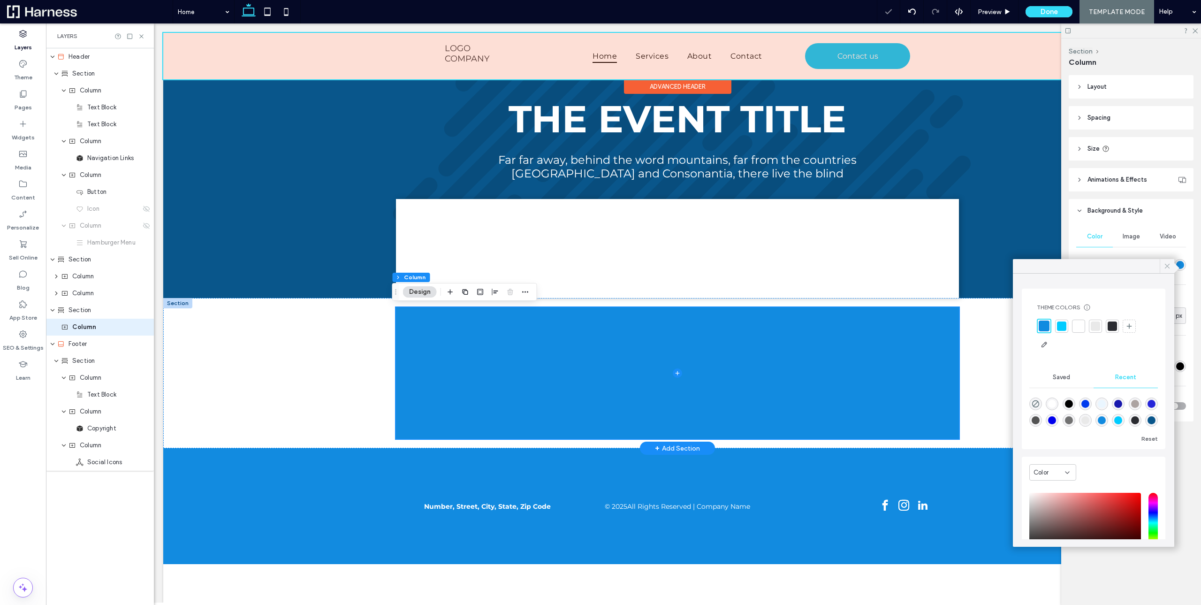
click at [1168, 270] on icon at bounding box center [1167, 266] width 8 height 8
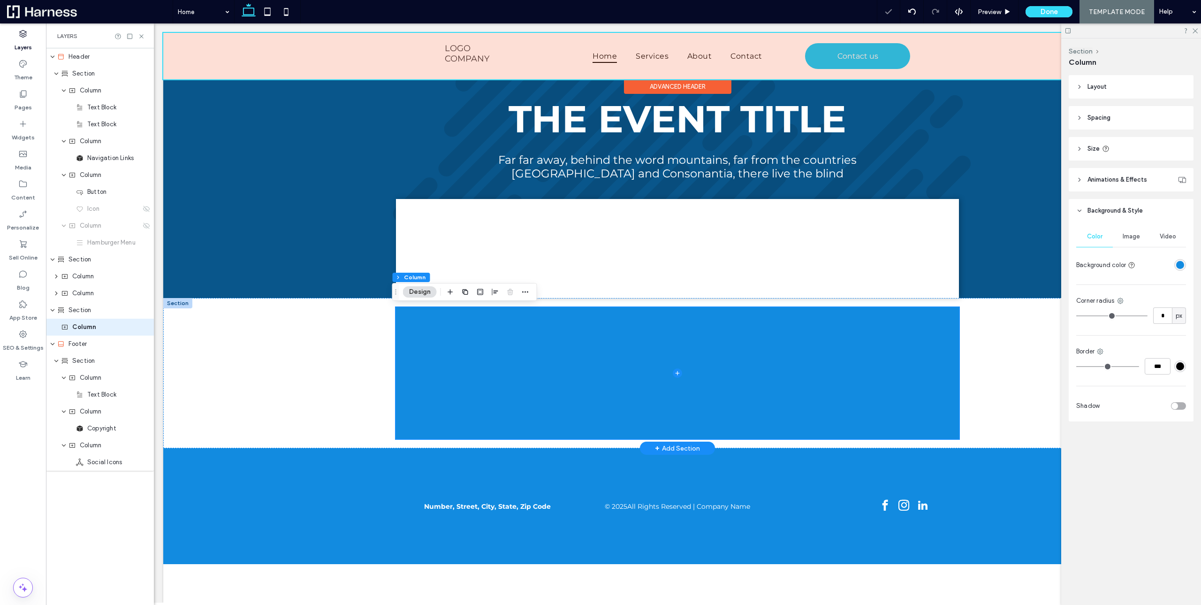
click at [1177, 409] on div "toggle" at bounding box center [1178, 406] width 15 height 8
click at [233, 342] on div at bounding box center [677, 373] width 1029 height 150
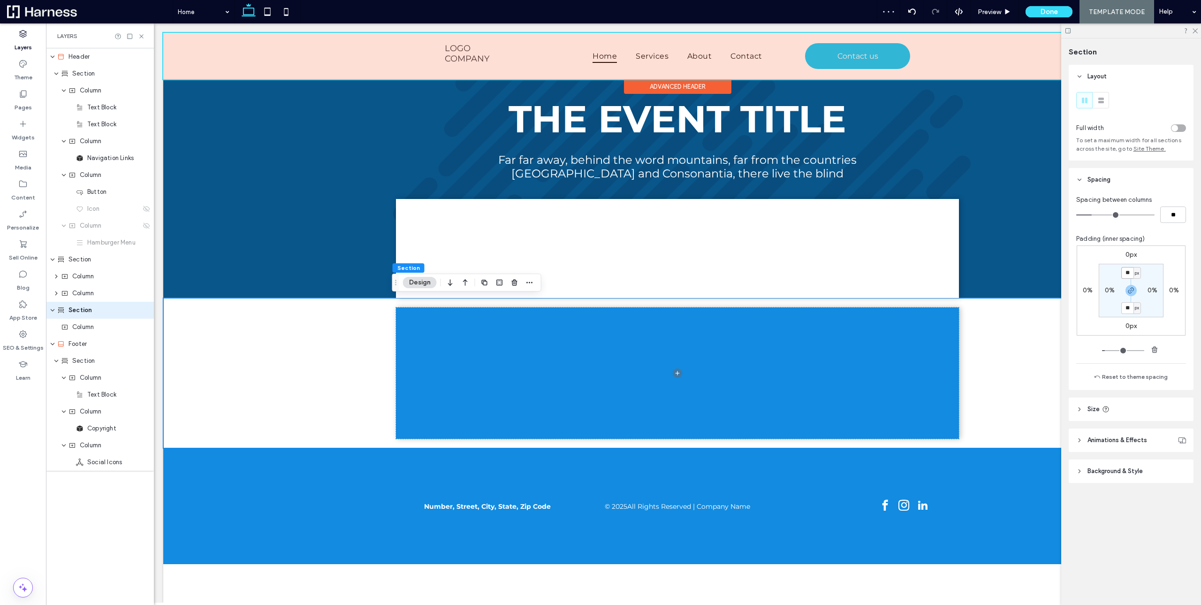
click at [1130, 272] on input "**" at bounding box center [1128, 273] width 12 height 12
type input "*"
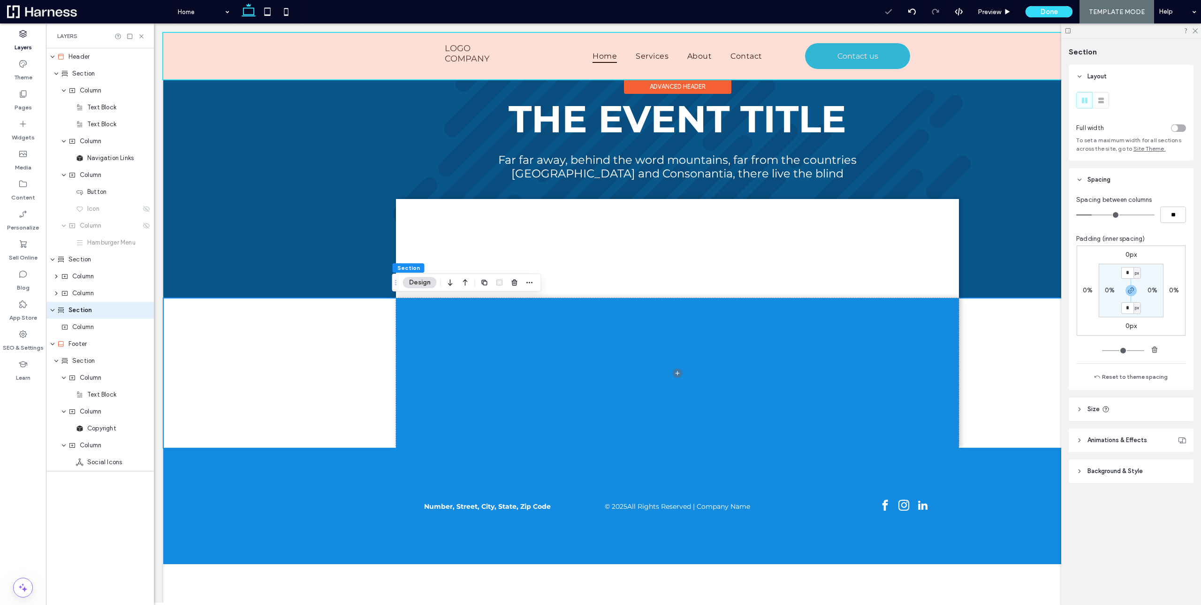
click at [1129, 297] on section "* px 0% * px 0%" at bounding box center [1131, 290] width 65 height 53
click at [1129, 295] on span "button" at bounding box center [1131, 290] width 11 height 11
click at [1131, 294] on icon "button" at bounding box center [1132, 291] width 8 height 8
drag, startPoint x: 1132, startPoint y: 290, endPoint x: 1129, endPoint y: 302, distance: 12.3
click at [1133, 290] on icon "button" at bounding box center [1132, 291] width 8 height 8
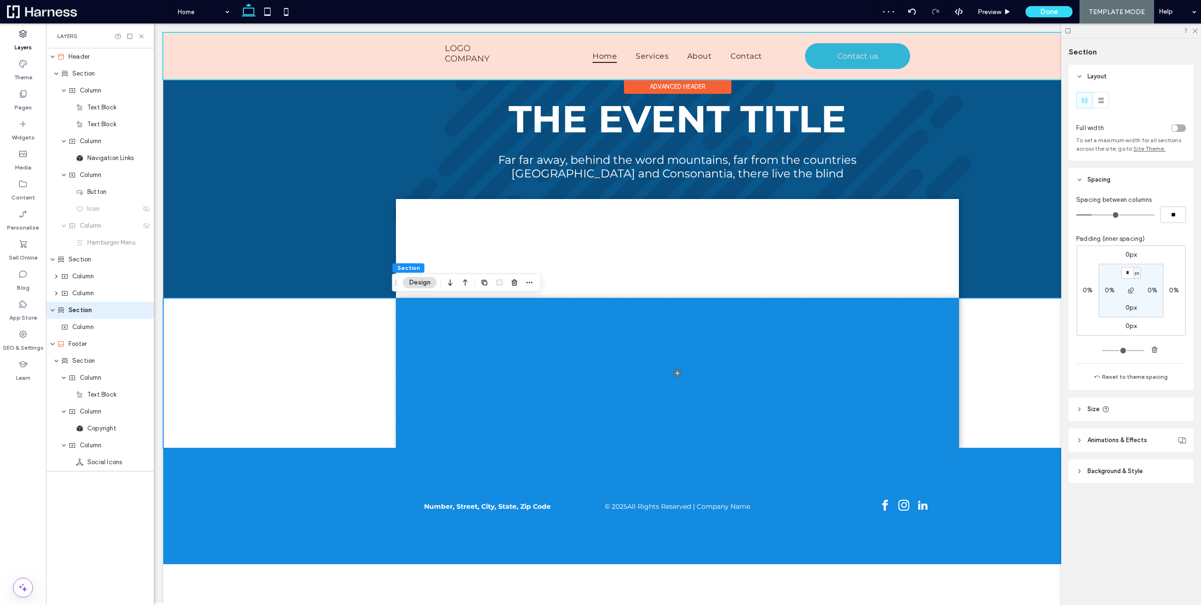
click at [1129, 307] on label "0px" at bounding box center [1132, 308] width 12 height 8
type input "**"
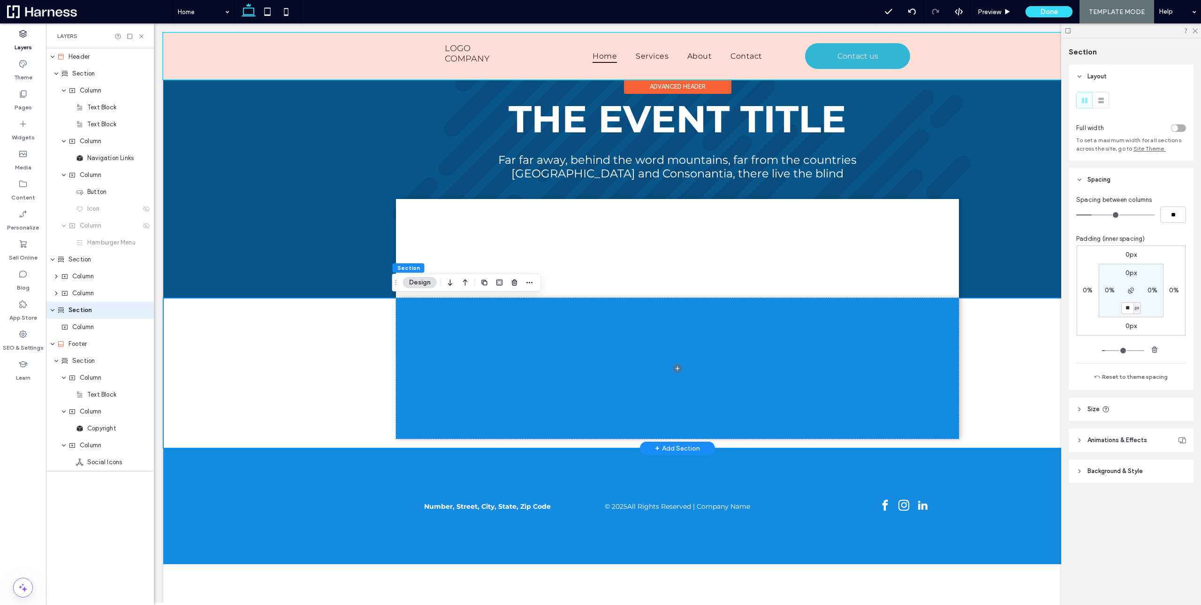
click at [285, 332] on div at bounding box center [677, 373] width 1029 height 150
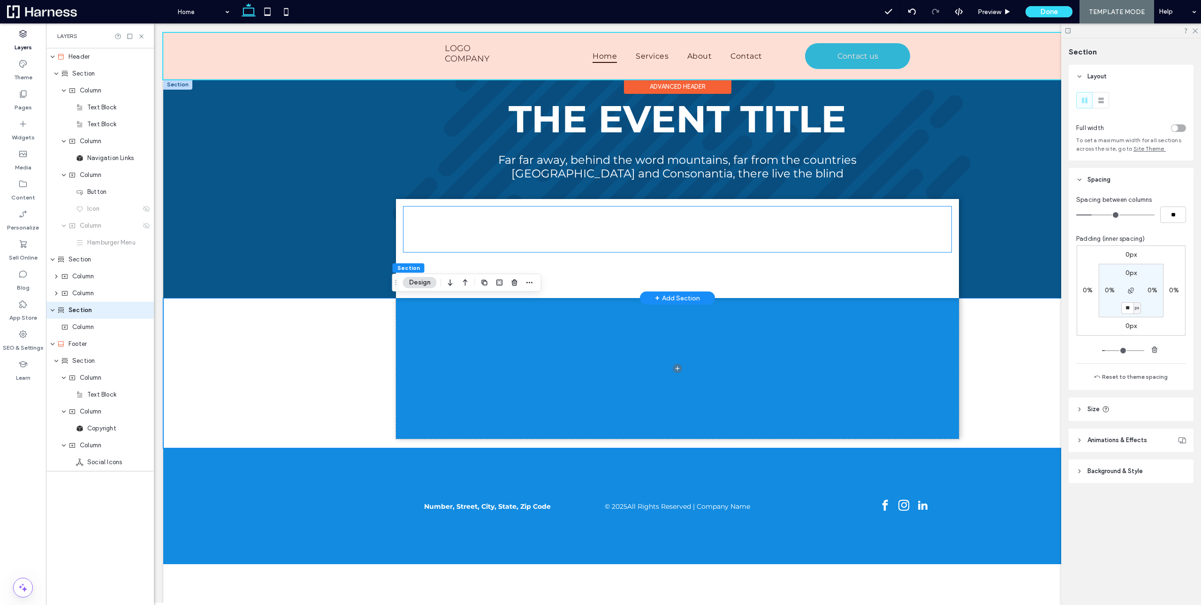
click at [674, 236] on span "THE EVENT TITLE" at bounding box center [678, 229] width 338 height 46
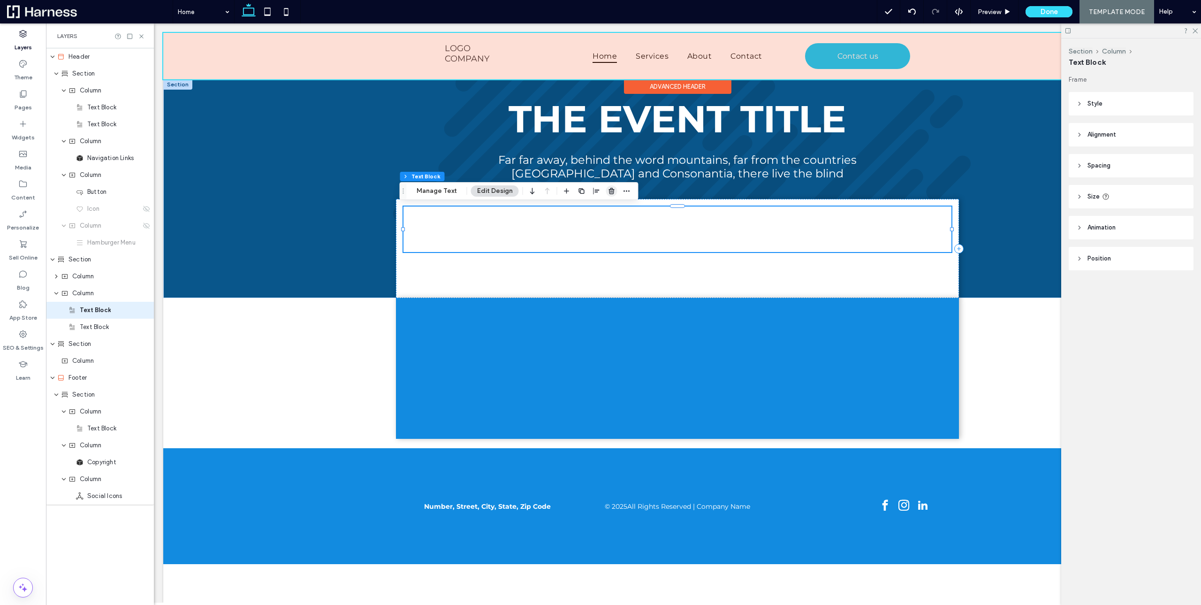
click at [609, 190] on use "button" at bounding box center [612, 191] width 6 height 6
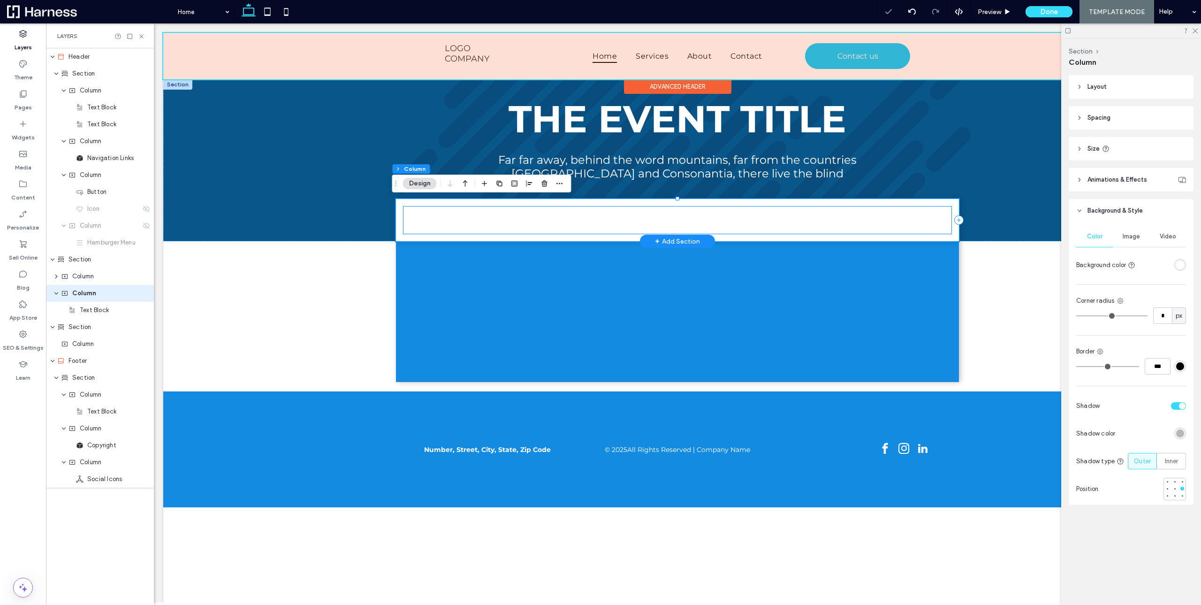
click at [680, 215] on span "Far far away, behind the word mountains, far from the countries [GEOGRAPHIC_DAT…" at bounding box center [678, 219] width 510 height 27
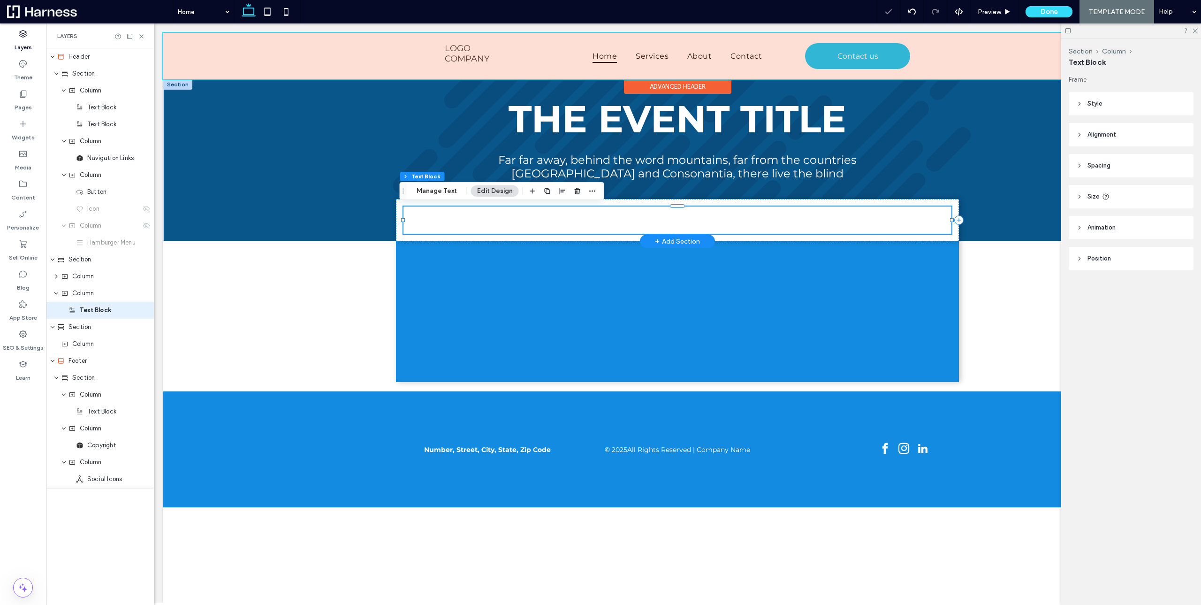
click at [680, 215] on span "Far far away, behind the word mountains, far from the countries [GEOGRAPHIC_DAT…" at bounding box center [678, 219] width 510 height 27
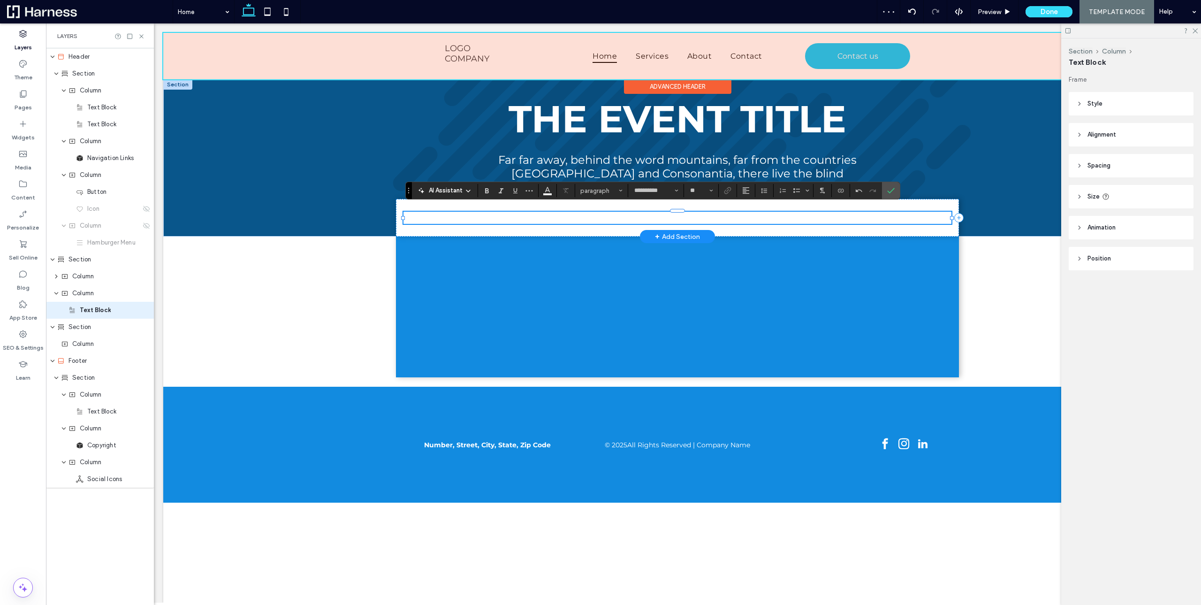
type input "**"
click at [547, 191] on icon "Color" at bounding box center [548, 190] width 8 height 8
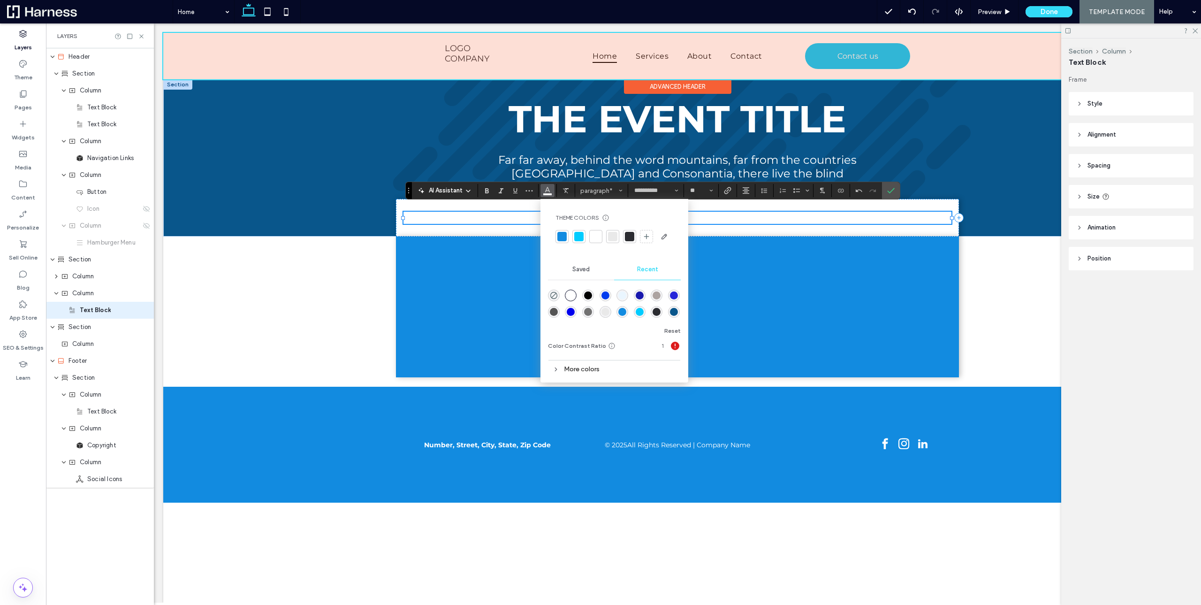
click at [632, 233] on div at bounding box center [629, 236] width 9 height 9
click at [698, 189] on input "**" at bounding box center [698, 191] width 18 height 8
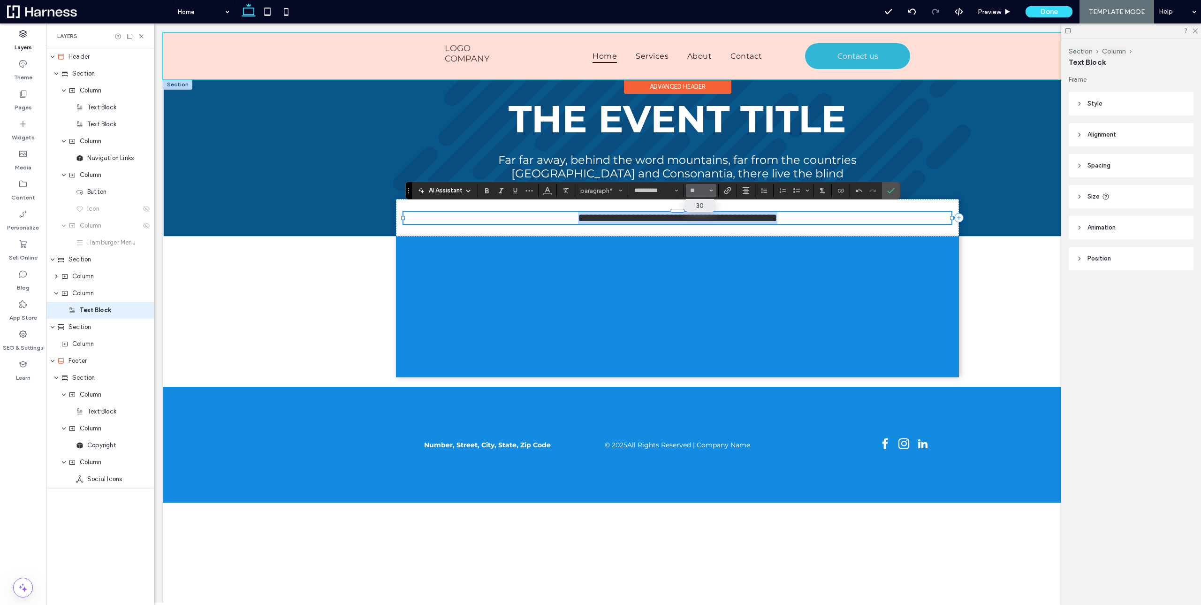
type input "**"
click at [485, 193] on use "Bold" at bounding box center [487, 190] width 4 height 5
click at [606, 221] on strong "**********" at bounding box center [678, 218] width 264 height 14
drag, startPoint x: 888, startPoint y: 191, endPoint x: 640, endPoint y: 222, distance: 250.3
click at [888, 191] on icon "Confirm" at bounding box center [891, 191] width 8 height 8
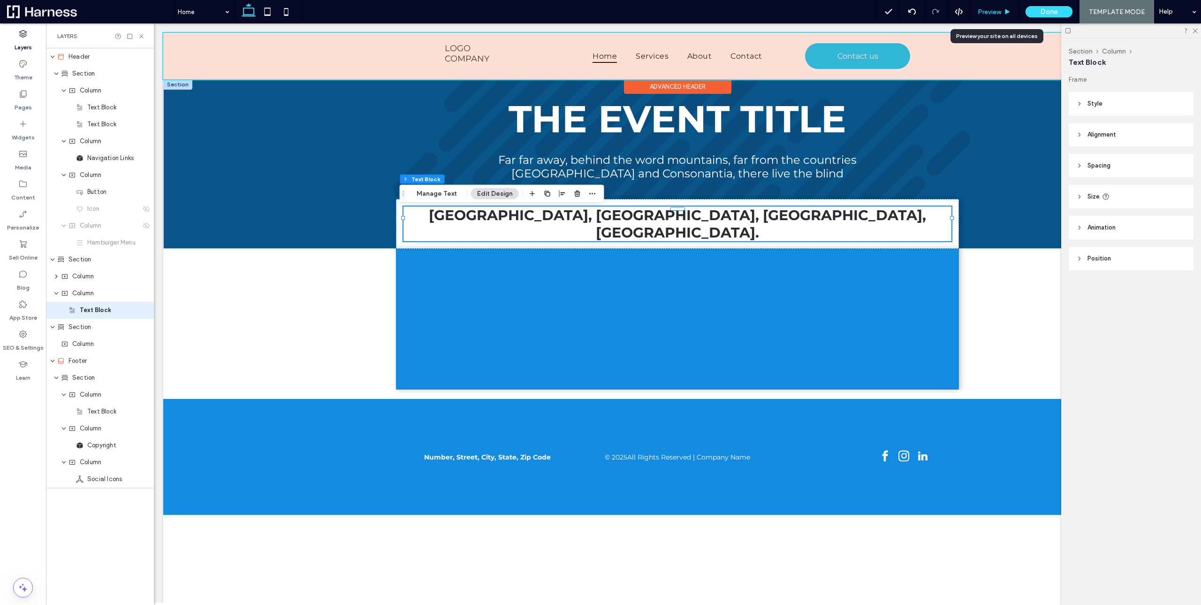
click at [999, 12] on span "Preview" at bounding box center [989, 12] width 23 height 8
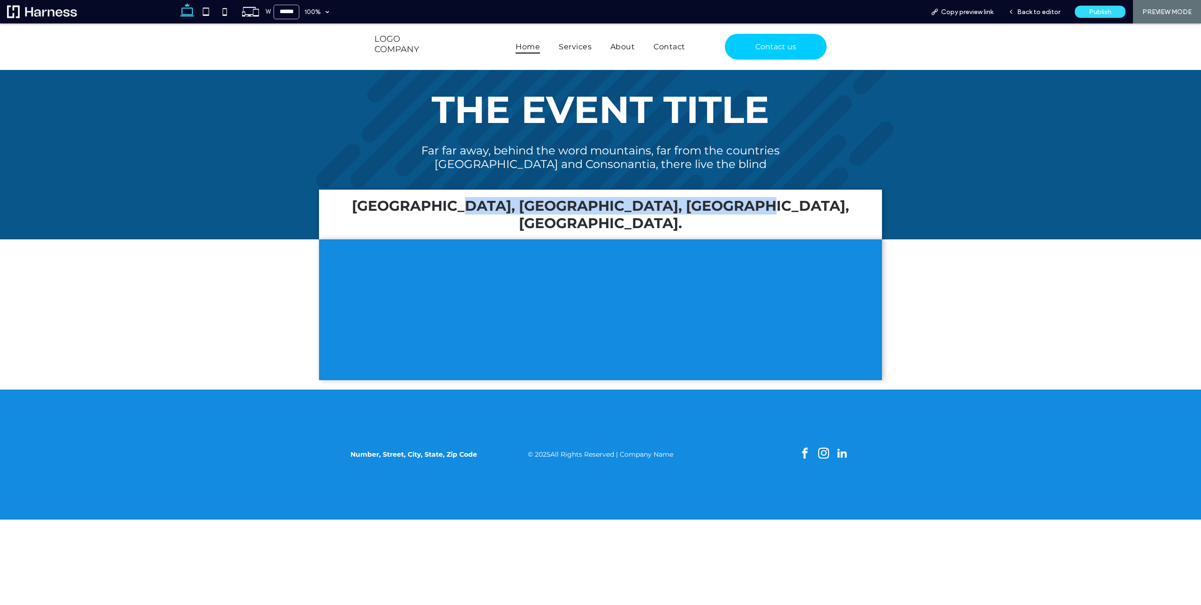
drag, startPoint x: 718, startPoint y: 208, endPoint x: 816, endPoint y: 207, distance: 98.1
click at [815, 208] on p "[GEOGRAPHIC_DATA], [GEOGRAPHIC_DATA], [GEOGRAPHIC_DATA], [GEOGRAPHIC_DATA]." at bounding box center [601, 214] width 548 height 35
click at [816, 207] on p "[GEOGRAPHIC_DATA], [GEOGRAPHIC_DATA], [GEOGRAPHIC_DATA], [GEOGRAPHIC_DATA]." at bounding box center [601, 214] width 548 height 35
click at [452, 109] on span "THE EVENT TITLE" at bounding box center [601, 110] width 338 height 46
click at [467, 109] on span "THE EVENT TITLE" at bounding box center [601, 110] width 338 height 46
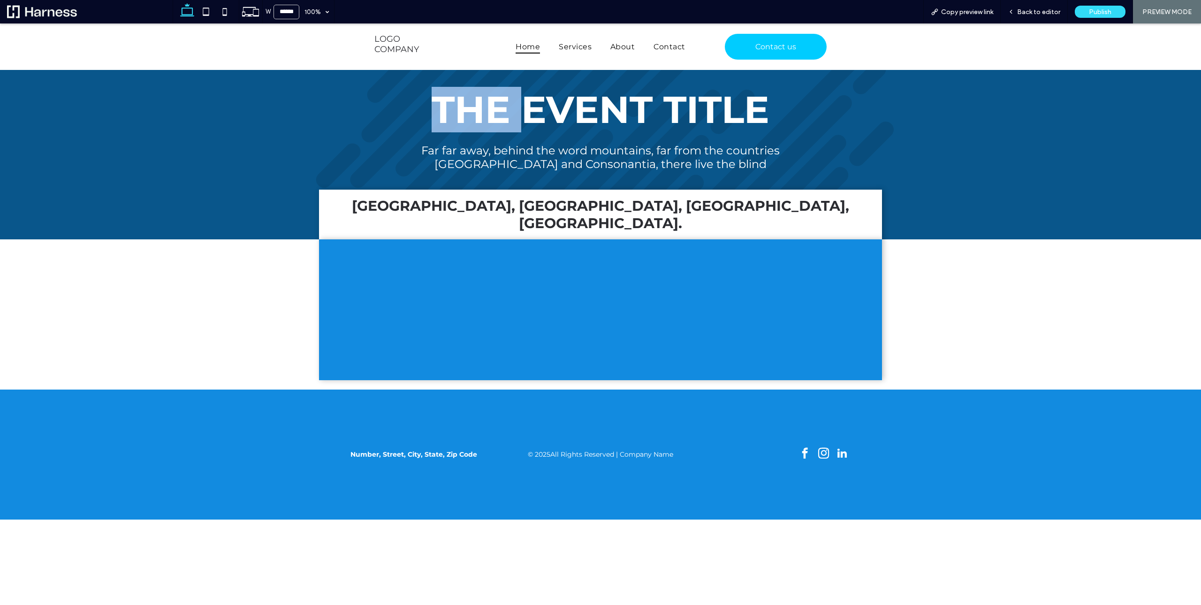
click at [467, 109] on span "THE EVENT TITLE" at bounding box center [601, 110] width 338 height 46
click at [530, 114] on span "THE EVENT TITLE" at bounding box center [601, 110] width 338 height 46
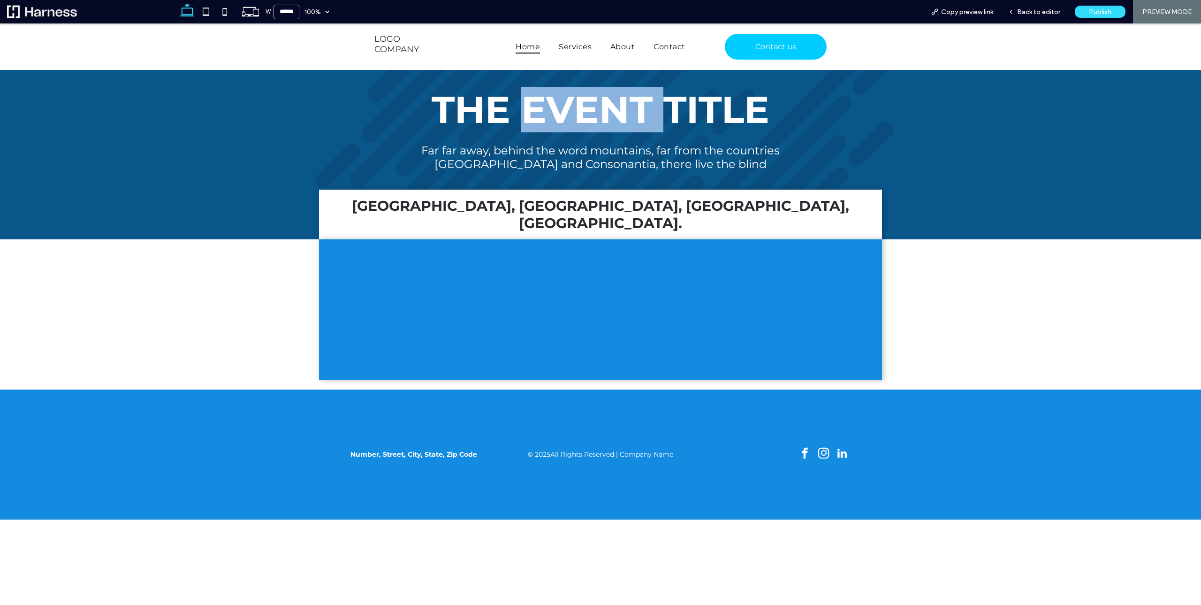
click at [530, 114] on span "THE EVENT TITLE" at bounding box center [601, 110] width 338 height 46
click at [202, 11] on icon at bounding box center [206, 11] width 19 height 19
type input "*****"
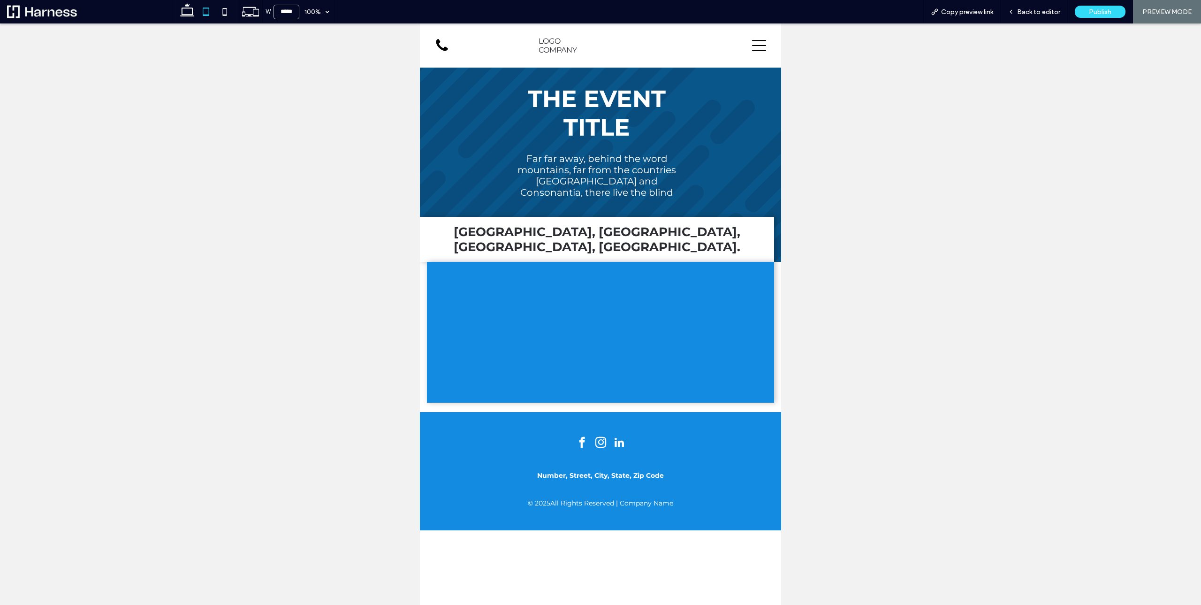
click at [606, 135] on span "THE EVENT TITLE" at bounding box center [597, 112] width 138 height 57
click at [1043, 12] on span "Back to editor" at bounding box center [1038, 12] width 43 height 8
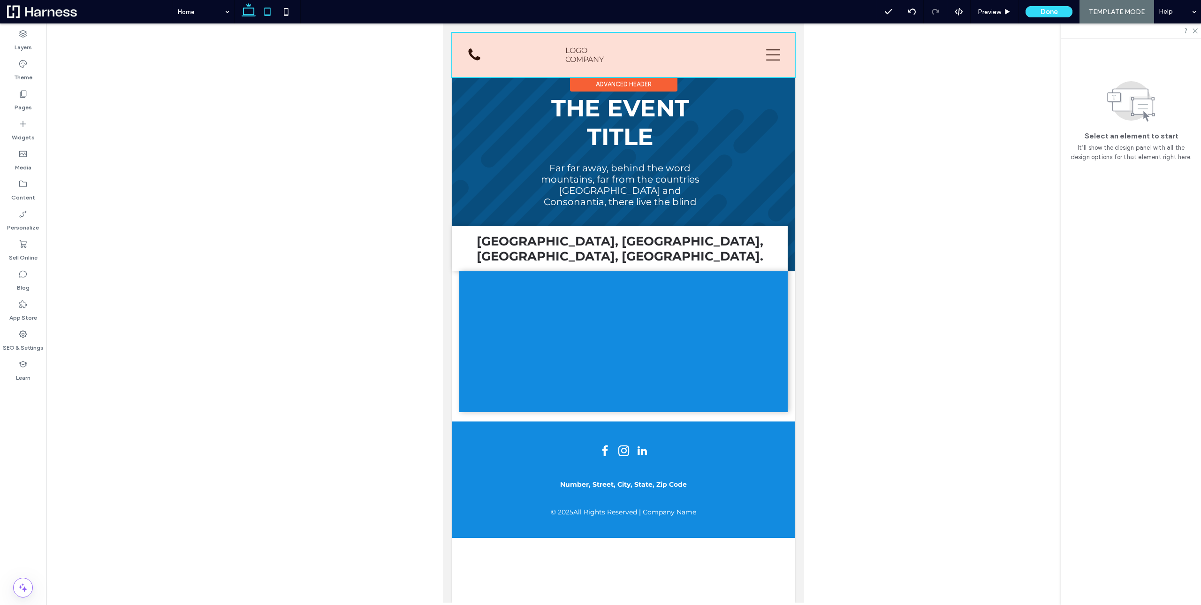
click at [245, 9] on icon at bounding box center [248, 11] width 19 height 19
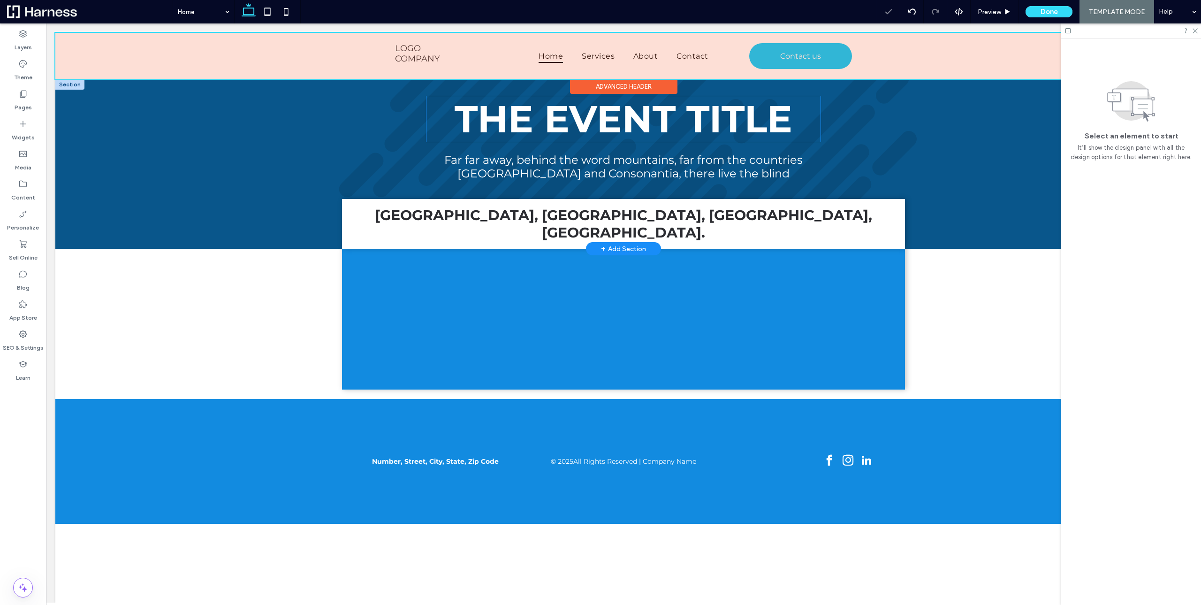
click at [656, 126] on span "THE EVENT TITLE" at bounding box center [624, 119] width 338 height 46
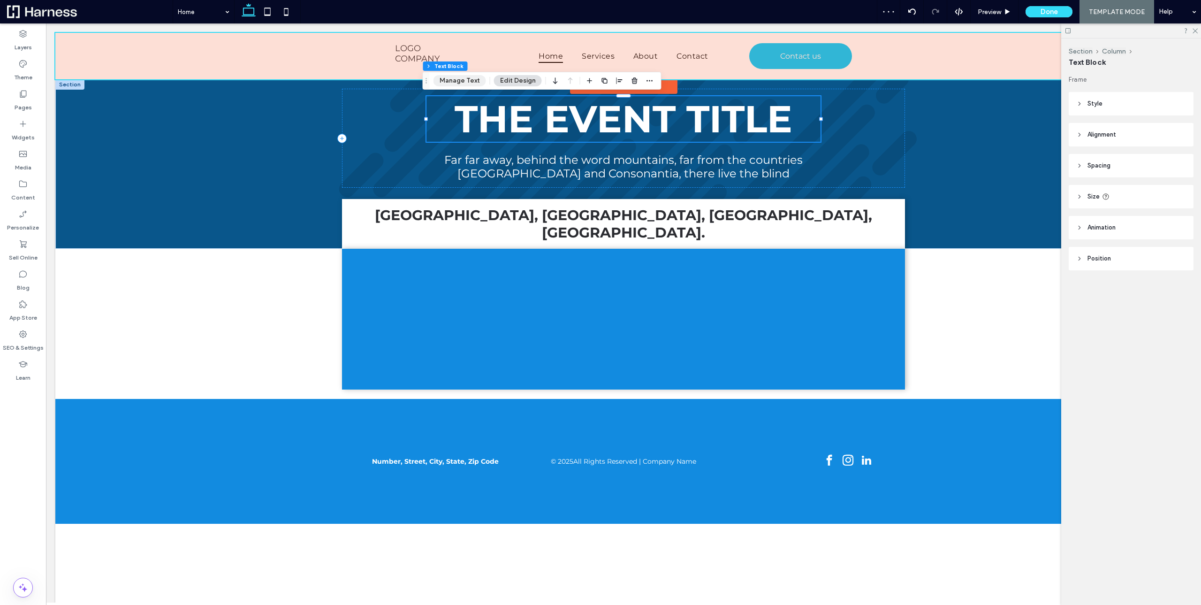
click at [455, 80] on button "Manage Text" at bounding box center [460, 80] width 53 height 11
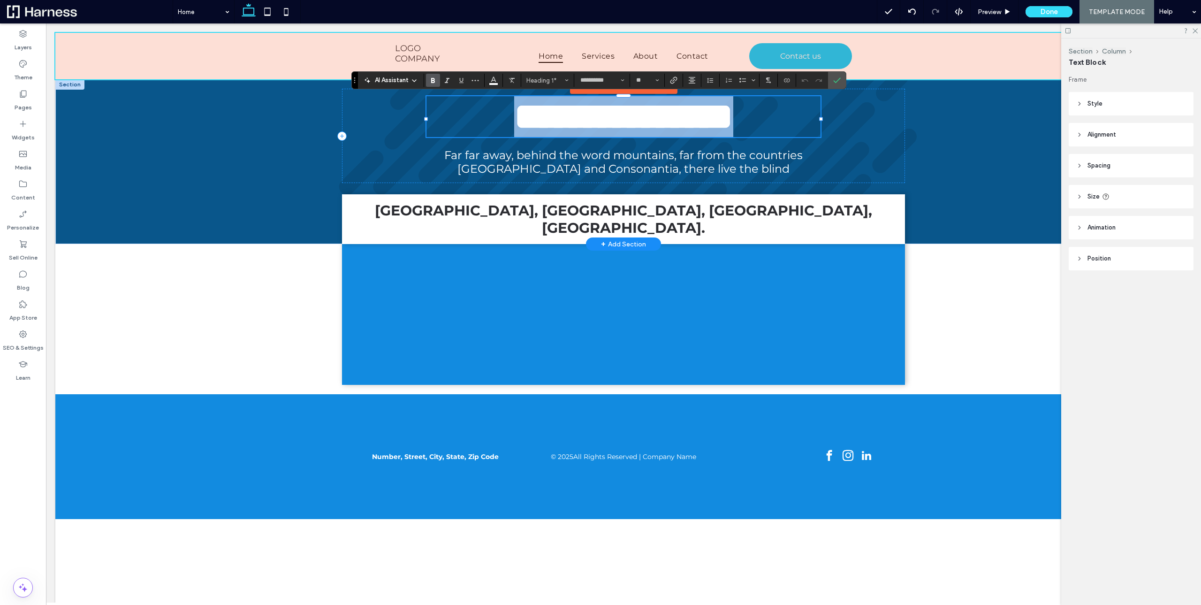
drag, startPoint x: 727, startPoint y: 123, endPoint x: 329, endPoint y: 122, distance: 397.9
click at [427, 122] on div "**********" at bounding box center [624, 116] width 394 height 41
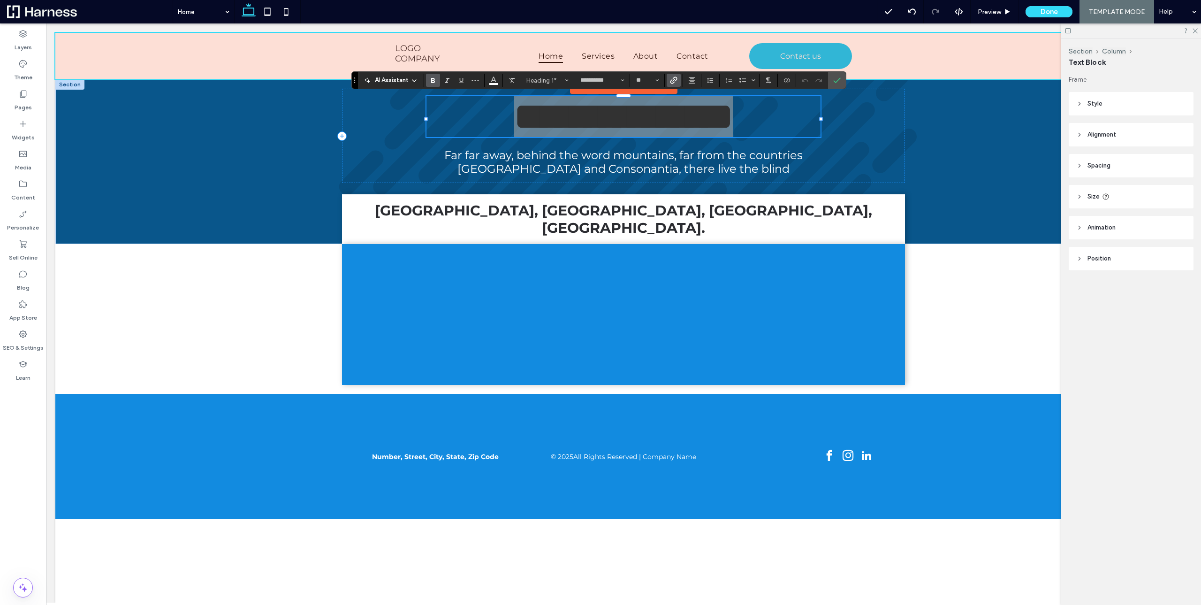
click at [672, 84] on use "Link" at bounding box center [674, 79] width 7 height 7
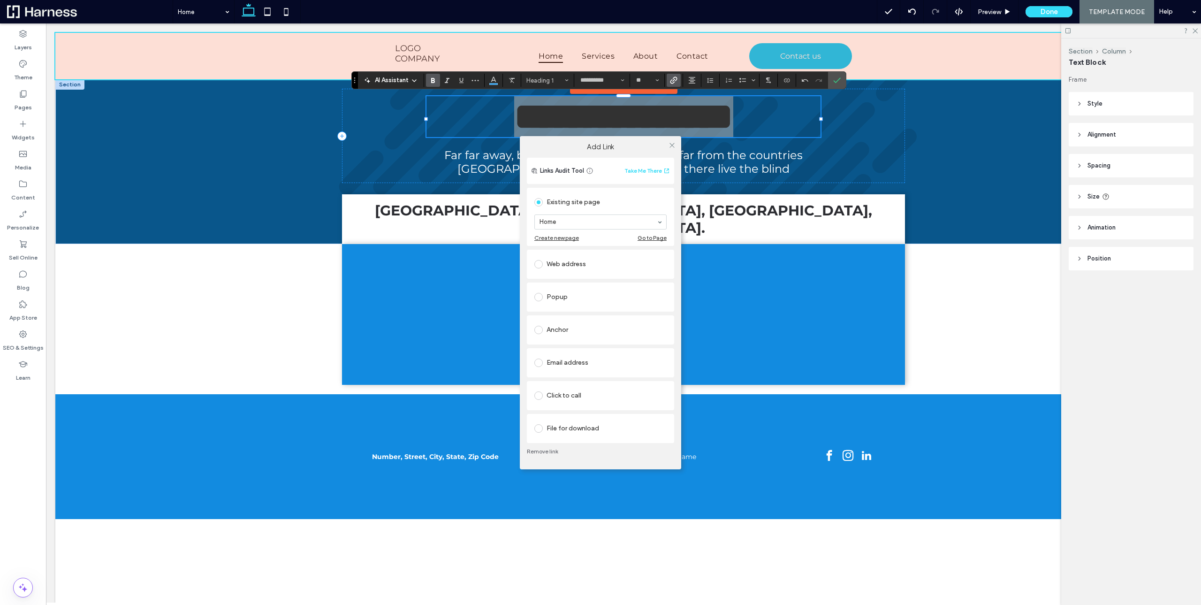
click at [536, 451] on link "Remove link" at bounding box center [600, 452] width 147 height 8
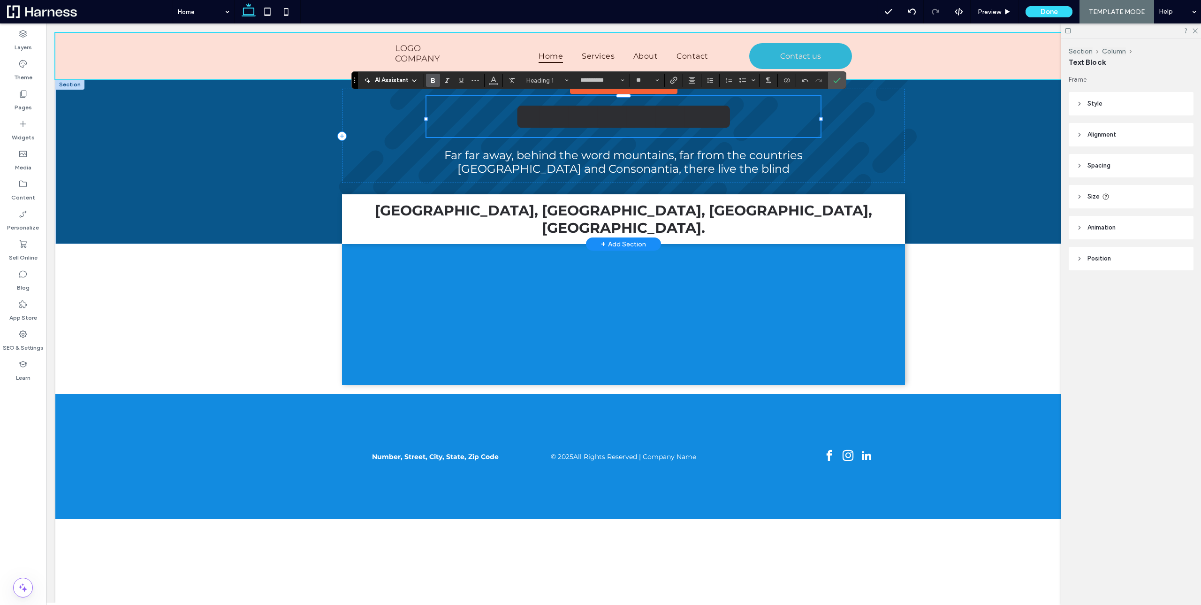
click at [652, 114] on span "**********" at bounding box center [623, 116] width 219 height 37
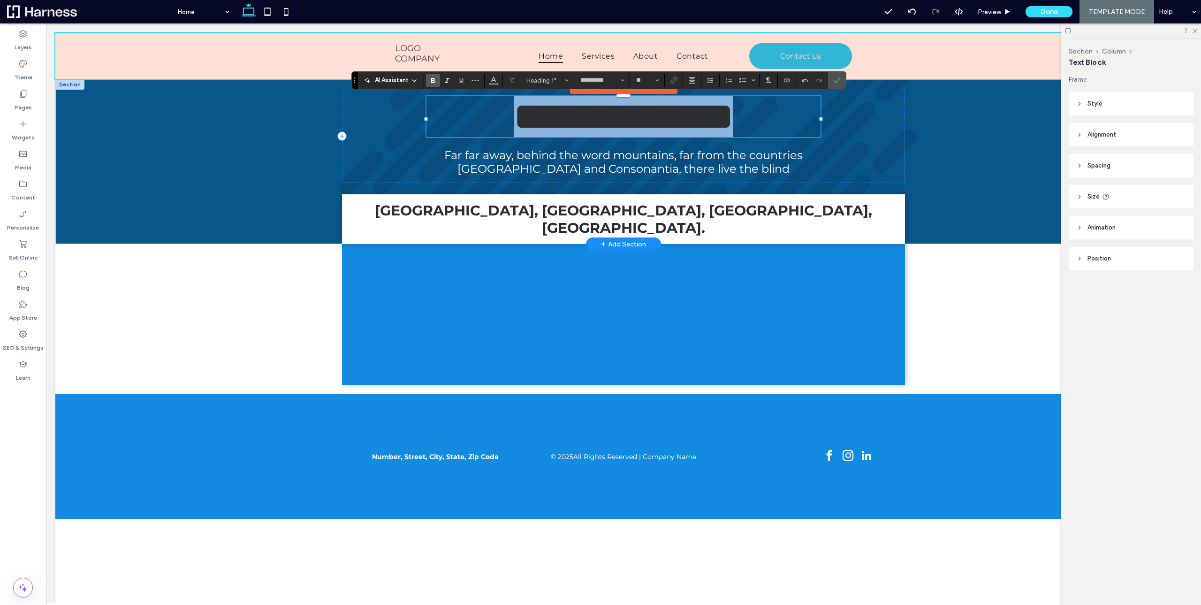
drag, startPoint x: 784, startPoint y: 119, endPoint x: 337, endPoint y: 119, distance: 446.3
click at [427, 119] on div "**********" at bounding box center [624, 116] width 394 height 41
click at [498, 83] on button "Color" at bounding box center [494, 80] width 14 height 13
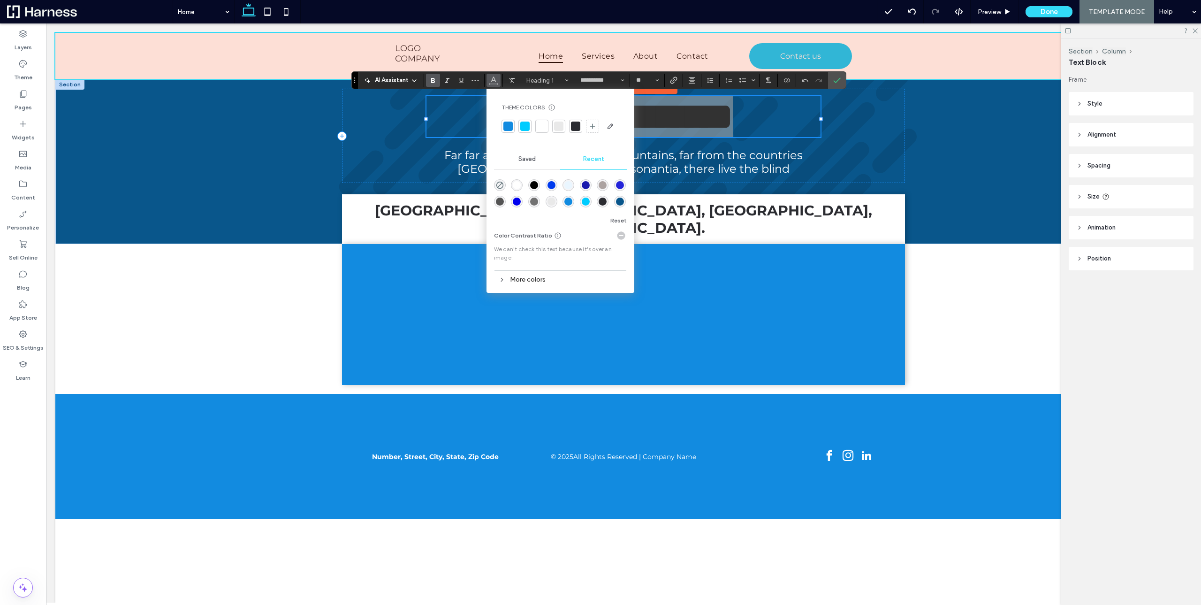
click at [544, 127] on div at bounding box center [541, 126] width 9 height 9
click at [687, 122] on span "**********" at bounding box center [623, 116] width 219 height 37
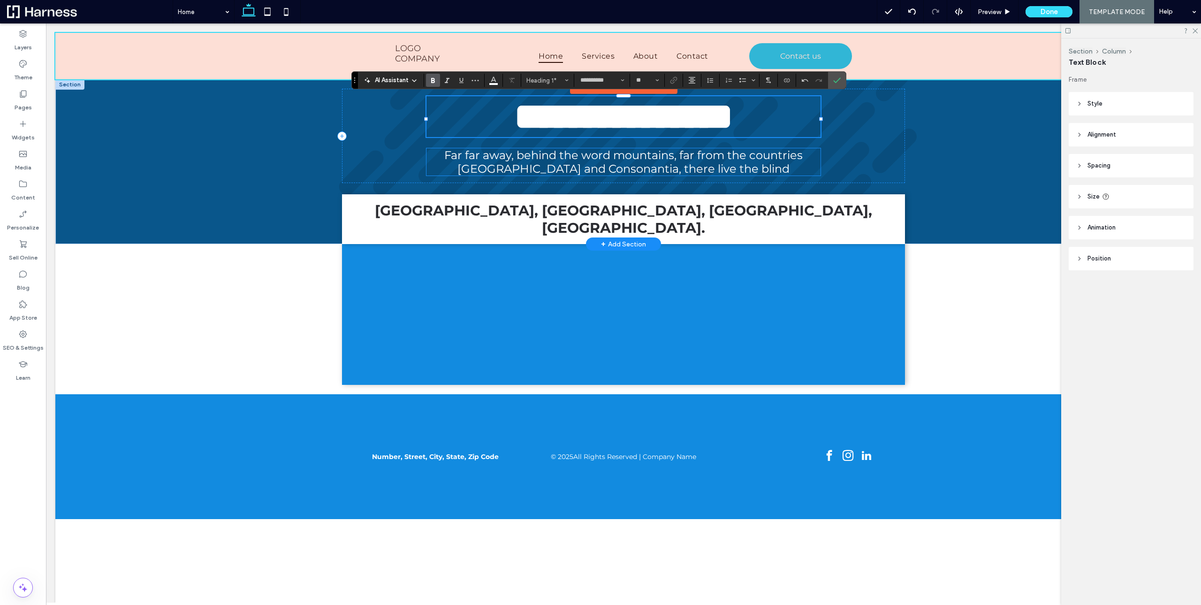
click at [653, 155] on span "Far far away, behind the word mountains, far from the countries [GEOGRAPHIC_DAT…" at bounding box center [623, 161] width 359 height 27
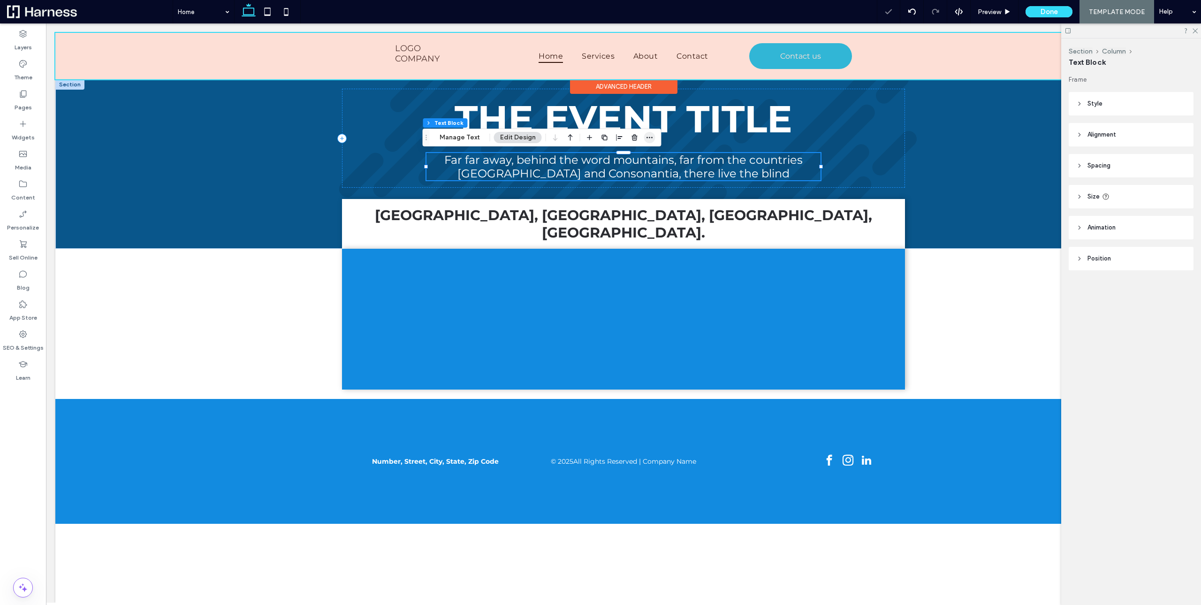
click at [644, 136] on span "button" at bounding box center [649, 137] width 11 height 11
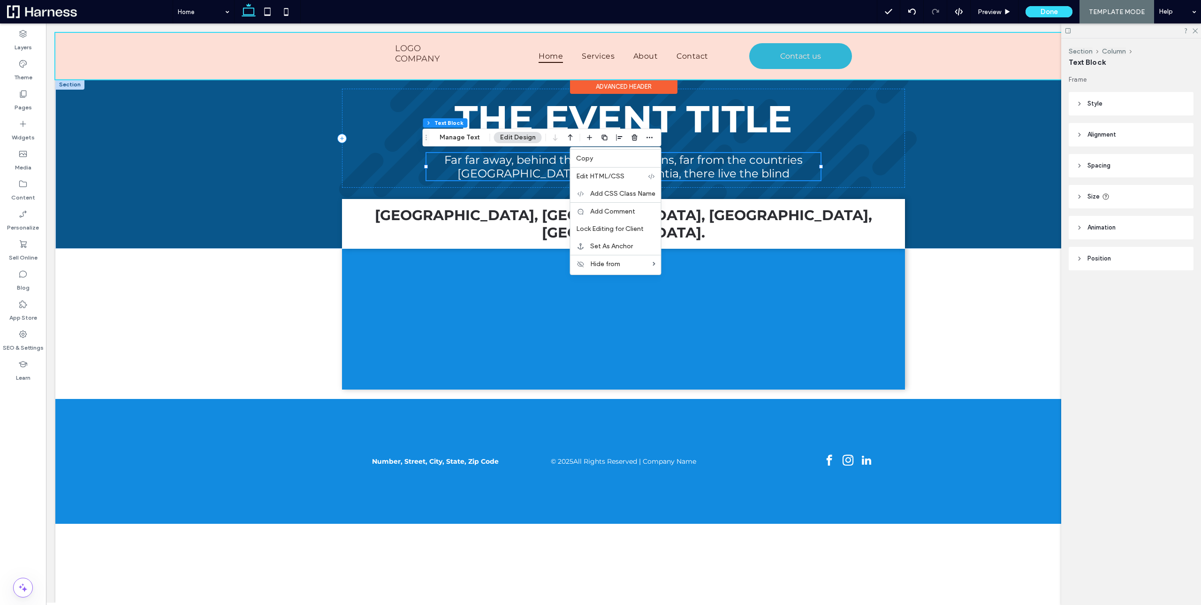
click at [772, 161] on span "Far far away, behind the word mountains, far from the countries [GEOGRAPHIC_DAT…" at bounding box center [623, 166] width 359 height 27
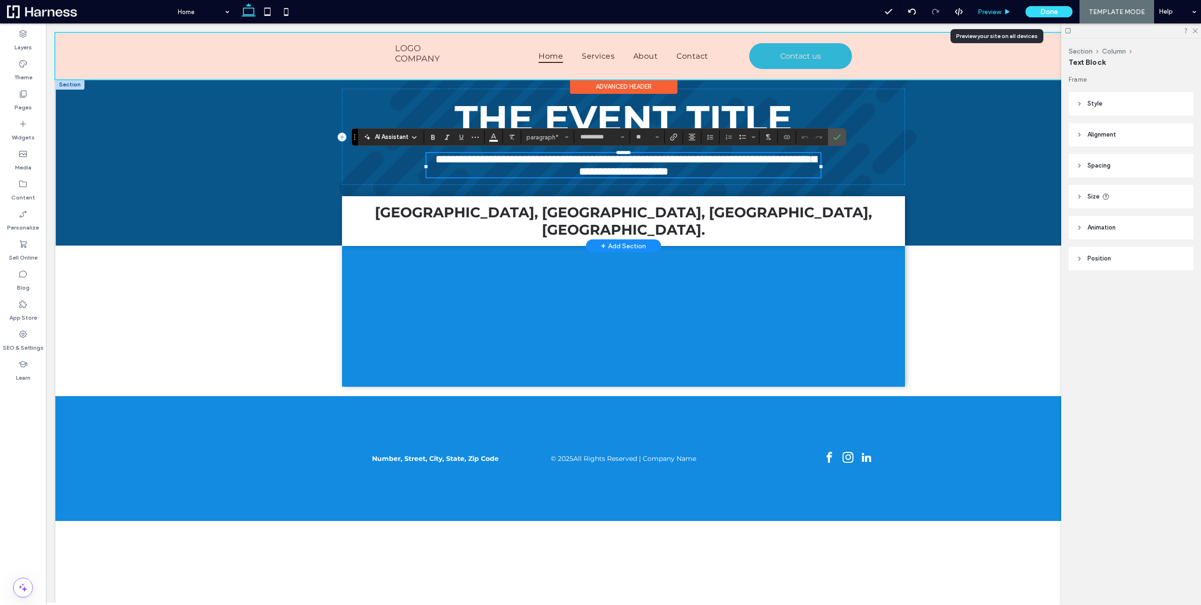
click at [998, 5] on div "Preview" at bounding box center [995, 11] width 48 height 23
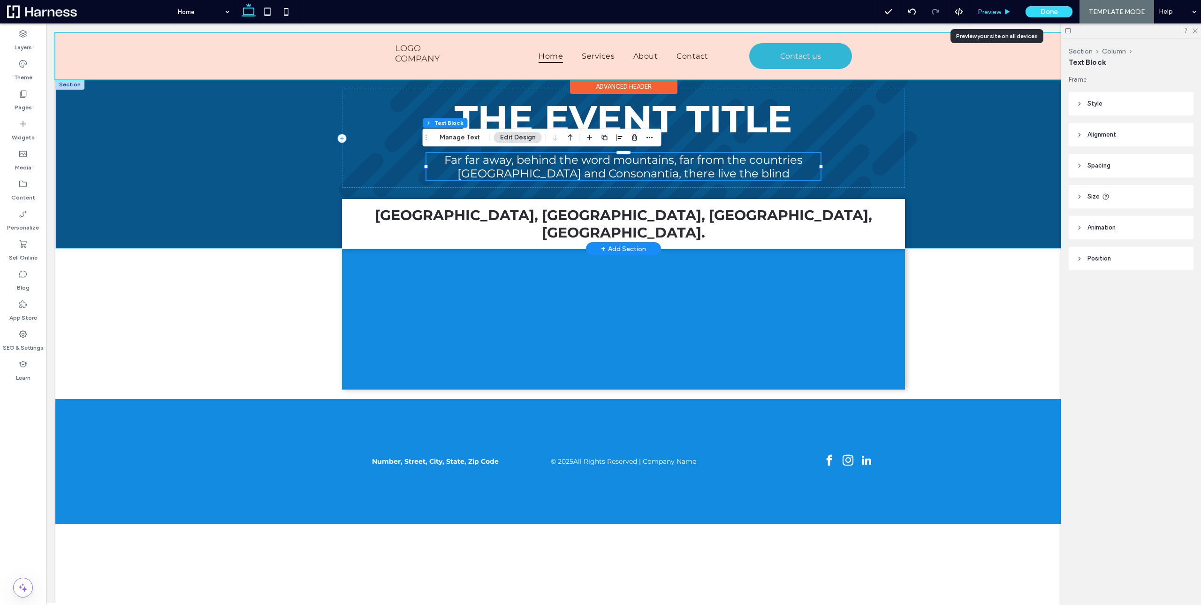
click at [993, 15] on span "Preview" at bounding box center [989, 12] width 23 height 8
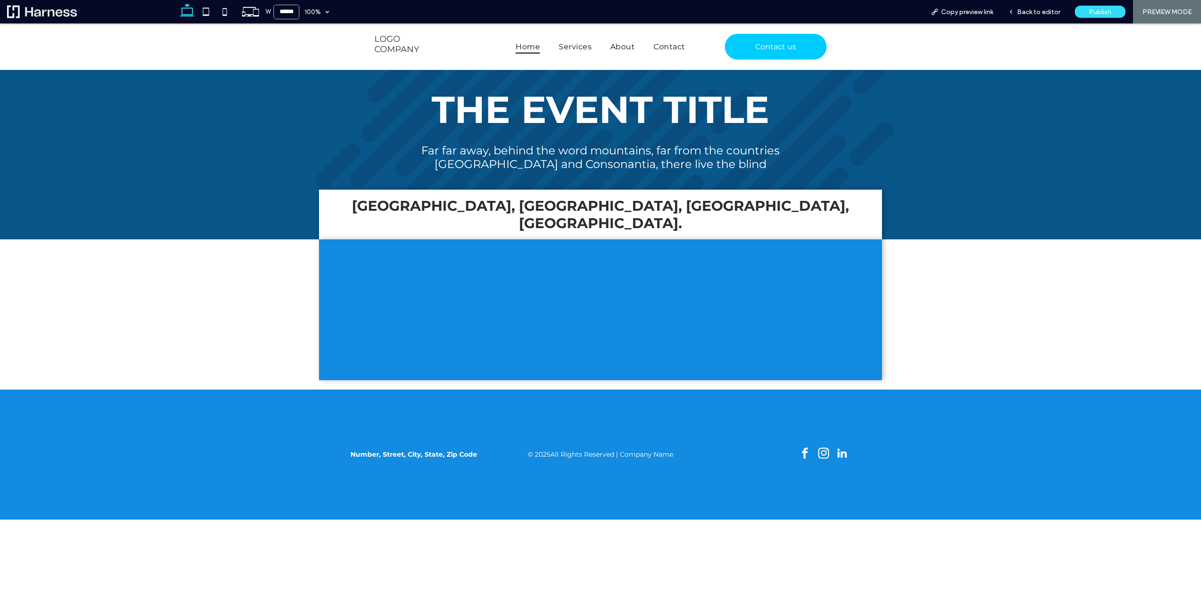
click at [570, 107] on span "THE EVENT TITLE" at bounding box center [601, 110] width 338 height 46
click at [569, 107] on span "THE EVENT TITLE" at bounding box center [601, 110] width 338 height 46
drag, startPoint x: 1099, startPoint y: 35, endPoint x: 1085, endPoint y: 68, distance: 35.6
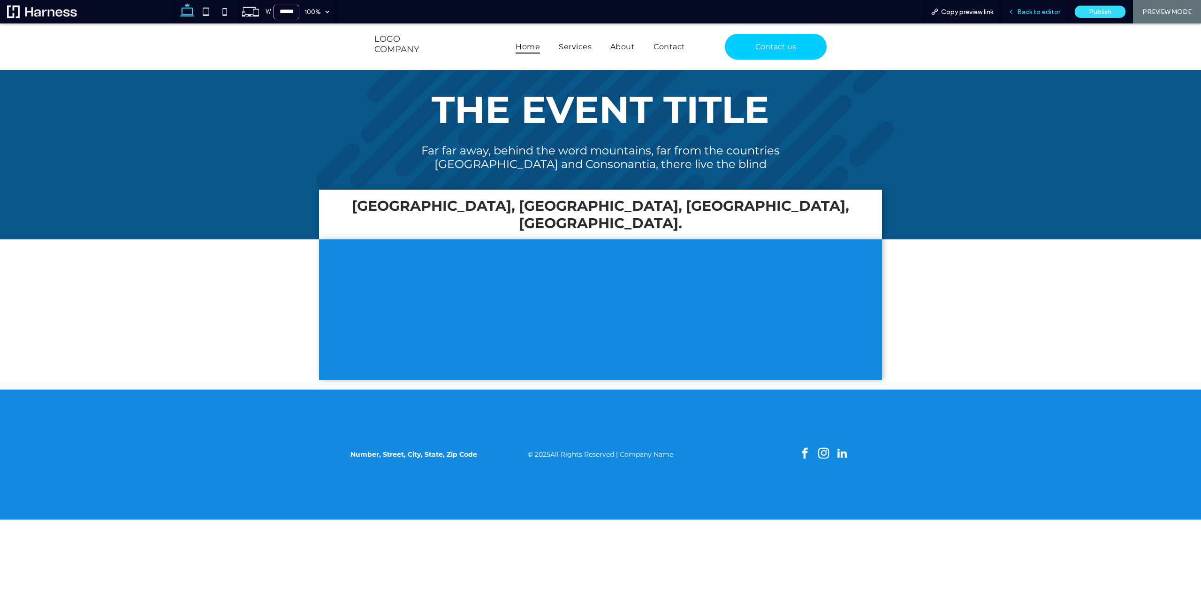
click at [1027, 15] on span "Back to editor" at bounding box center [1038, 12] width 43 height 8
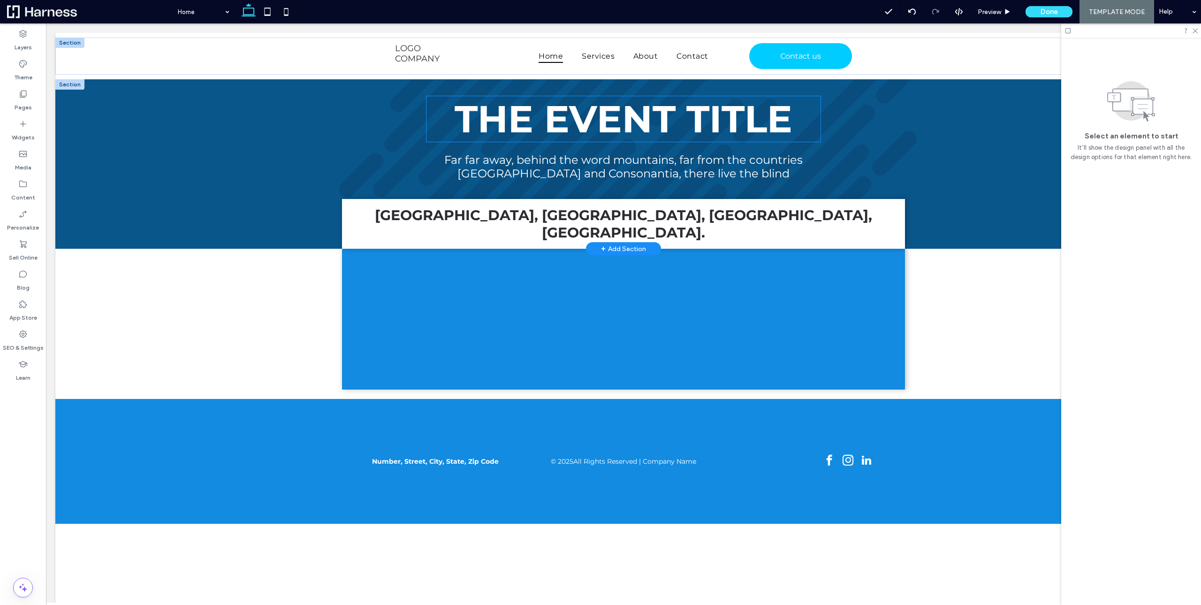
scroll to position [8, 0]
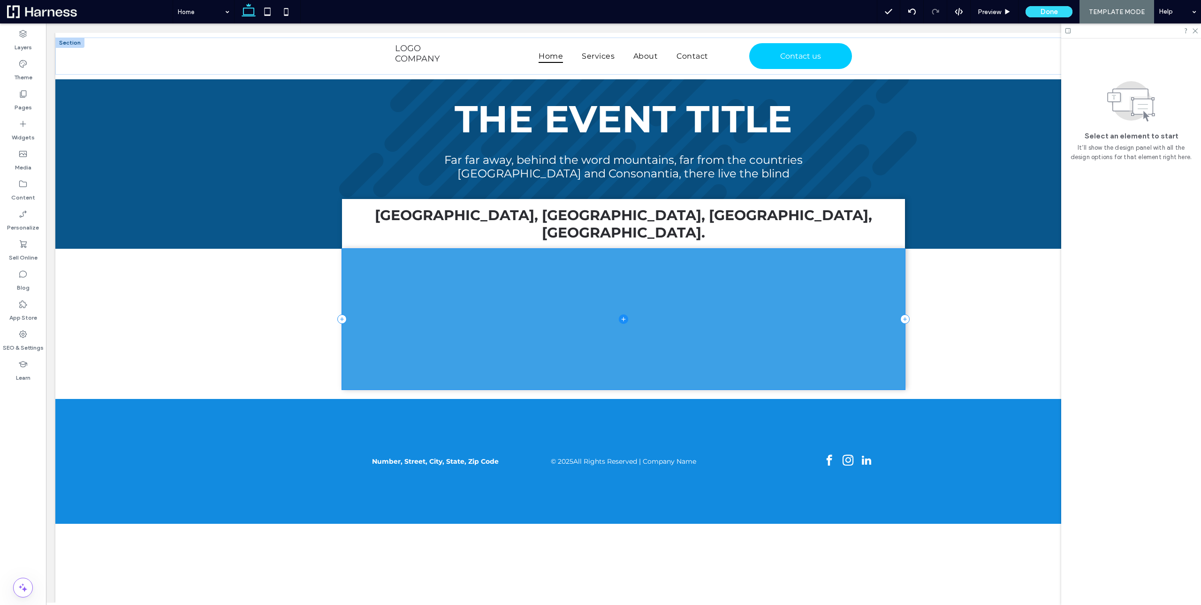
click at [591, 254] on span at bounding box center [623, 319] width 563 height 141
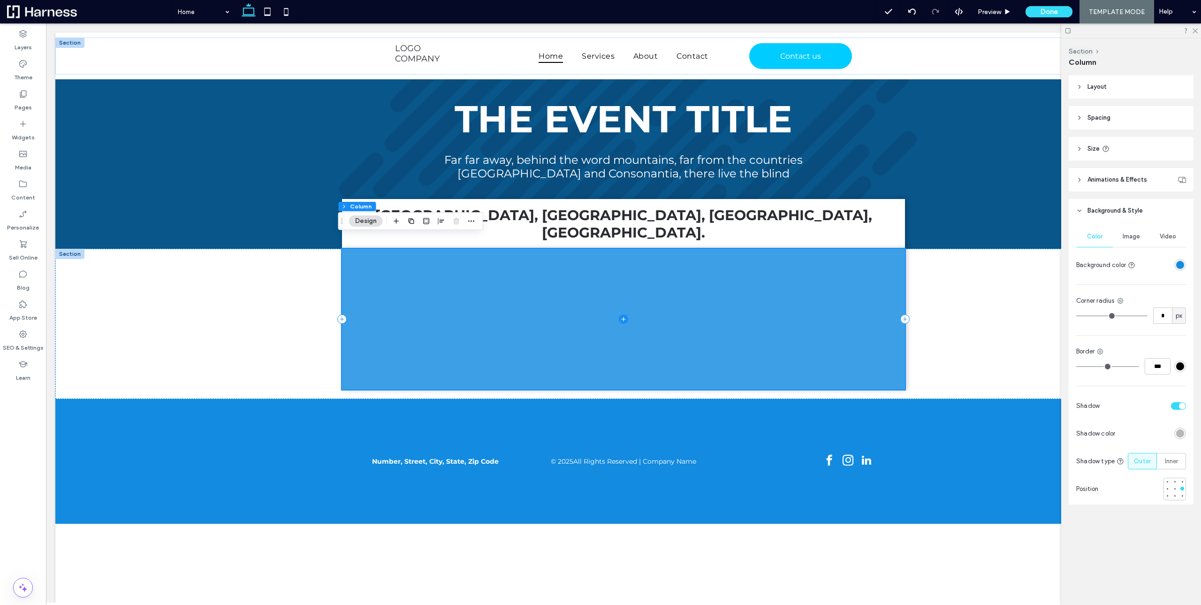
click at [619, 314] on icon at bounding box center [623, 318] width 9 height 9
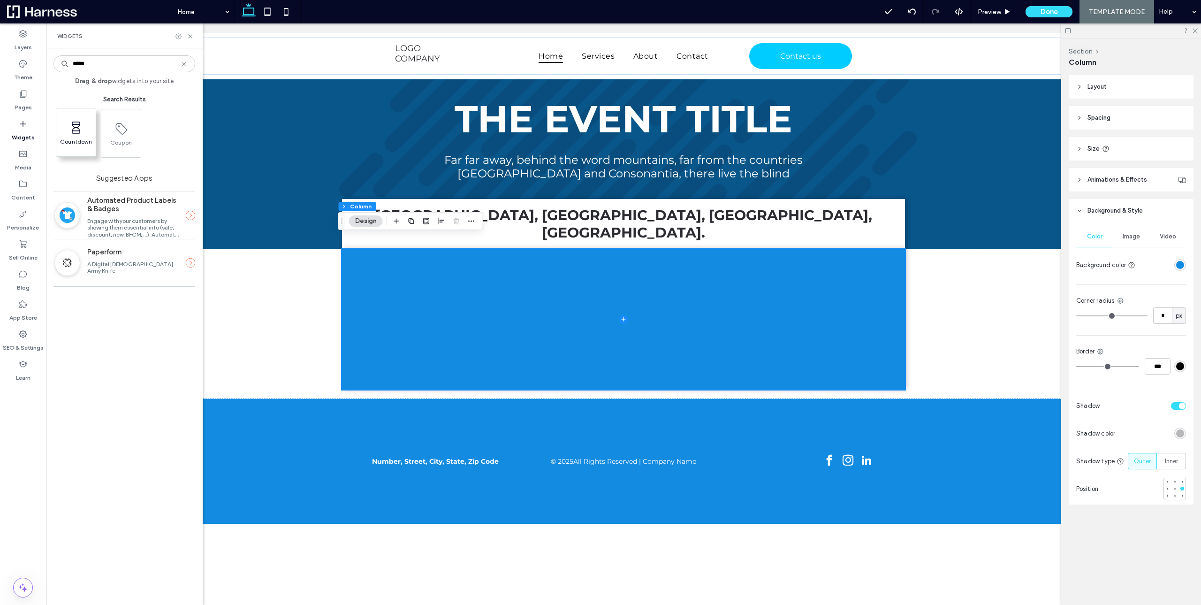
type input "*****"
click at [75, 142] on span "Countdown" at bounding box center [75, 144] width 39 height 13
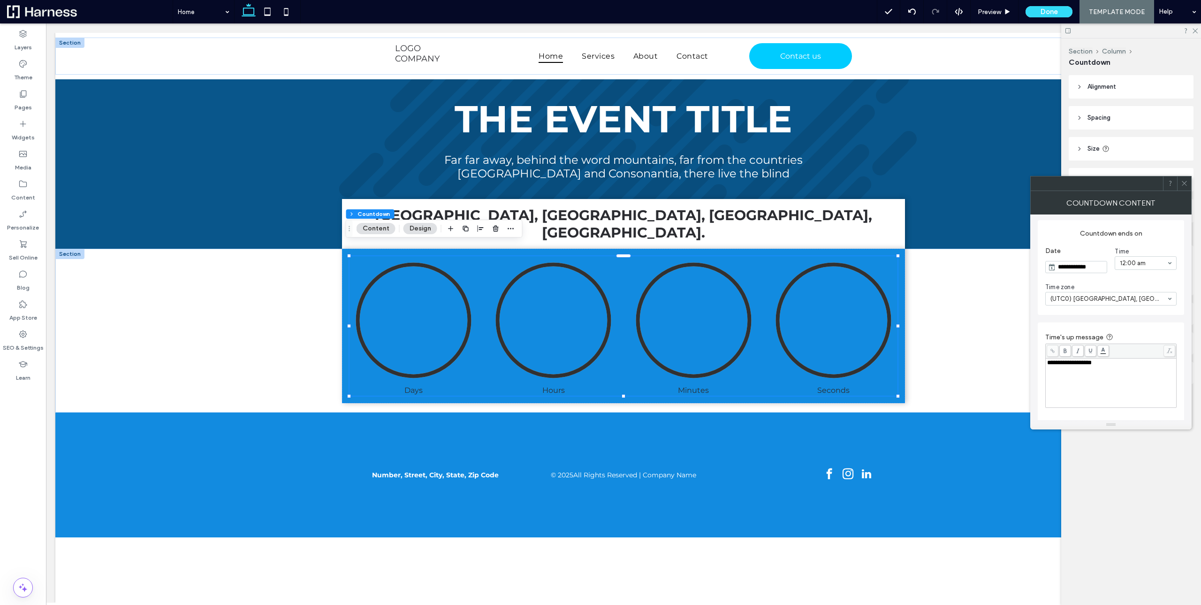
scroll to position [0, 0]
click at [843, 308] on div at bounding box center [834, 320] width 126 height 126
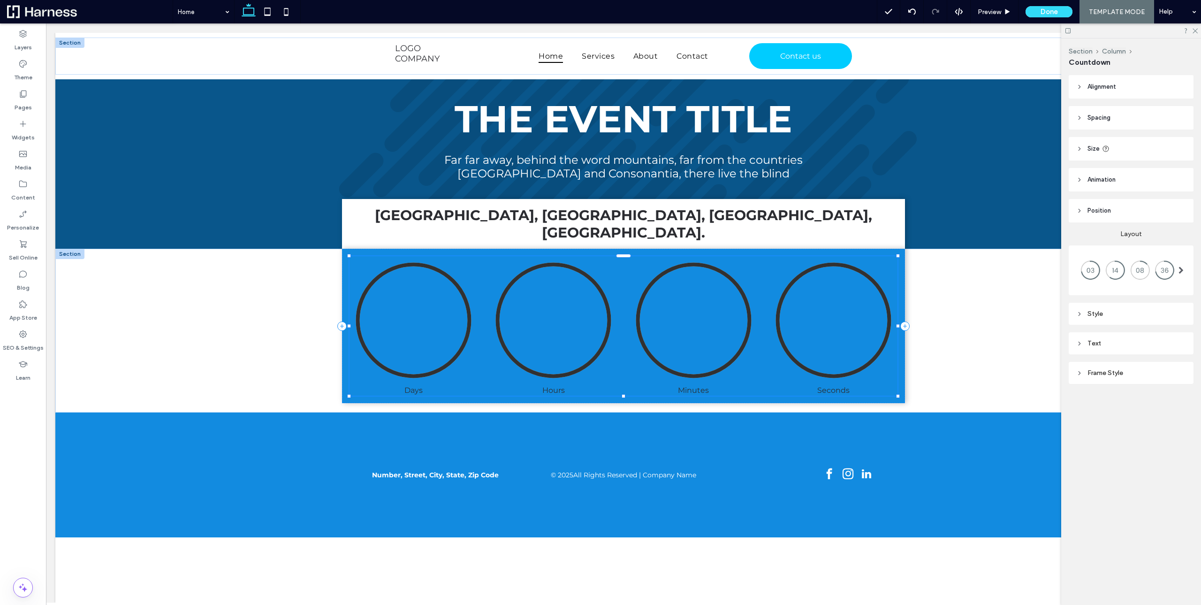
click at [843, 308] on div at bounding box center [834, 320] width 126 height 126
click at [1173, 270] on div at bounding box center [1181, 270] width 19 height 28
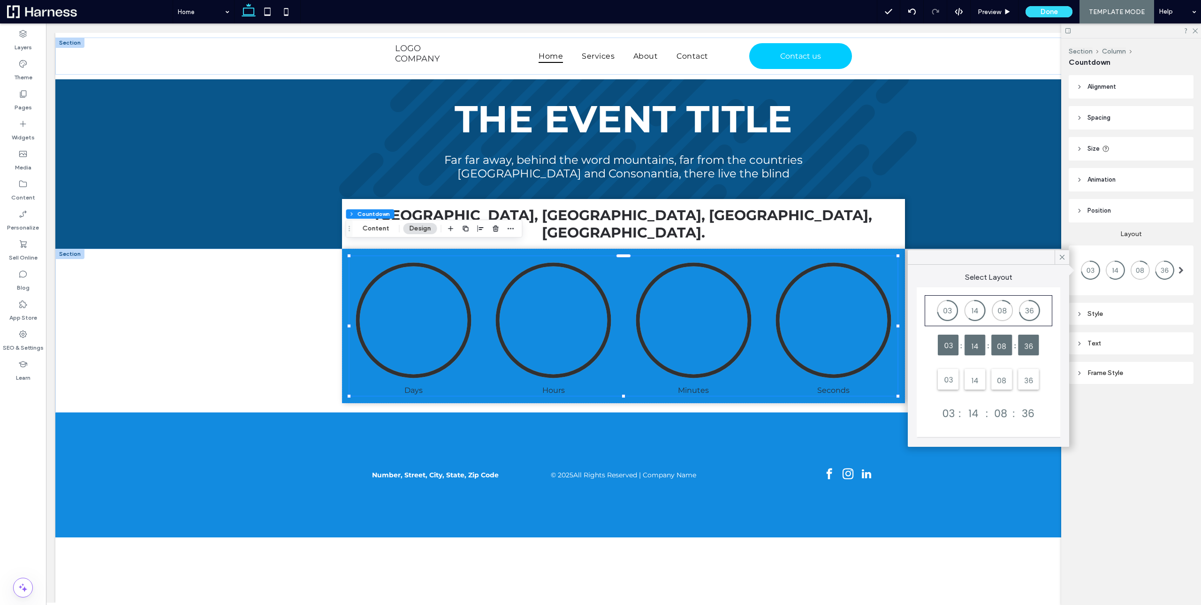
click at [1000, 416] on div at bounding box center [988, 413] width 125 height 28
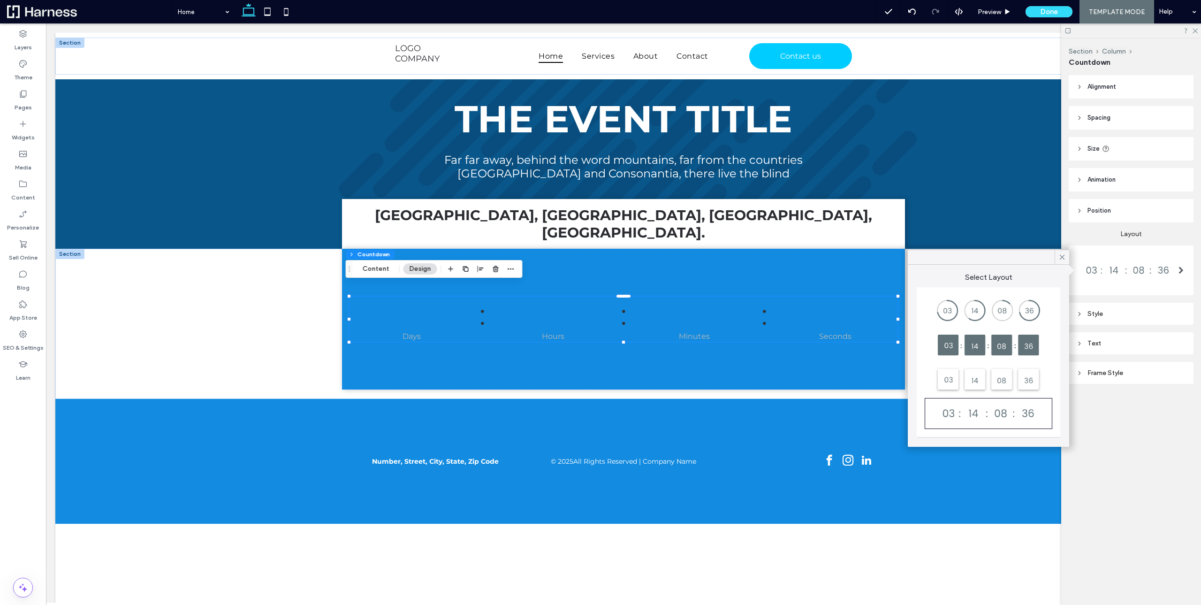
click at [1001, 310] on div at bounding box center [988, 311] width 125 height 28
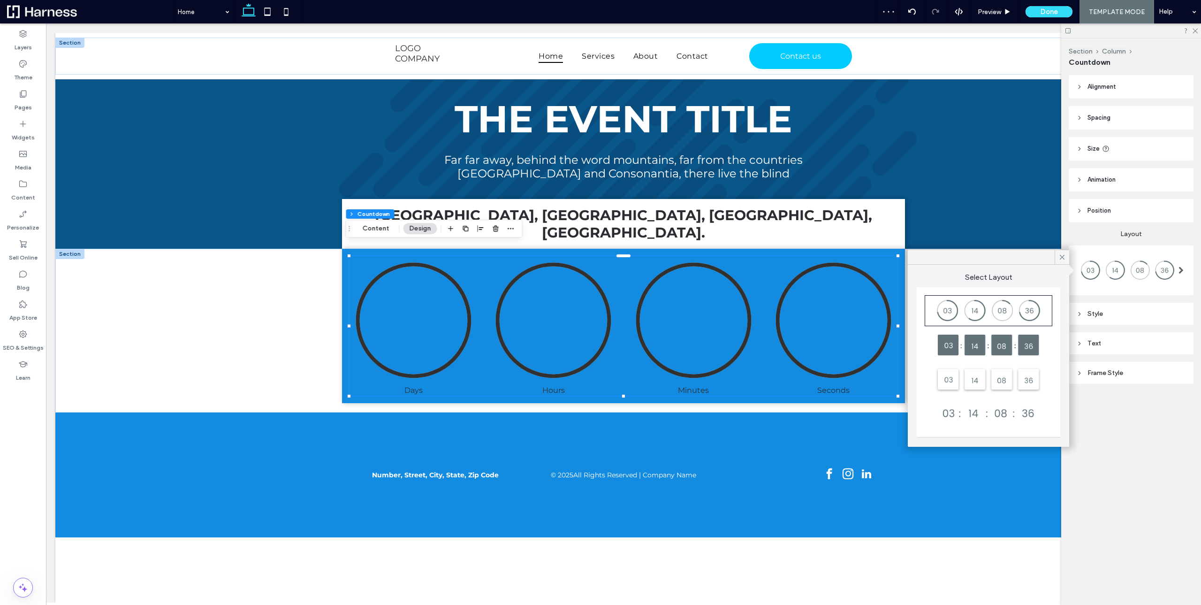
click at [1000, 411] on div at bounding box center [988, 413] width 125 height 28
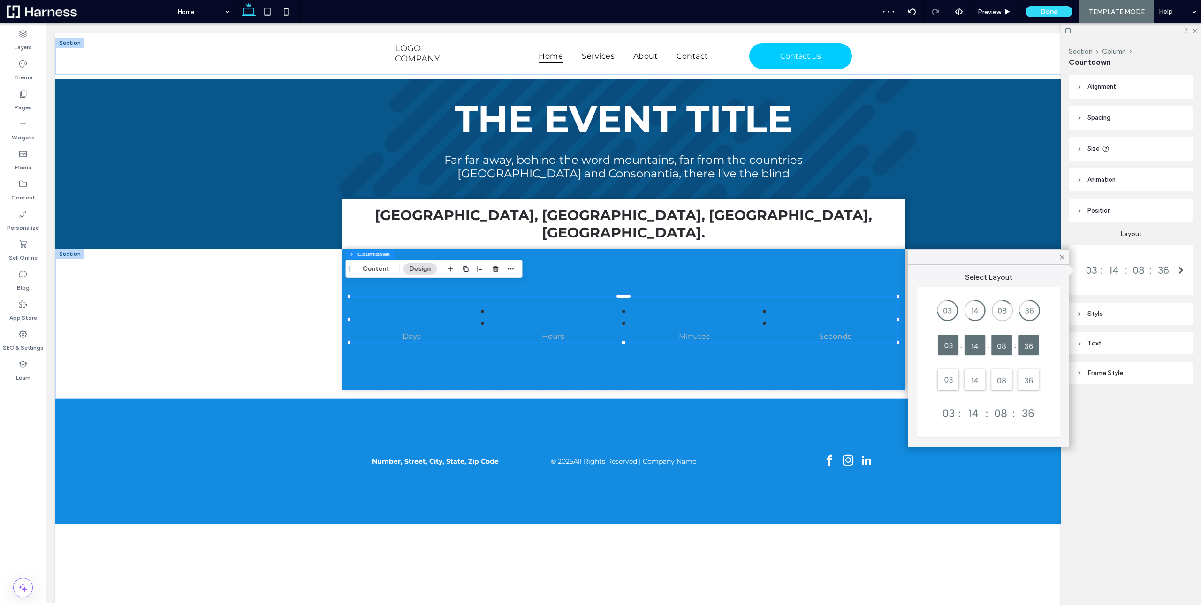
click at [1147, 432] on div "Section Column Countdown Alignment Spacing Set margins and padding 0px 0% 0px 0…" at bounding box center [1131, 321] width 140 height 566
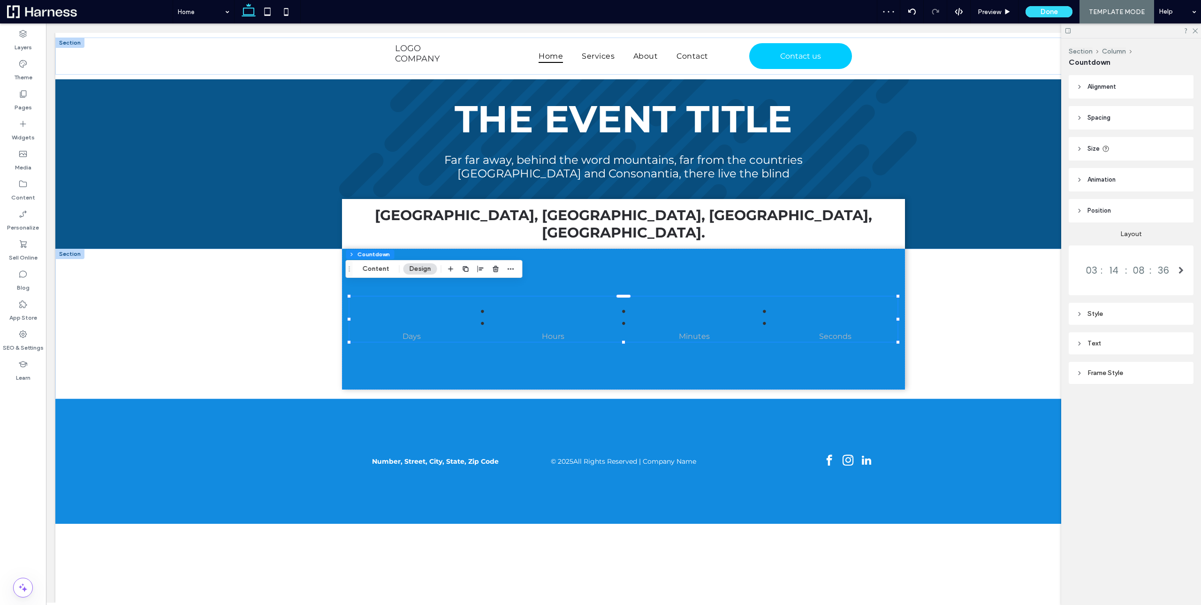
click at [1107, 317] on div "Style" at bounding box center [1131, 314] width 110 height 8
click at [1106, 313] on div "Style" at bounding box center [1131, 314] width 110 height 8
click at [1103, 340] on div "Text" at bounding box center [1131, 343] width 110 height 8
click at [1103, 339] on div "Text" at bounding box center [1131, 343] width 110 height 13
click at [1098, 371] on div "Frame Style" at bounding box center [1131, 373] width 110 height 8
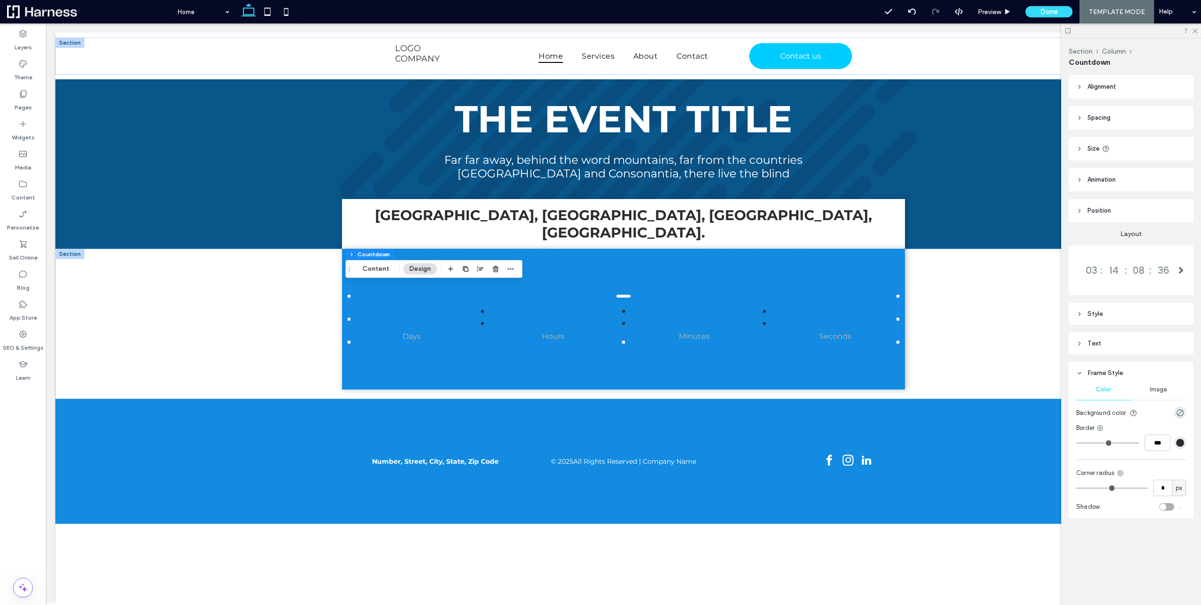
click at [1098, 371] on div "Frame Style" at bounding box center [1131, 373] width 110 height 8
click at [1185, 273] on div at bounding box center [1181, 270] width 19 height 28
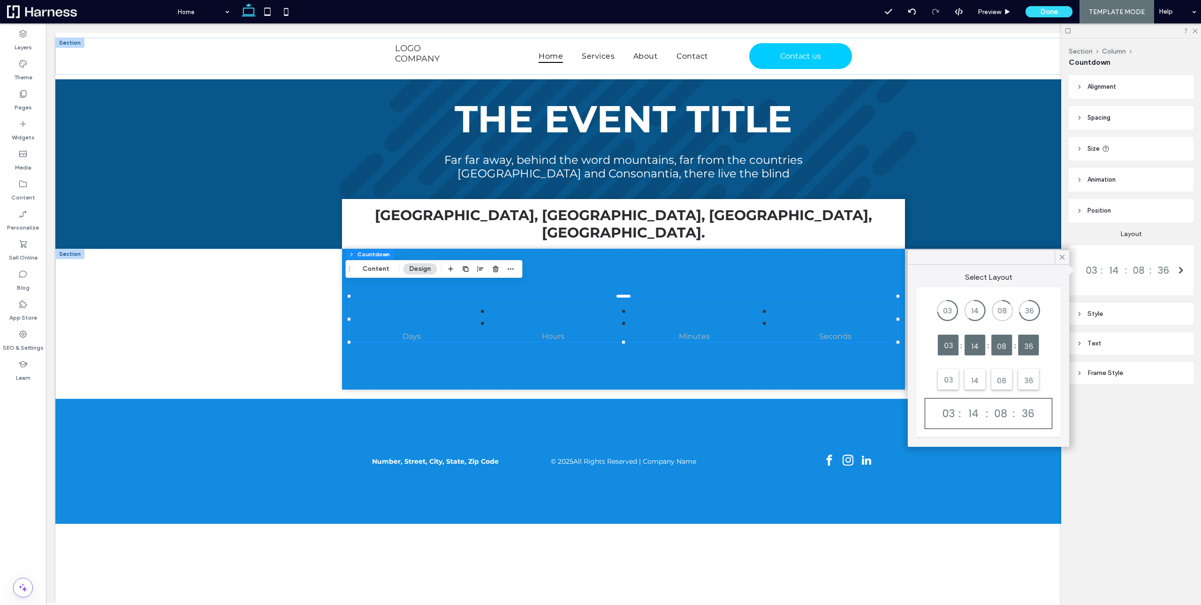
click at [1138, 207] on header "Position" at bounding box center [1131, 210] width 125 height 23
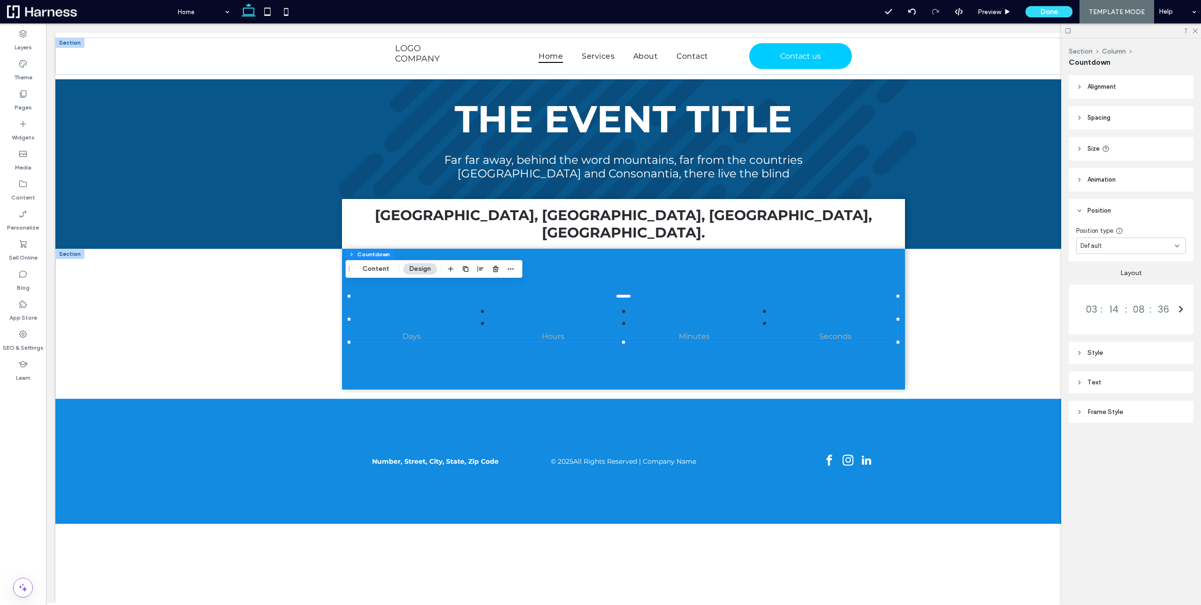
click at [1136, 205] on header "Position" at bounding box center [1131, 210] width 125 height 23
click at [1108, 180] on span "Animation" at bounding box center [1102, 179] width 28 height 9
click at [1109, 211] on span "Position" at bounding box center [1099, 210] width 23 height 9
click at [1111, 244] on div "Default" at bounding box center [1128, 245] width 94 height 9
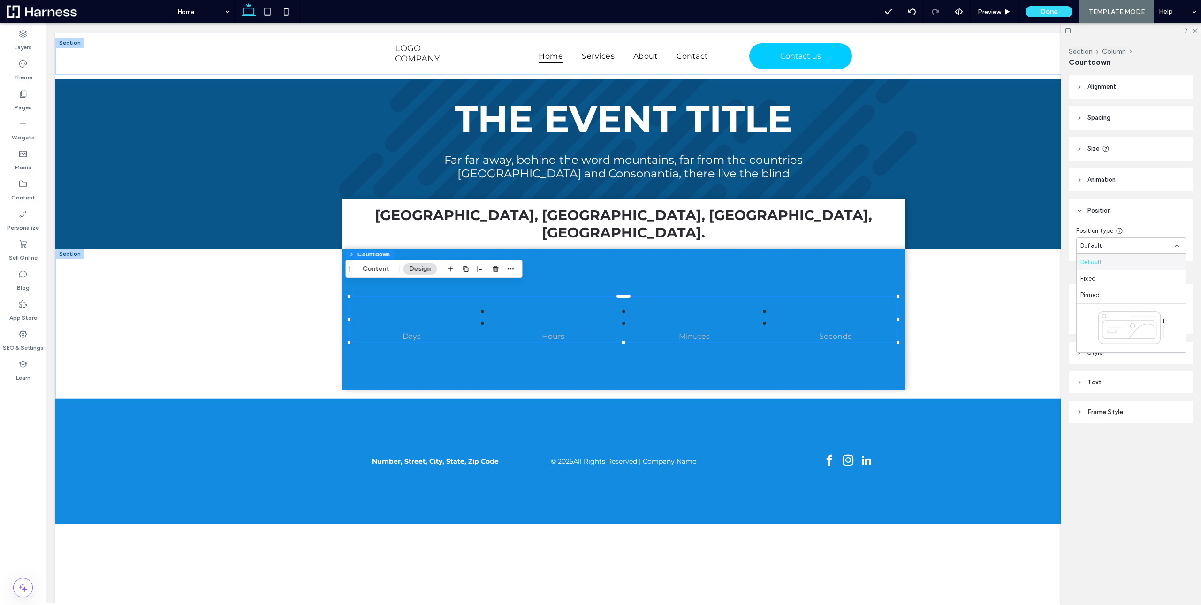
click at [1146, 214] on header "Position" at bounding box center [1131, 210] width 125 height 23
click at [1100, 147] on header "Size" at bounding box center [1131, 148] width 125 height 23
click at [1099, 118] on span "Spacing" at bounding box center [1099, 117] width 23 height 9
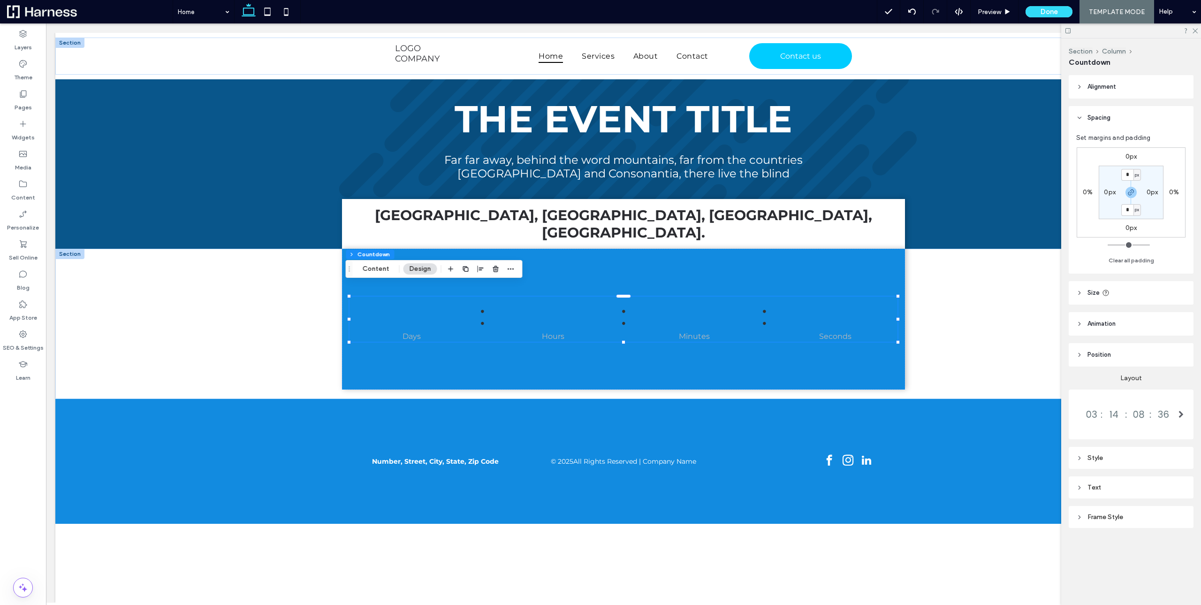
click at [1099, 118] on span "Spacing" at bounding box center [1099, 117] width 23 height 9
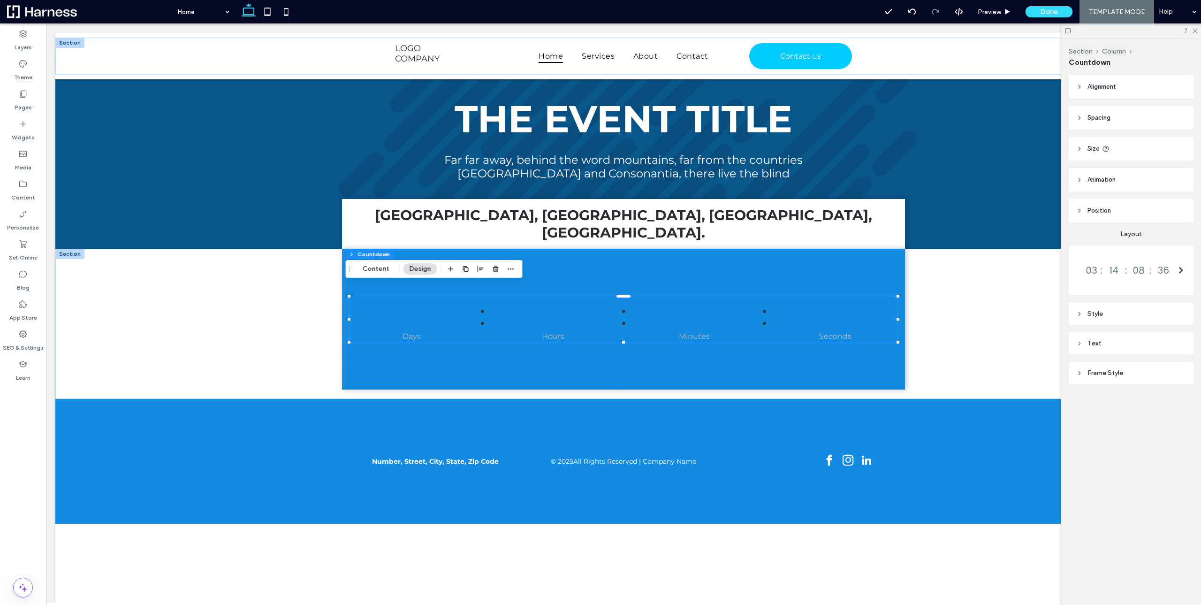
click at [1106, 80] on header "Alignment" at bounding box center [1131, 86] width 125 height 23
click at [1107, 85] on span "Alignment" at bounding box center [1102, 86] width 29 height 9
click at [1093, 342] on div "Text" at bounding box center [1131, 343] width 110 height 8
click at [1093, 371] on div "Frame Style" at bounding box center [1131, 373] width 110 height 8
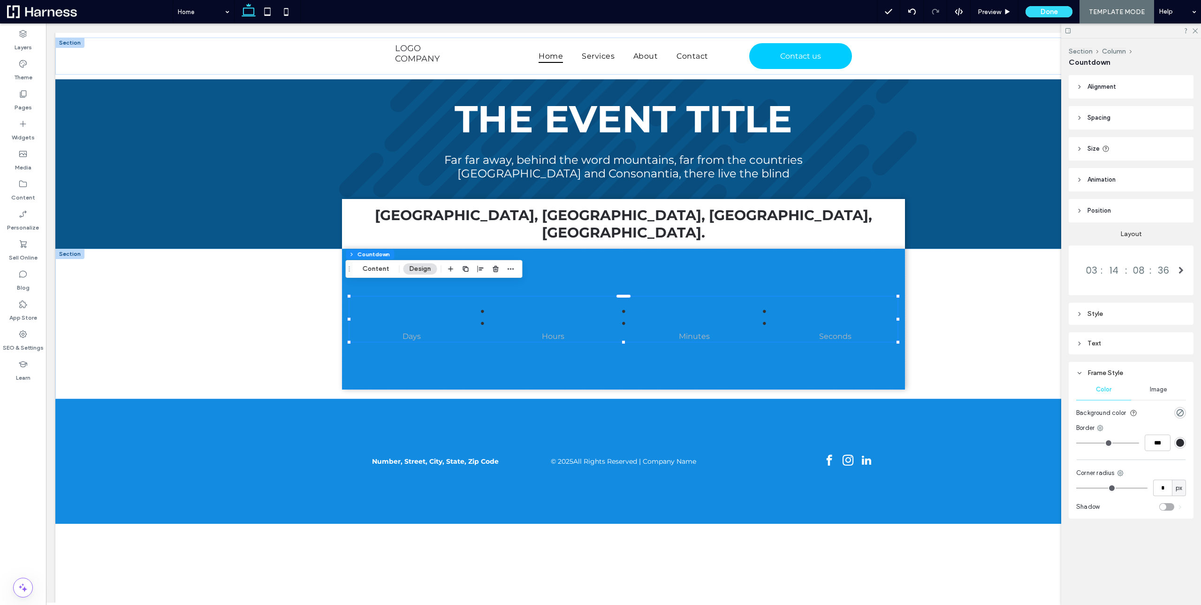
click at [1092, 370] on div "Frame Style" at bounding box center [1131, 373] width 110 height 8
click at [360, 268] on button "Content" at bounding box center [376, 268] width 39 height 11
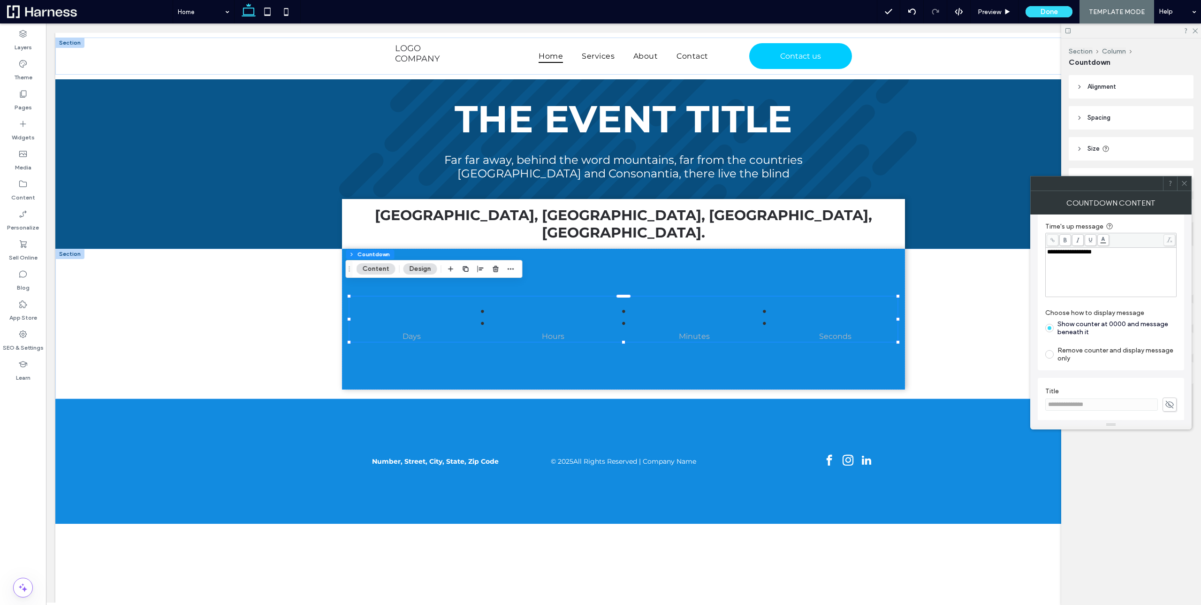
scroll to position [114, 0]
click at [1183, 186] on icon at bounding box center [1184, 183] width 7 height 7
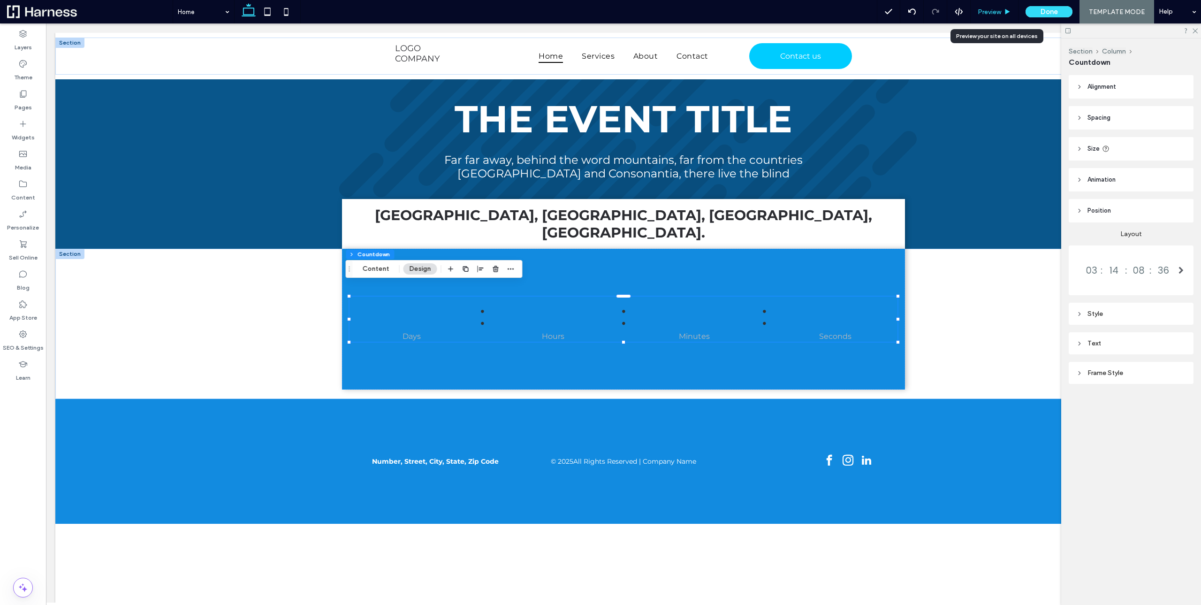
click at [997, 12] on span "Preview" at bounding box center [989, 12] width 23 height 8
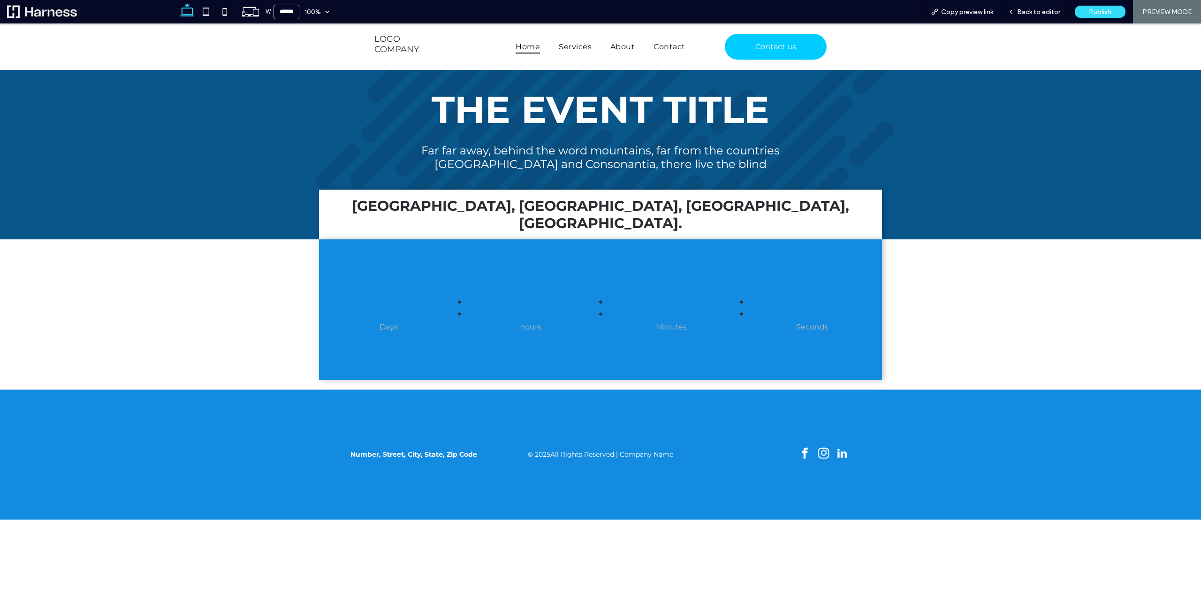
click at [550, 290] on div at bounding box center [529, 305] width 123 height 34
click at [205, 7] on icon at bounding box center [206, 11] width 19 height 19
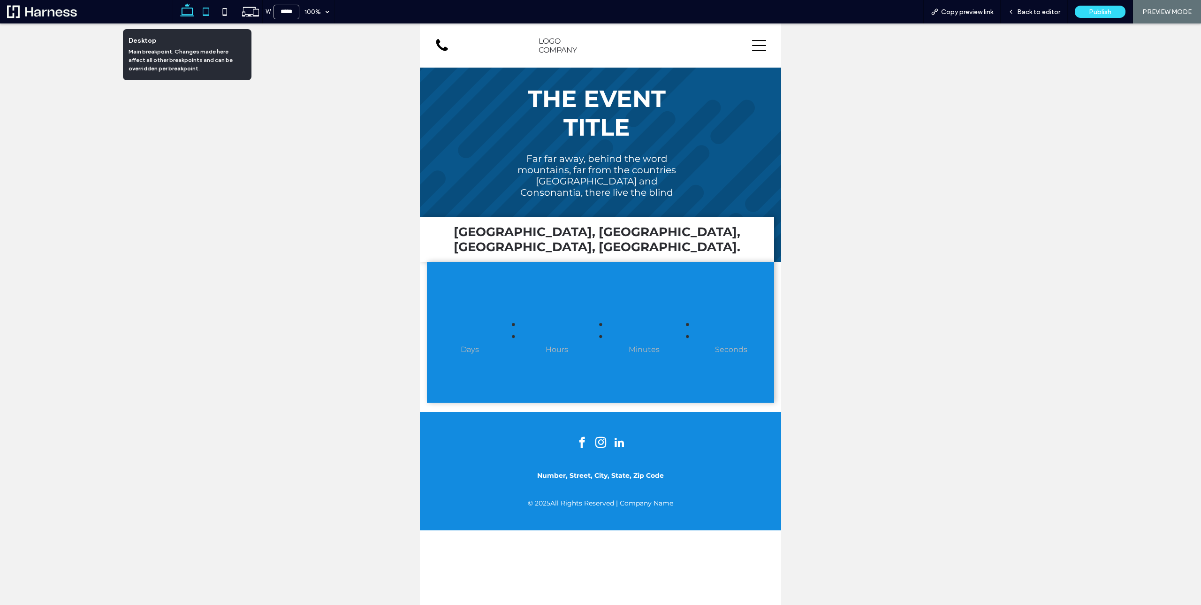
click at [190, 12] on icon at bounding box center [187, 11] width 19 height 19
type input "******"
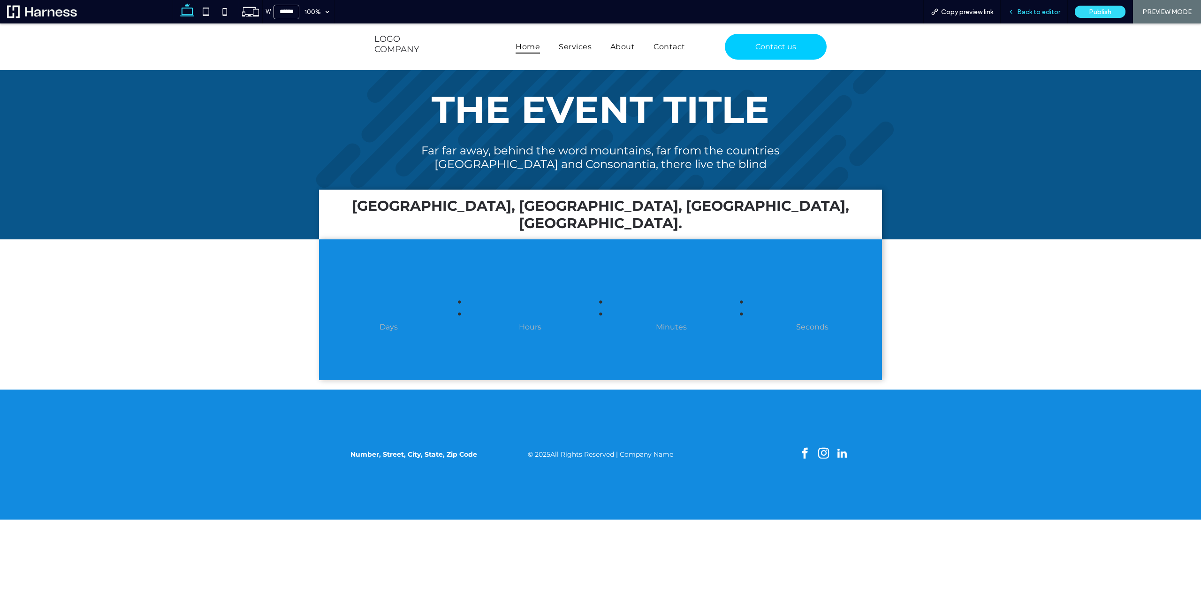
click at [1041, 14] on span "Back to editor" at bounding box center [1038, 12] width 43 height 8
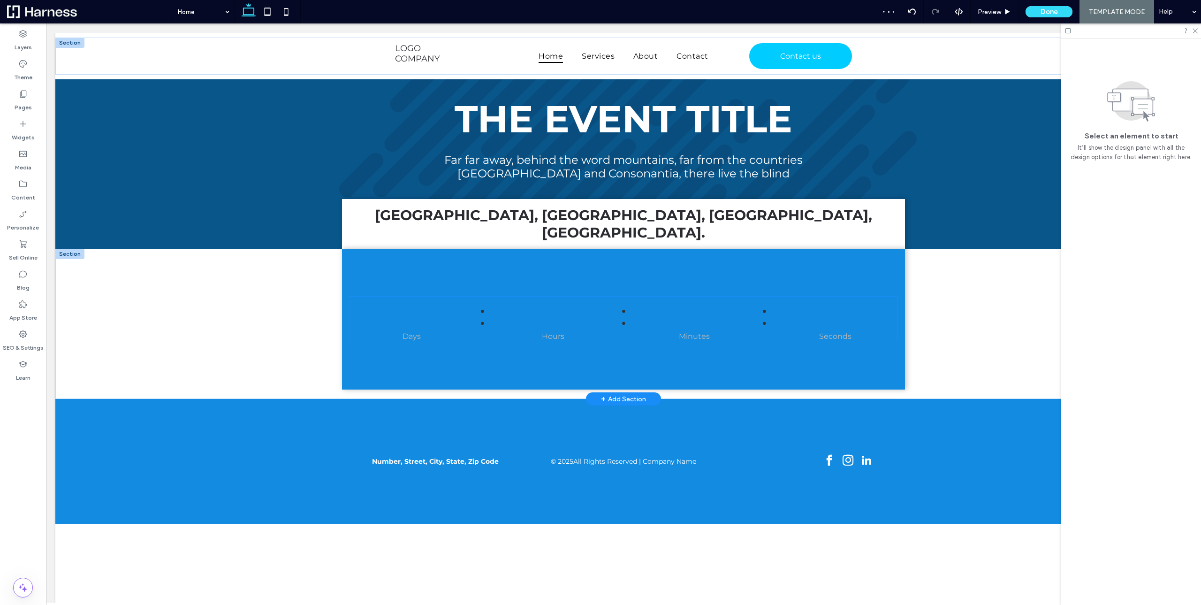
click at [827, 332] on div "Seconds" at bounding box center [835, 336] width 122 height 9
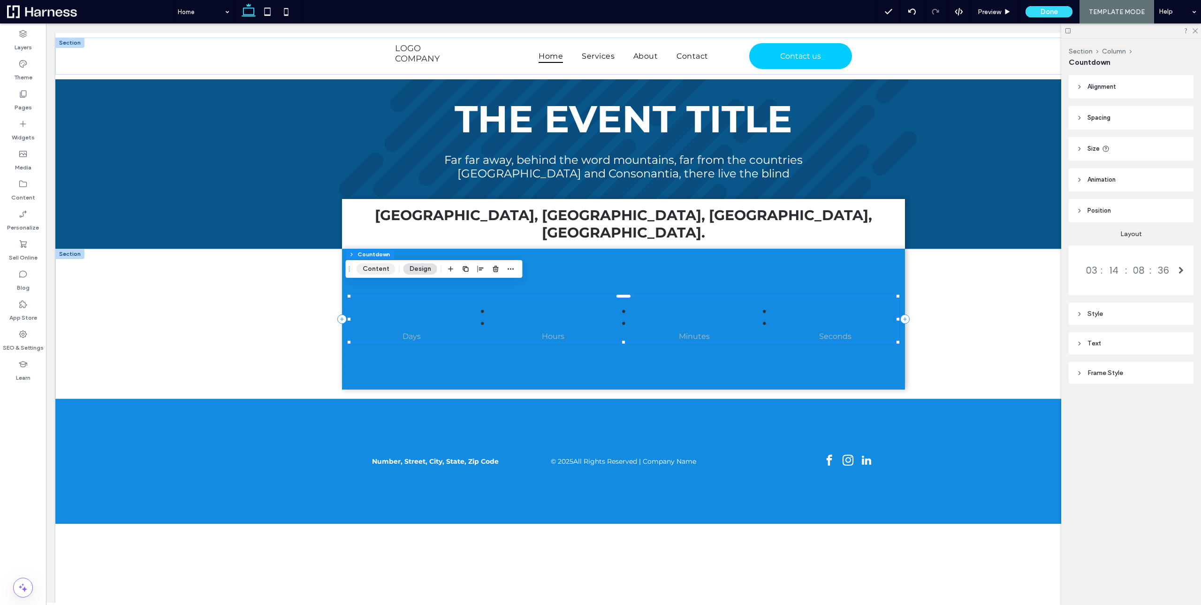
click at [363, 267] on button "Content" at bounding box center [376, 268] width 39 height 11
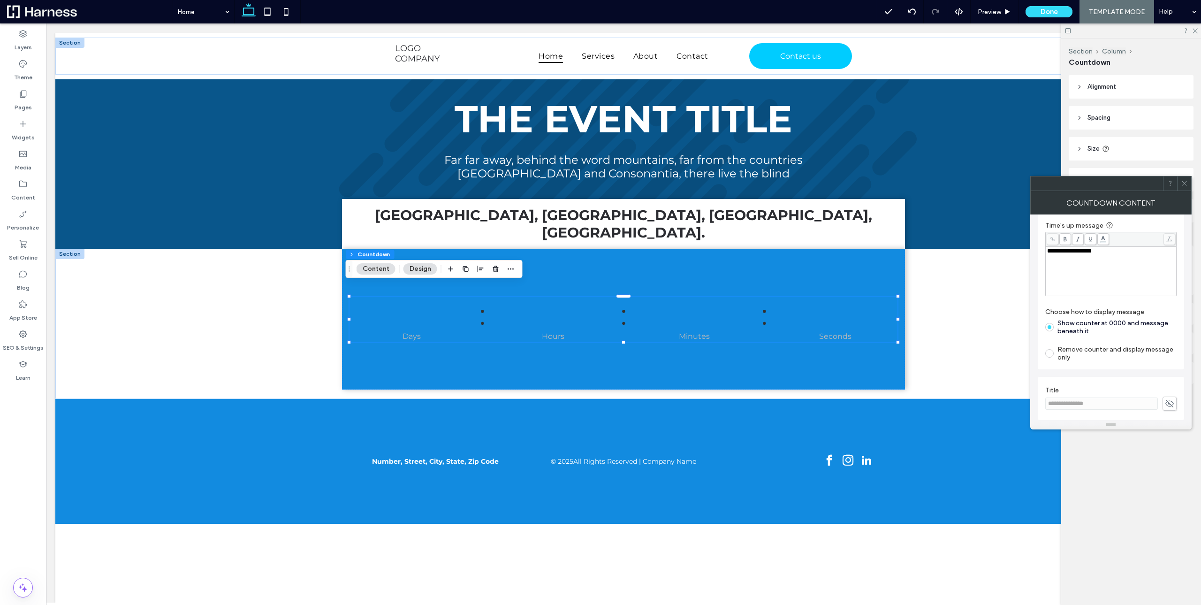
scroll to position [0, 0]
click at [1187, 185] on use at bounding box center [1184, 183] width 5 height 5
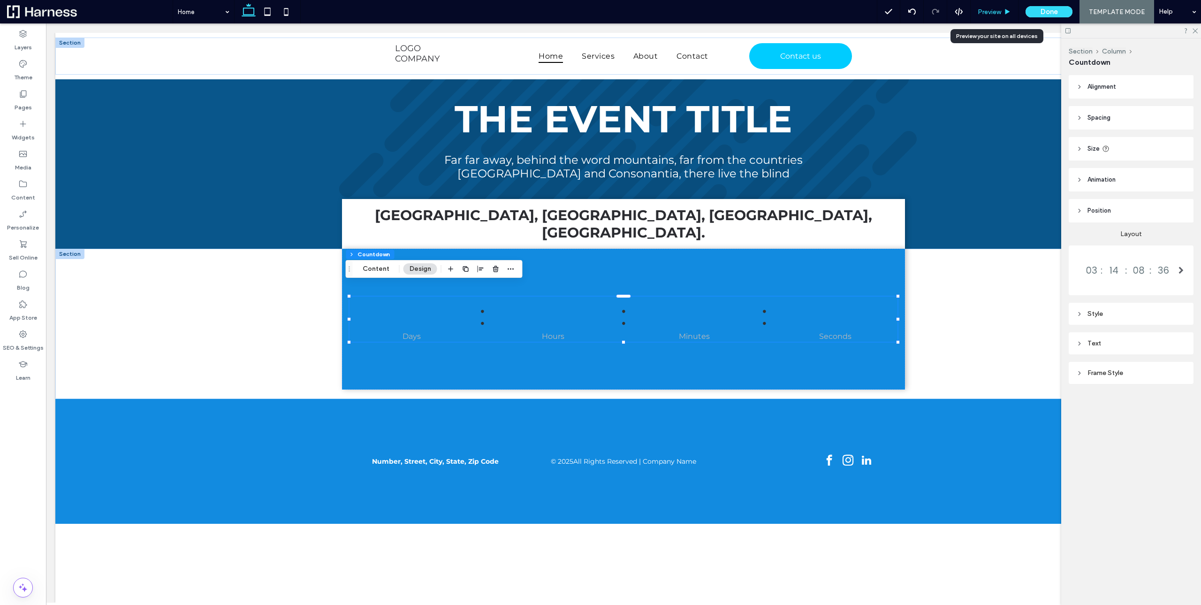
click at [1008, 11] on use at bounding box center [1008, 11] width 5 height 5
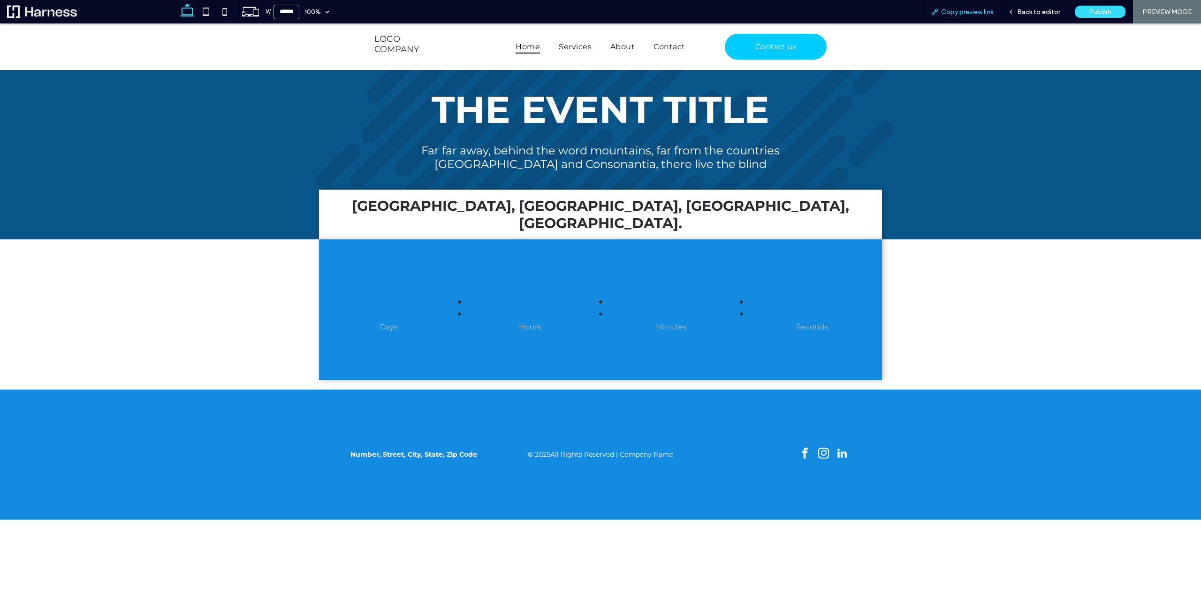
click at [974, 8] on span "Copy preview link" at bounding box center [967, 12] width 52 height 8
click at [1040, 12] on span "Back to editor" at bounding box center [1038, 12] width 43 height 8
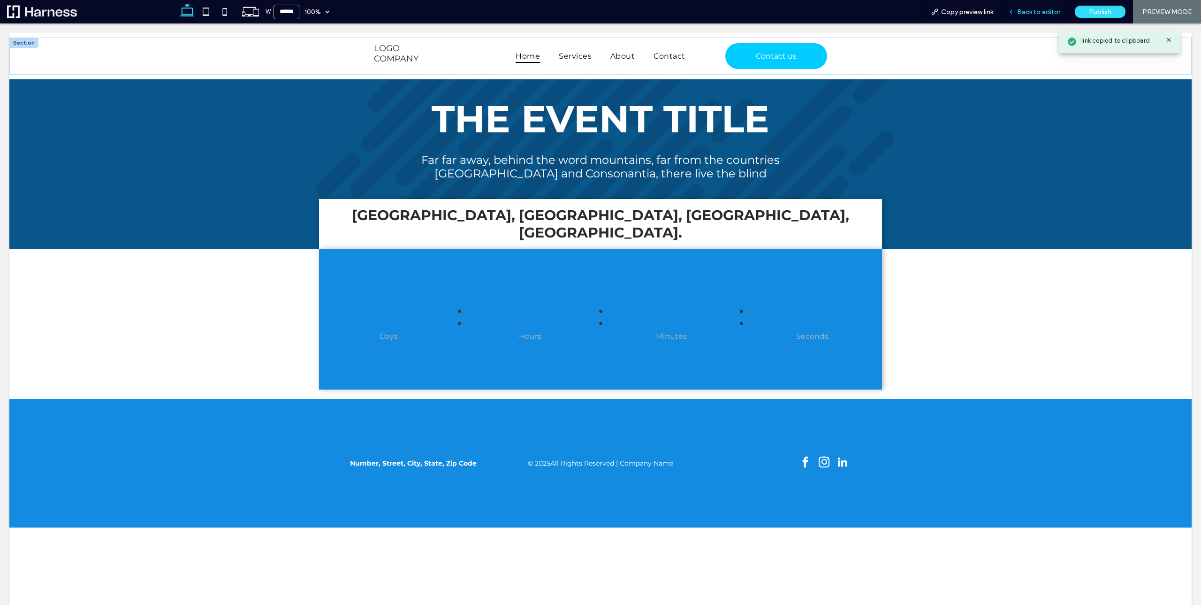
scroll to position [8, 0]
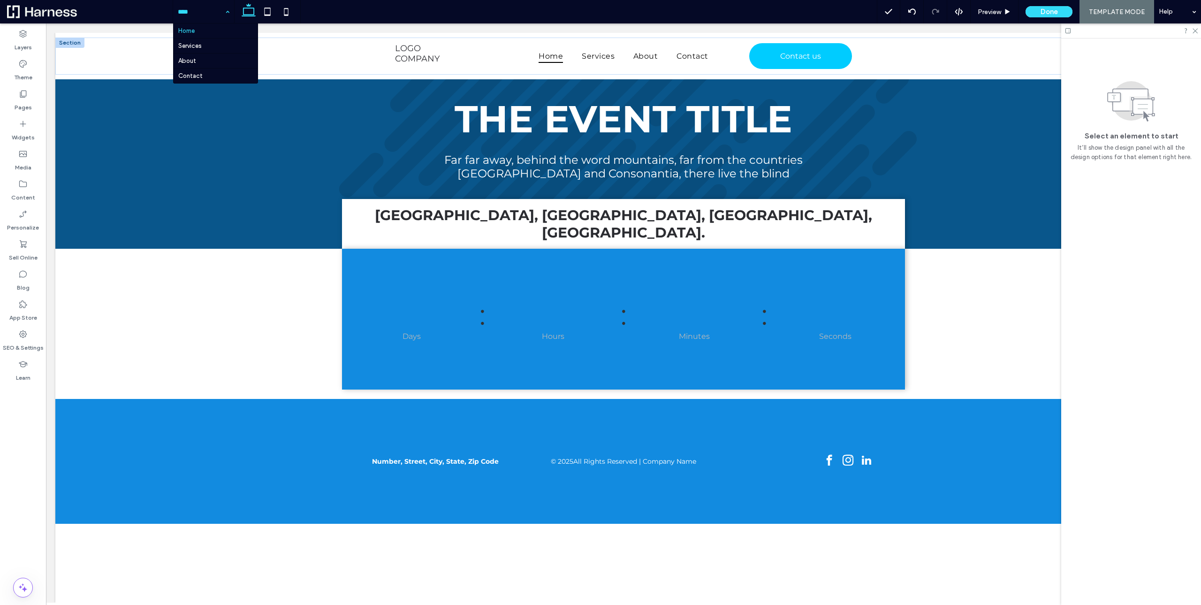
click at [226, 16] on div "Home Services About Contact" at bounding box center [203, 11] width 61 height 23
click at [489, 11] on div "Home Services About Contact Preview Done TEMPLATE MODE Help" at bounding box center [687, 11] width 1029 height 23
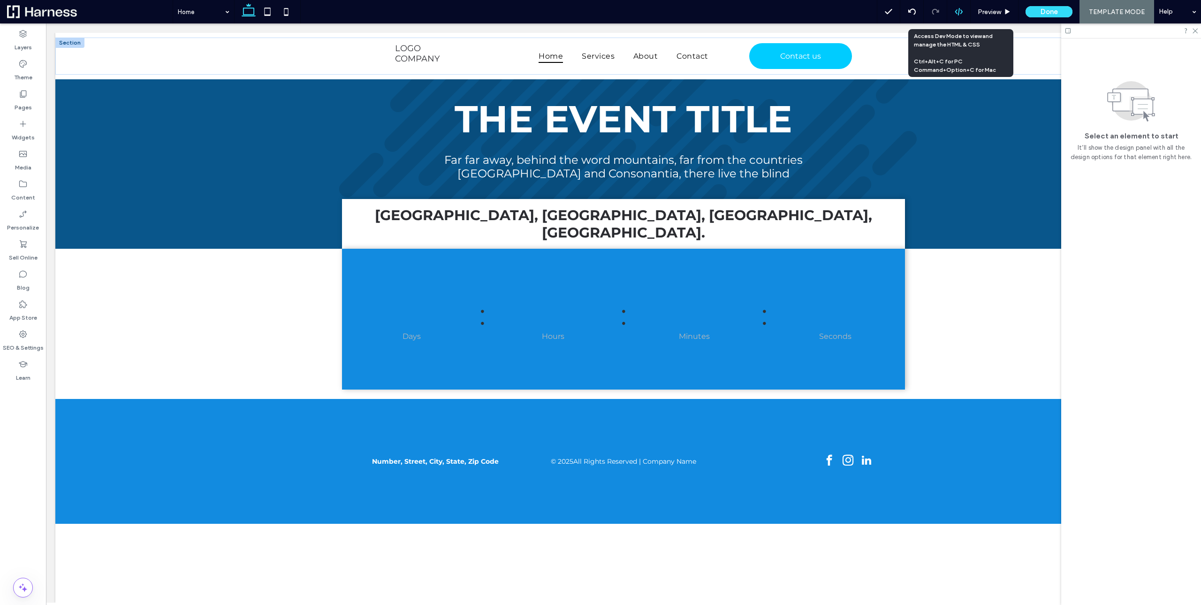
click at [965, 12] on div at bounding box center [958, 12] width 23 height 8
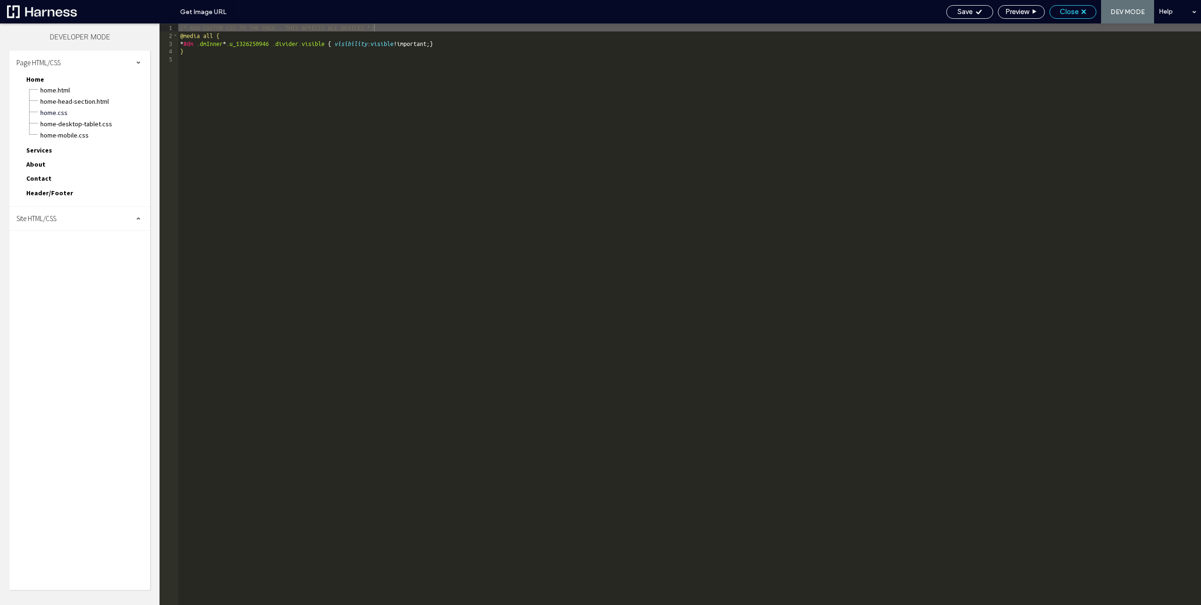
click at [1071, 15] on span "Close" at bounding box center [1069, 12] width 19 height 8
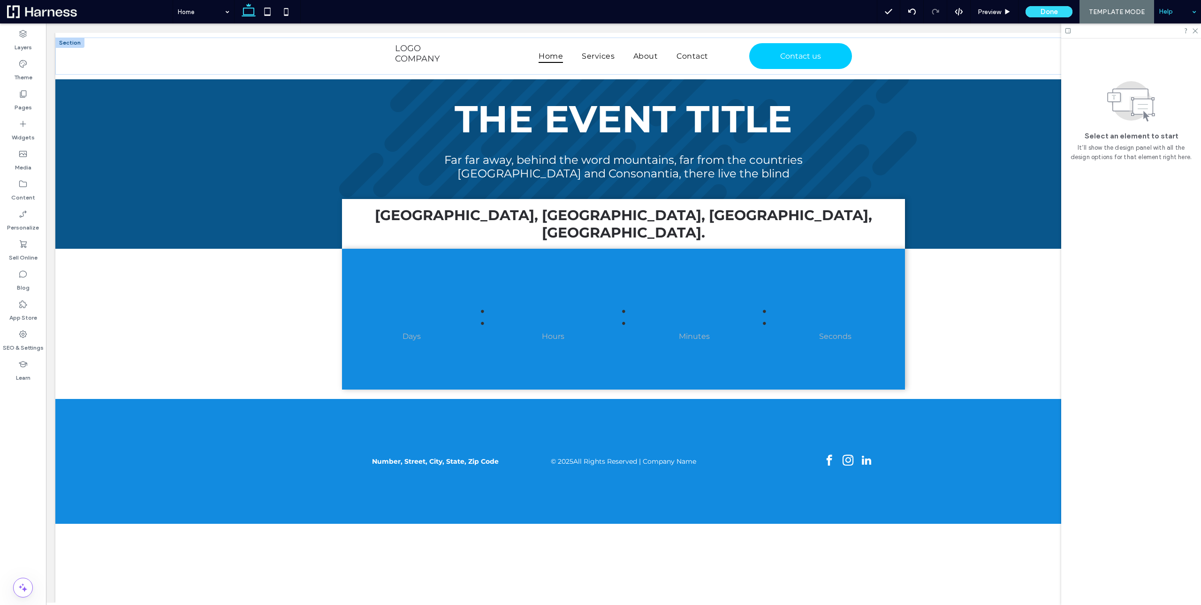
click at [1201, 10] on div at bounding box center [1177, 11] width 47 height 23
click at [328, 12] on div "Home Preview Done TEMPLATE MODE Help" at bounding box center [687, 11] width 1029 height 23
click at [228, 10] on div "Home" at bounding box center [203, 11] width 61 height 23
click at [473, 7] on div "Home Services About Contact Preview Done TEMPLATE MODE Help" at bounding box center [687, 11] width 1029 height 23
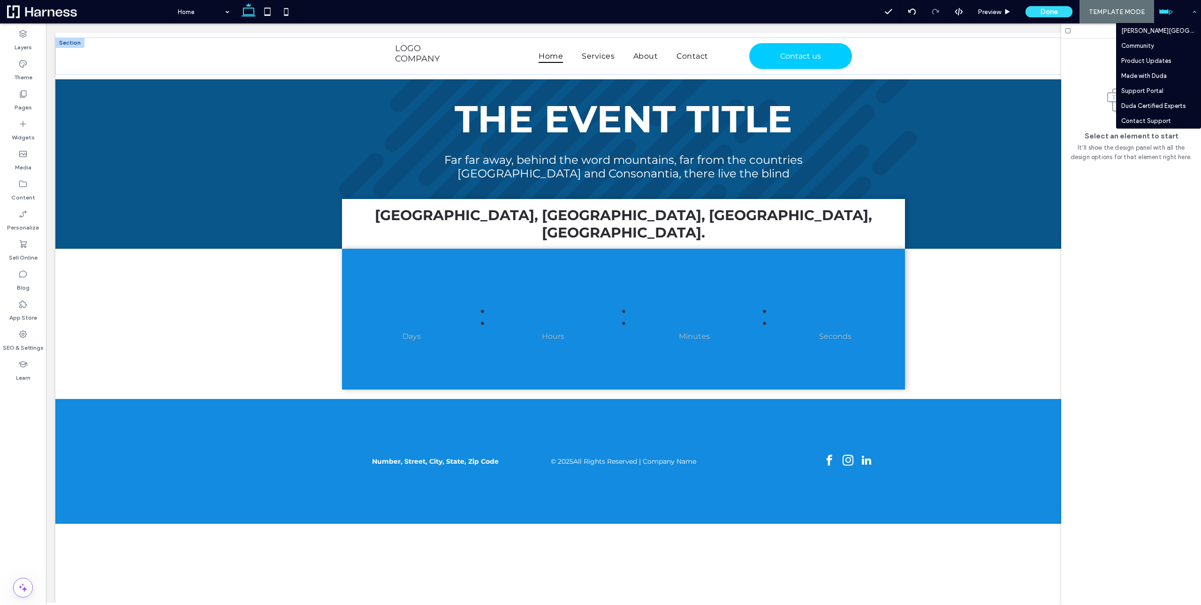
click at [1199, 11] on div at bounding box center [1177, 11] width 47 height 23
click at [1091, 50] on div "Select an element to start It’ll show the design panel with all the design opti…" at bounding box center [1131, 103] width 140 height 131
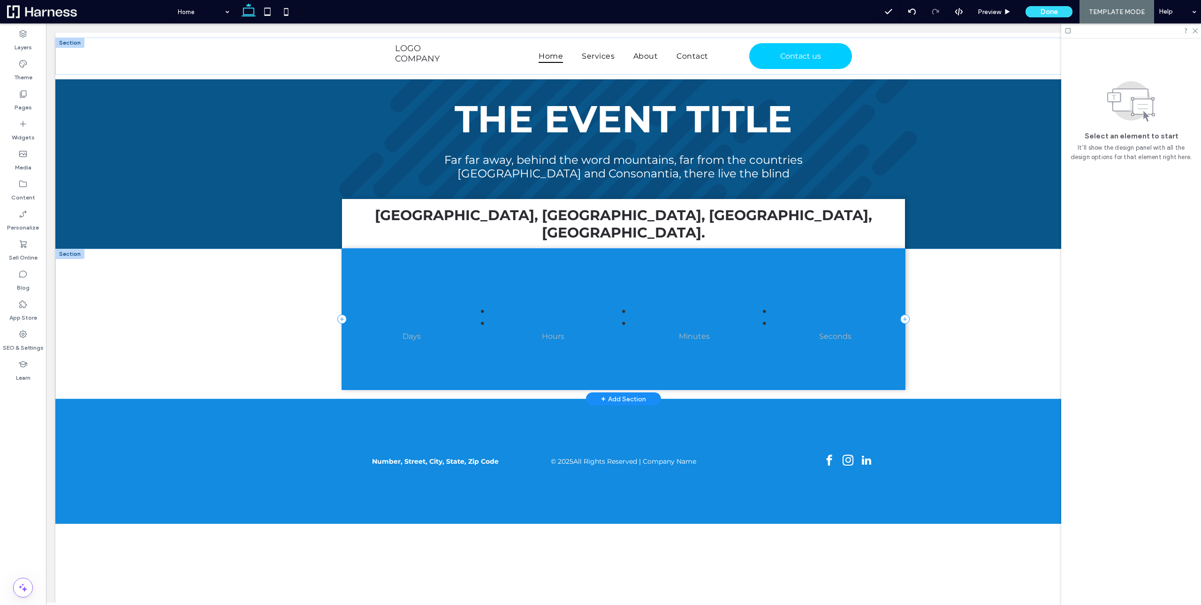
scroll to position [0, 0]
click at [31, 338] on div "SEO & Settings" at bounding box center [23, 341] width 46 height 30
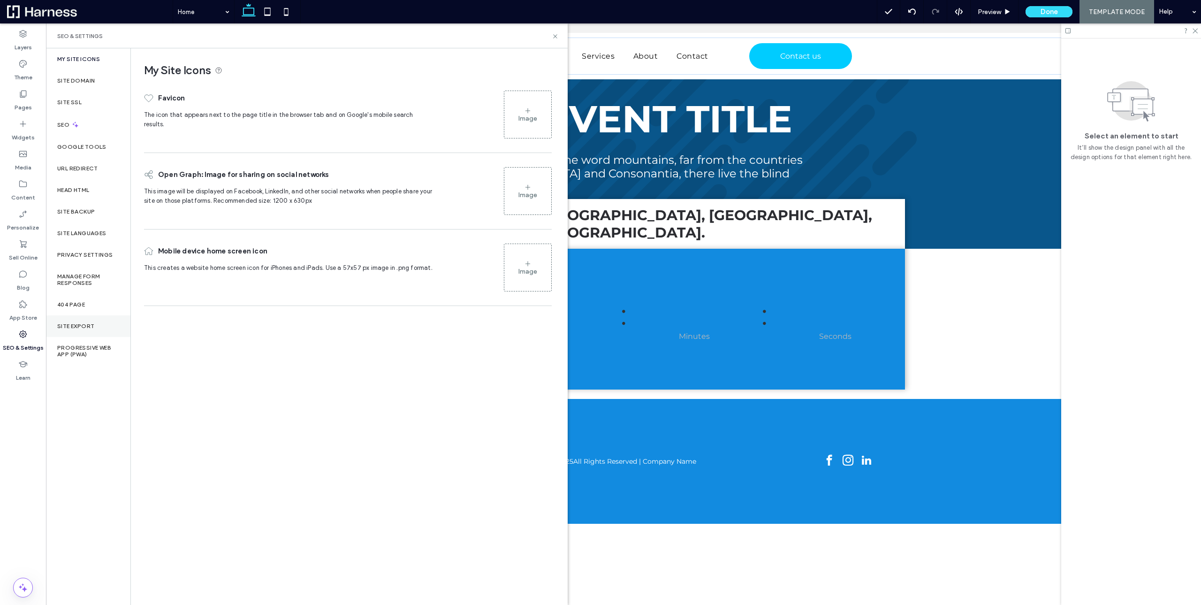
click at [80, 325] on label "Site Export" at bounding box center [75, 326] width 37 height 7
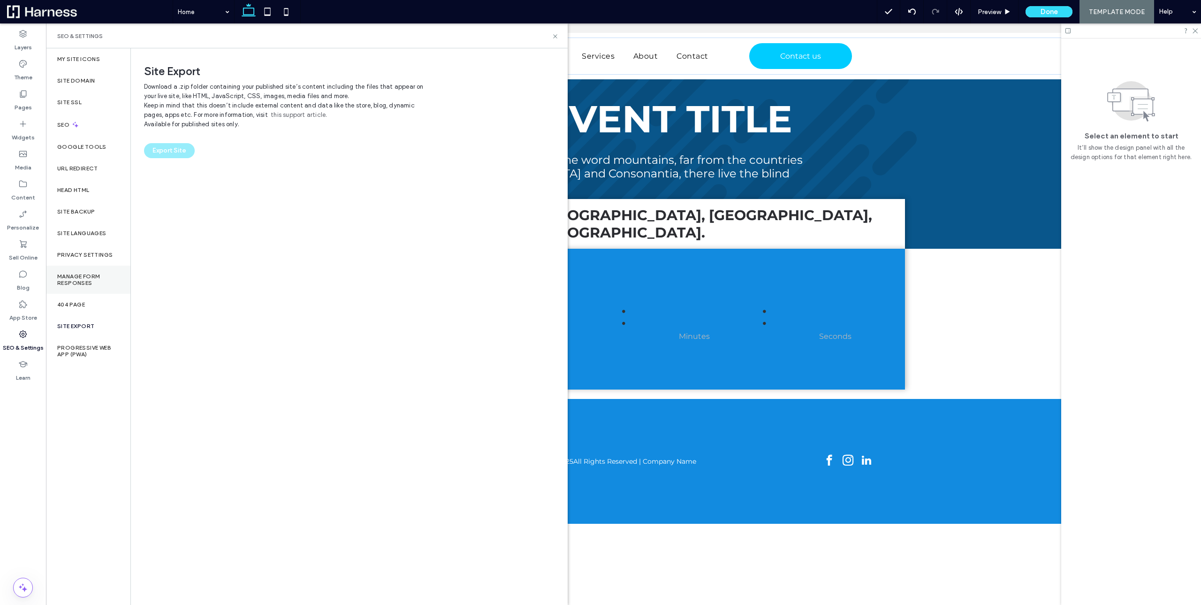
click at [95, 278] on label "Manage Form Responses" at bounding box center [88, 279] width 62 height 13
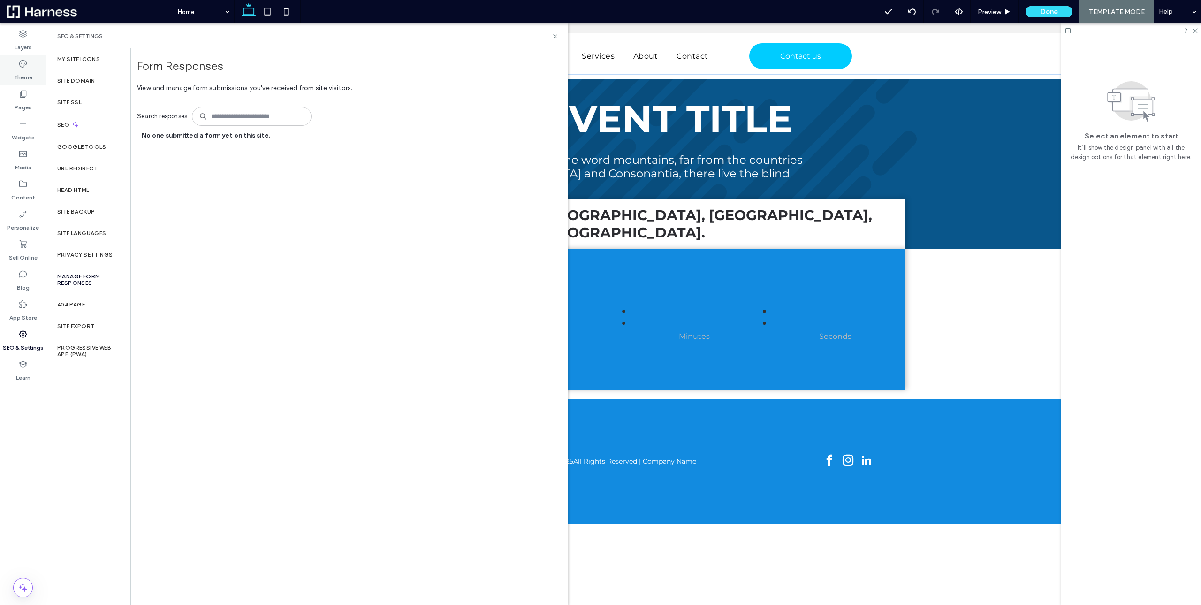
click at [21, 74] on label "Theme" at bounding box center [23, 75] width 18 height 13
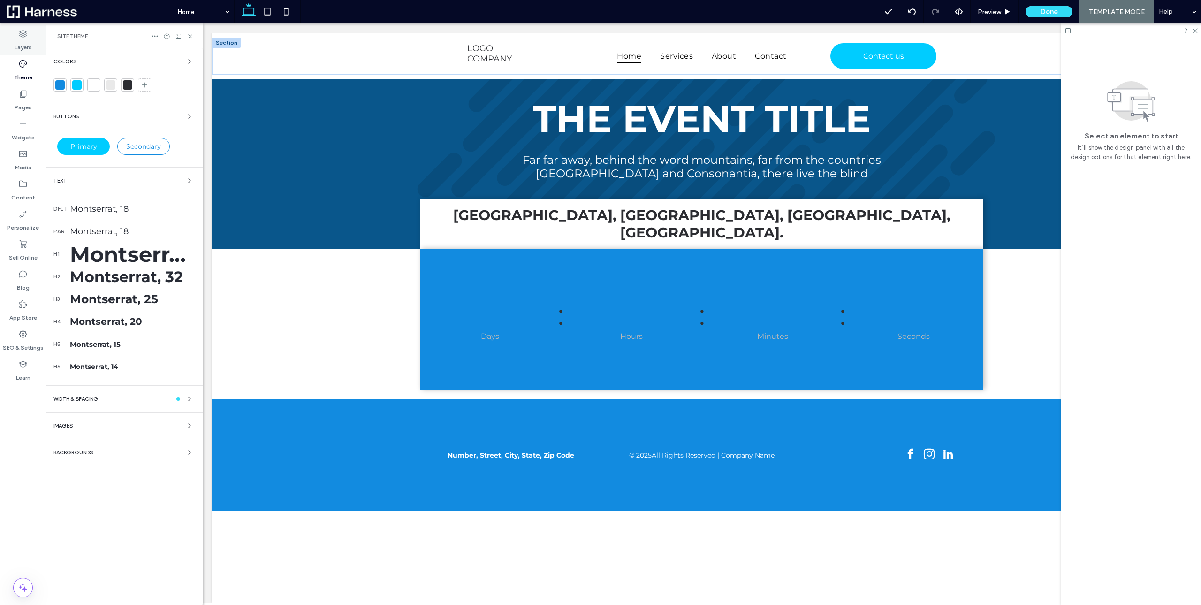
click at [28, 43] on label "Layers" at bounding box center [23, 44] width 17 height 13
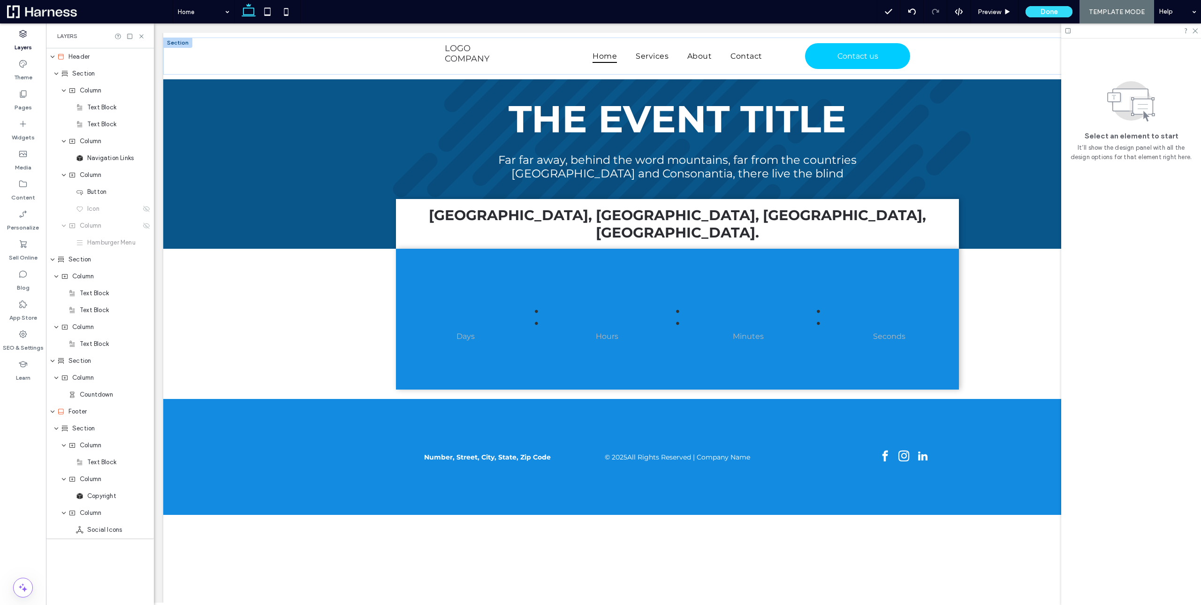
click at [1188, 54] on div "Select an element to start It’ll show the design panel with all the design opti…" at bounding box center [1131, 103] width 140 height 131
click at [1001, 14] on span "Preview" at bounding box center [989, 12] width 23 height 8
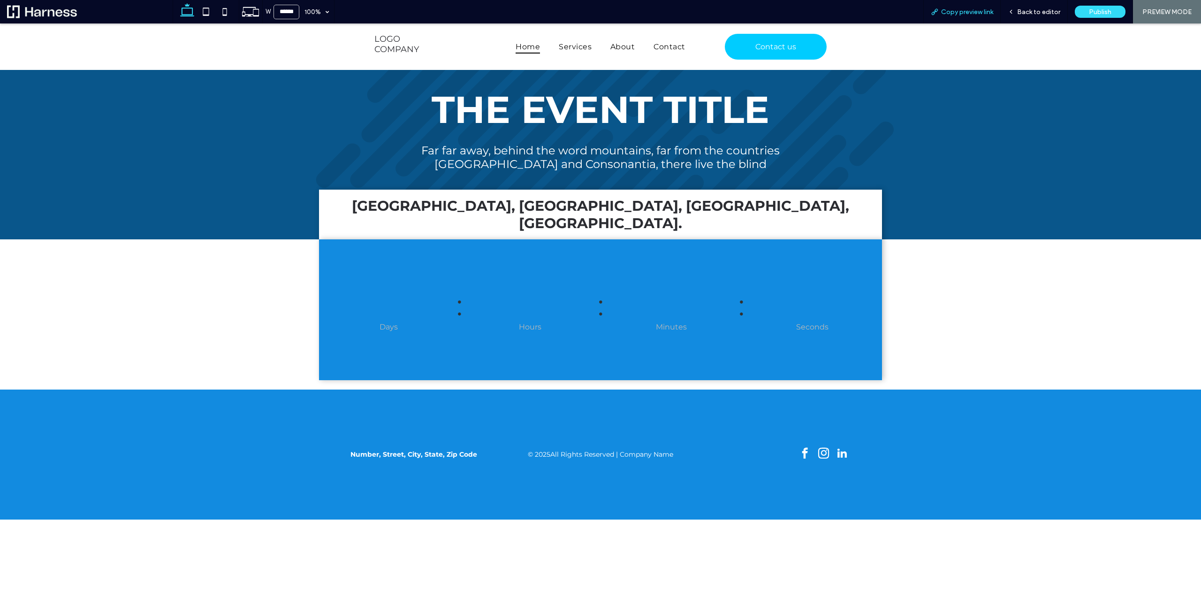
click at [975, 10] on span "Copy preview link" at bounding box center [967, 12] width 52 height 8
click at [1046, 9] on span "Back to editor" at bounding box center [1038, 12] width 43 height 8
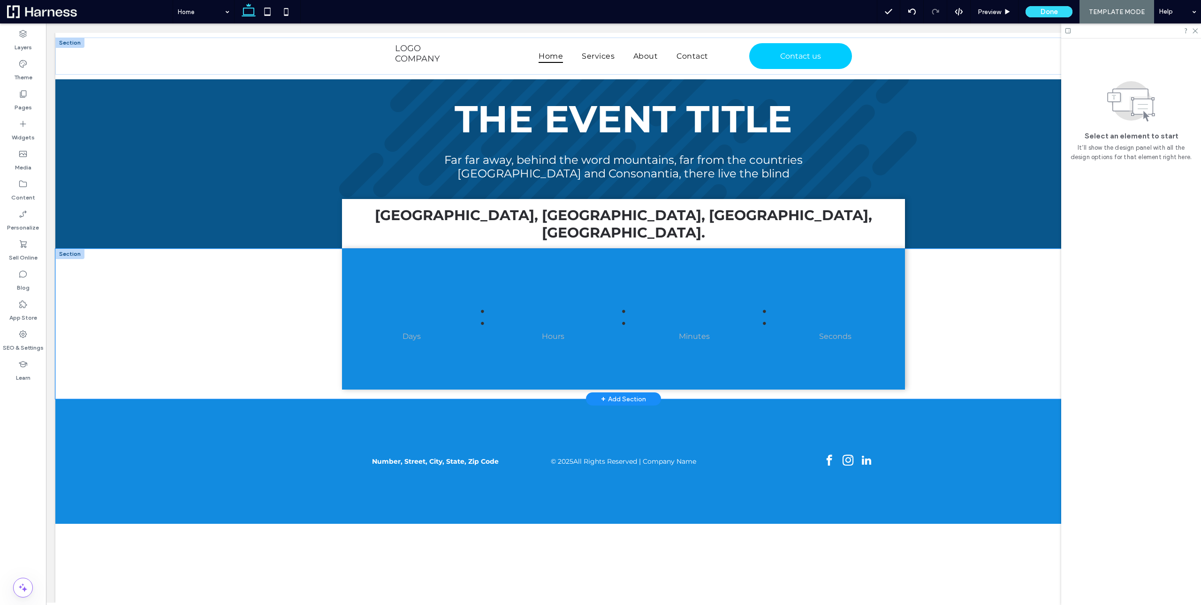
click at [229, 304] on div ": : : Days Hours Minutes Seconds Countdown finished!" at bounding box center [623, 324] width 1137 height 150
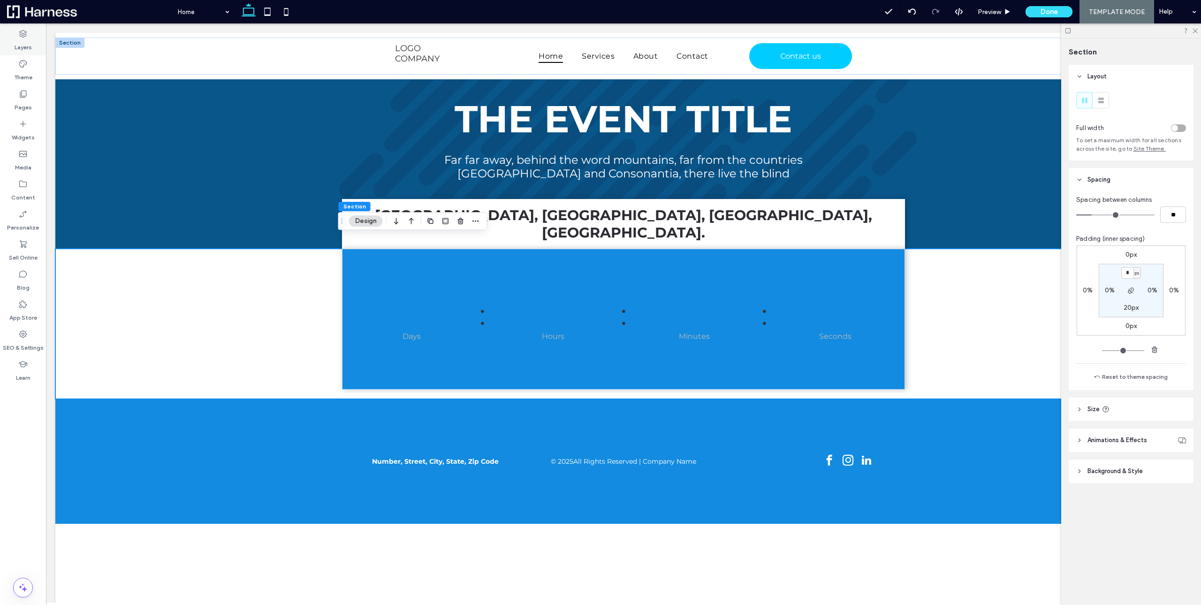
click at [27, 44] on label "Layers" at bounding box center [23, 44] width 17 height 13
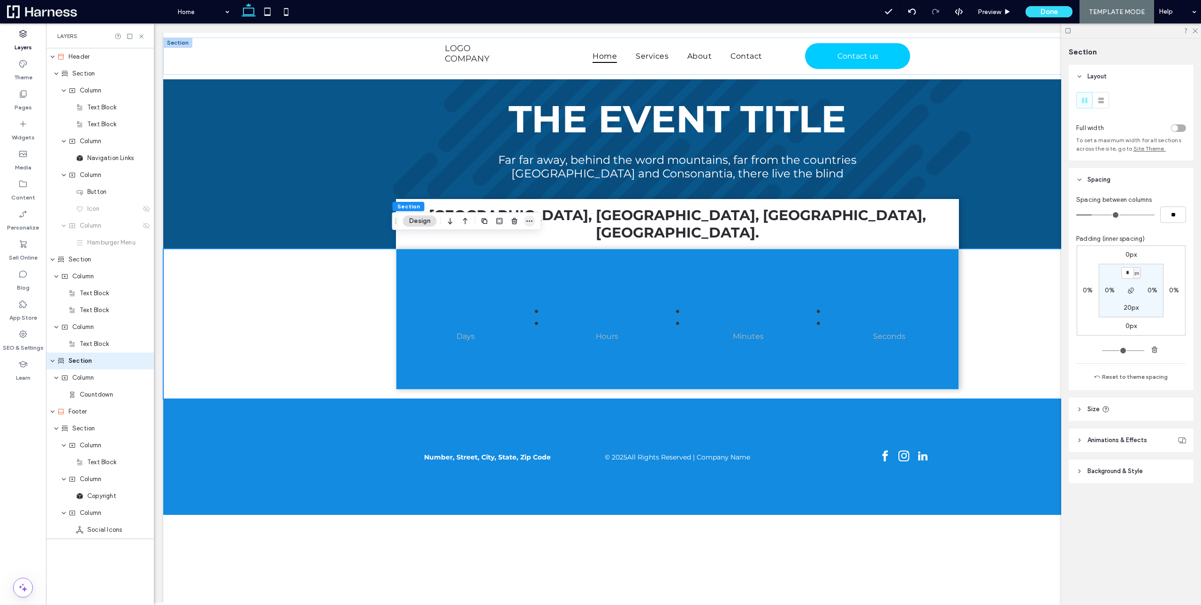
click at [534, 221] on span "button" at bounding box center [529, 220] width 11 height 11
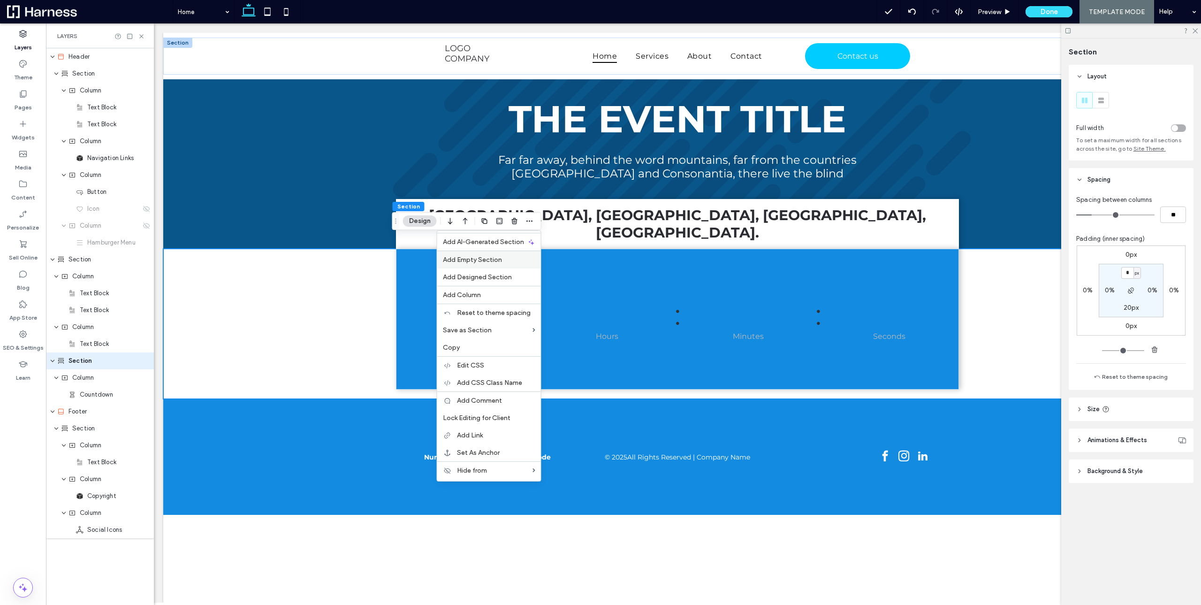
click at [489, 260] on span "Add Empty Section" at bounding box center [472, 260] width 59 height 8
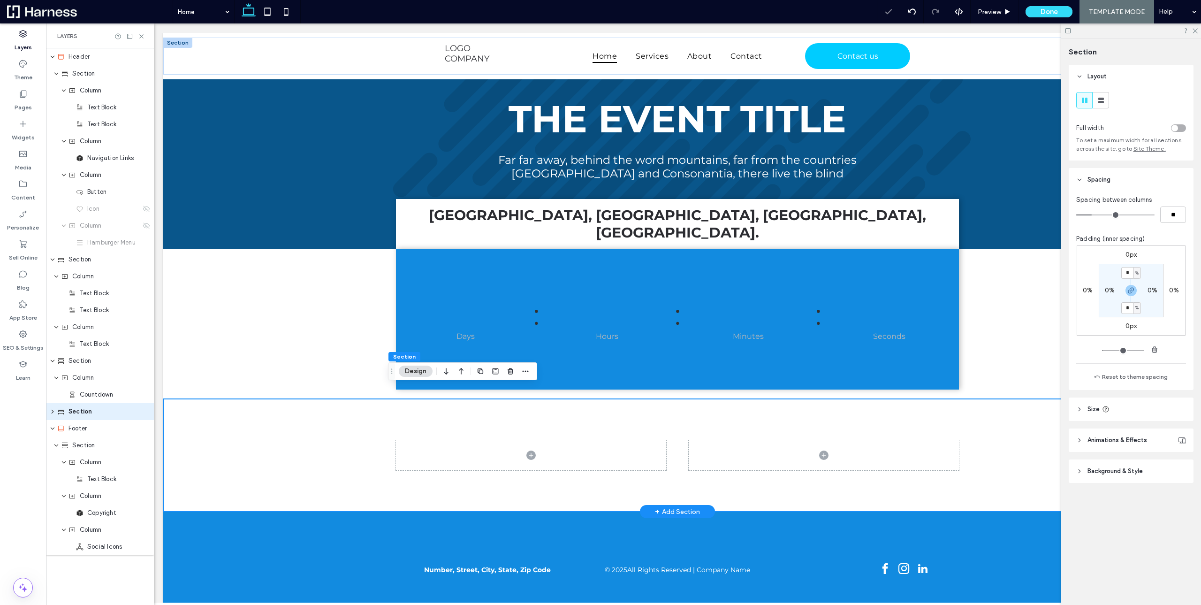
click at [300, 412] on div at bounding box center [677, 455] width 1029 height 113
click at [1136, 273] on div "%" at bounding box center [1138, 272] width 6 height 9
click at [1136, 286] on span "px" at bounding box center [1134, 286] width 7 height 9
type input "****"
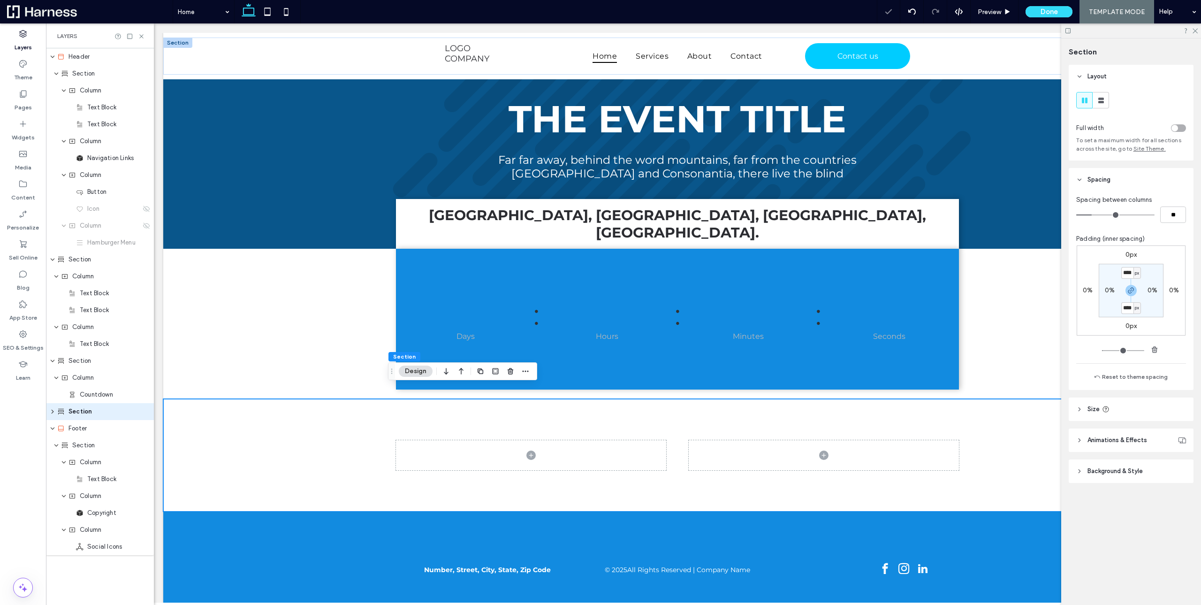
type input "**"
click at [1131, 271] on input "****" at bounding box center [1128, 273] width 12 height 12
type input "**"
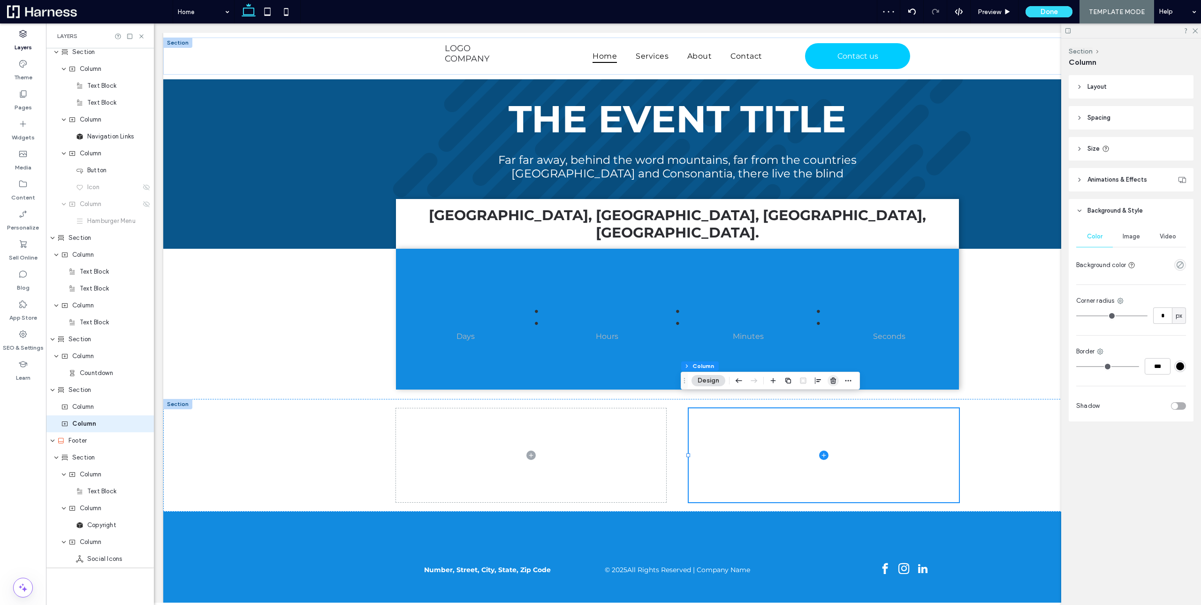
click at [835, 381] on icon "button" at bounding box center [834, 381] width 8 height 8
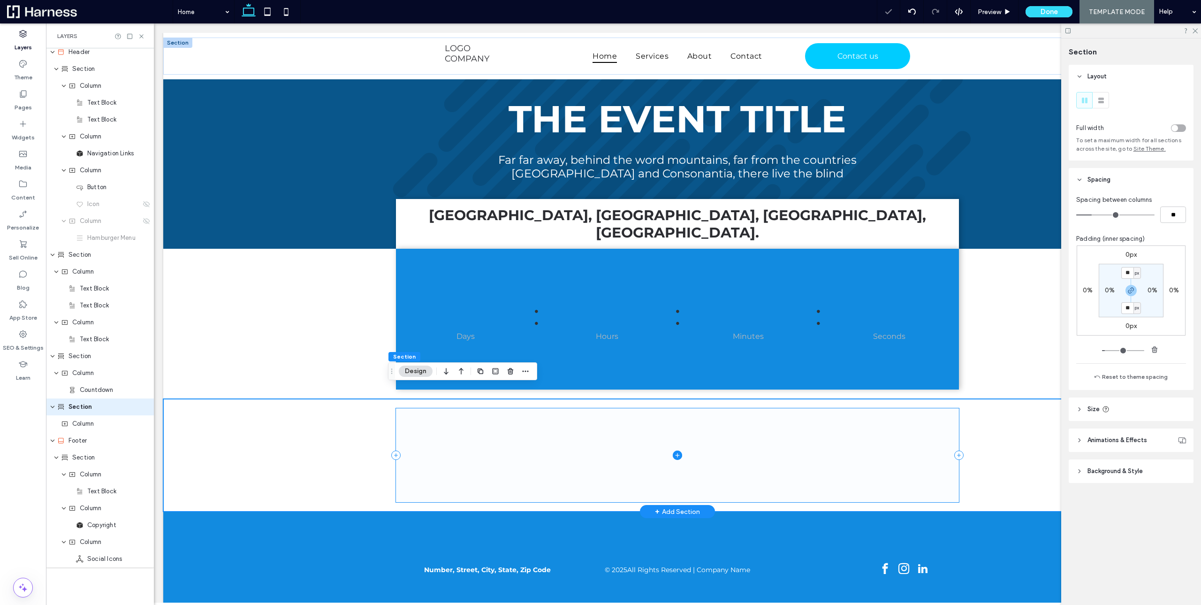
scroll to position [5, 0]
click at [591, 432] on span at bounding box center [677, 455] width 563 height 94
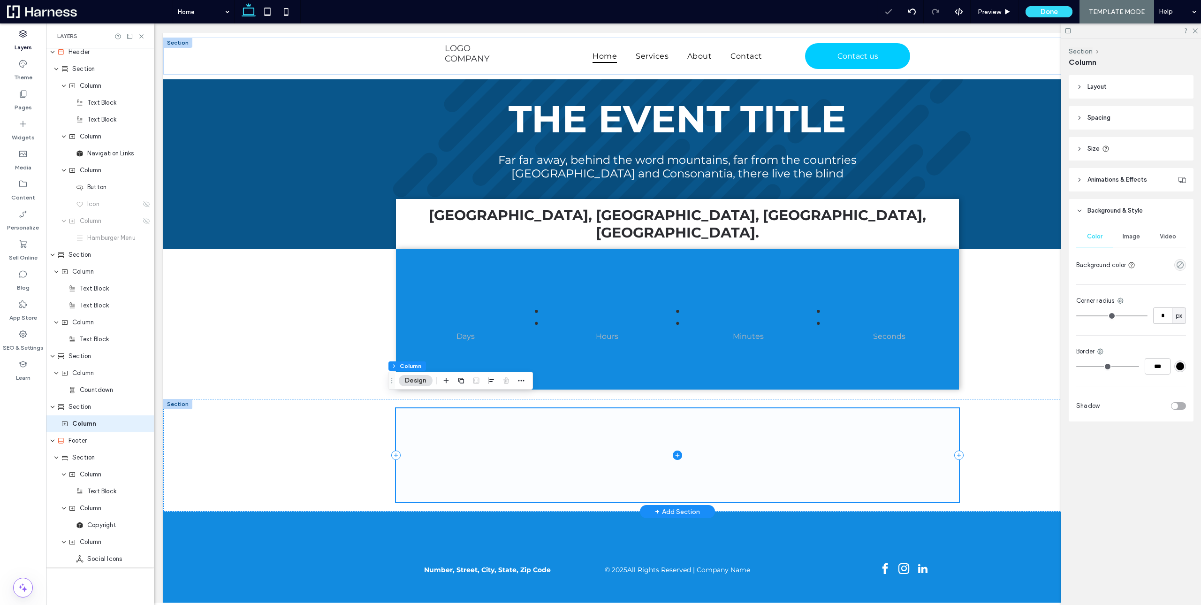
click at [673, 450] on icon at bounding box center [677, 454] width 9 height 9
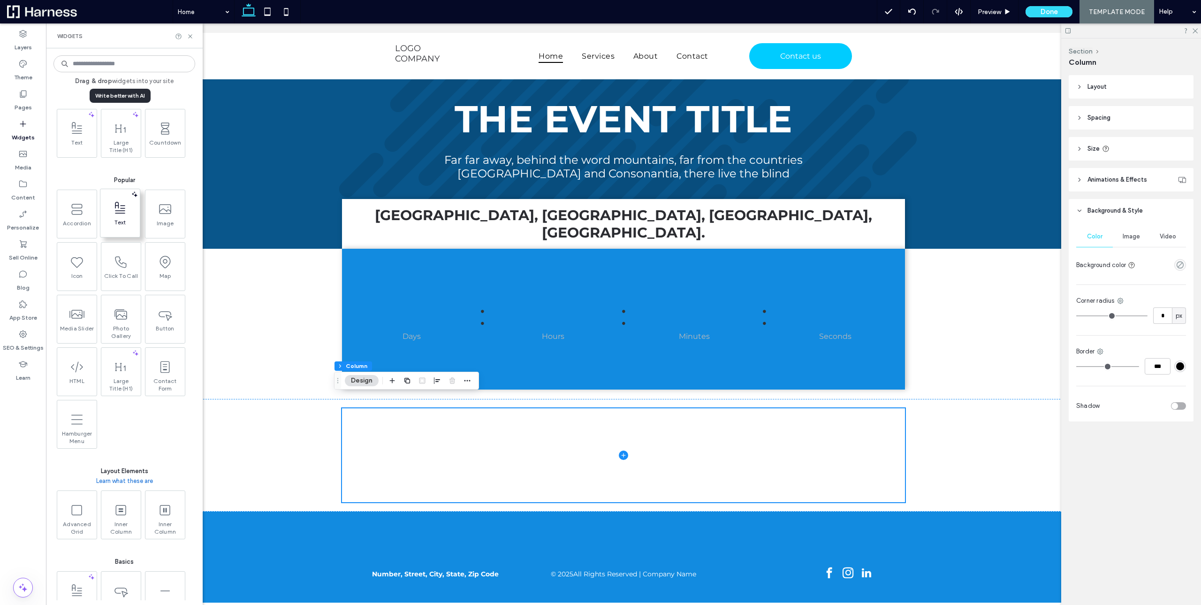
click at [116, 219] on span "Text" at bounding box center [119, 225] width 39 height 13
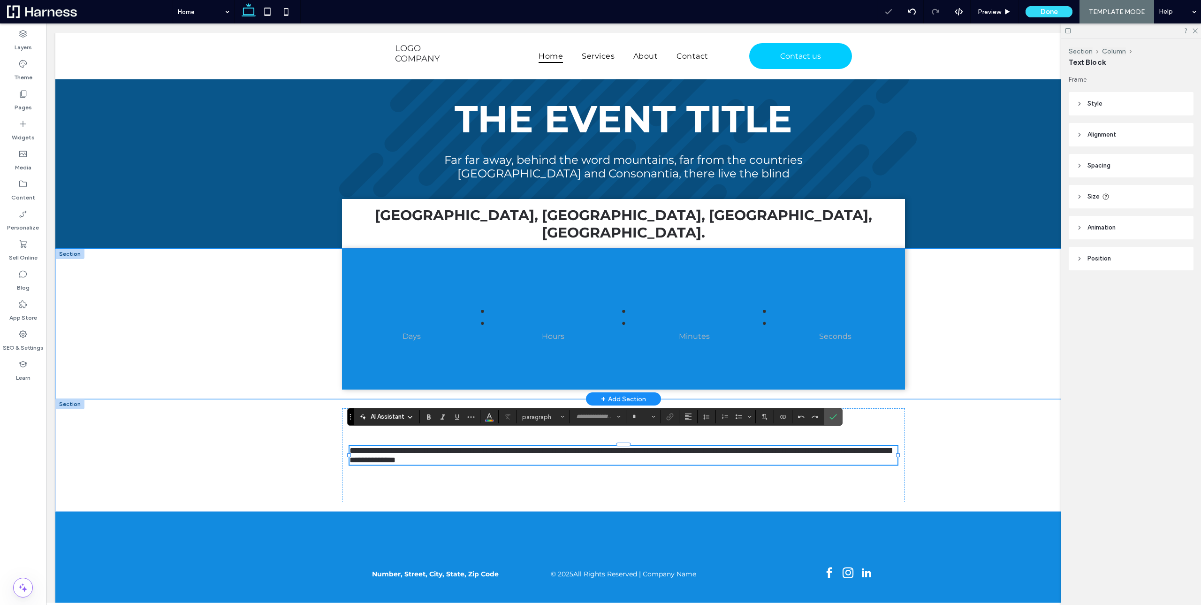
type input "**********"
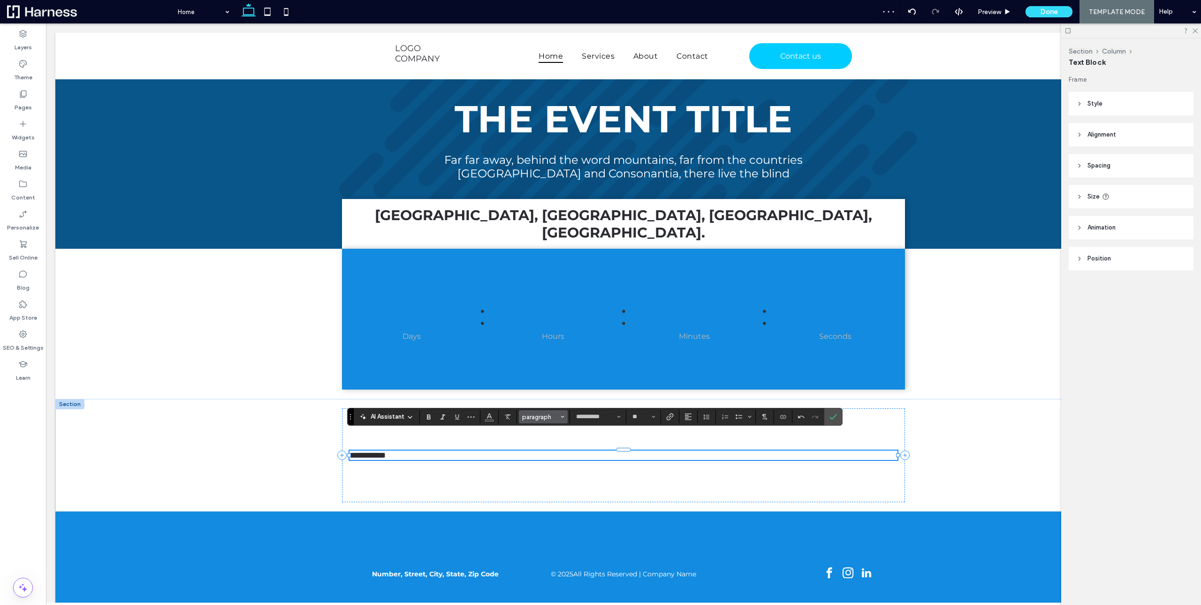
click at [563, 416] on icon "Styles" at bounding box center [563, 417] width 4 height 4
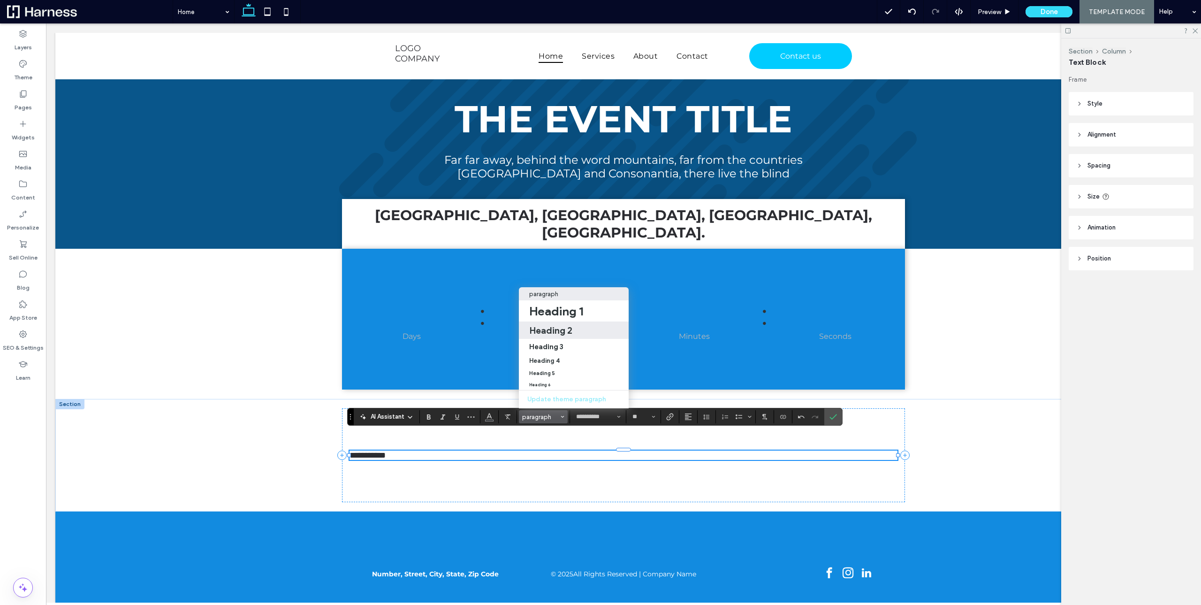
click at [565, 325] on h2 "Heading 2" at bounding box center [550, 330] width 43 height 11
type input "**"
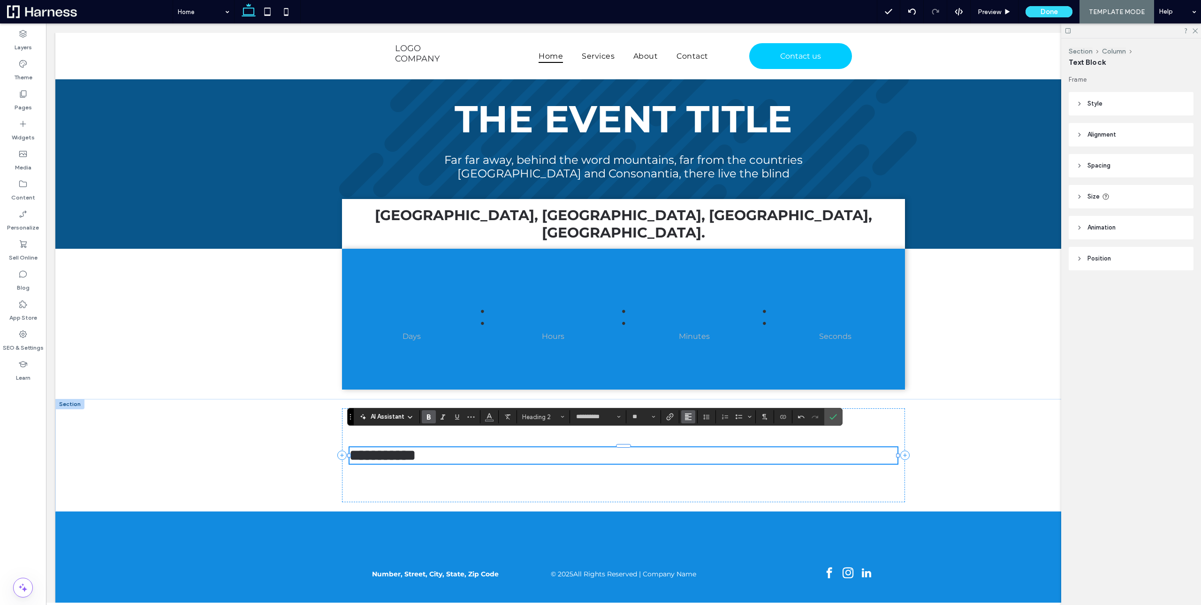
click at [686, 416] on icon "Alignment" at bounding box center [689, 417] width 8 height 8
click at [700, 371] on div "ui.textEditor.alignment.center" at bounding box center [698, 375] width 12 height 8
click at [840, 416] on section at bounding box center [833, 416] width 18 height 17
click at [833, 417] on icon "Confirm" at bounding box center [834, 417] width 8 height 8
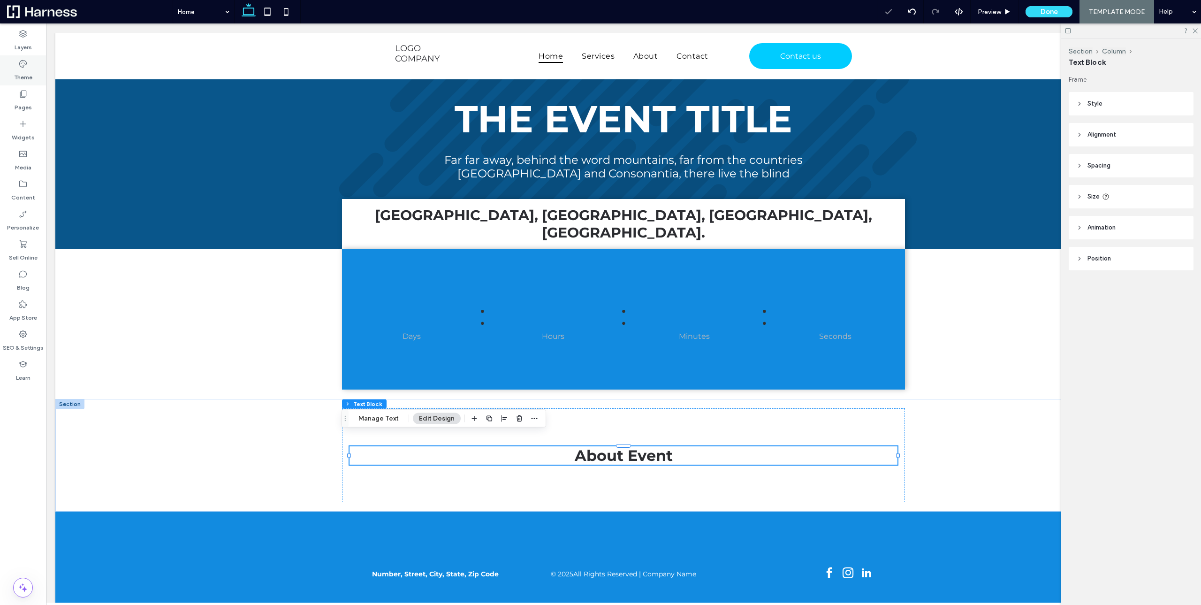
click at [22, 61] on use at bounding box center [23, 64] width 8 height 8
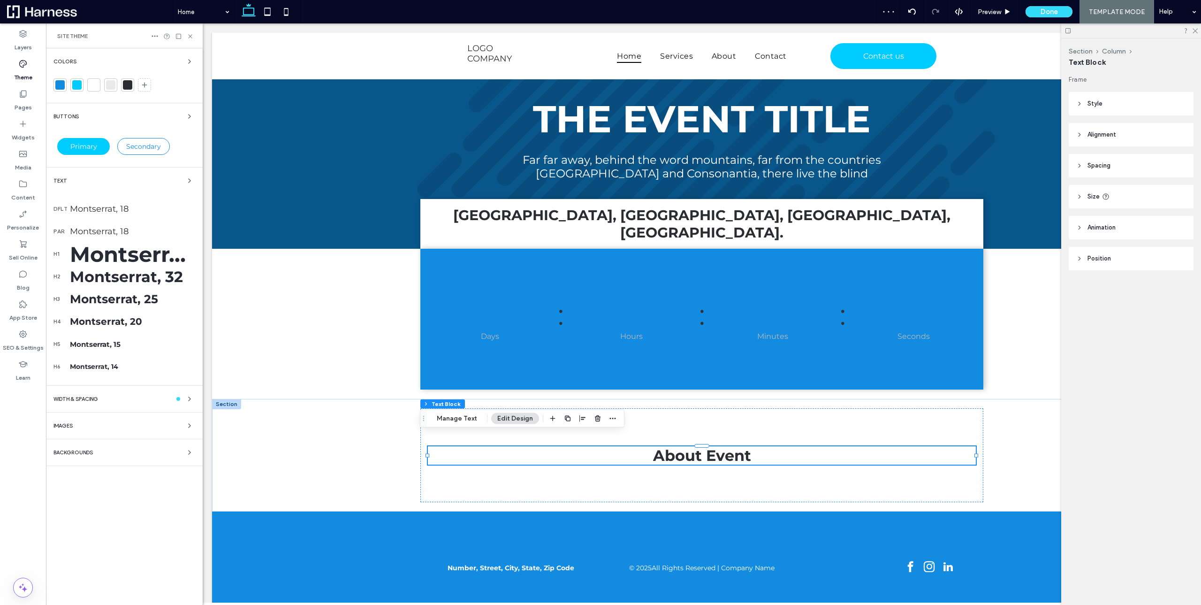
click at [100, 276] on div "Montserrat, 32" at bounding box center [132, 276] width 125 height 18
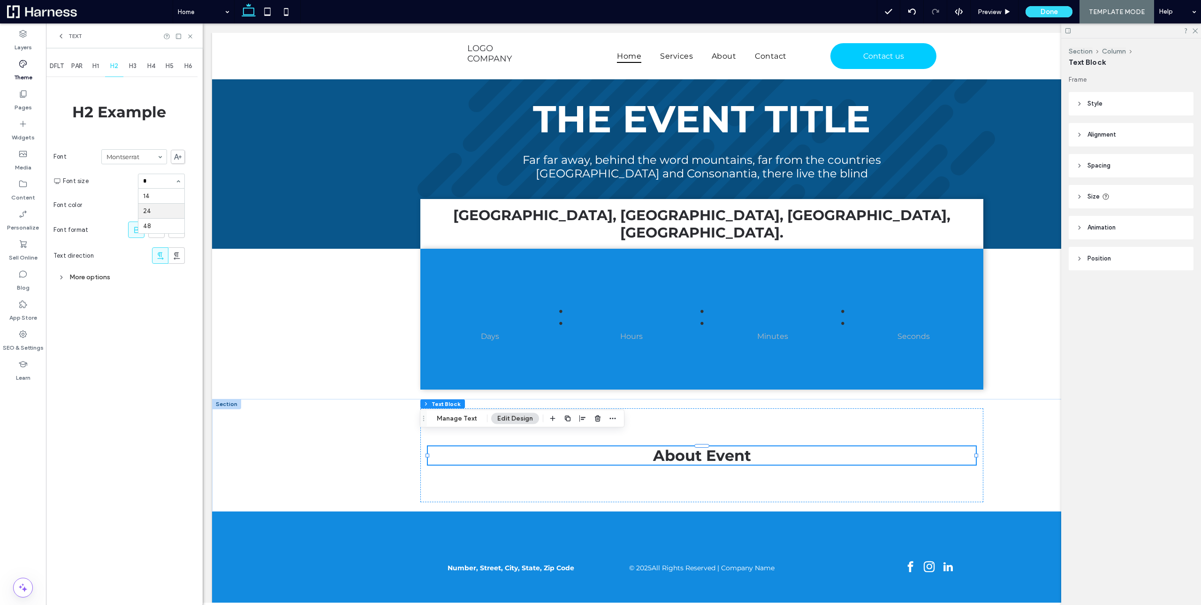
type input "**"
click at [66, 34] on div "Text" at bounding box center [69, 36] width 25 height 8
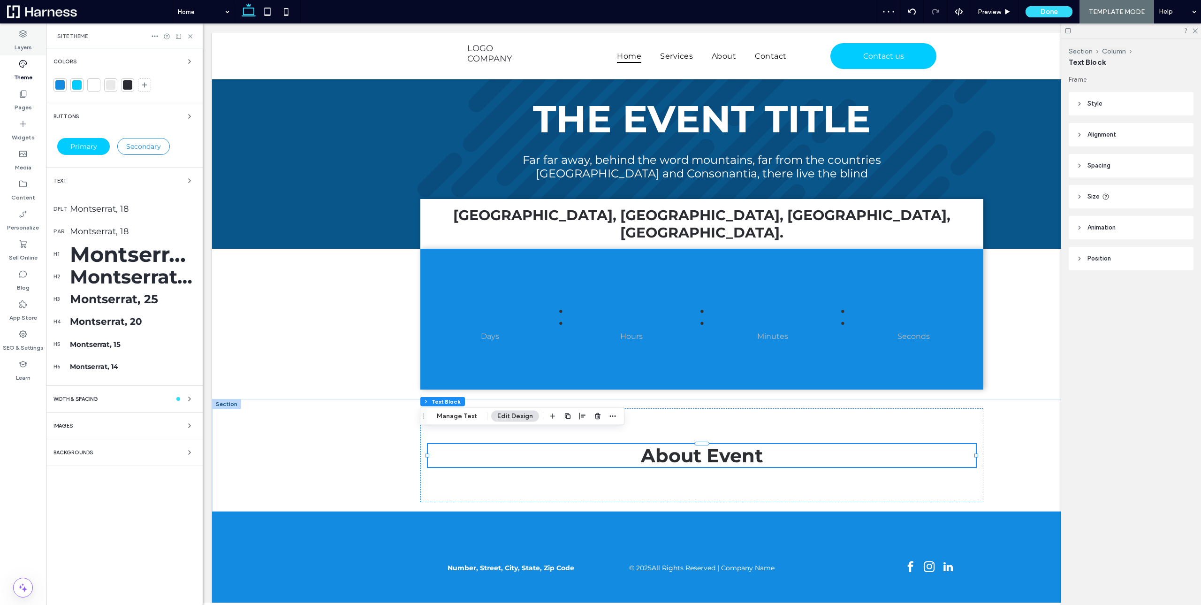
click at [23, 42] on label "Layers" at bounding box center [23, 44] width 17 height 13
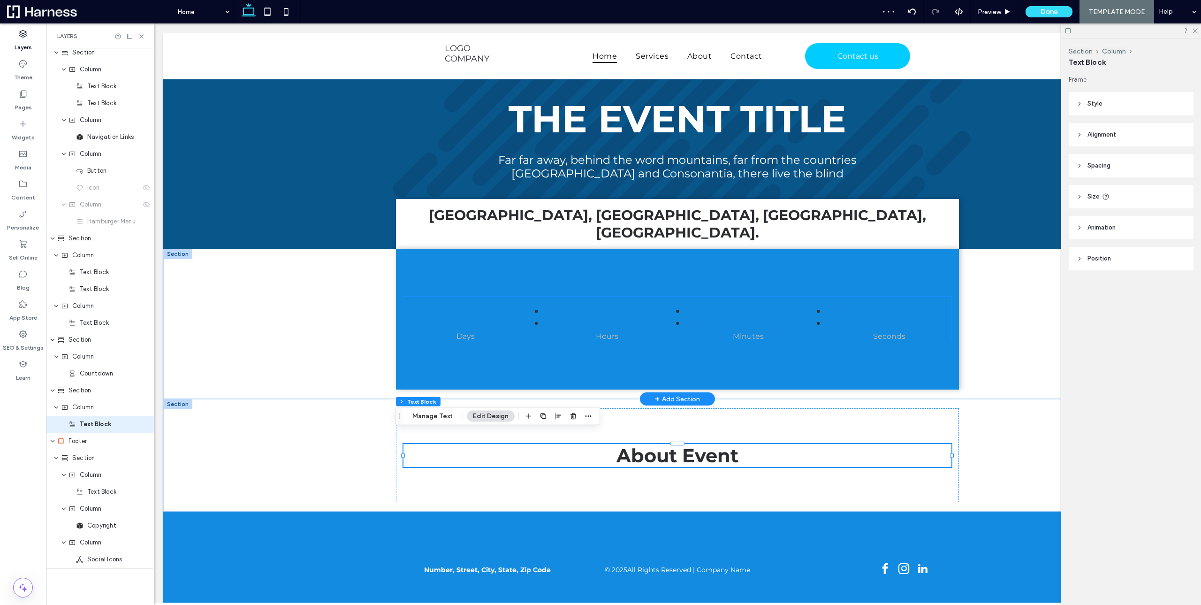
scroll to position [22, 0]
click at [92, 409] on span "Column" at bounding box center [83, 406] width 22 height 9
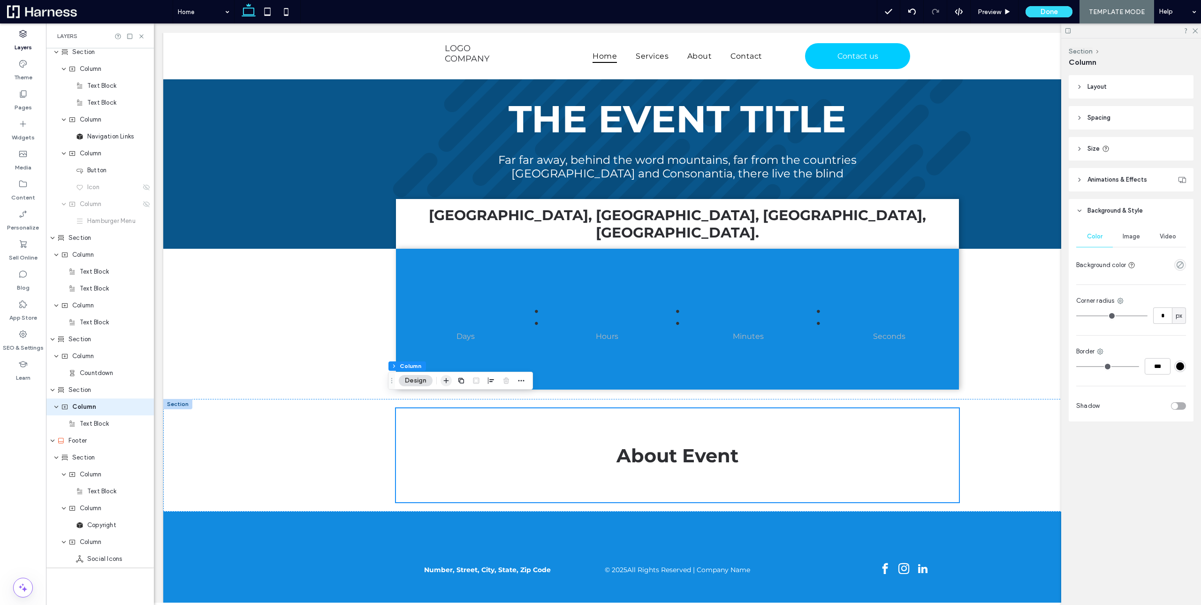
click at [446, 382] on icon "button" at bounding box center [447, 381] width 8 height 8
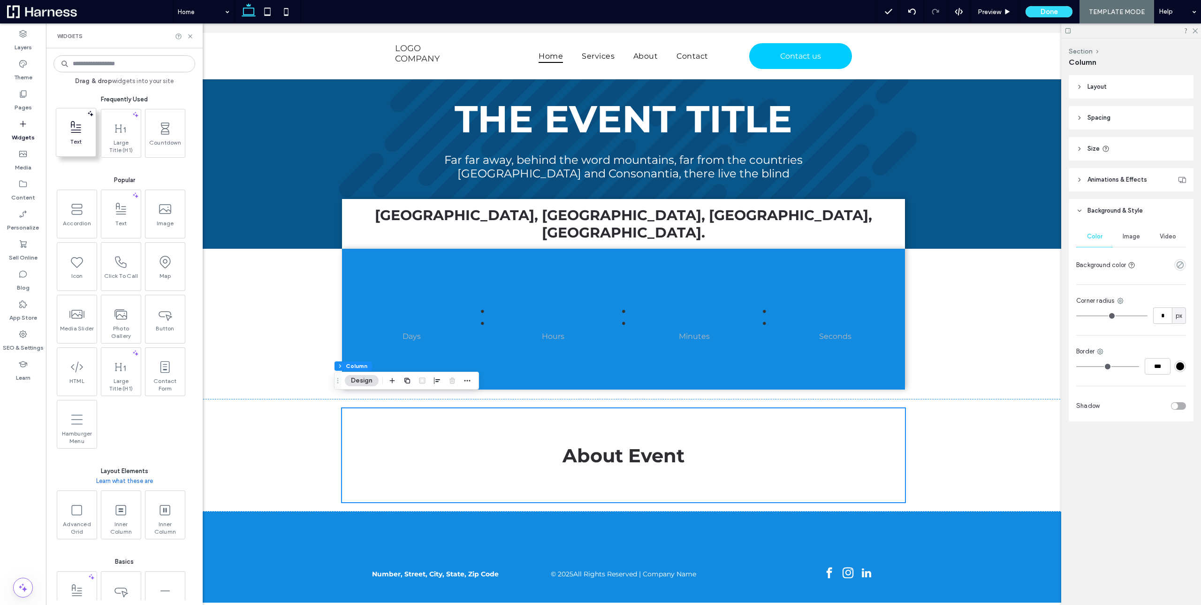
click at [69, 128] on icon at bounding box center [76, 127] width 15 height 15
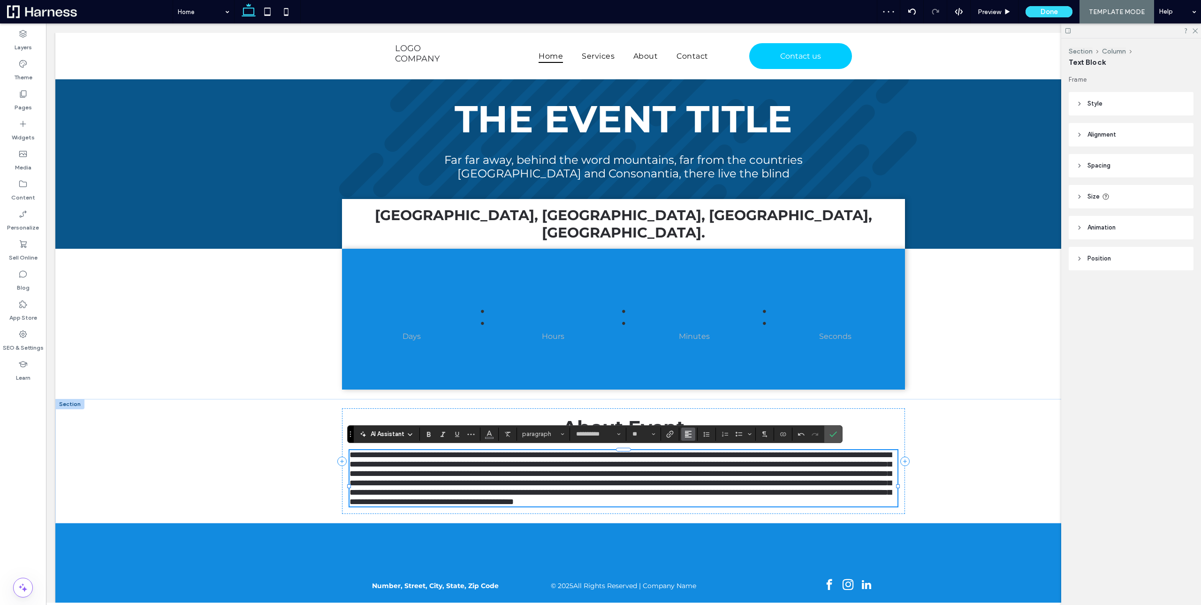
click at [689, 438] on span "Alignment" at bounding box center [689, 434] width 8 height 12
click at [696, 388] on label "ui.textEditor.alignment.center" at bounding box center [697, 392] width 33 height 14
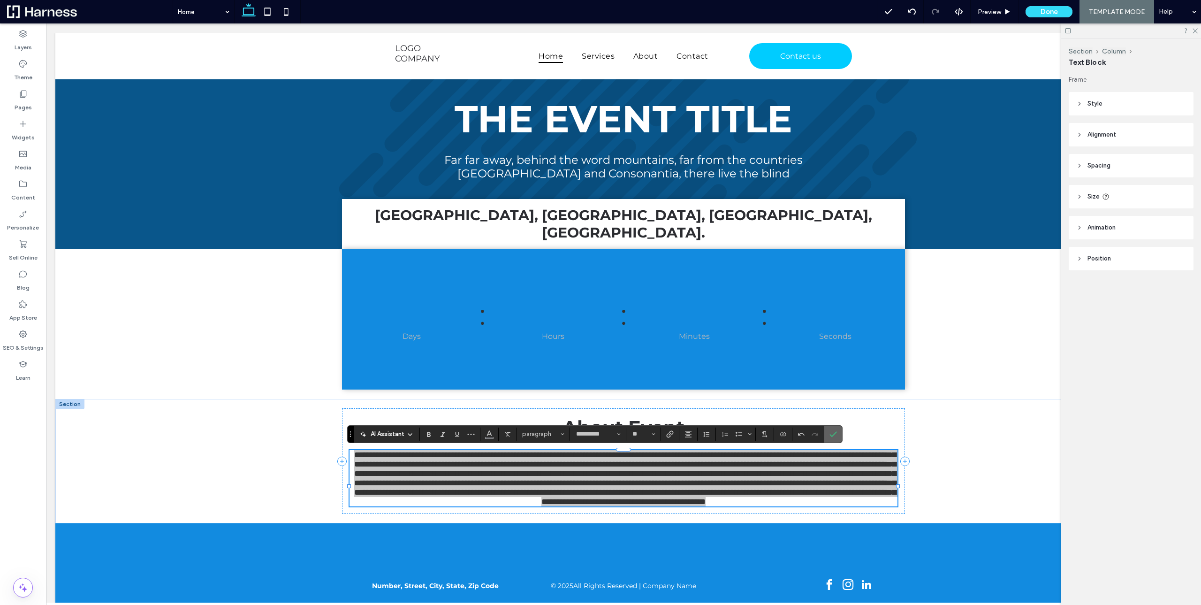
click at [834, 435] on icon "Confirm" at bounding box center [834, 434] width 8 height 8
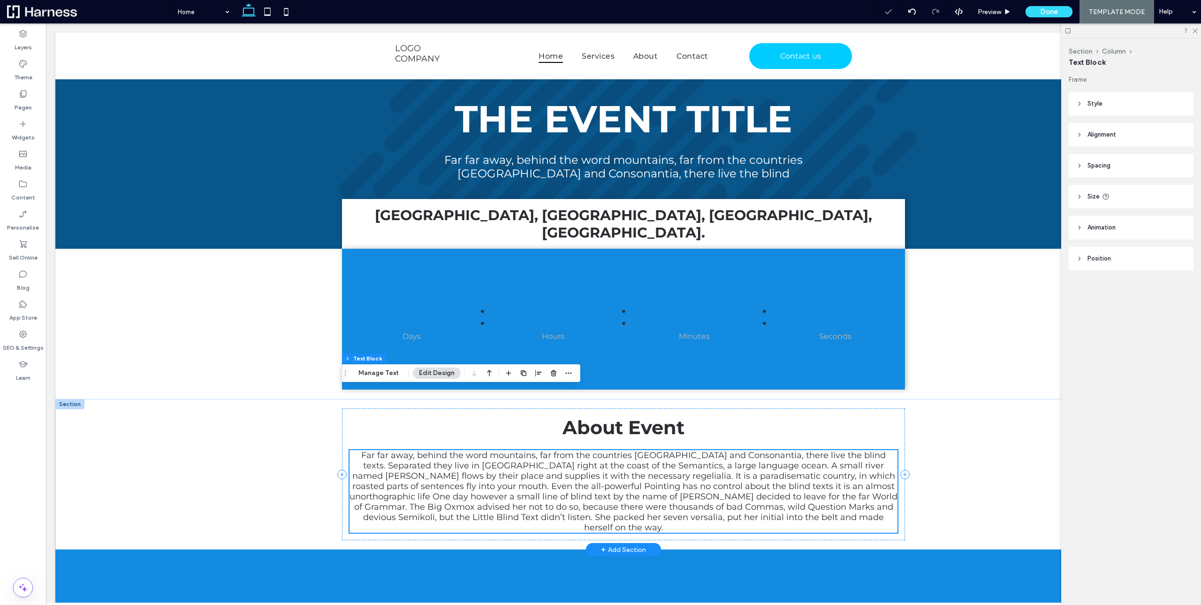
scroll to position [50, 0]
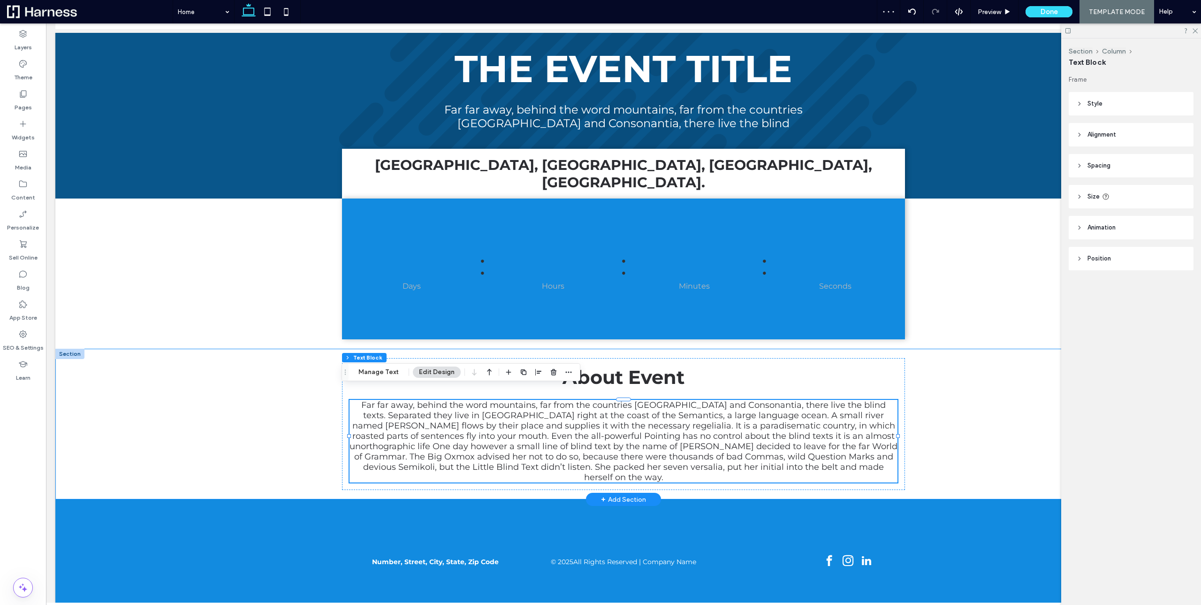
click at [220, 384] on div "About Event Far far away, behind the word mountains, far from the countries [GE…" at bounding box center [623, 424] width 1137 height 151
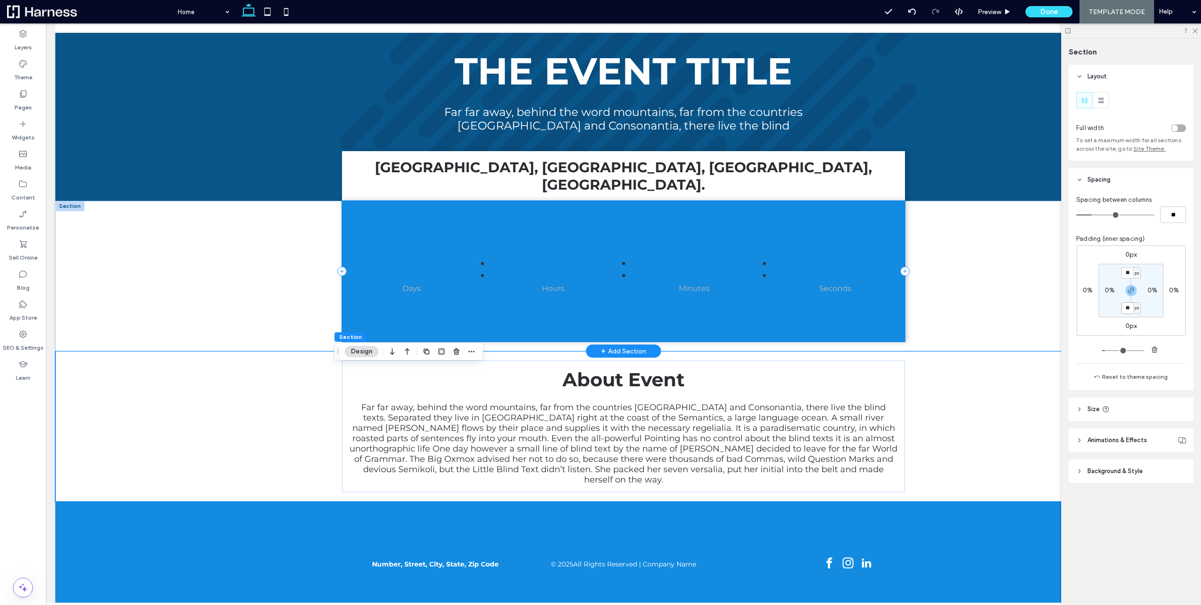
scroll to position [0, 0]
